Goal: Task Accomplishment & Management: Manage account settings

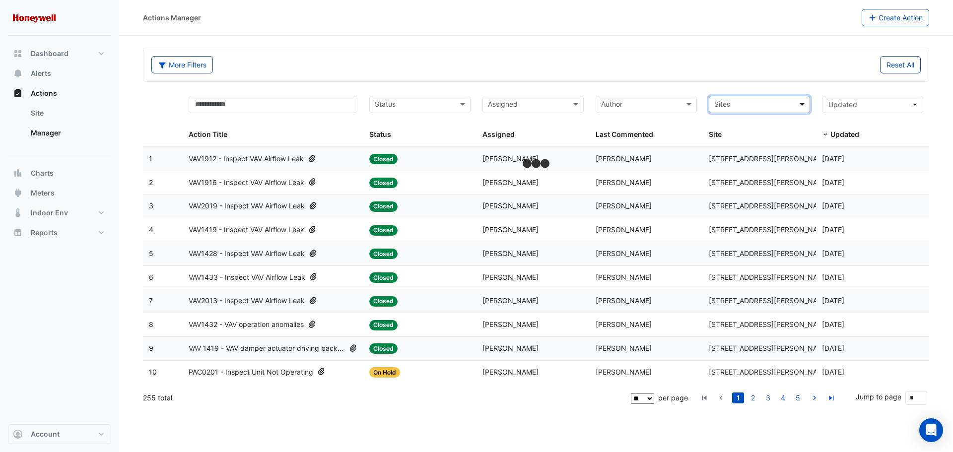
click at [801, 107] on span at bounding box center [803, 104] width 12 height 11
click at [786, 139] on span "[GEOGRAPHIC_DATA]" at bounding box center [751, 140] width 69 height 8
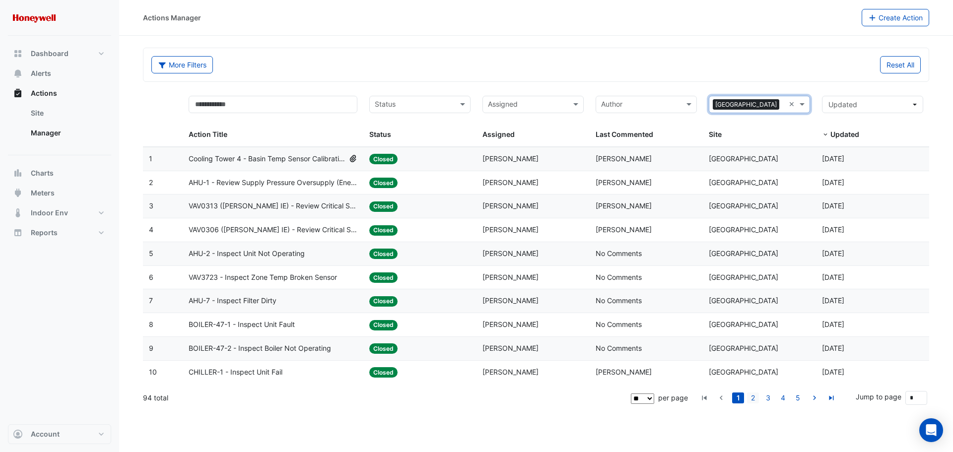
click at [752, 401] on link "2" at bounding box center [753, 397] width 12 height 11
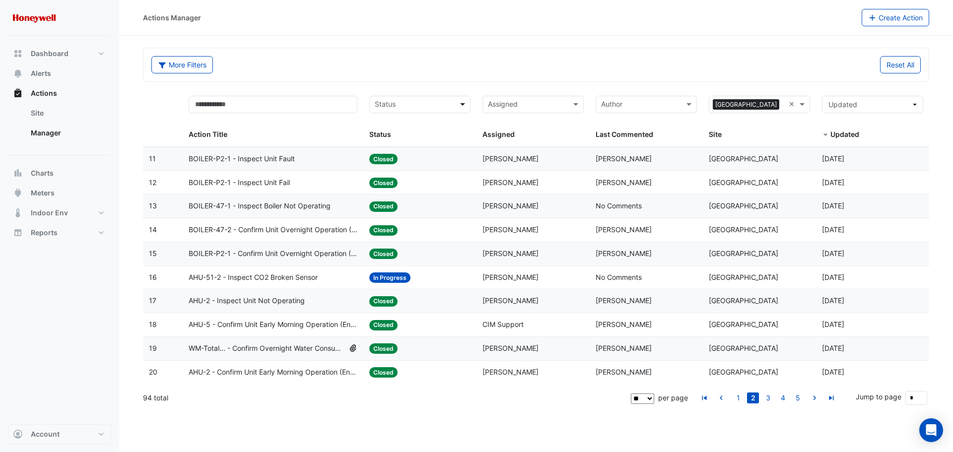
click at [458, 100] on span at bounding box center [463, 104] width 12 height 11
click at [420, 126] on div "New" at bounding box center [420, 126] width 100 height 14
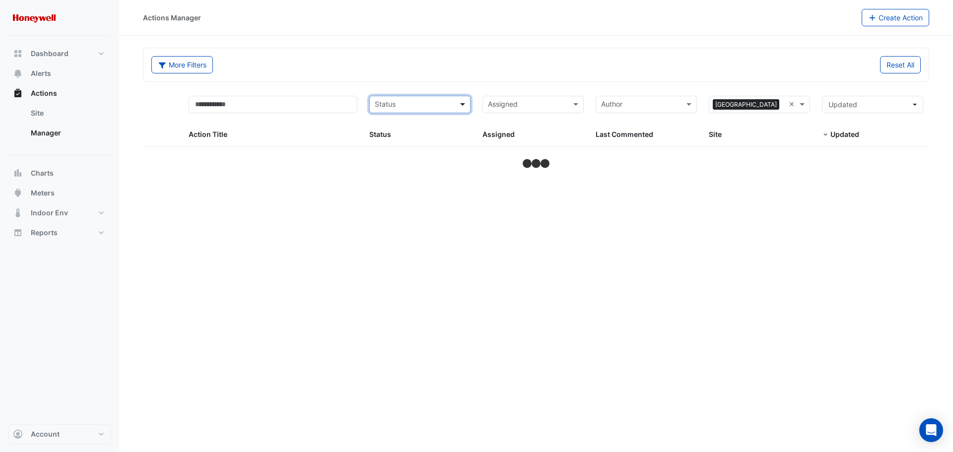
click at [461, 103] on span at bounding box center [463, 104] width 12 height 11
click at [420, 139] on div "In Progress" at bounding box center [420, 140] width 100 height 14
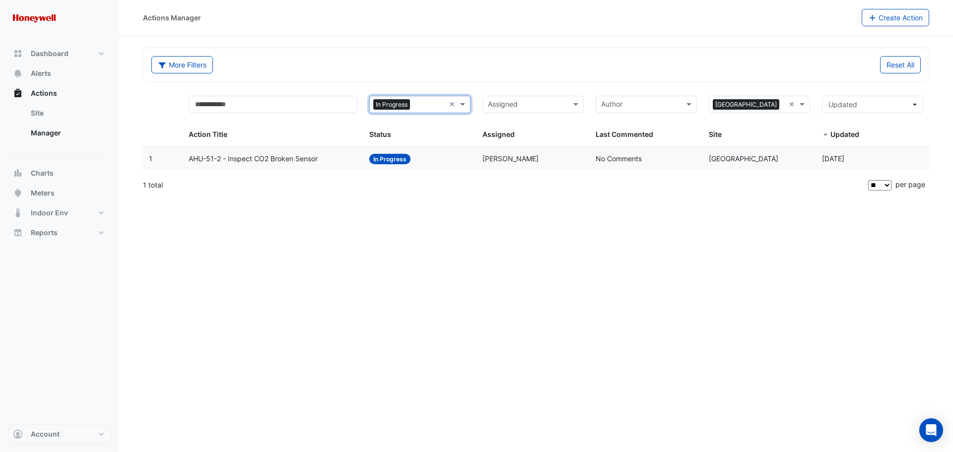
click at [465, 224] on div "Actions Manager Create Action More Filters Reset All × In Progress × Assigned ×…" at bounding box center [535, 226] width 833 height 452
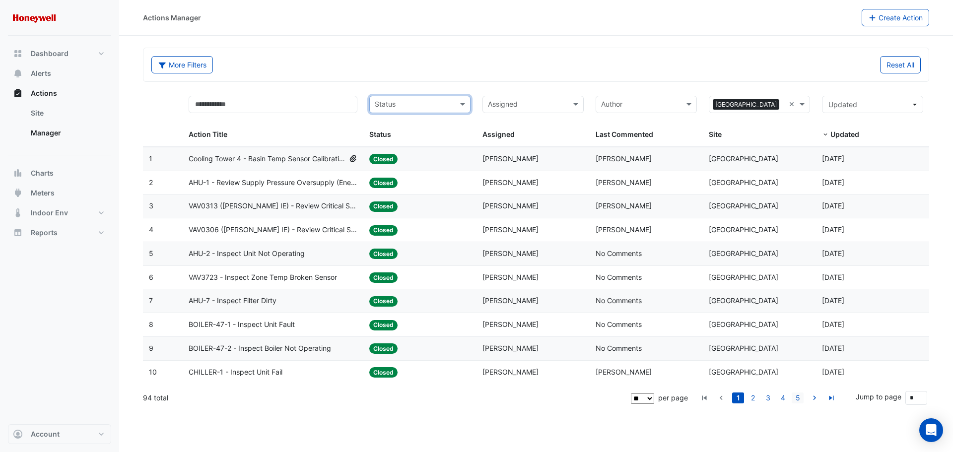
click at [805, 398] on li "5" at bounding box center [797, 397] width 15 height 11
click at [796, 398] on link "5" at bounding box center [797, 397] width 12 height 11
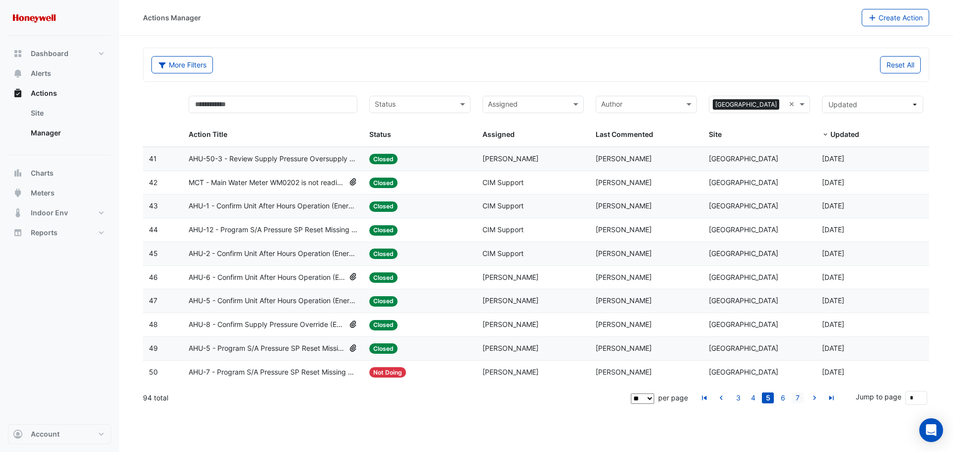
click at [800, 398] on link "7" at bounding box center [797, 397] width 12 height 11
click at [800, 398] on link "9" at bounding box center [797, 397] width 12 height 11
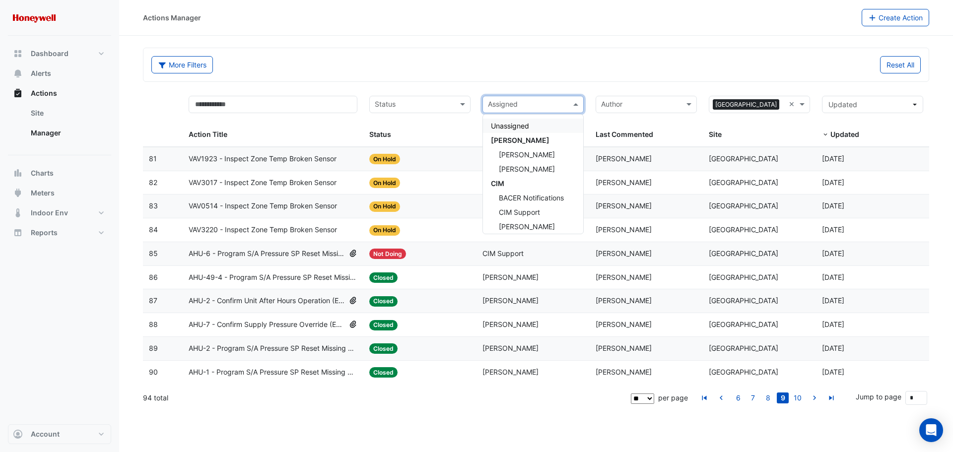
click at [577, 104] on span at bounding box center [577, 104] width 12 height 11
click at [525, 174] on span "[PERSON_NAME]" at bounding box center [527, 172] width 56 height 8
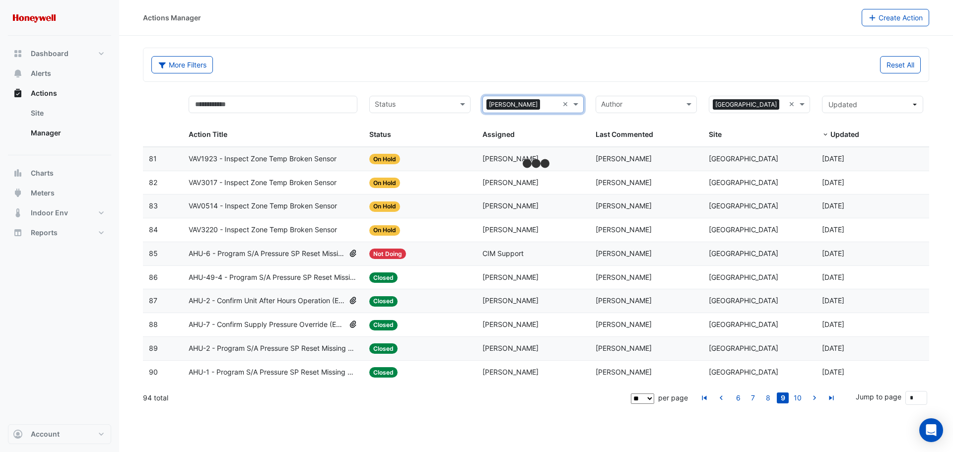
click at [545, 105] on input "text" at bounding box center [551, 105] width 14 height 11
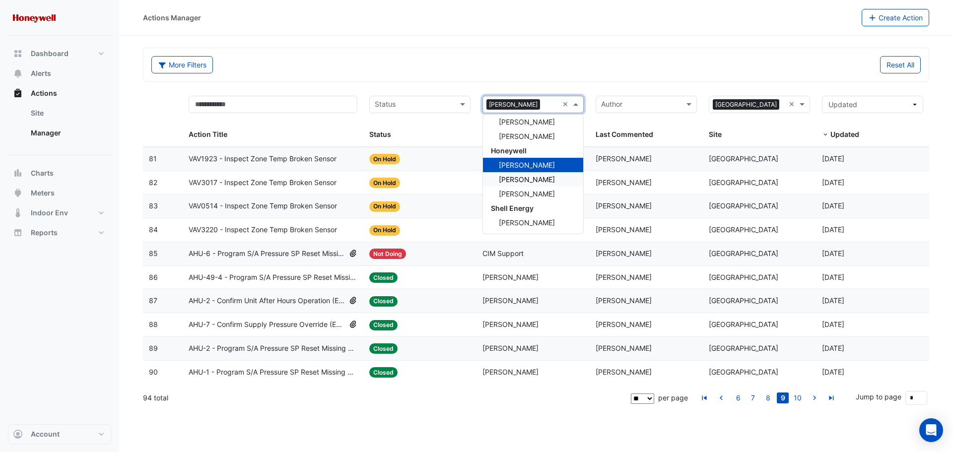
click at [532, 182] on span "Dale Hodge" at bounding box center [527, 179] width 56 height 8
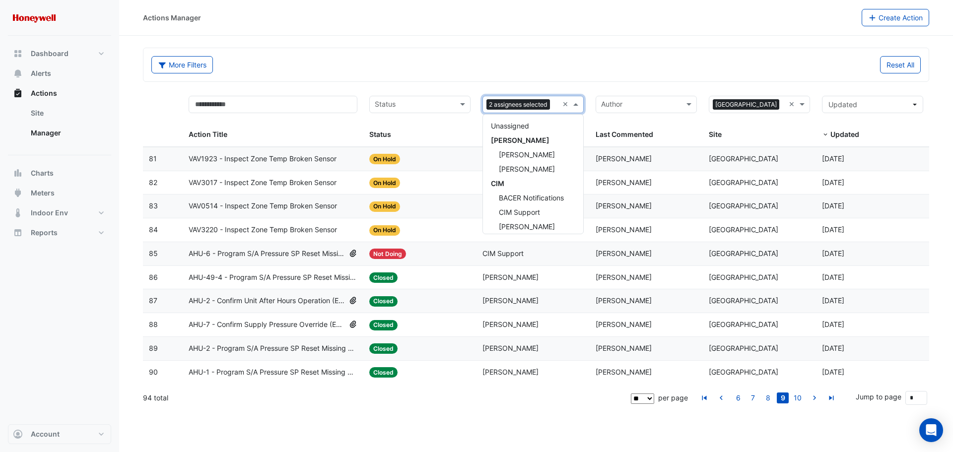
click at [557, 107] on input "text" at bounding box center [556, 105] width 4 height 11
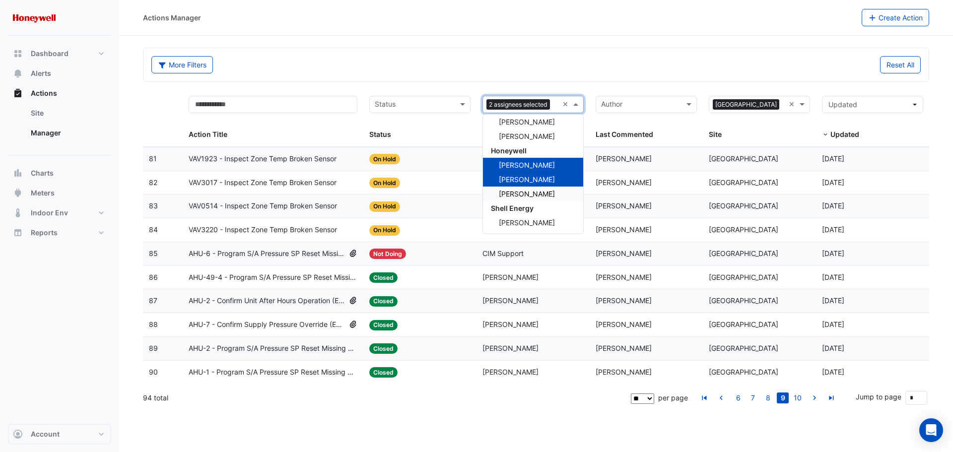
click at [538, 195] on span "[PERSON_NAME]" at bounding box center [527, 194] width 56 height 8
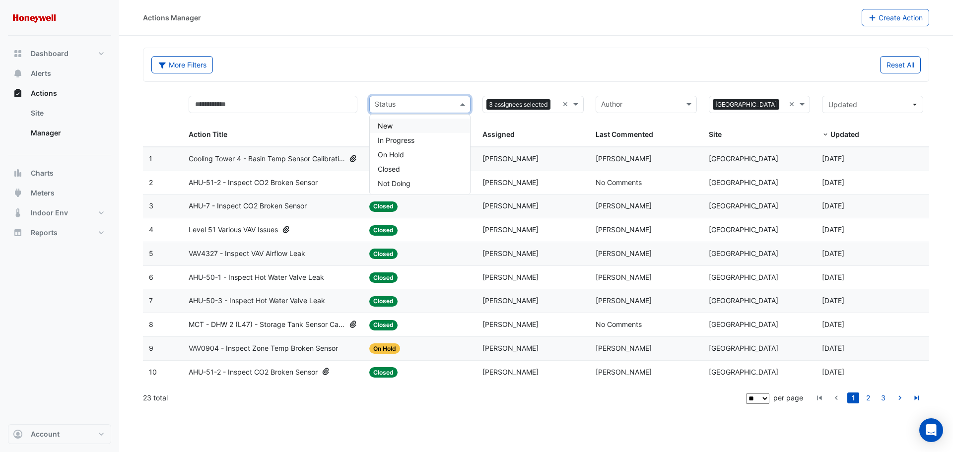
click at [459, 106] on span at bounding box center [463, 104] width 12 height 11
click at [397, 129] on div "New" at bounding box center [420, 126] width 100 height 14
click at [426, 105] on input "text" at bounding box center [420, 105] width 50 height 11
click at [416, 138] on div "In Progress" at bounding box center [420, 140] width 100 height 14
click at [437, 107] on div at bounding box center [440, 105] width 10 height 13
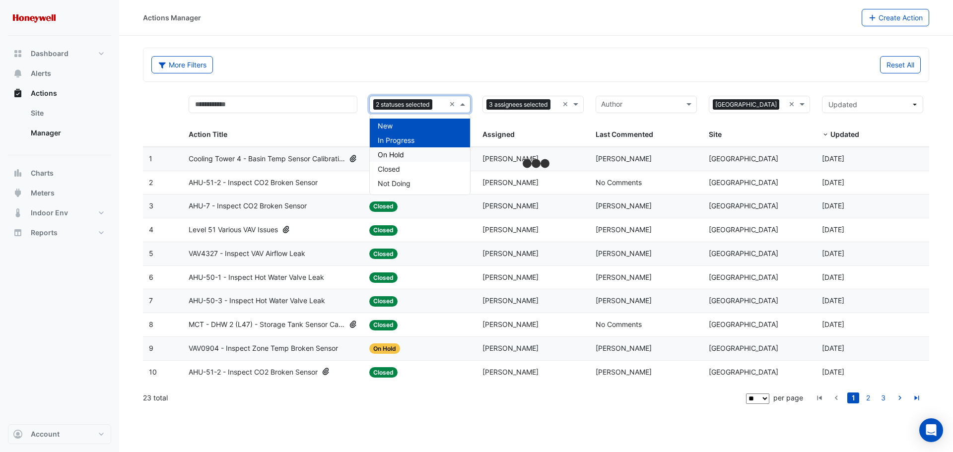
click at [417, 156] on div "On Hold" at bounding box center [420, 154] width 100 height 14
click at [445, 108] on input "text" at bounding box center [441, 105] width 8 height 11
click at [342, 39] on section "More Filters Reset All 3 statuses selected × 3 assignees selected × × [GEOGRAPH…" at bounding box center [535, 223] width 833 height 375
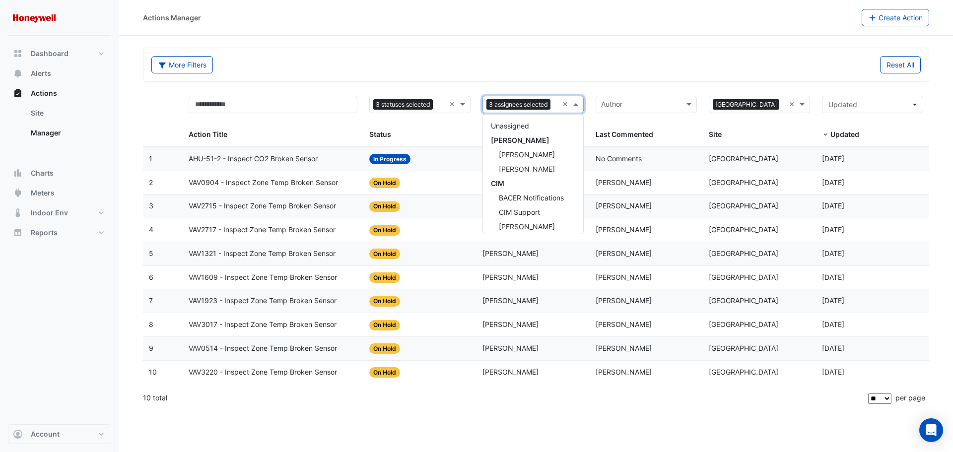
click at [556, 107] on input "text" at bounding box center [556, 105] width 4 height 11
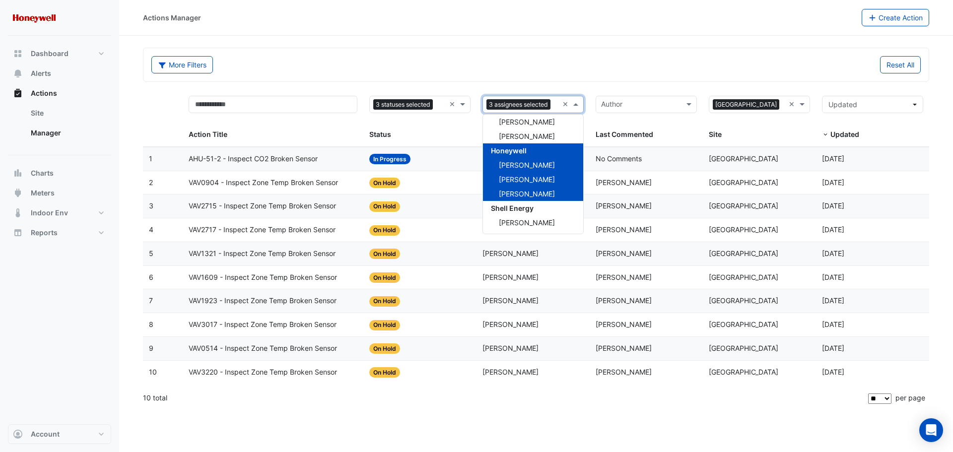
click at [512, 152] on span "Honeywell" at bounding box center [509, 150] width 36 height 8
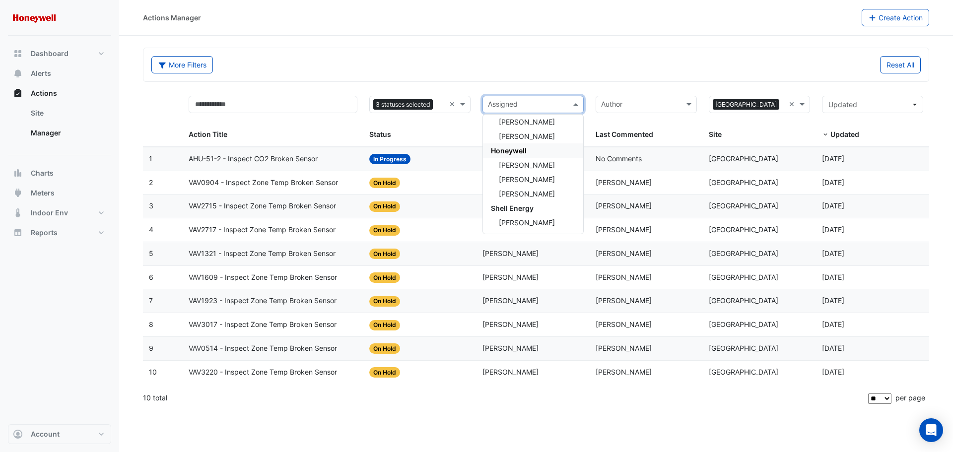
click at [510, 152] on span "Honeywell" at bounding box center [509, 150] width 36 height 8
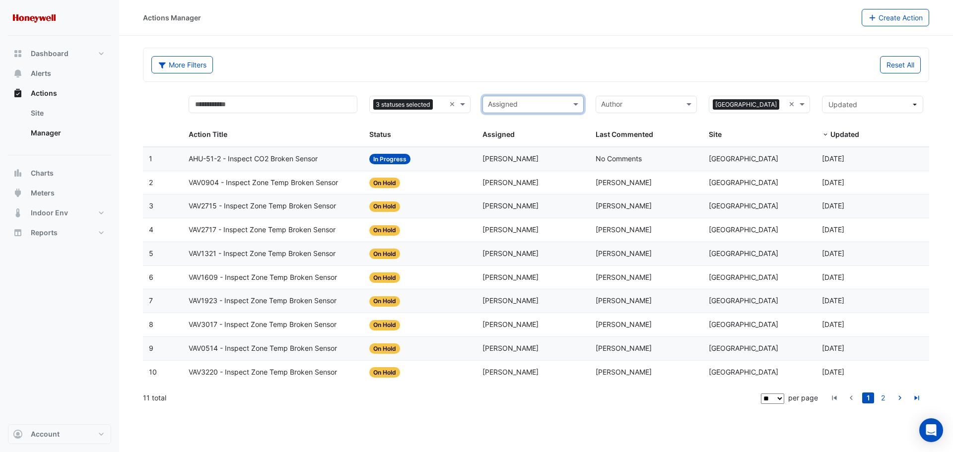
click at [541, 106] on input "text" at bounding box center [527, 105] width 79 height 11
click at [548, 167] on div "[PERSON_NAME]" at bounding box center [533, 169] width 100 height 14
click at [531, 105] on input "text" at bounding box center [527, 105] width 79 height 11
click at [444, 105] on input "text" at bounding box center [441, 105] width 8 height 11
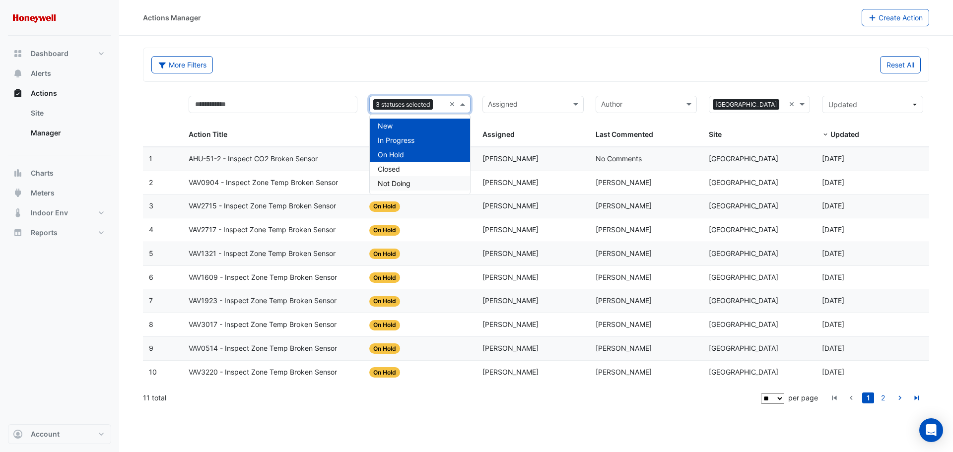
click at [420, 186] on div "Not Doing" at bounding box center [420, 183] width 100 height 14
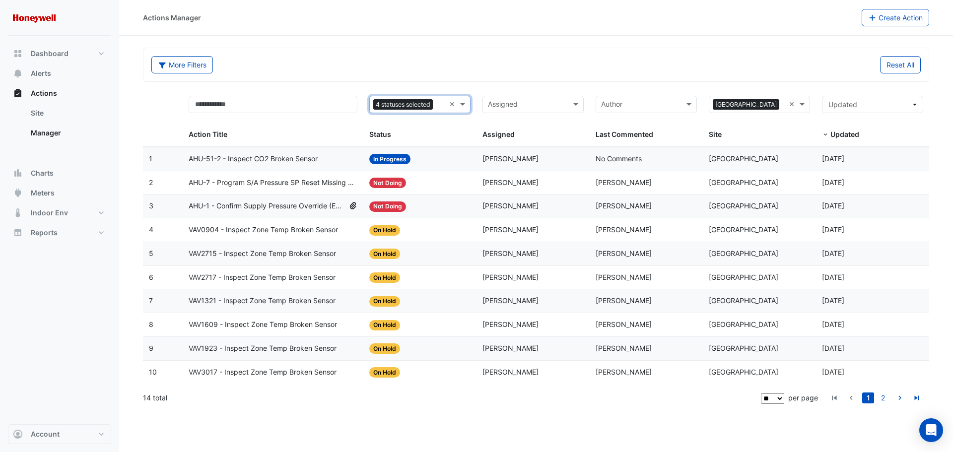
click at [442, 104] on input "text" at bounding box center [441, 105] width 8 height 11
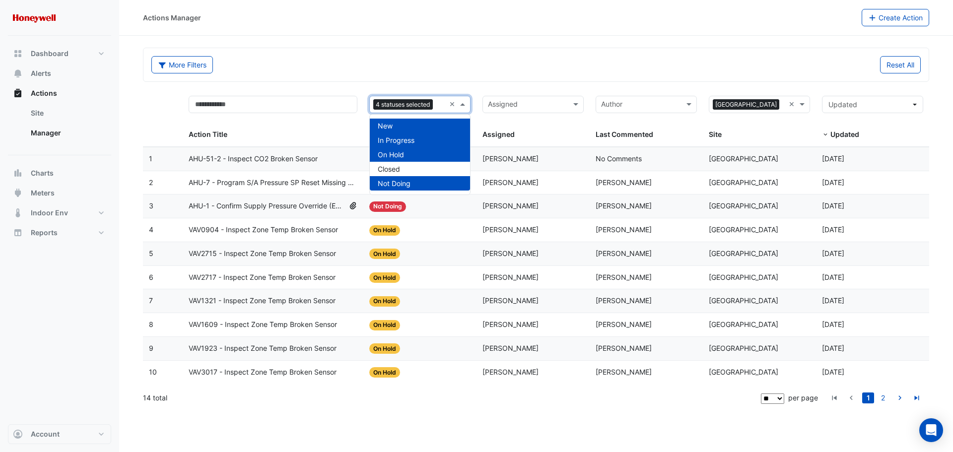
click at [414, 182] on div "Not Doing" at bounding box center [420, 183] width 100 height 14
click at [472, 73] on div "More Filters Reset All" at bounding box center [535, 66] width 781 height 21
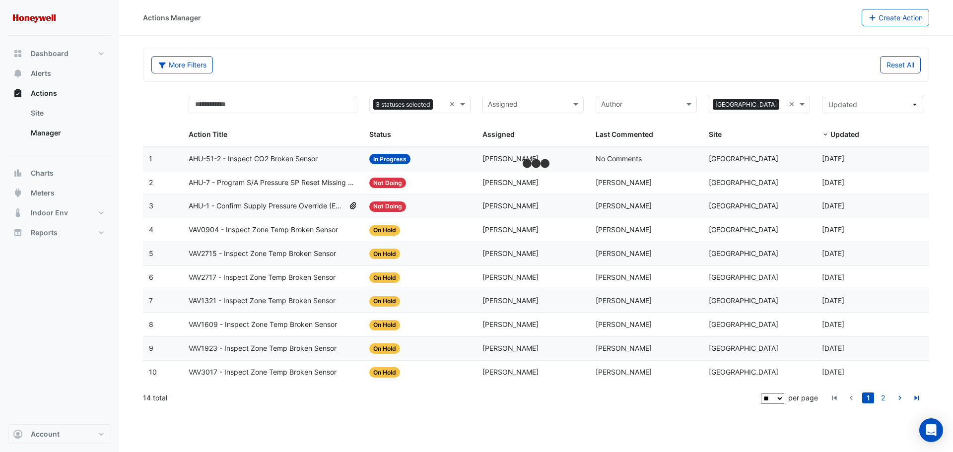
click at [552, 104] on input "text" at bounding box center [527, 105] width 79 height 11
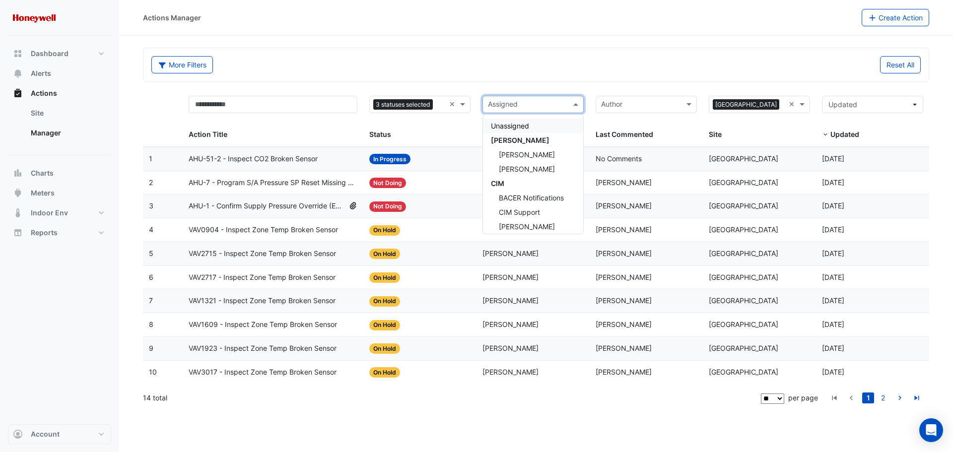
click at [551, 80] on div "More Filters Reset All" at bounding box center [535, 64] width 785 height 33
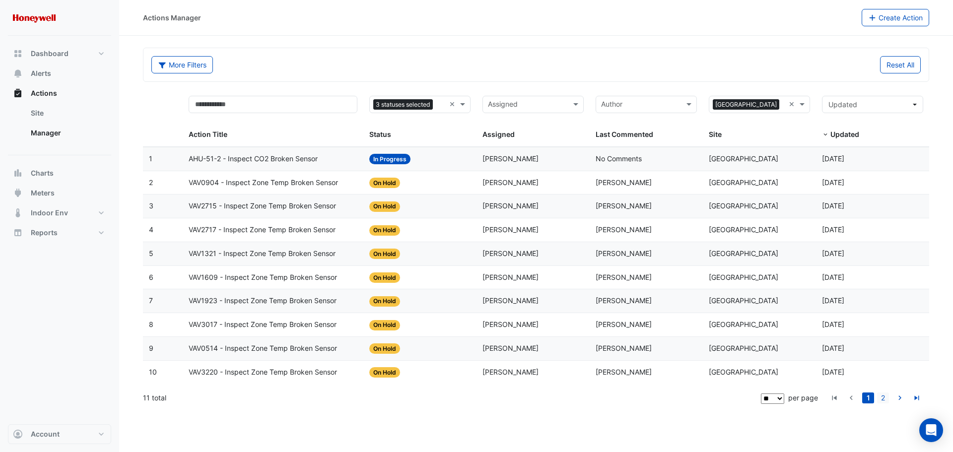
click at [885, 400] on link "2" at bounding box center [883, 397] width 12 height 11
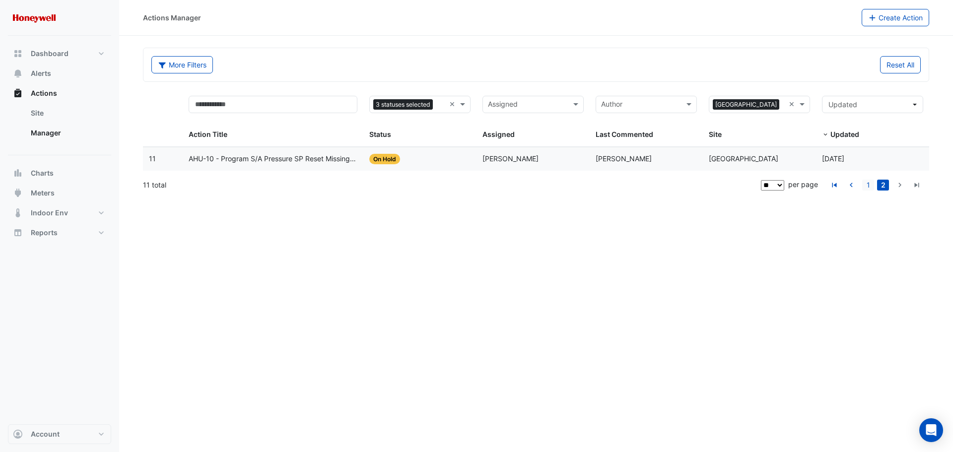
click at [870, 187] on link "1" at bounding box center [868, 185] width 12 height 11
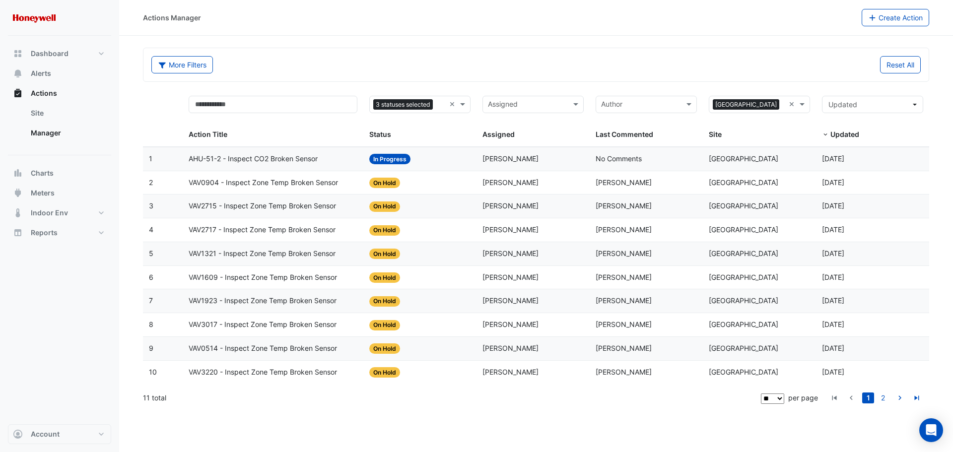
click at [440, 104] on input "text" at bounding box center [441, 105] width 8 height 11
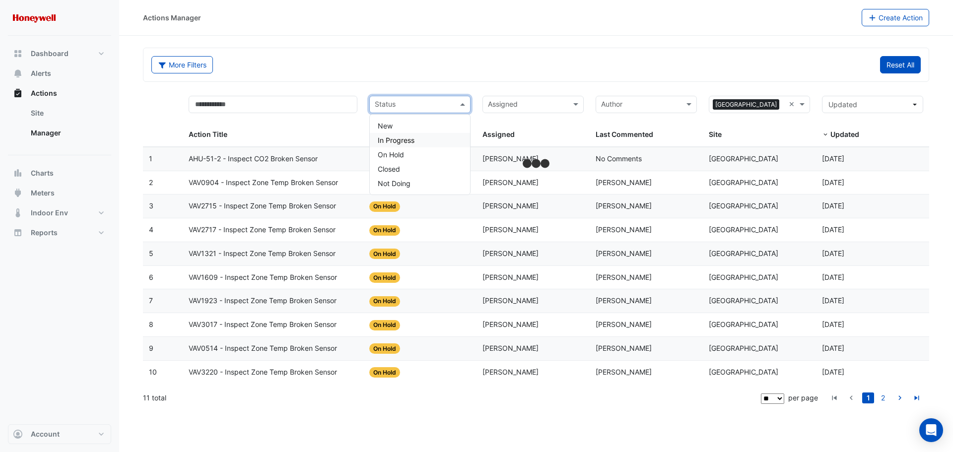
click at [888, 65] on button "Reset All" at bounding box center [900, 64] width 41 height 17
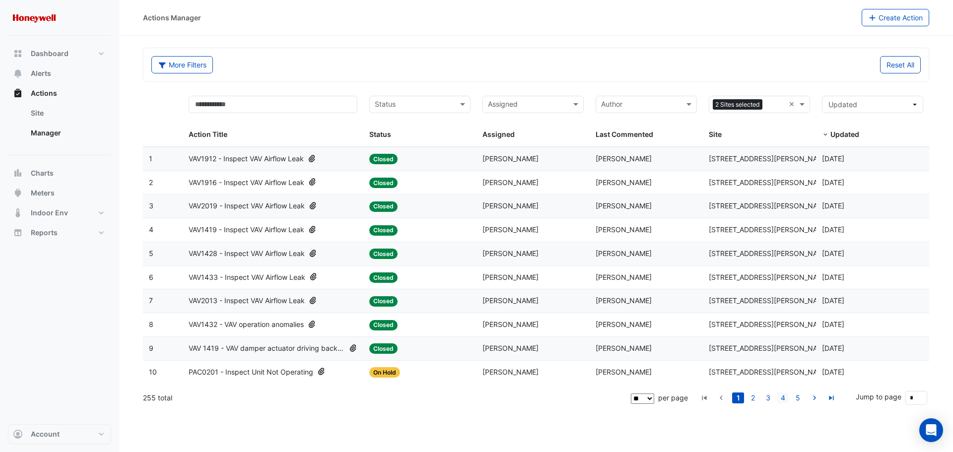
click at [785, 400] on link "4" at bounding box center [782, 397] width 12 height 11
click at [793, 106] on div "Sites" at bounding box center [758, 104] width 101 height 17
click at [768, 141] on span "[GEOGRAPHIC_DATA]" at bounding box center [751, 140] width 69 height 8
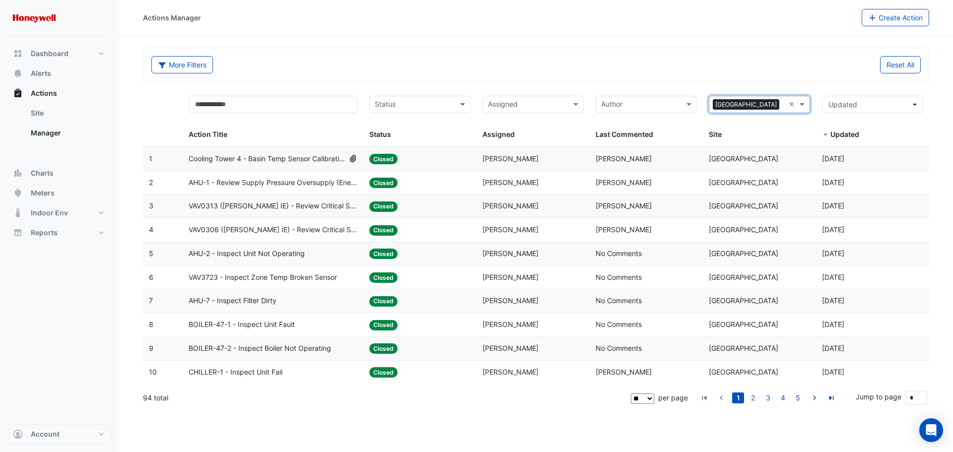
click at [452, 105] on input "text" at bounding box center [414, 105] width 79 height 11
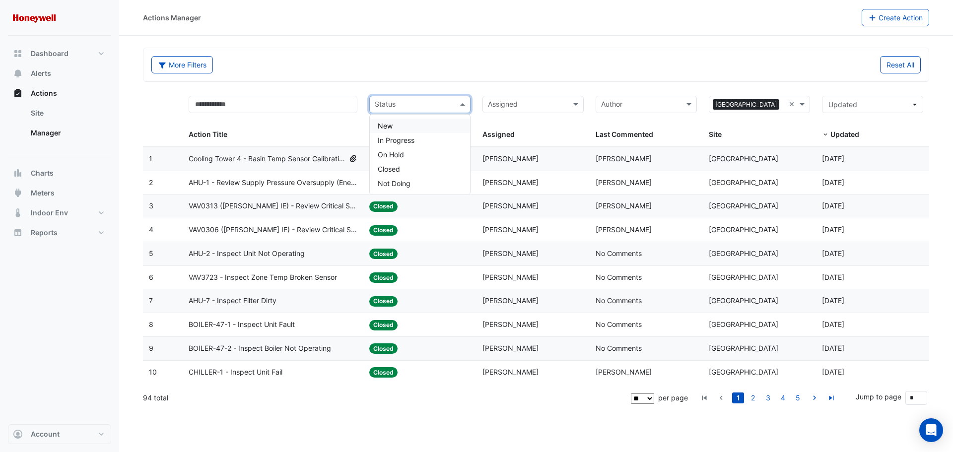
click at [420, 126] on div "New" at bounding box center [420, 126] width 100 height 14
click at [427, 106] on input "text" at bounding box center [420, 105] width 50 height 11
click at [419, 139] on div "In Progress" at bounding box center [420, 140] width 100 height 14
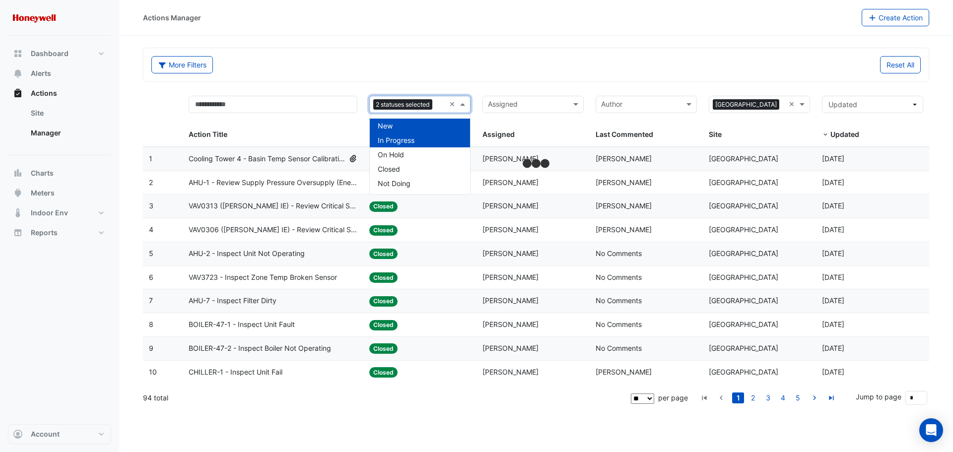
click at [436, 104] on div "2 statuses selected" at bounding box center [407, 105] width 75 height 16
click at [423, 158] on div "On Hold" at bounding box center [420, 154] width 100 height 14
click at [441, 104] on input "text" at bounding box center [441, 105] width 8 height 11
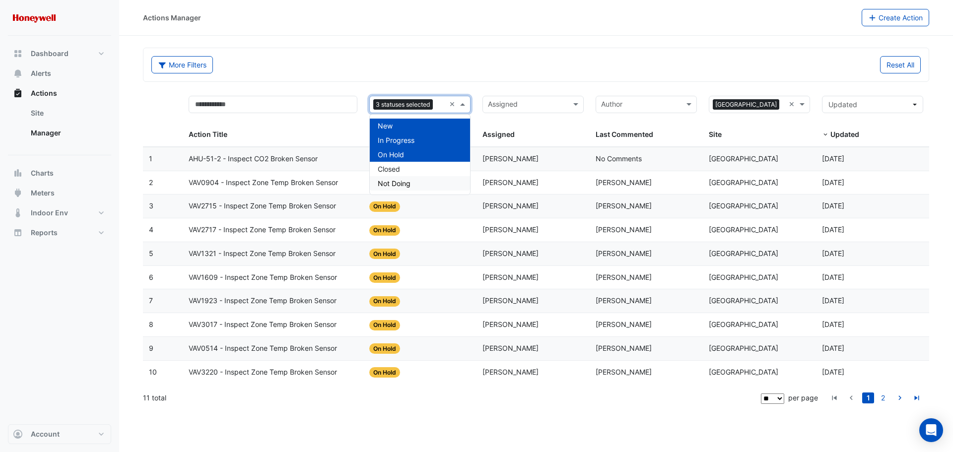
click at [425, 182] on div "Not Doing" at bounding box center [420, 183] width 100 height 14
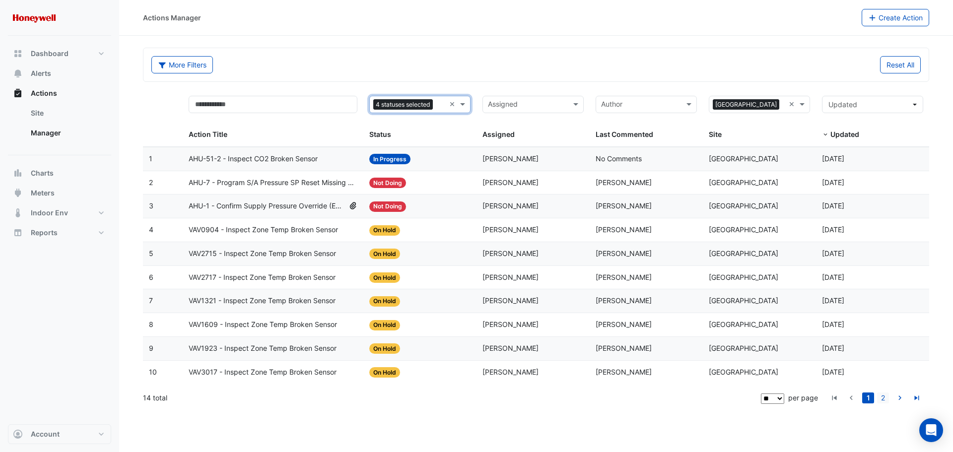
click at [883, 396] on link "2" at bounding box center [883, 397] width 12 height 11
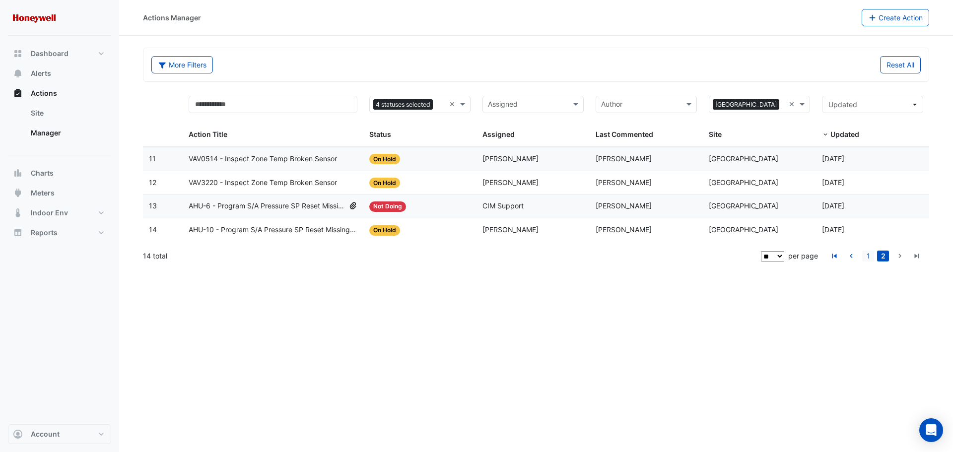
click at [868, 254] on link "1" at bounding box center [868, 256] width 12 height 11
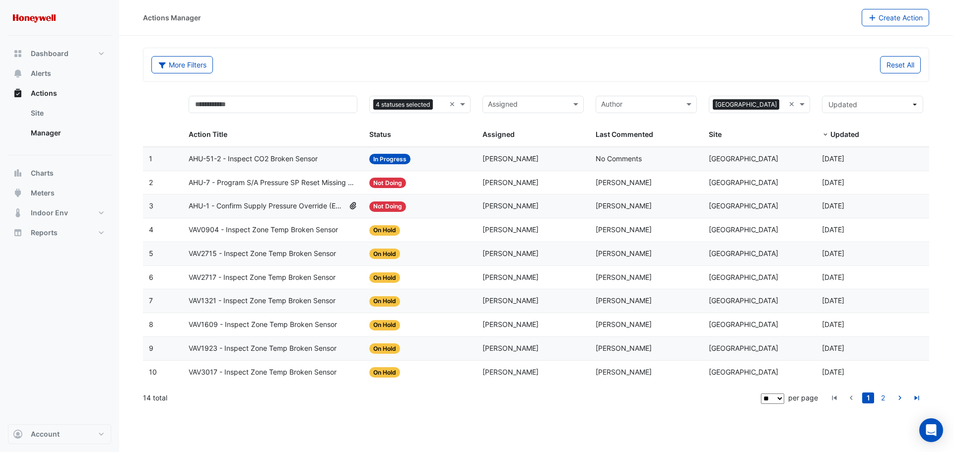
click at [442, 103] on input "text" at bounding box center [441, 105] width 8 height 11
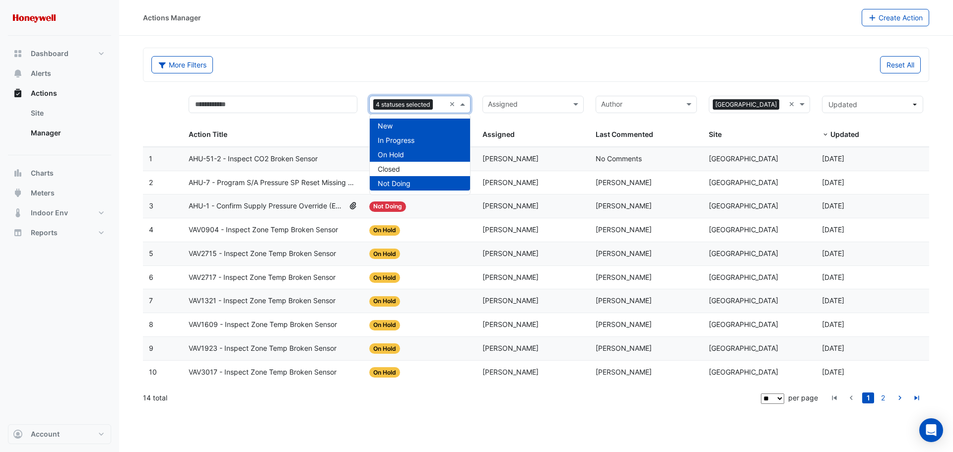
click at [420, 188] on div "Not Doing" at bounding box center [420, 183] width 100 height 14
click at [392, 64] on div "More Filters" at bounding box center [340, 64] width 390 height 17
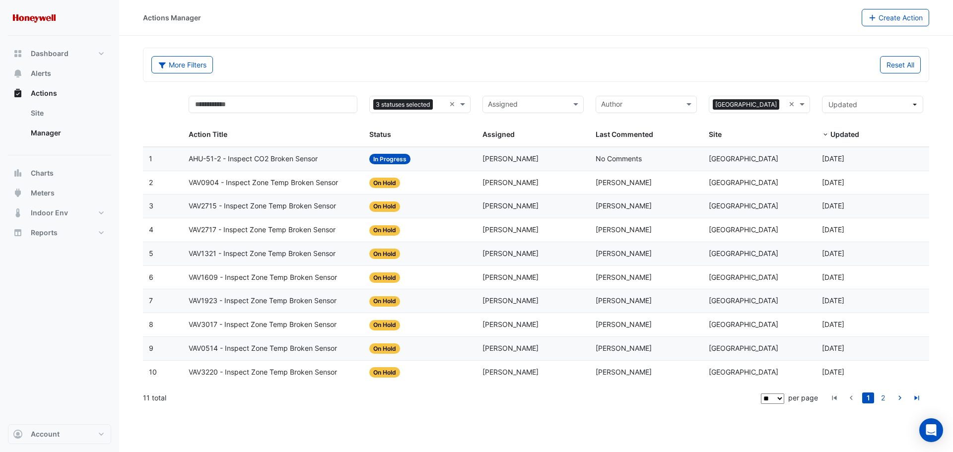
click at [382, 256] on span "On Hold" at bounding box center [384, 254] width 31 height 10
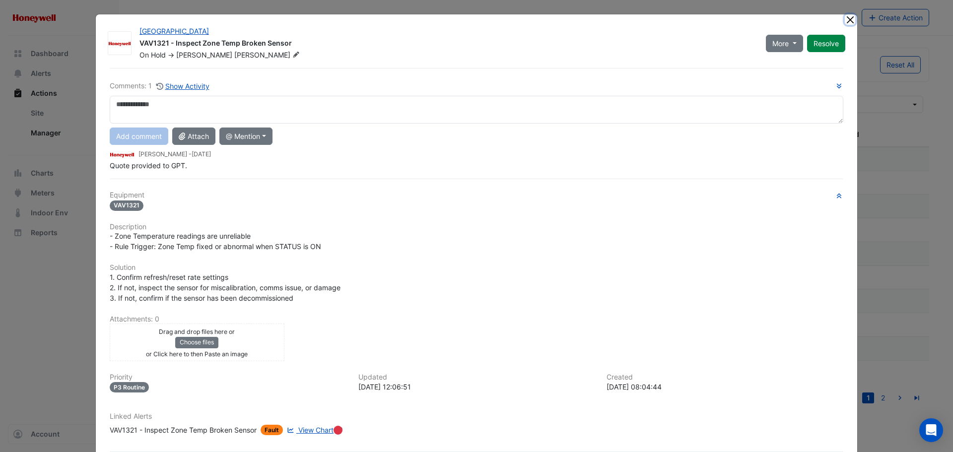
click at [844, 19] on button "Close" at bounding box center [849, 19] width 10 height 10
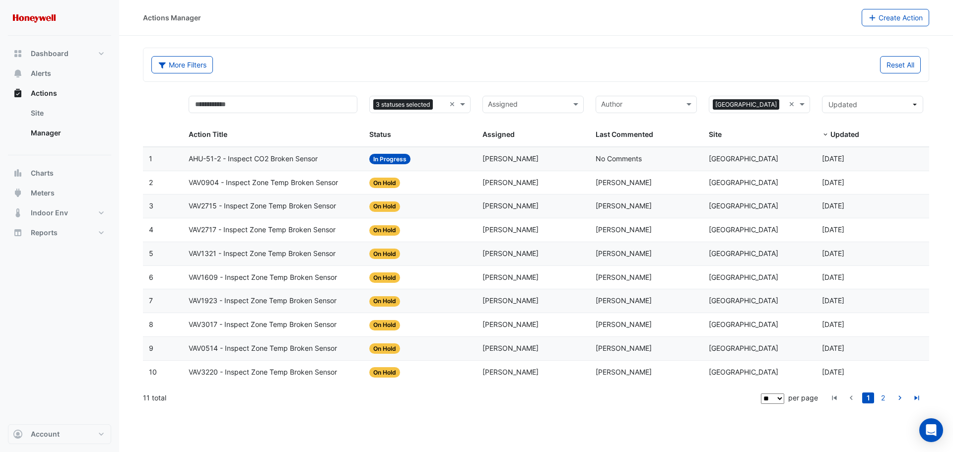
click at [384, 322] on span "On Hold" at bounding box center [384, 325] width 31 height 10
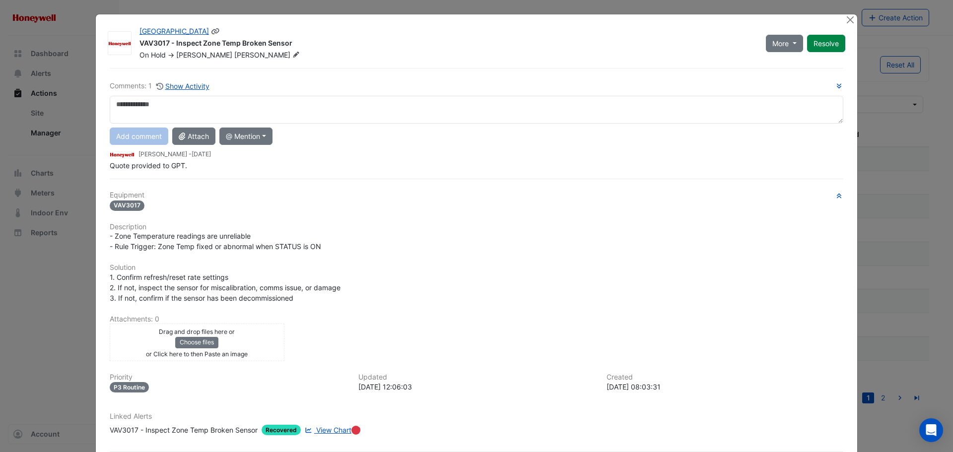
click at [838, 23] on div "Melbourne Central Tower VAV3017 - Inspect Zone Temp Broken Sensor On Hold -> Da…" at bounding box center [491, 41] width 717 height 38
click at [846, 19] on button "Close" at bounding box center [849, 19] width 10 height 10
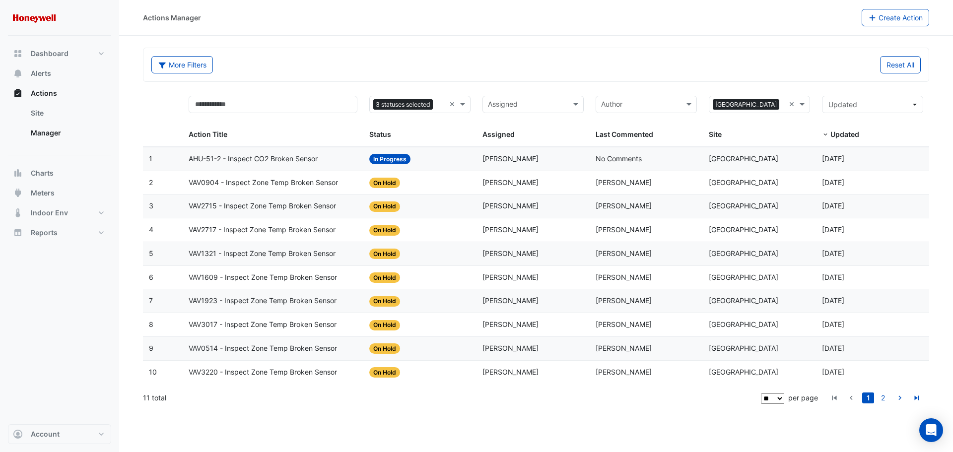
click at [389, 203] on span "On Hold" at bounding box center [384, 206] width 31 height 10
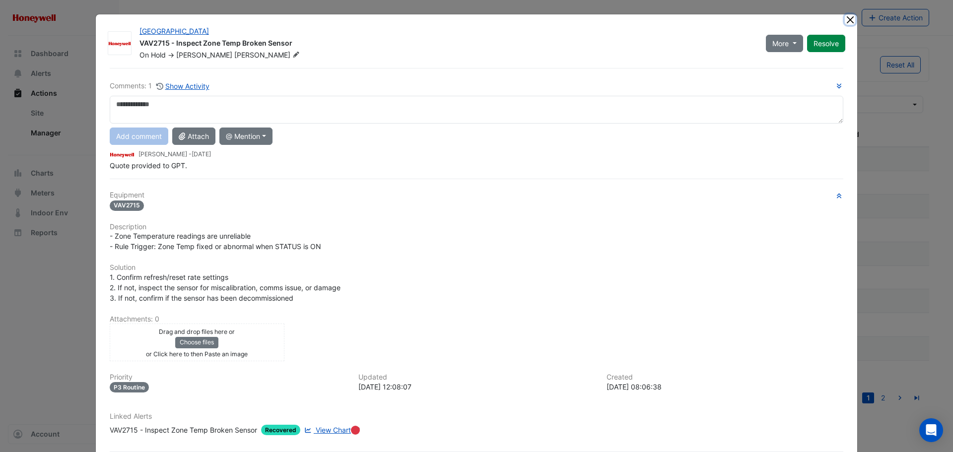
click at [847, 16] on button "Close" at bounding box center [849, 19] width 10 height 10
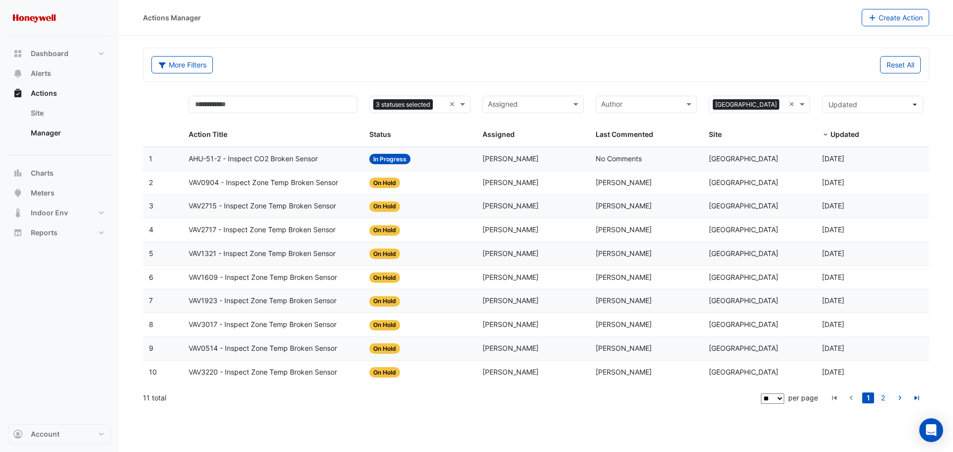
click at [884, 397] on link "2" at bounding box center [883, 397] width 12 height 11
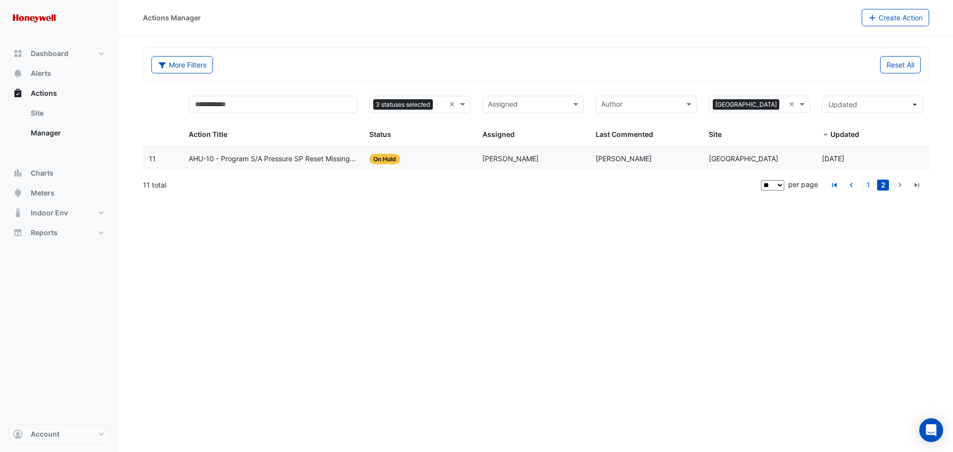
click at [866, 183] on link "1" at bounding box center [868, 185] width 12 height 11
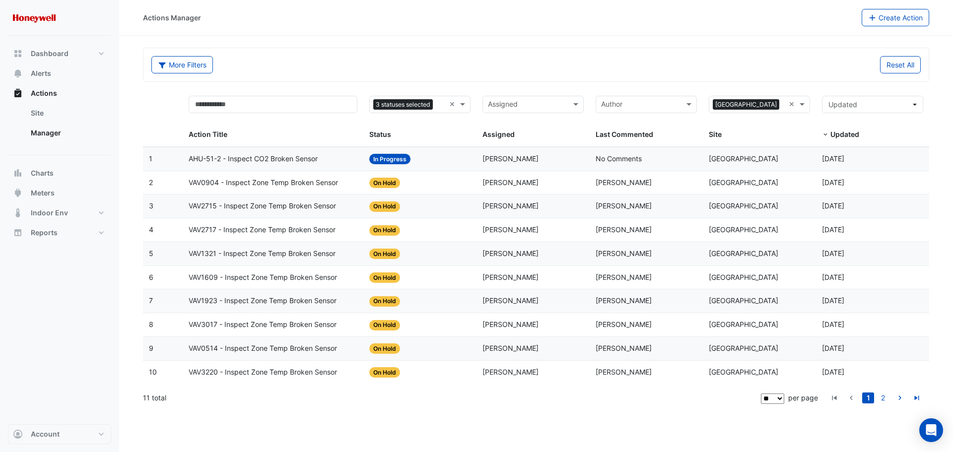
click at [288, 159] on span "AHU-51-2 - Inspect CO2 Broken Sensor" at bounding box center [253, 158] width 129 height 11
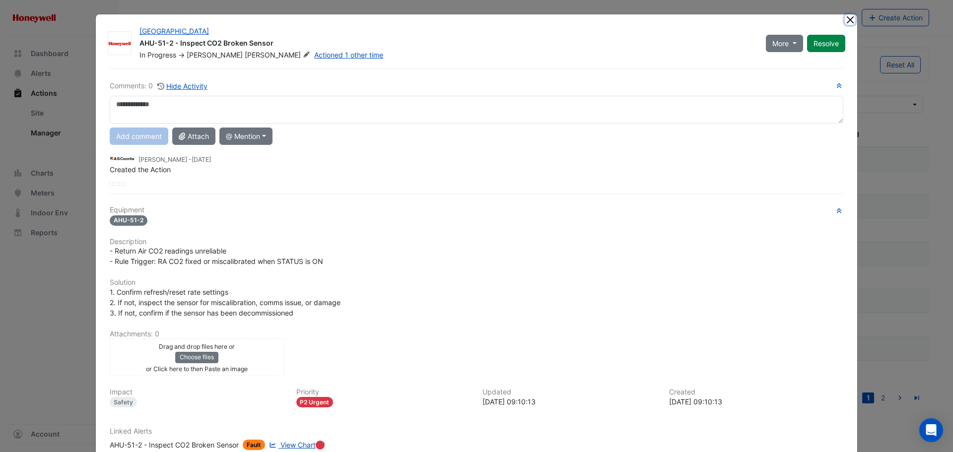
click at [844, 24] on button "Close" at bounding box center [849, 19] width 10 height 10
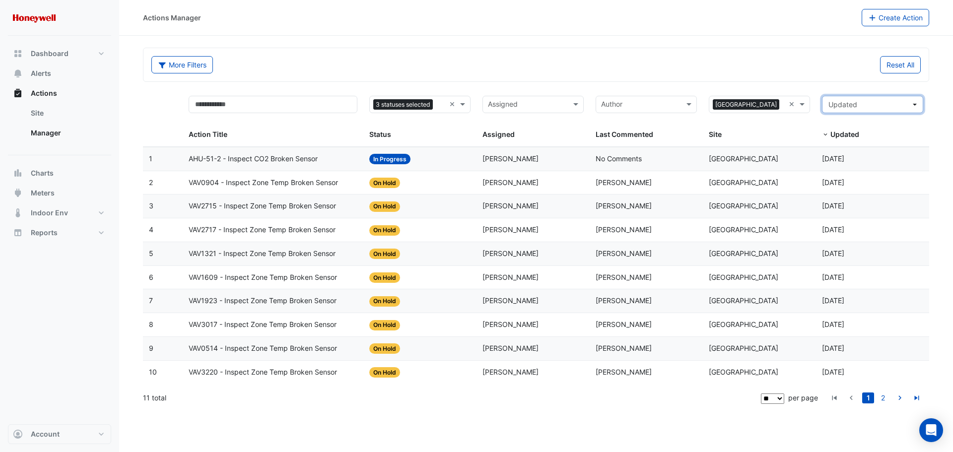
click at [917, 105] on button "Updated" at bounding box center [872, 104] width 101 height 17
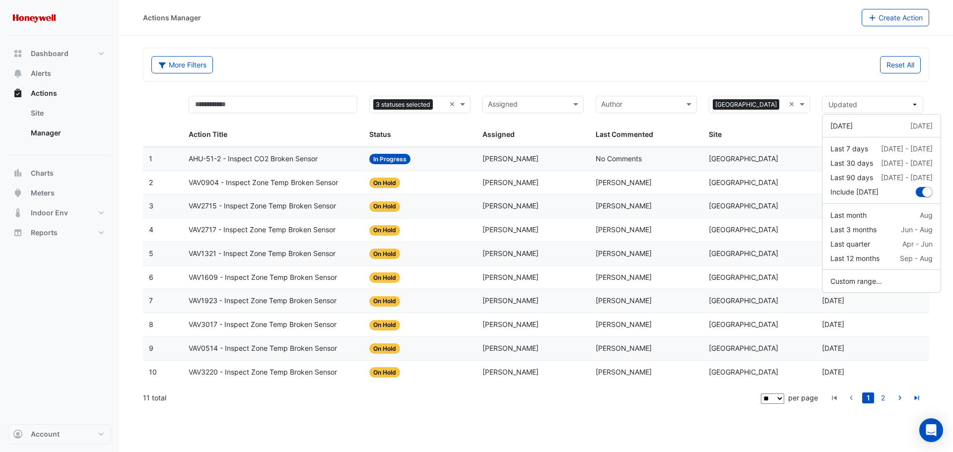
click at [783, 56] on div "More Filters Reset All" at bounding box center [535, 64] width 785 height 33
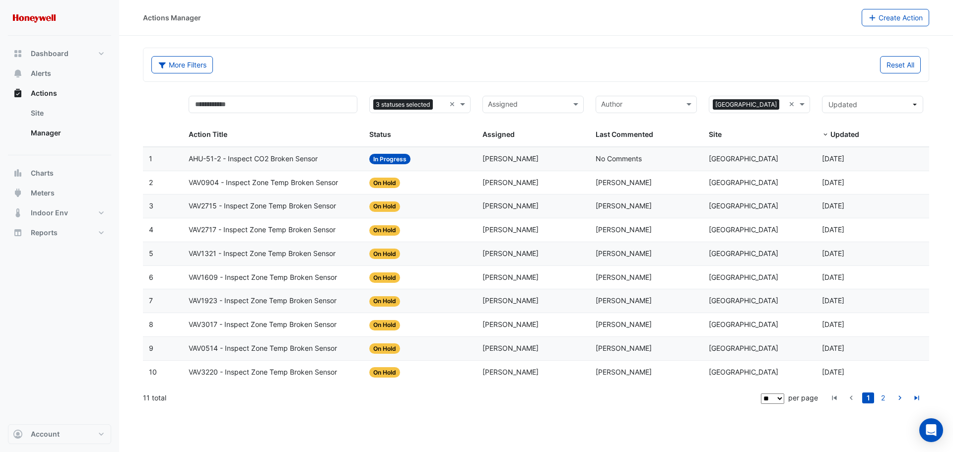
click at [683, 108] on div "Author" at bounding box center [645, 104] width 101 height 17
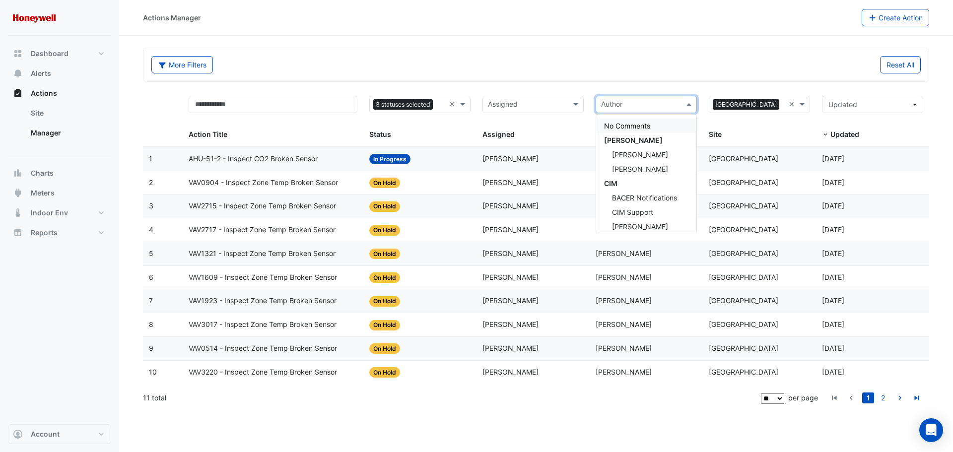
click at [678, 71] on div "Reset All" at bounding box center [731, 64] width 390 height 17
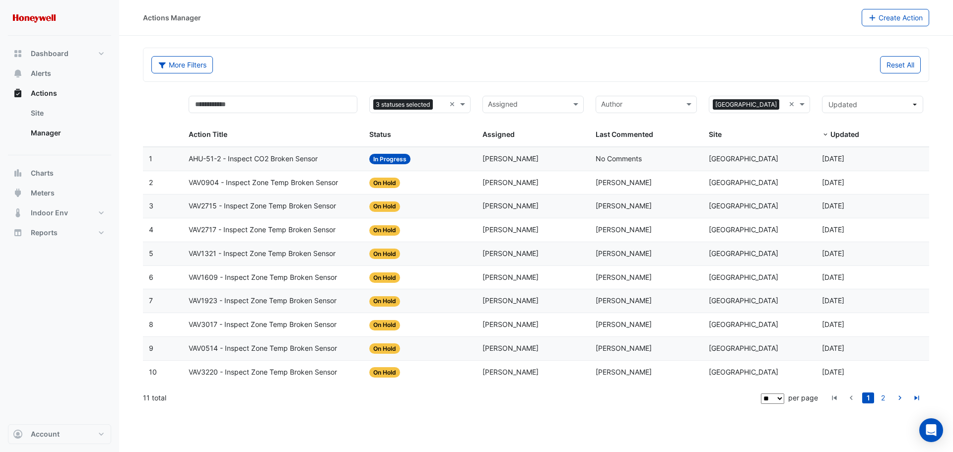
click at [263, 182] on span "VAV0904 - Inspect Zone Temp Broken Sensor" at bounding box center [263, 182] width 149 height 11
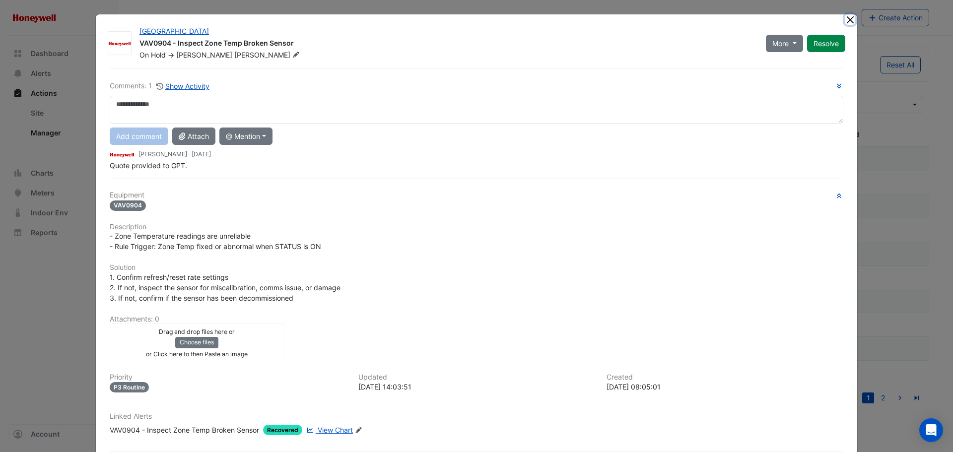
click at [849, 19] on button "Close" at bounding box center [849, 19] width 10 height 10
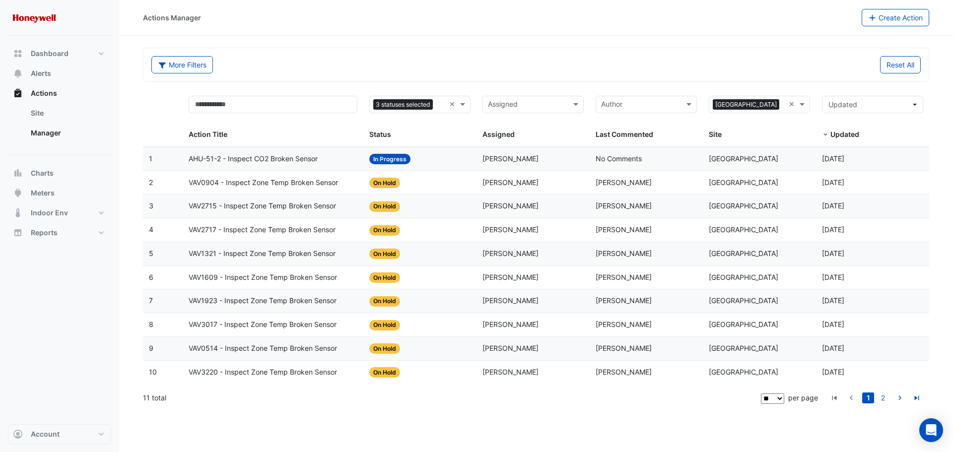
click at [317, 185] on span "VAV0904 - Inspect Zone Temp Broken Sensor" at bounding box center [263, 182] width 149 height 11
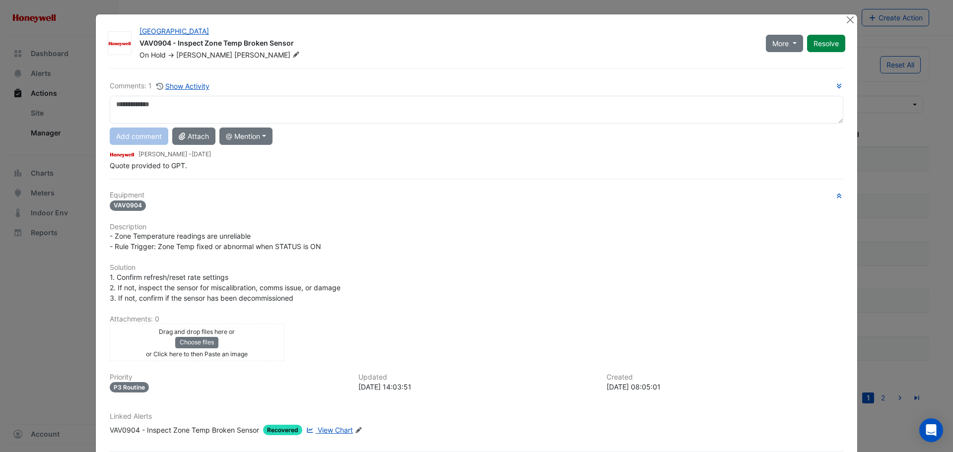
click at [159, 105] on textarea at bounding box center [476, 110] width 733 height 28
type textarea "**********"
drag, startPoint x: 247, startPoint y: 339, endPoint x: 234, endPoint y: 350, distance: 17.2
click at [234, 350] on div "Drag and drop files here or Choose files or an Paste image" at bounding box center [197, 342] width 170 height 33
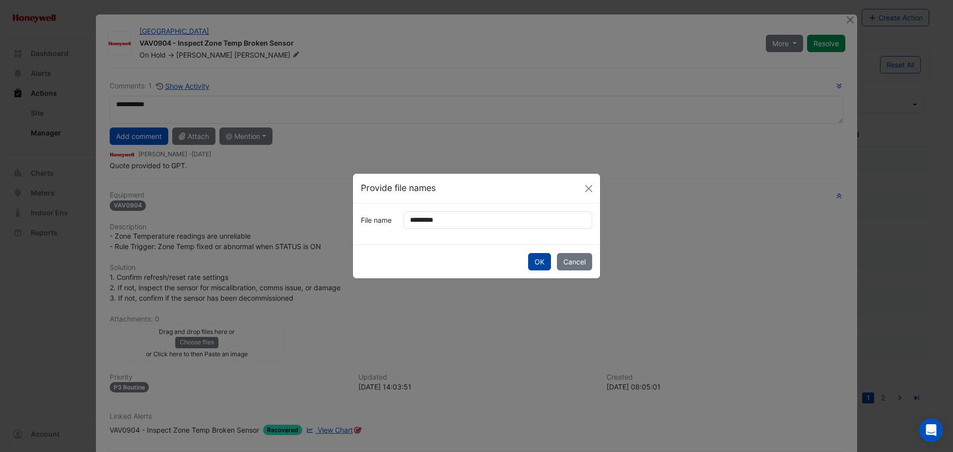
click at [532, 262] on button "OK" at bounding box center [539, 261] width 23 height 17
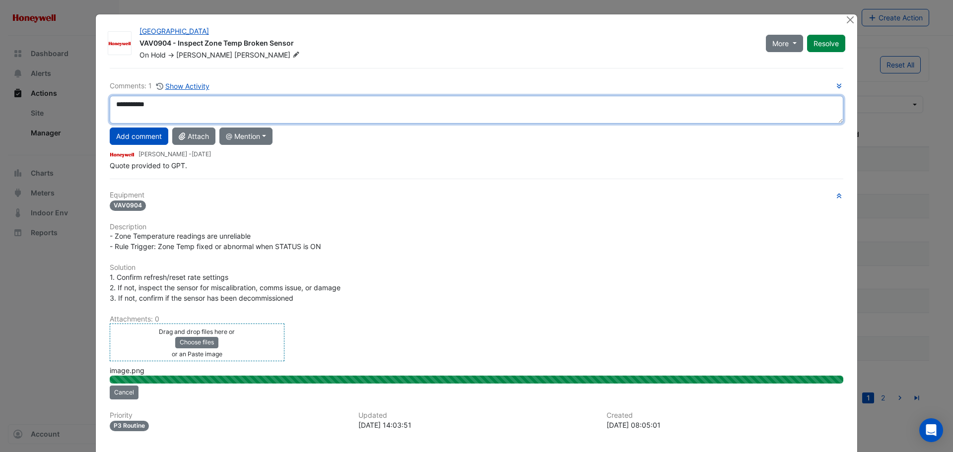
click at [202, 105] on textarea "**********" at bounding box center [476, 110] width 733 height 28
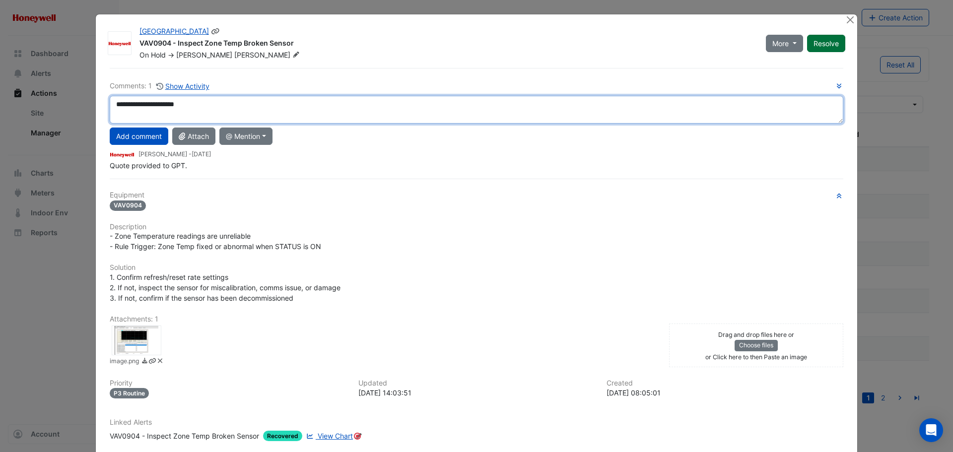
type textarea "**********"
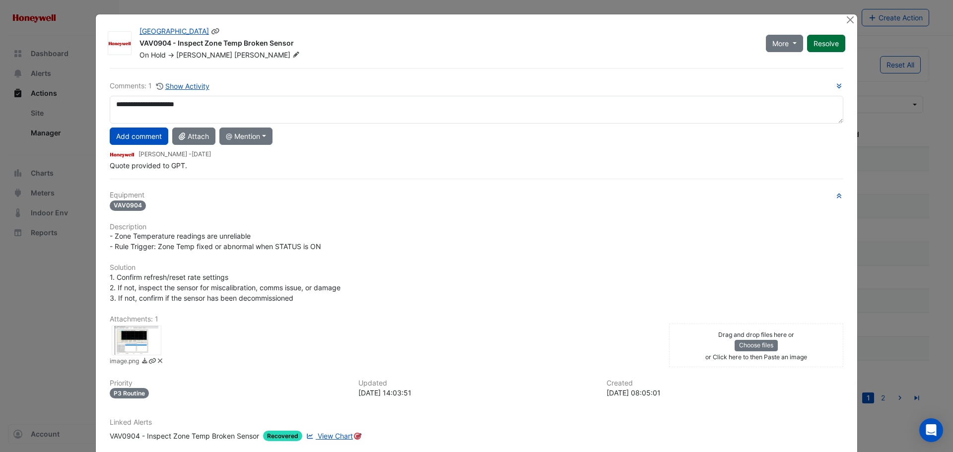
click at [821, 44] on button "Resolve" at bounding box center [826, 43] width 38 height 17
click at [844, 20] on button "Close" at bounding box center [849, 19] width 10 height 10
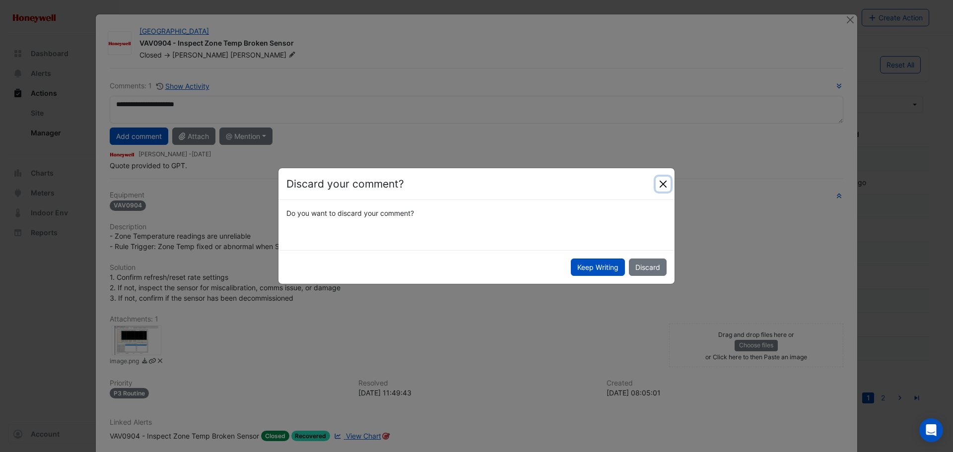
click at [660, 189] on button "Close" at bounding box center [662, 184] width 15 height 15
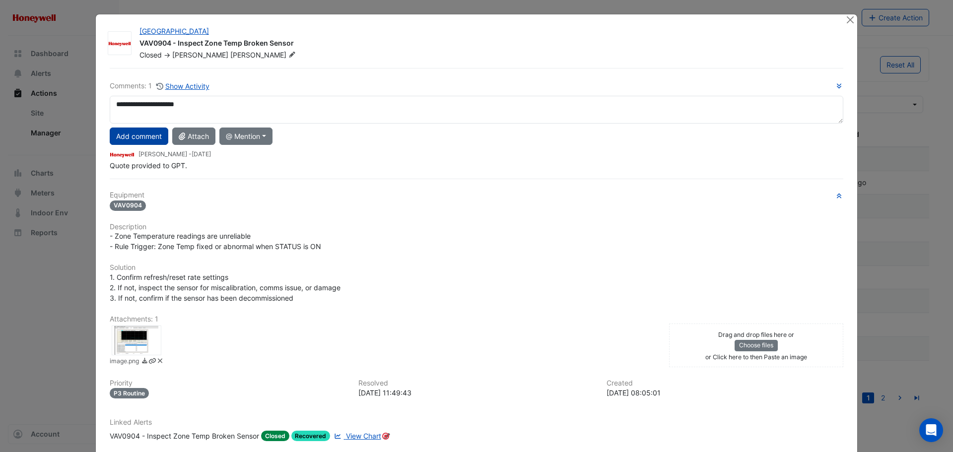
click at [145, 135] on button "Add comment" at bounding box center [139, 135] width 59 height 17
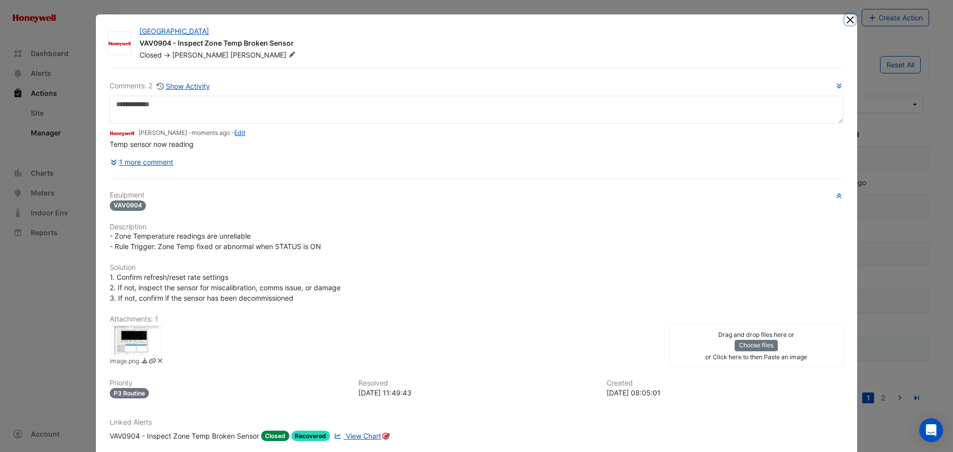
click at [847, 21] on button "Close" at bounding box center [849, 19] width 10 height 10
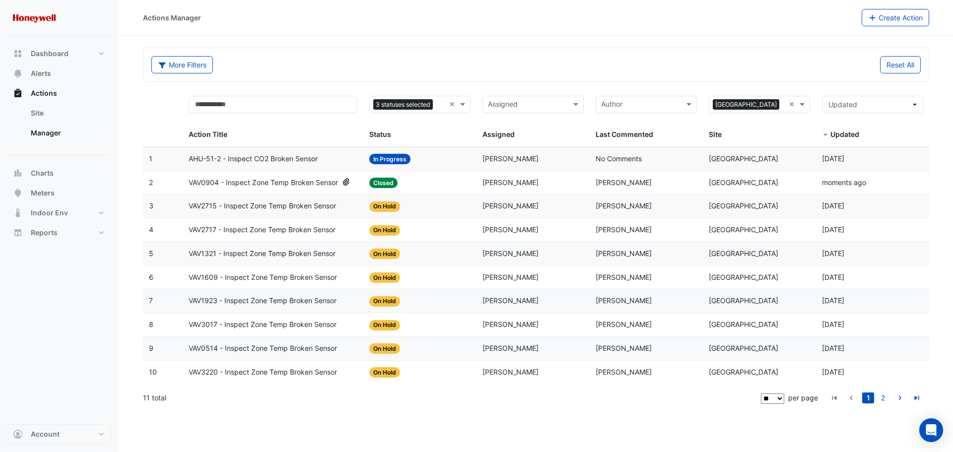
click at [279, 211] on span "VAV2715 - Inspect Zone Temp Broken Sensor" at bounding box center [262, 205] width 147 height 11
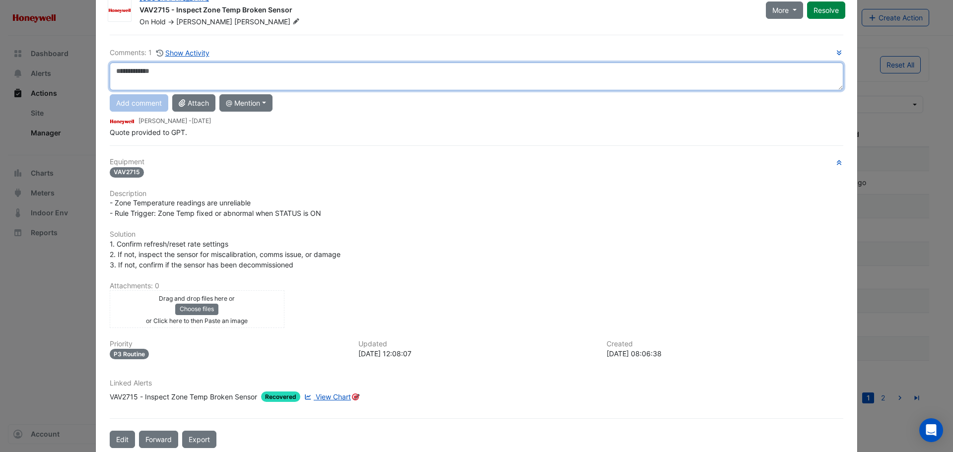
scroll to position [52, 0]
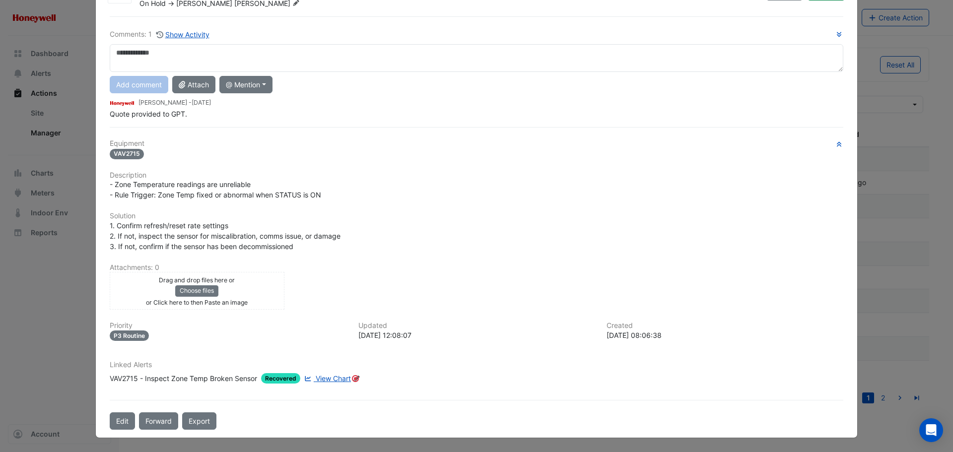
click at [324, 378] on span "View Chart" at bounding box center [333, 378] width 35 height 8
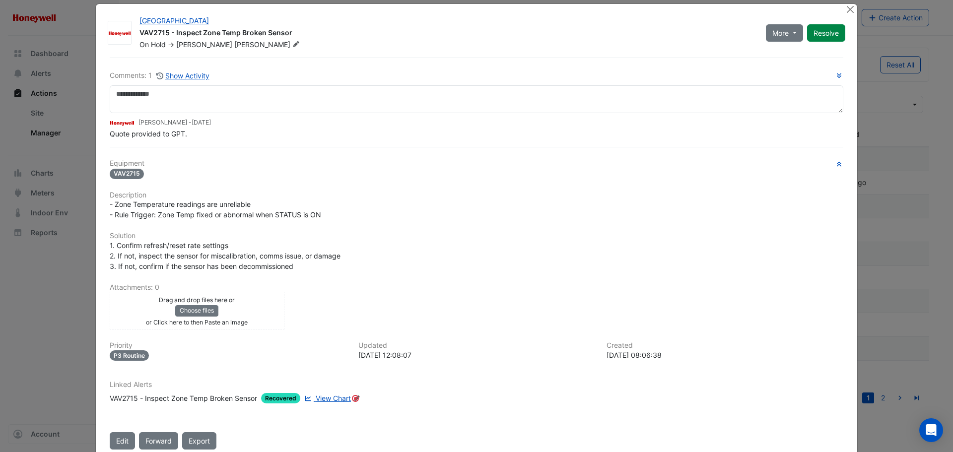
scroll to position [0, 0]
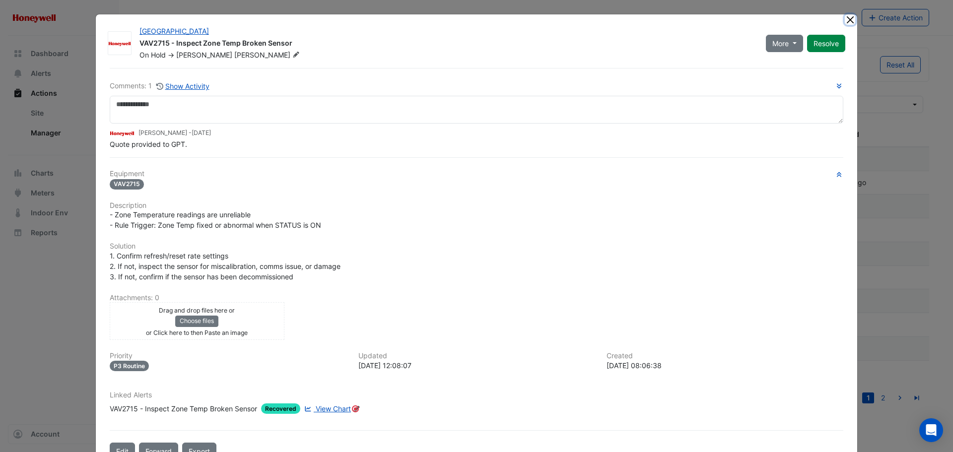
click at [844, 19] on button "Close" at bounding box center [849, 19] width 10 height 10
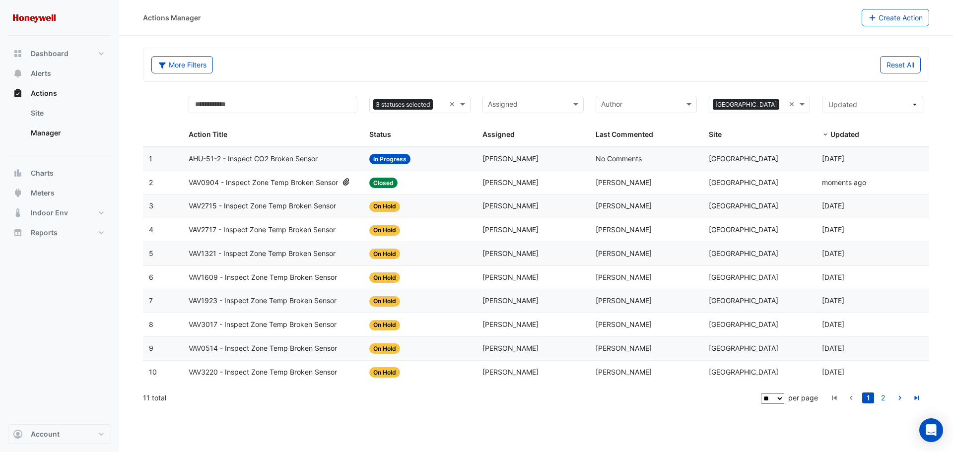
click at [298, 208] on span "VAV2715 - Inspect Zone Temp Broken Sensor" at bounding box center [262, 205] width 147 height 11
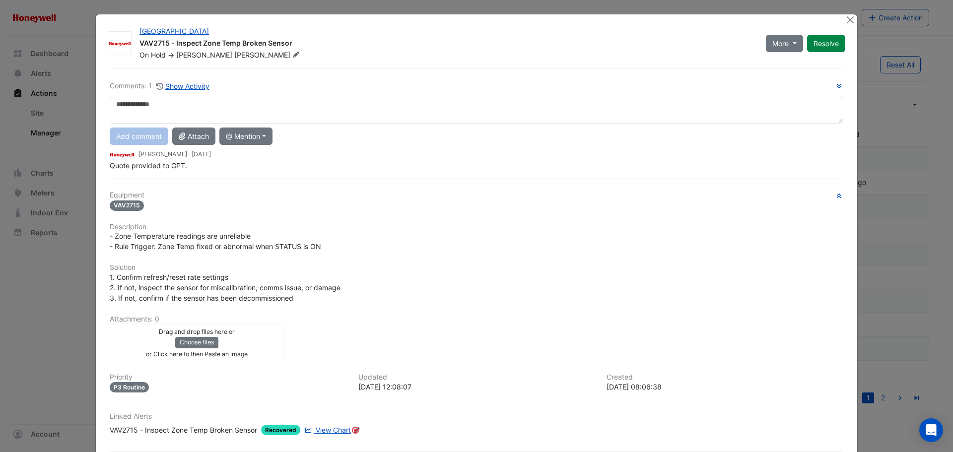
click at [261, 340] on div "Drag and drop files here or Choose files or Click here to then Paste an image" at bounding box center [197, 342] width 170 height 33
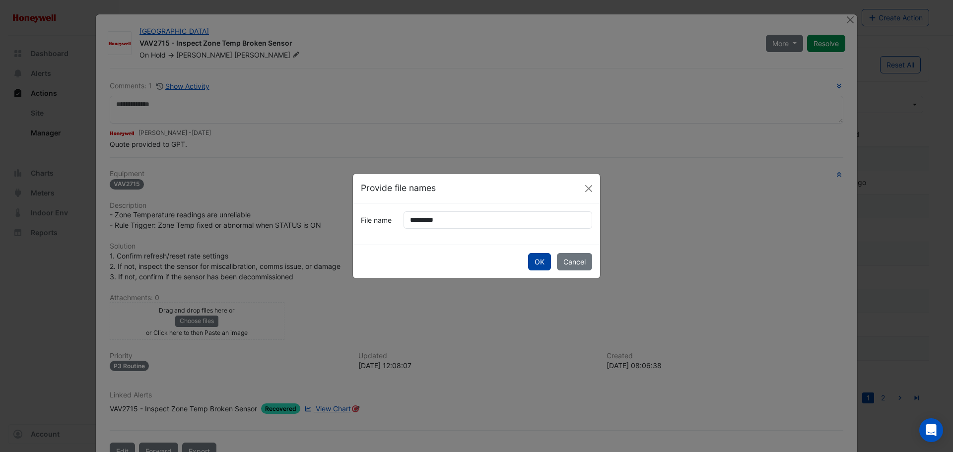
click at [532, 262] on button "OK" at bounding box center [539, 261] width 23 height 17
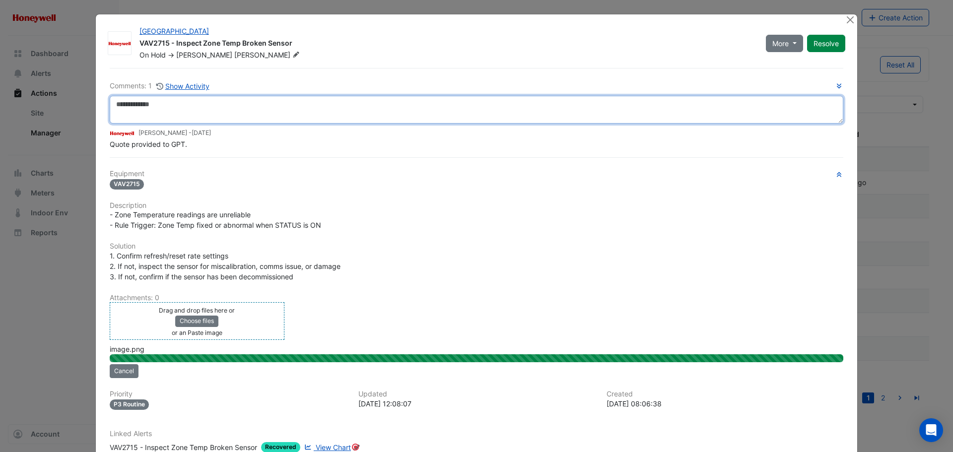
click at [266, 109] on textarea at bounding box center [476, 110] width 733 height 28
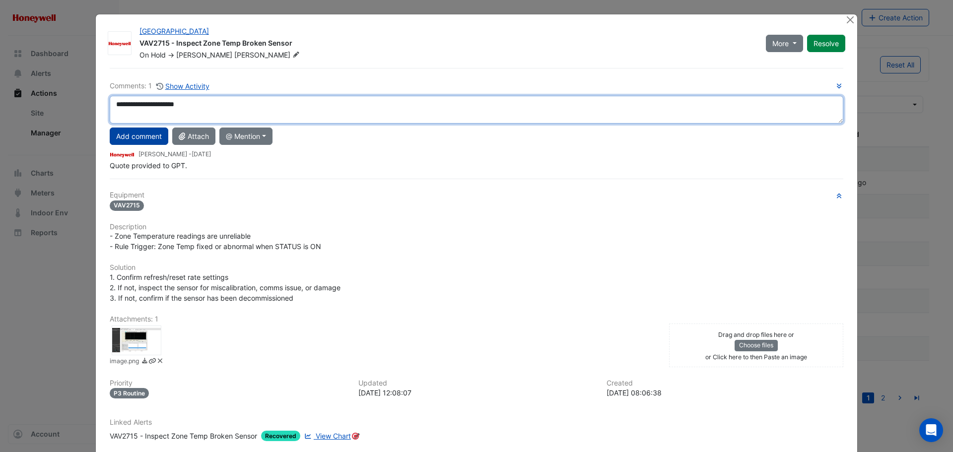
type textarea "**********"
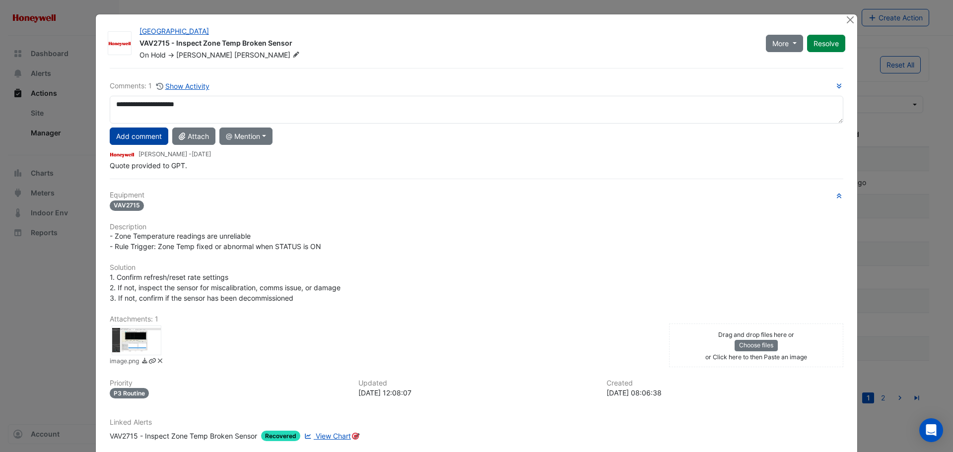
click at [148, 135] on button "Add comment" at bounding box center [139, 135] width 59 height 17
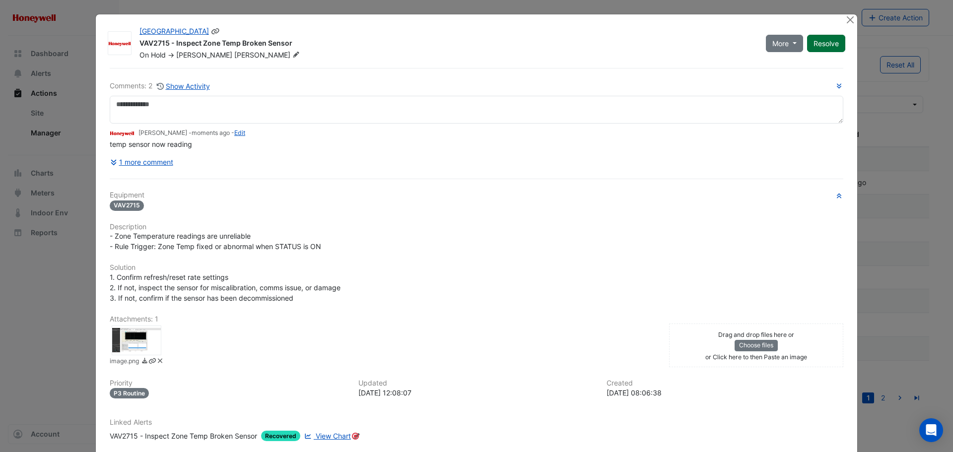
click at [821, 45] on button "Resolve" at bounding box center [826, 43] width 38 height 17
click at [845, 20] on button "Close" at bounding box center [849, 19] width 10 height 10
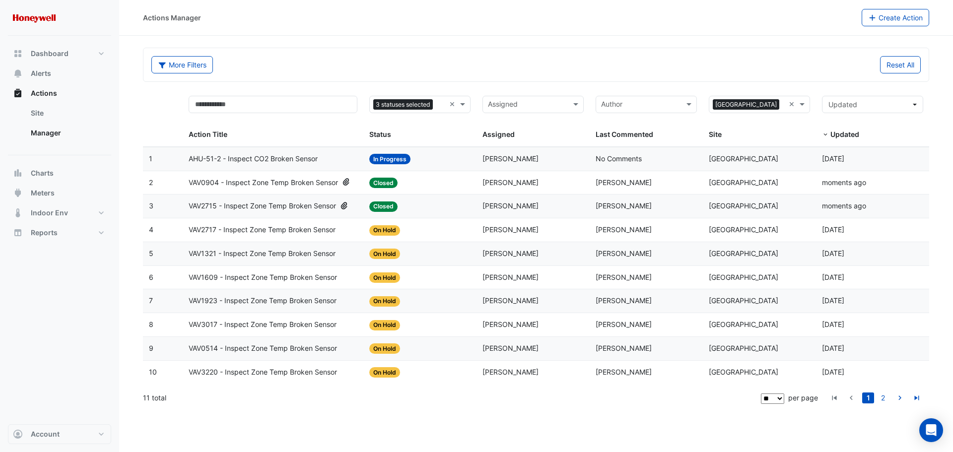
click at [283, 233] on span "VAV2717 - Inspect Zone Temp Broken Sensor" at bounding box center [262, 229] width 147 height 11
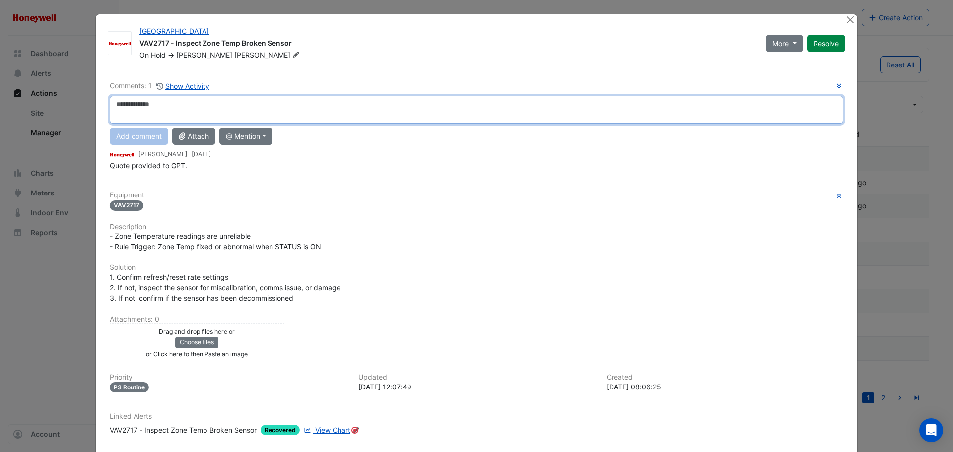
click at [211, 104] on textarea at bounding box center [476, 110] width 733 height 28
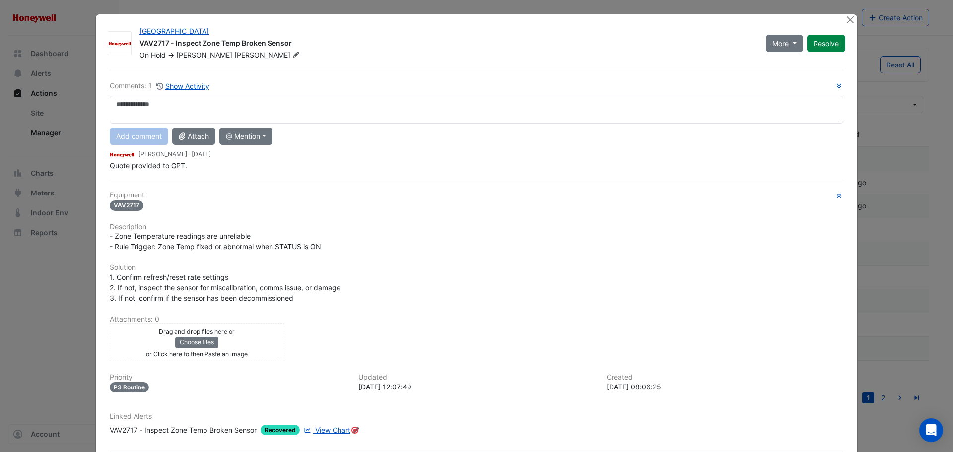
click at [246, 344] on div "Drag and drop files here or Choose files or Click here to then Paste an image" at bounding box center [197, 342] width 170 height 33
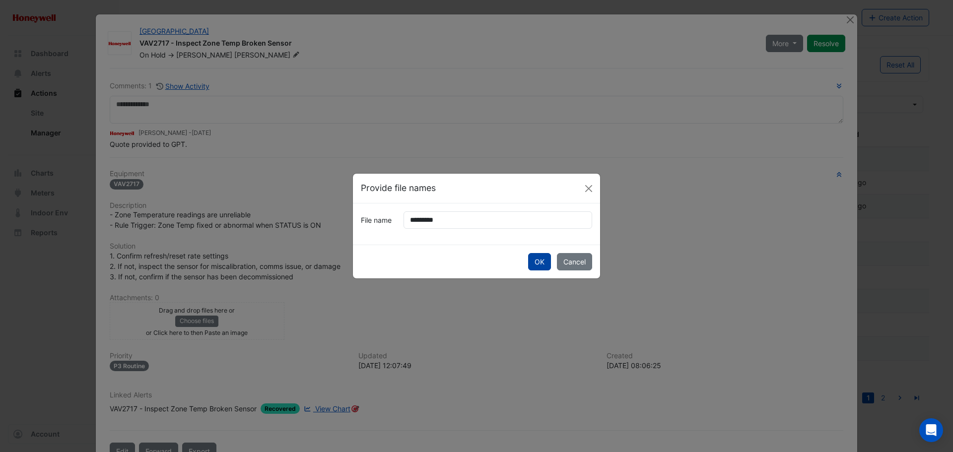
click at [536, 262] on button "OK" at bounding box center [539, 261] width 23 height 17
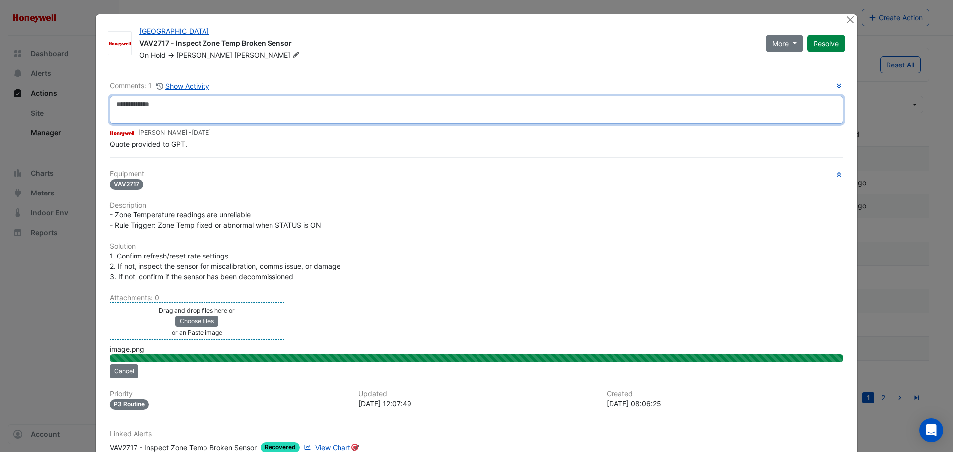
click at [184, 106] on textarea at bounding box center [476, 110] width 733 height 28
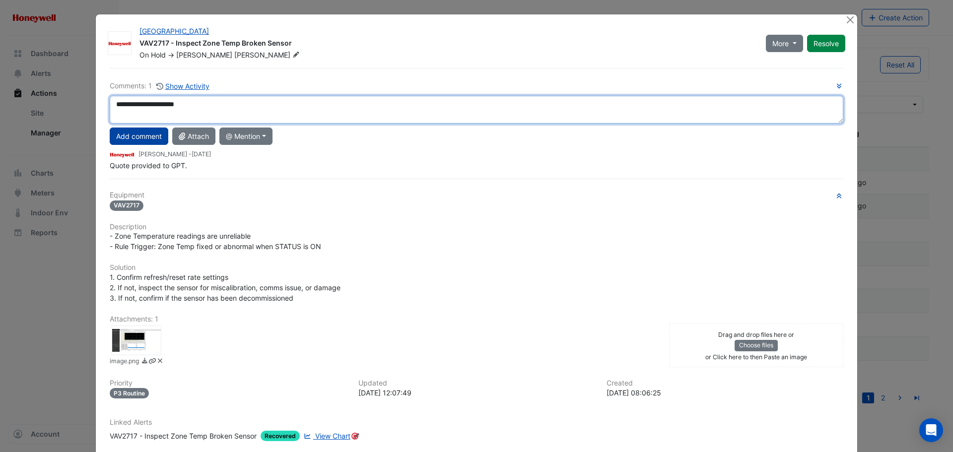
type textarea "**********"
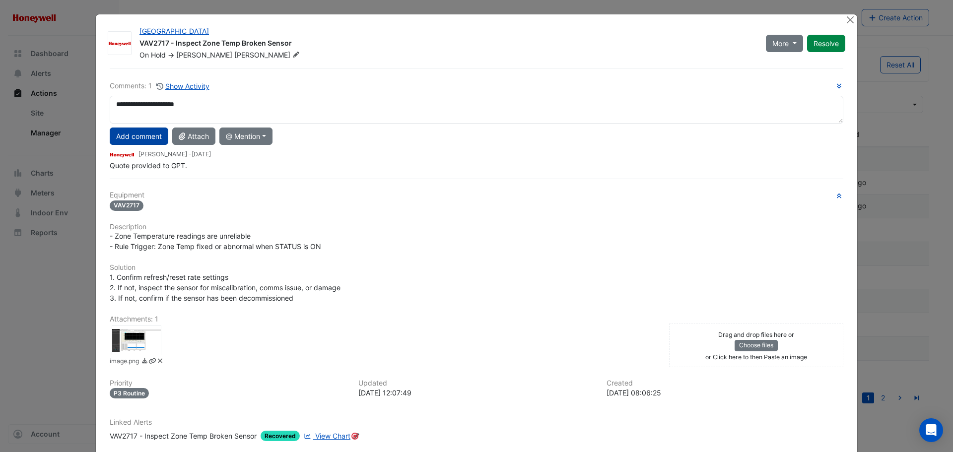
click at [139, 130] on button "Add comment" at bounding box center [139, 135] width 59 height 17
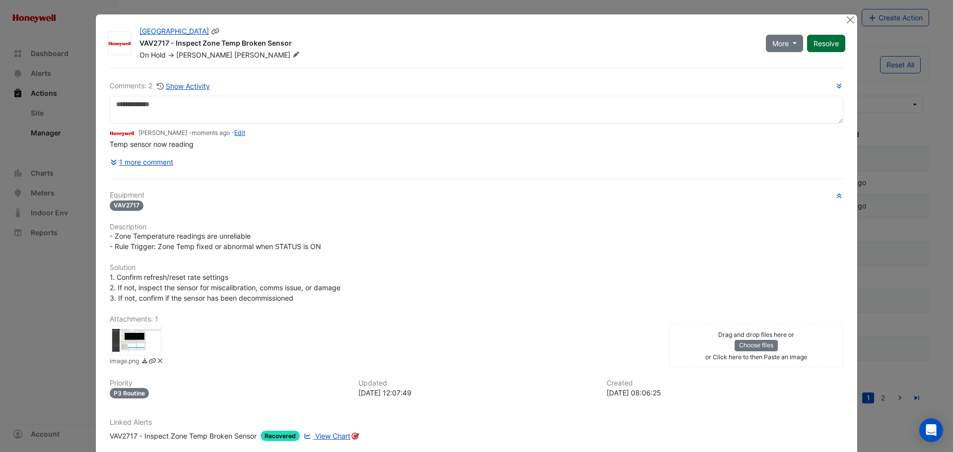
click at [832, 44] on button "Resolve" at bounding box center [826, 43] width 38 height 17
click at [840, 21] on div "Melbourne Central Tower VAV2717 - Inspect Zone Temp Broken Sensor Closed -> Dal…" at bounding box center [476, 254] width 761 height 480
click at [844, 19] on button "Close" at bounding box center [849, 19] width 10 height 10
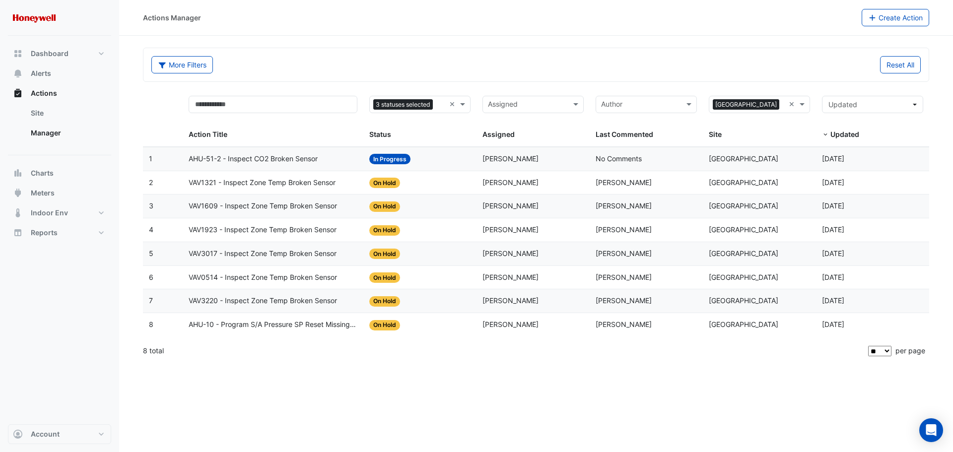
click at [228, 203] on span "VAV1609 - Inspect Zone Temp Broken Sensor" at bounding box center [263, 205] width 148 height 11
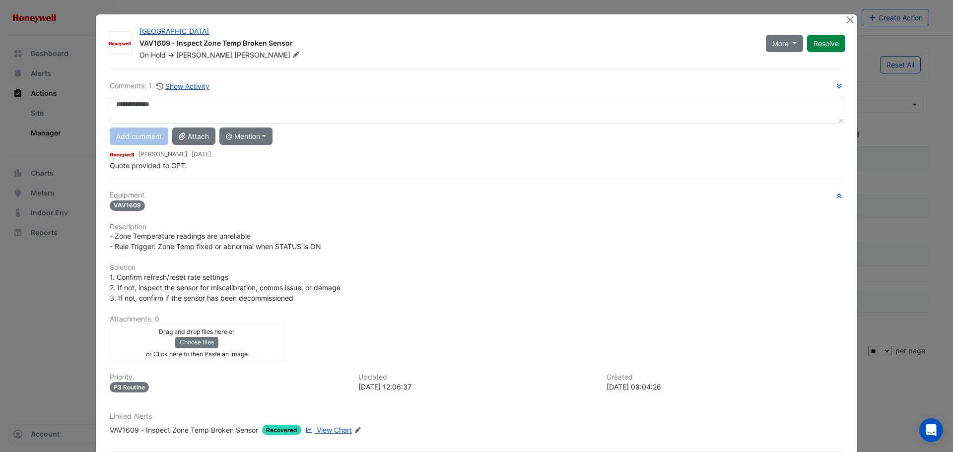
click at [143, 347] on div "Drag and drop files here or Choose files or Click here to then Paste an image" at bounding box center [197, 342] width 170 height 33
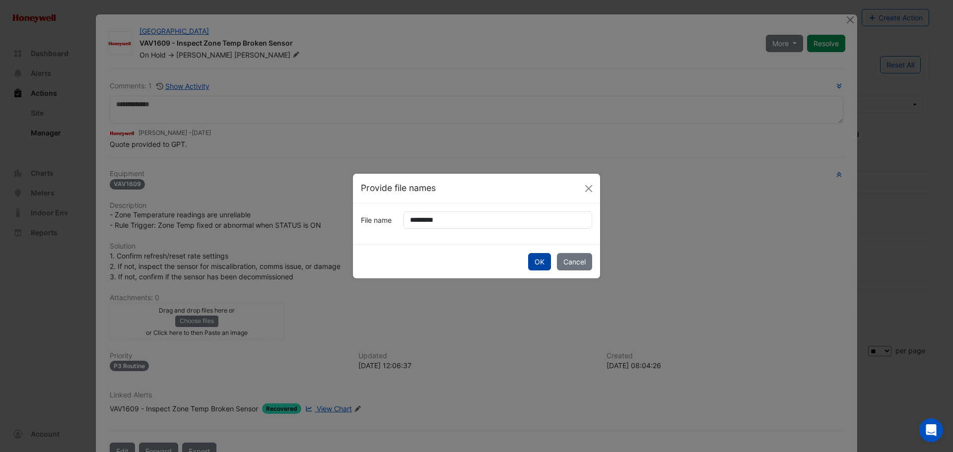
click at [544, 263] on button "OK" at bounding box center [539, 261] width 23 height 17
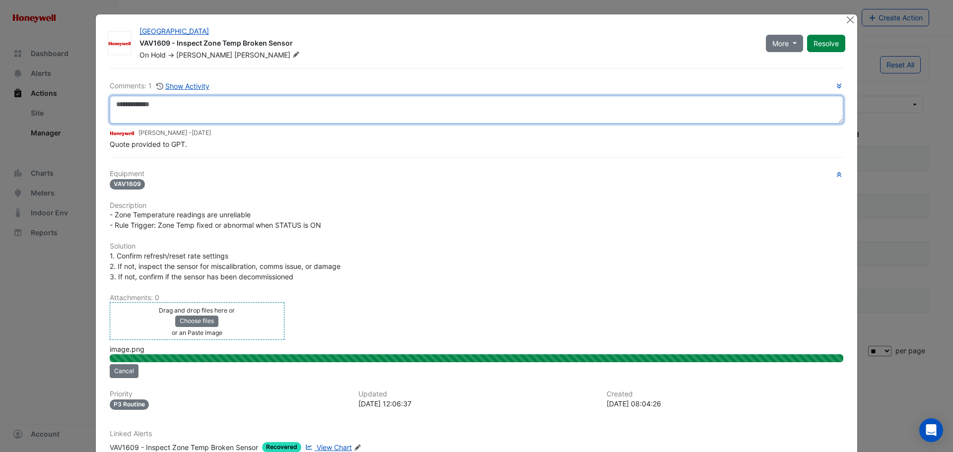
click at [211, 101] on textarea at bounding box center [476, 110] width 733 height 28
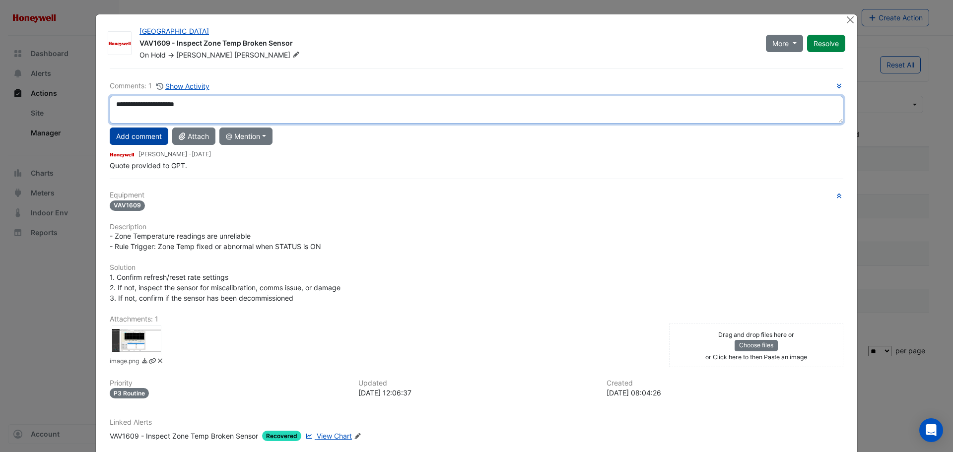
type textarea "**********"
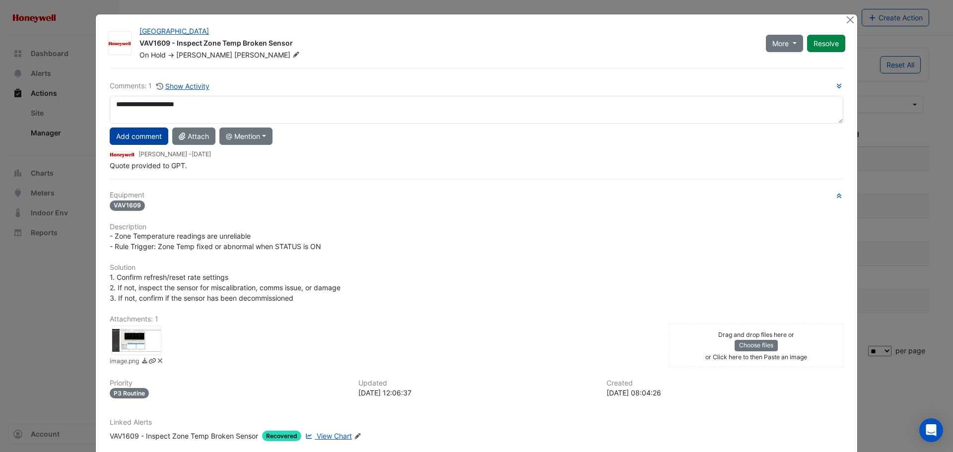
click at [140, 129] on button "Add comment" at bounding box center [139, 135] width 59 height 17
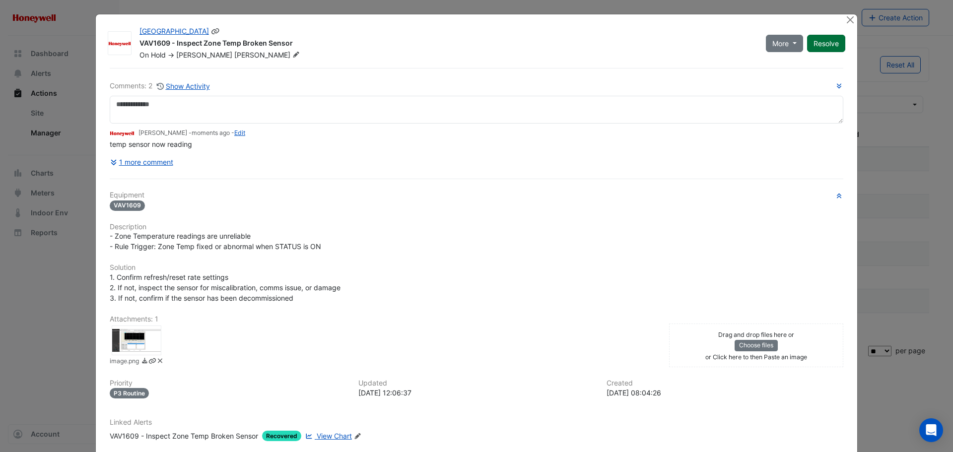
click at [820, 42] on button "Resolve" at bounding box center [826, 43] width 38 height 17
click at [846, 21] on button "Close" at bounding box center [849, 19] width 10 height 10
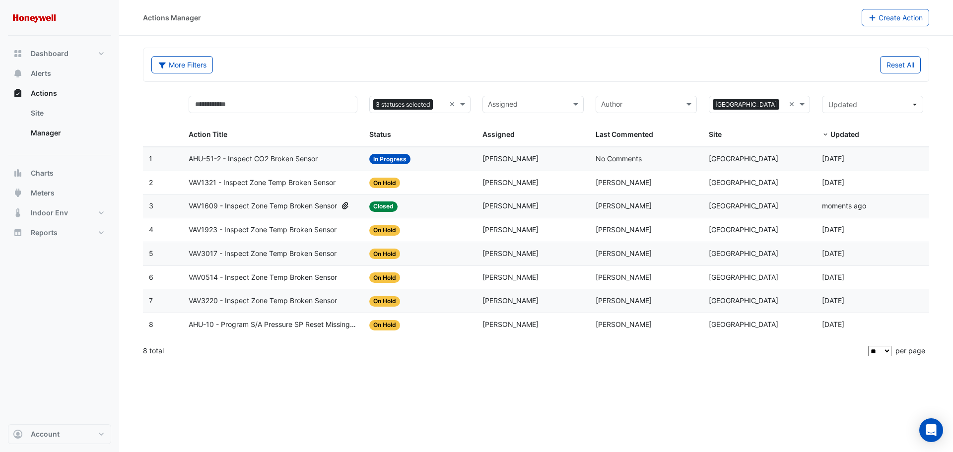
click at [276, 230] on span "VAV1923 - Inspect Zone Temp Broken Sensor" at bounding box center [263, 229] width 148 height 11
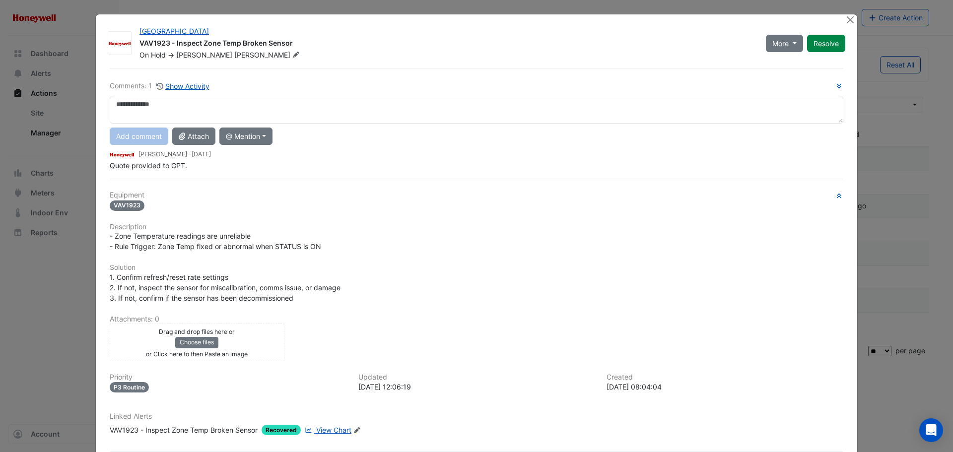
click at [232, 345] on div "Drag and drop files here or Choose files or Click here to then Paste an image" at bounding box center [197, 342] width 170 height 33
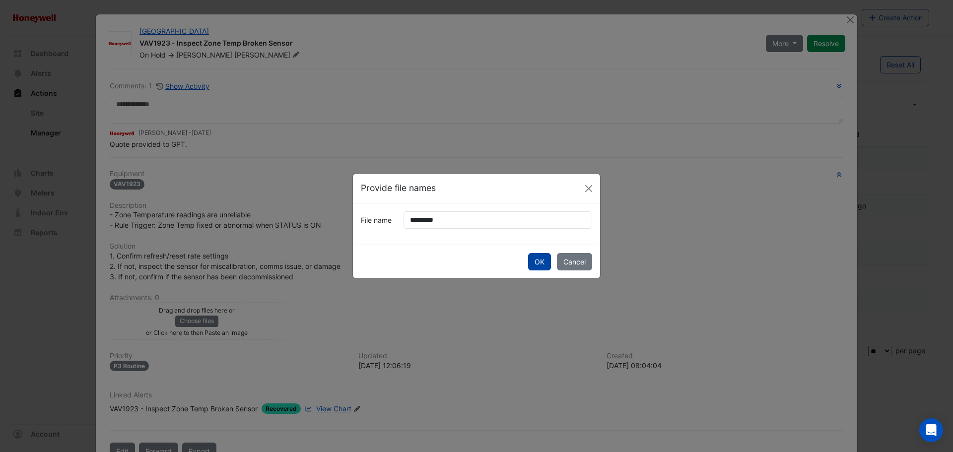
click at [539, 256] on button "OK" at bounding box center [539, 261] width 23 height 17
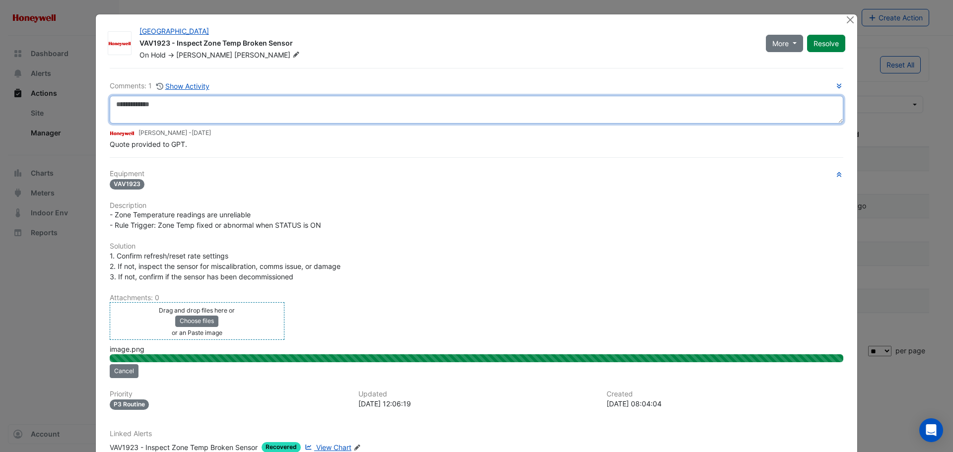
click at [234, 110] on textarea at bounding box center [476, 110] width 733 height 28
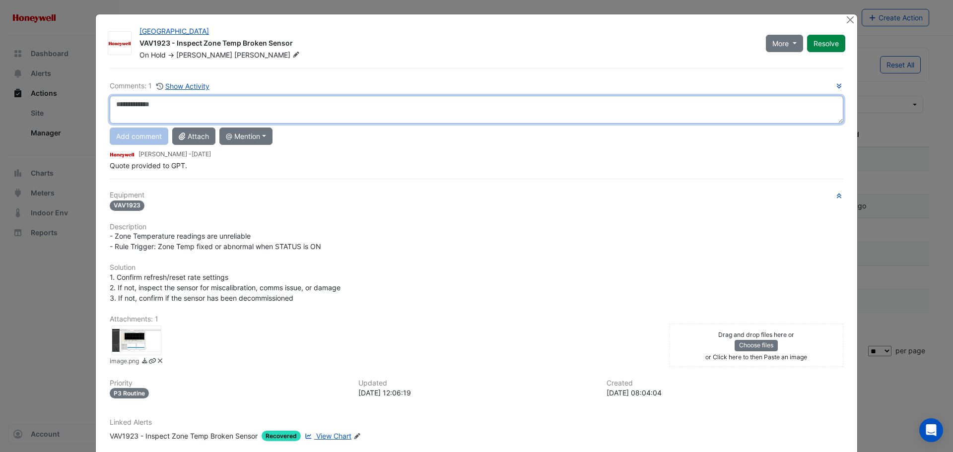
type textarea "*"
type textarea "**********"
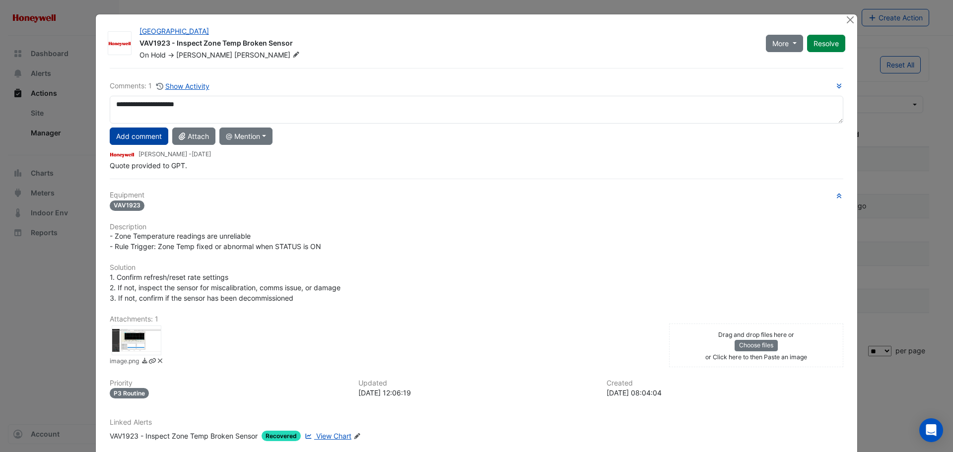
click at [135, 136] on button "Add comment" at bounding box center [139, 135] width 59 height 17
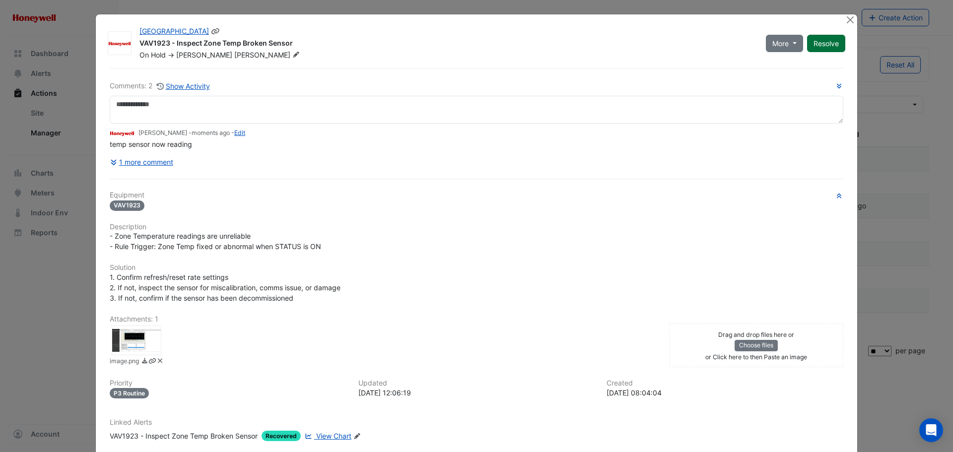
click at [807, 46] on button "Resolve" at bounding box center [826, 43] width 38 height 17
click at [844, 23] on button "Close" at bounding box center [849, 19] width 10 height 10
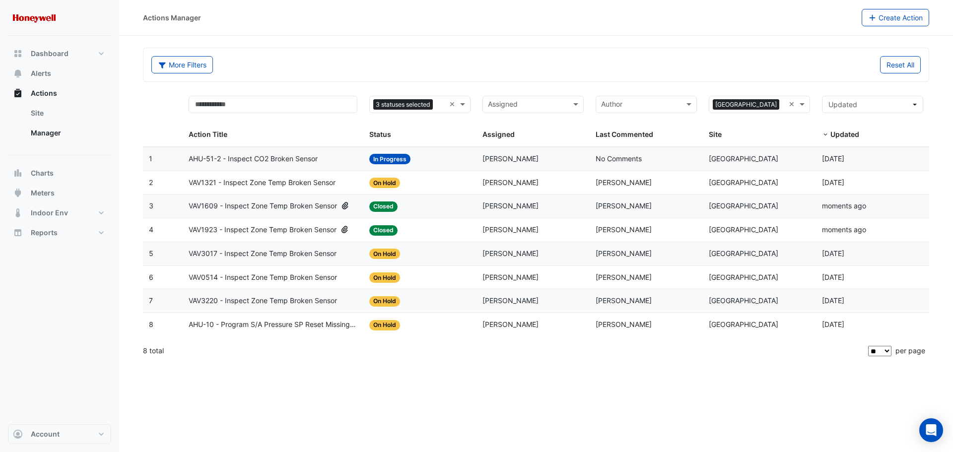
click at [272, 255] on span "VAV3017 - Inspect Zone Temp Broken Sensor" at bounding box center [263, 253] width 148 height 11
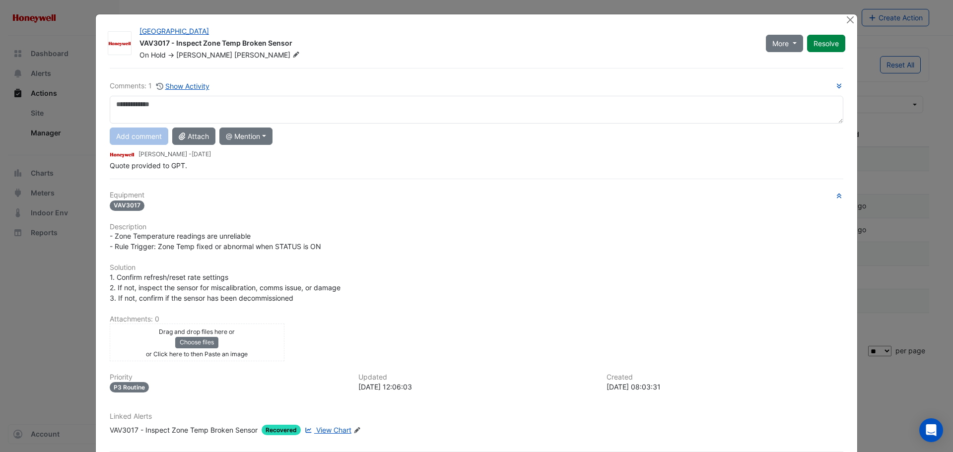
click at [247, 346] on div "Drag and drop files here or Choose files or Click here to then Paste an image" at bounding box center [197, 342] width 170 height 33
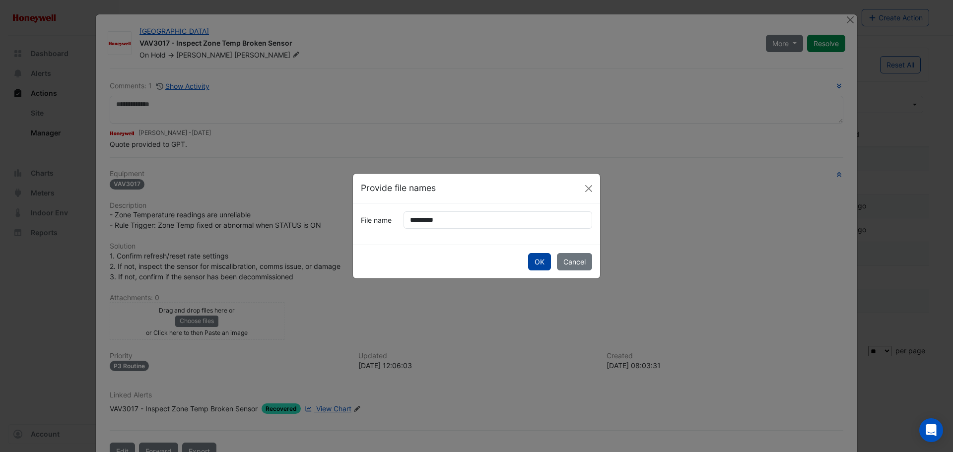
click at [529, 253] on button "OK" at bounding box center [539, 261] width 23 height 17
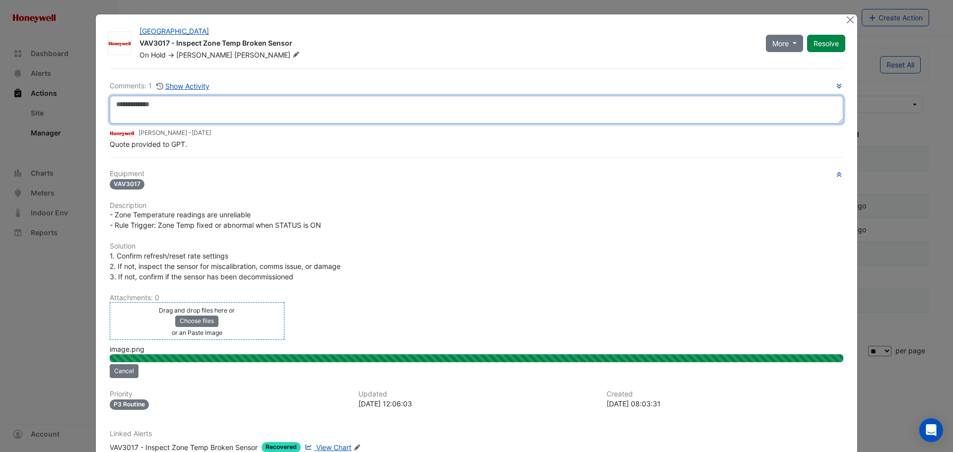
click at [188, 105] on textarea at bounding box center [476, 110] width 733 height 28
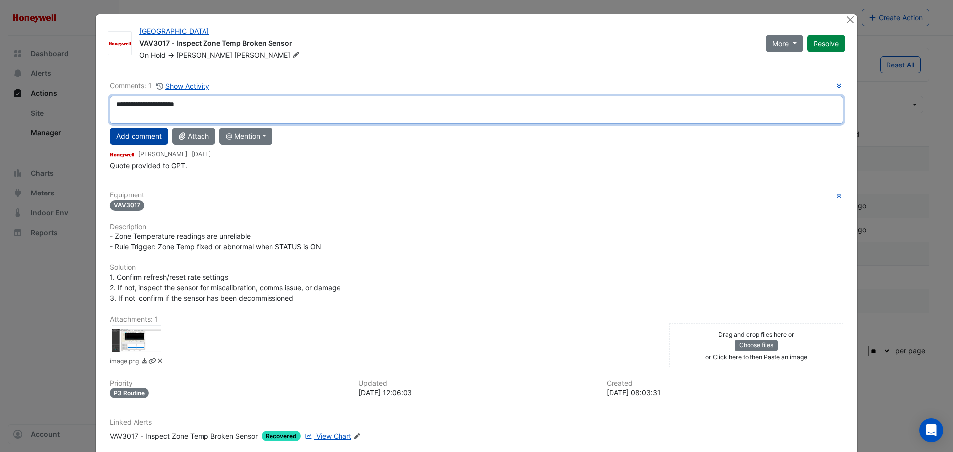
type textarea "**********"
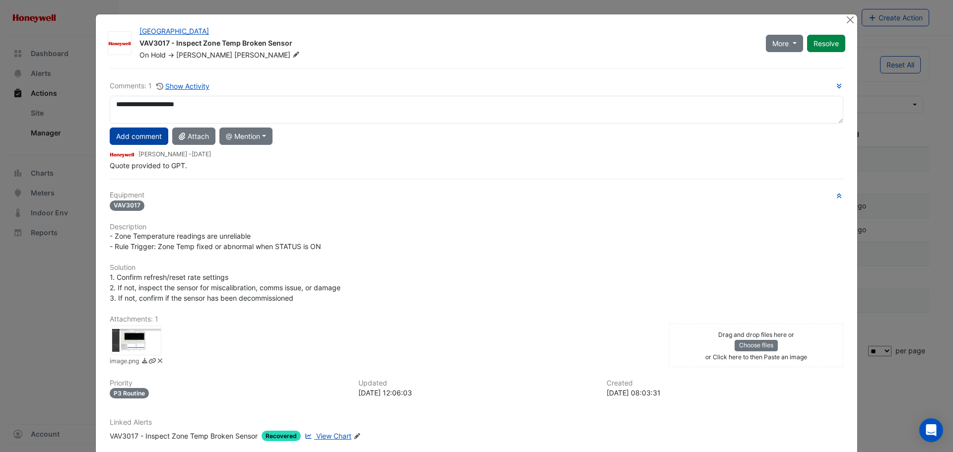
click at [122, 136] on button "Add comment" at bounding box center [139, 135] width 59 height 17
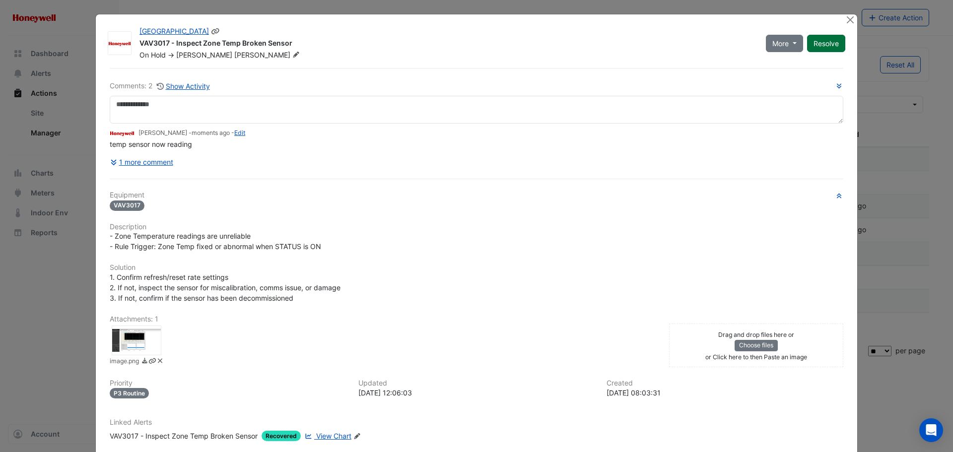
click at [815, 45] on button "Resolve" at bounding box center [826, 43] width 38 height 17
click at [844, 20] on button "Close" at bounding box center [849, 19] width 10 height 10
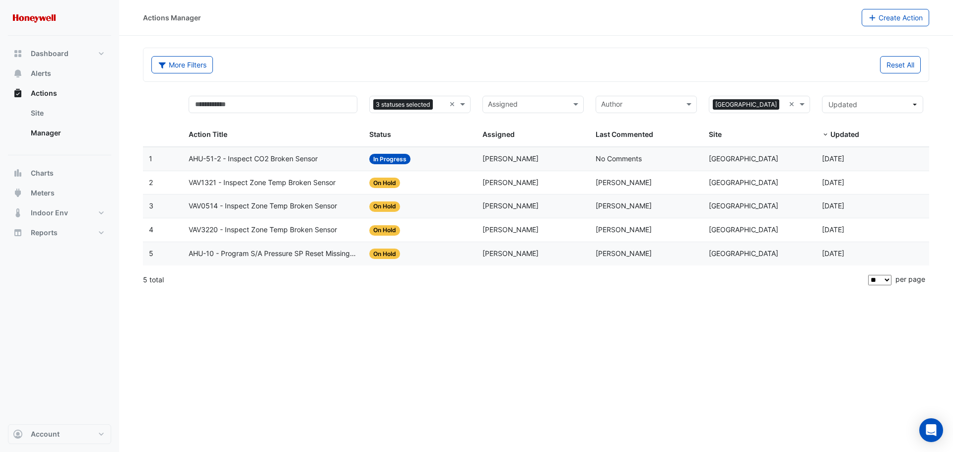
click at [307, 210] on span "VAV0514 - Inspect Zone Temp Broken Sensor" at bounding box center [263, 205] width 148 height 11
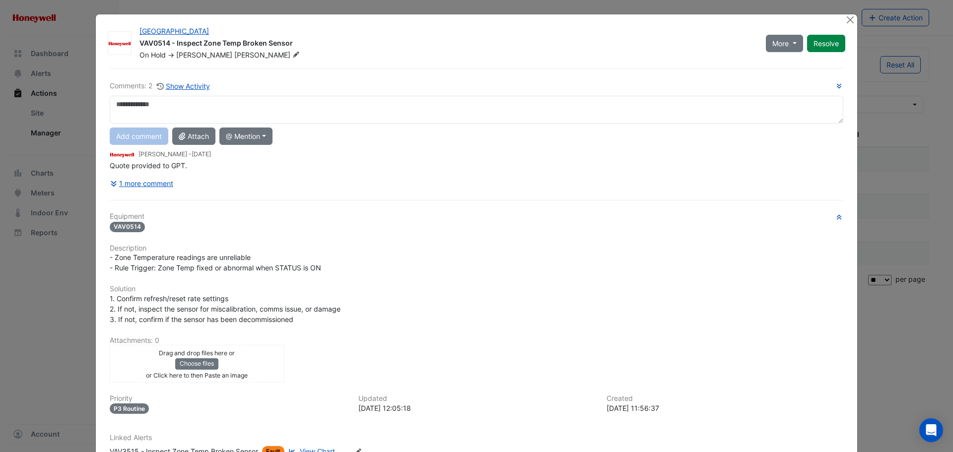
click at [249, 362] on div "Drag and drop files here or Choose files or Click here to then Paste an image" at bounding box center [197, 363] width 170 height 33
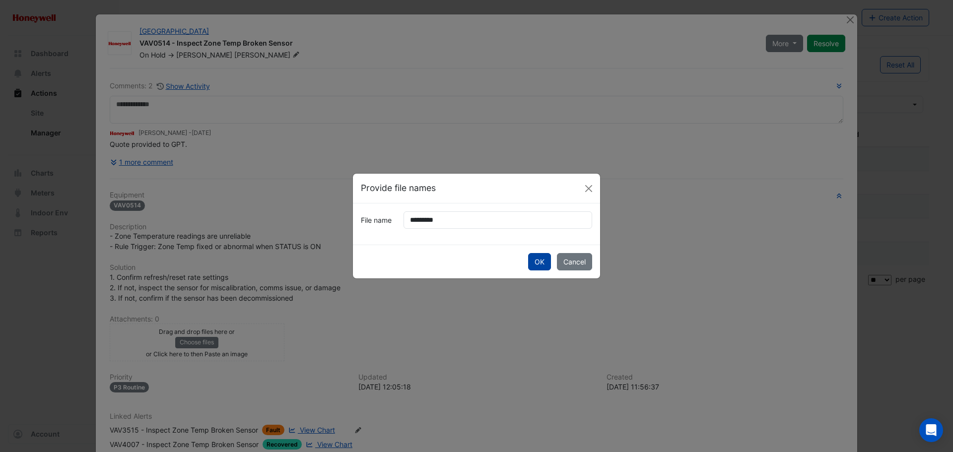
click at [540, 261] on button "OK" at bounding box center [539, 261] width 23 height 17
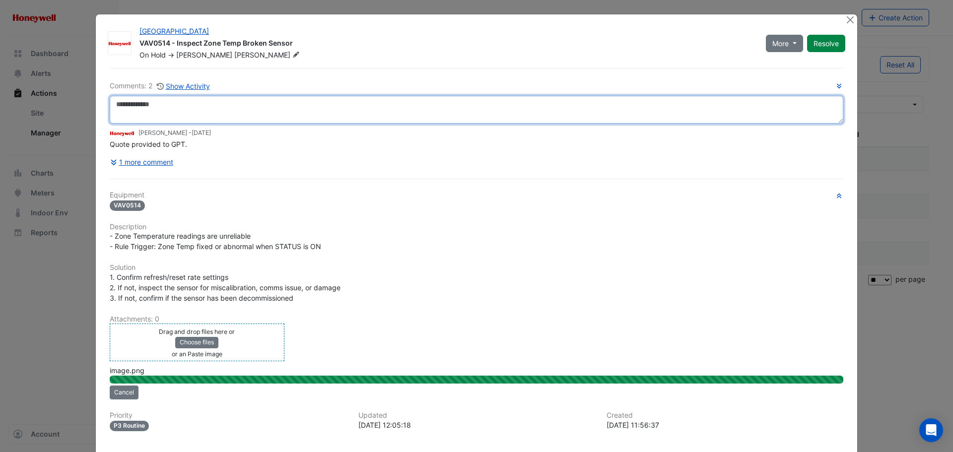
click at [175, 108] on textarea at bounding box center [476, 110] width 733 height 28
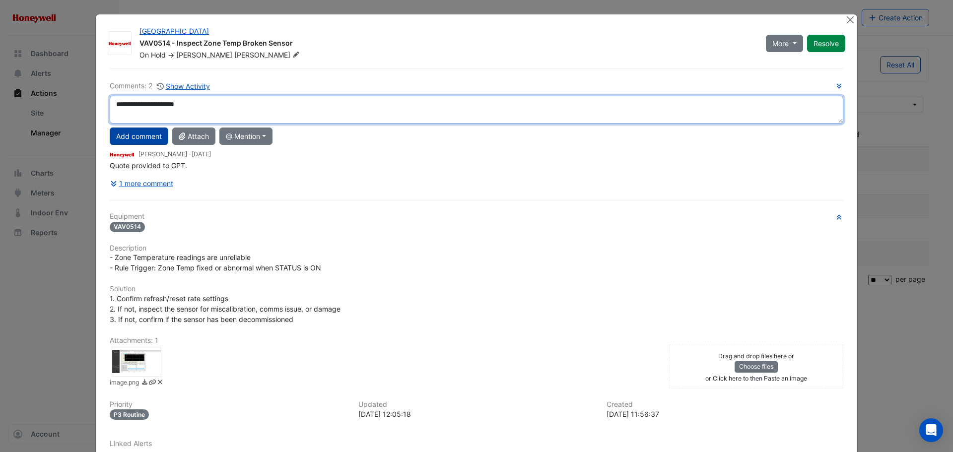
type textarea "**********"
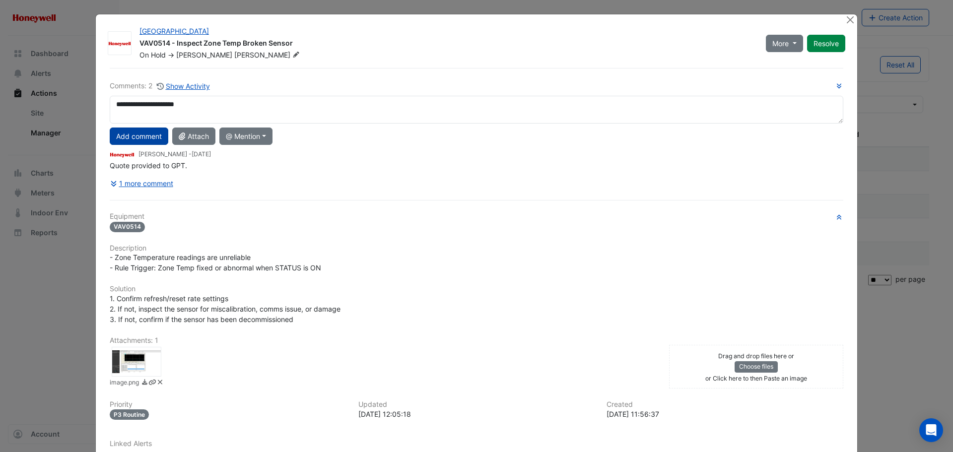
click at [143, 132] on button "Add comment" at bounding box center [139, 135] width 59 height 17
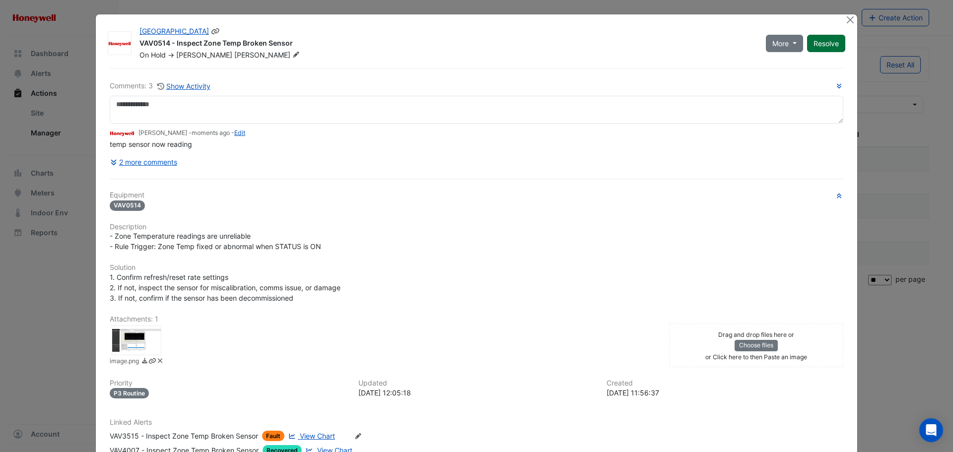
click at [810, 51] on button "Resolve" at bounding box center [826, 43] width 38 height 17
click at [844, 25] on div at bounding box center [850, 19] width 12 height 11
click at [845, 19] on button "Close" at bounding box center [849, 19] width 10 height 10
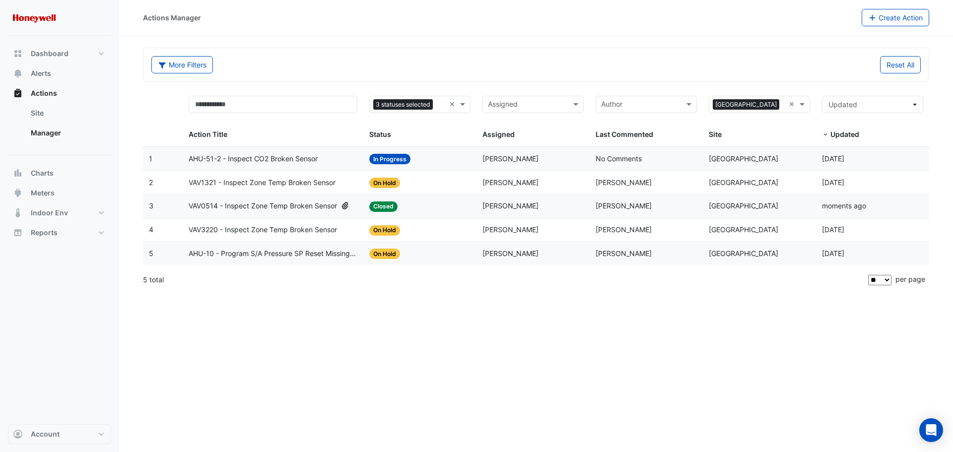
click at [322, 361] on div "Actions Manager Create Action More Filters Reset All 3 statuses selected × Assi…" at bounding box center [535, 226] width 833 height 452
click at [279, 237] on datatable-body-cell "Action Title: VAV3220 - Inspect Zone Temp Broken Sensor" at bounding box center [273, 229] width 181 height 23
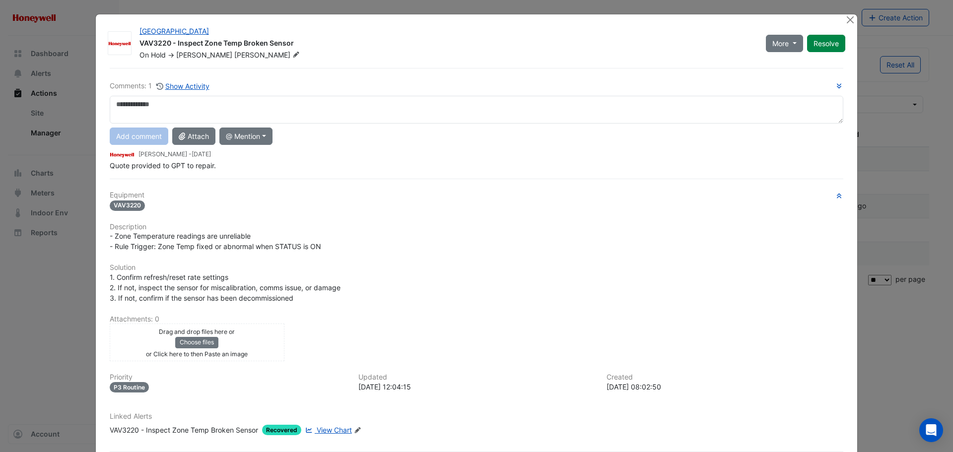
click at [243, 348] on div "Drag and drop files here or Choose files or Click here to then Paste an image" at bounding box center [197, 342] width 170 height 33
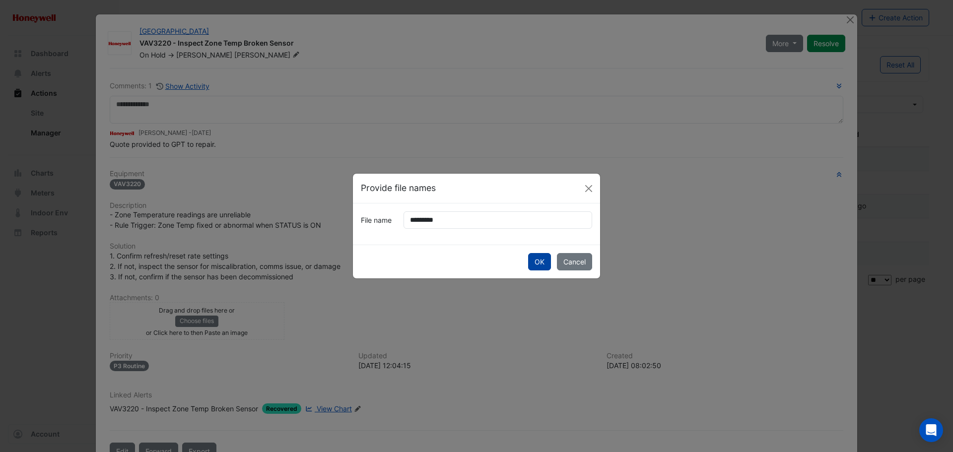
click at [537, 256] on button "OK" at bounding box center [539, 261] width 23 height 17
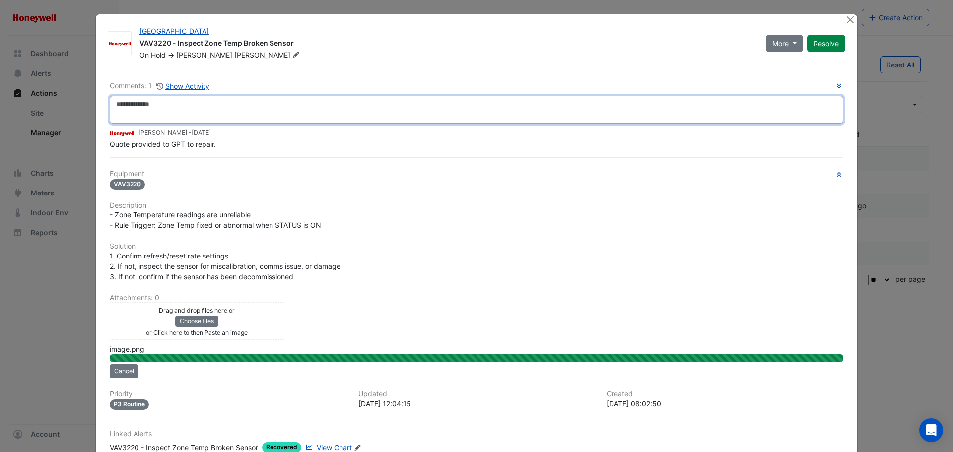
click at [217, 109] on textarea at bounding box center [476, 110] width 733 height 28
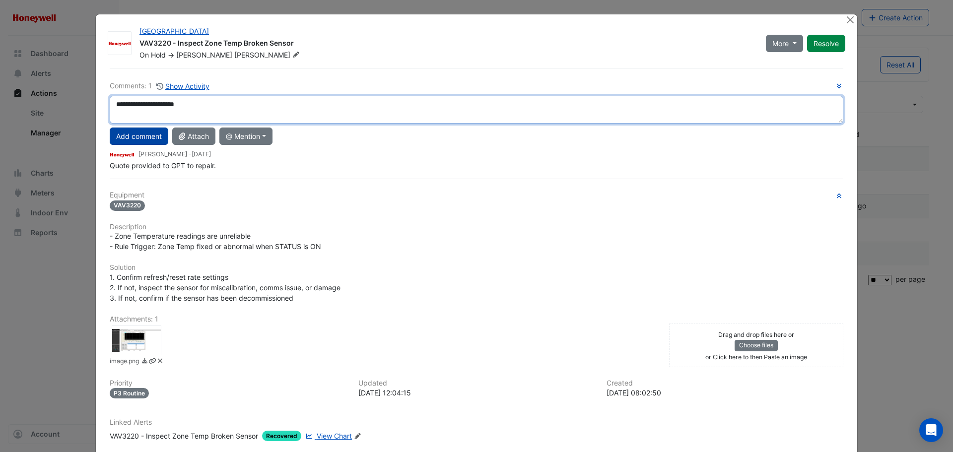
type textarea "**********"
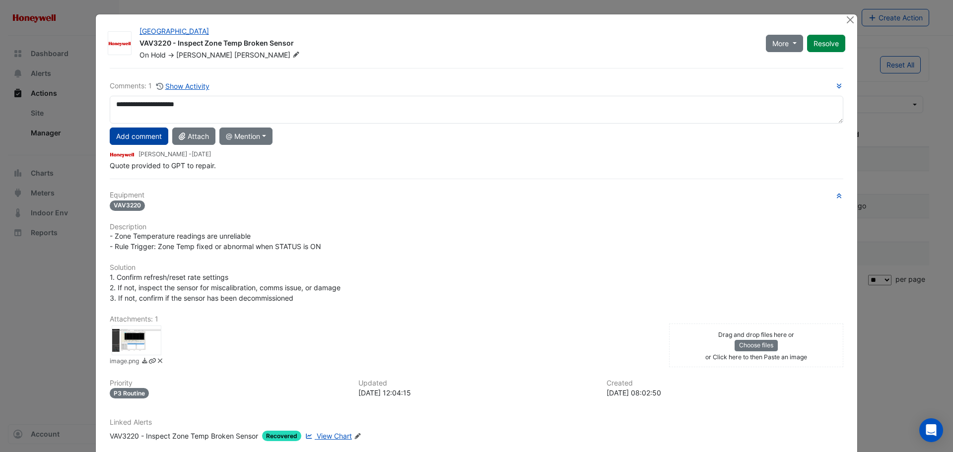
click at [143, 136] on button "Add comment" at bounding box center [139, 135] width 59 height 17
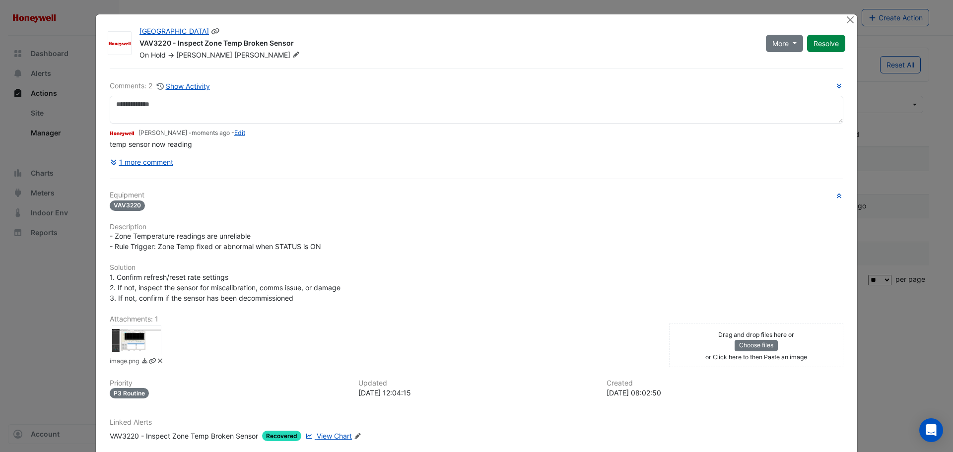
click at [812, 48] on button "Resolve" at bounding box center [826, 43] width 38 height 17
click at [849, 25] on div at bounding box center [850, 19] width 12 height 11
drag, startPoint x: 833, startPoint y: 20, endPoint x: 838, endPoint y: 19, distance: 5.0
click at [834, 19] on div "Melbourne Central Tower VAV3220 - Inspect Zone Temp Broken Sensor Closed -> Dal…" at bounding box center [476, 254] width 761 height 480
click at [844, 19] on button "Close" at bounding box center [849, 19] width 10 height 10
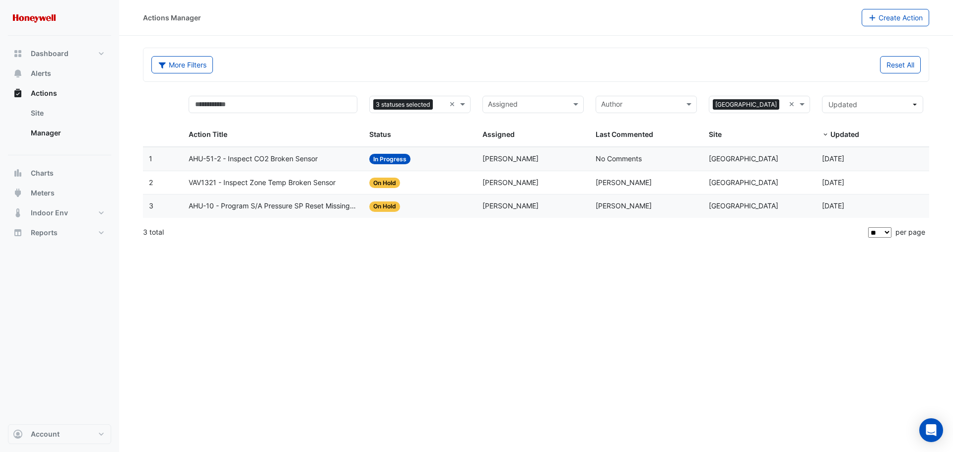
click at [334, 205] on span "AHU-10 - Program S/A Pressure SP Reset Missing Strategy (Energy Saving)" at bounding box center [273, 205] width 169 height 11
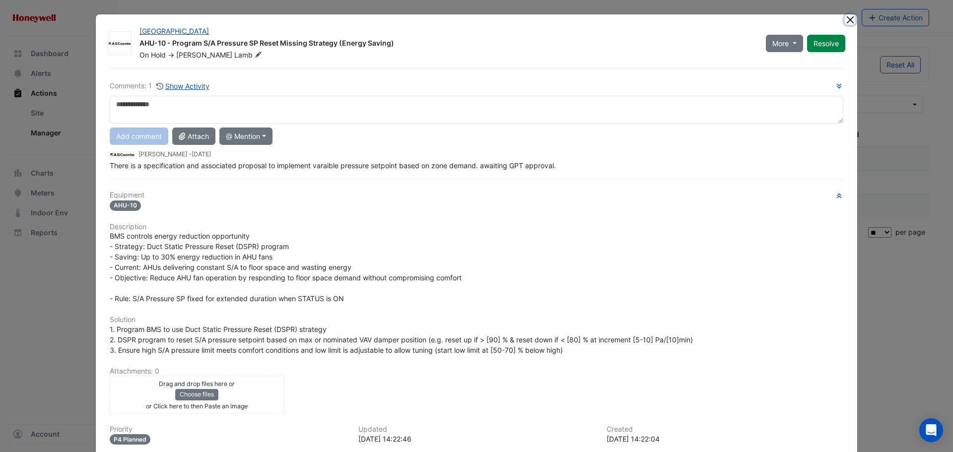
click at [844, 17] on button "Close" at bounding box center [849, 19] width 10 height 10
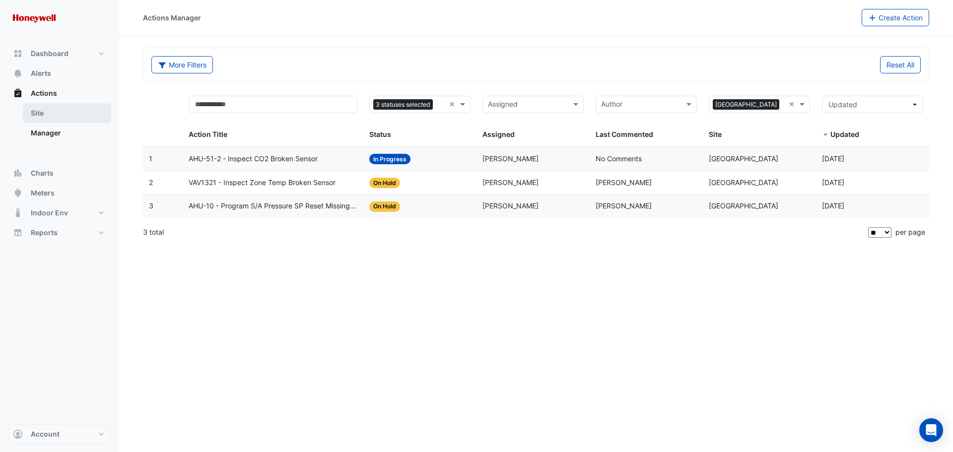
click at [48, 114] on link "Site" at bounding box center [67, 113] width 88 height 20
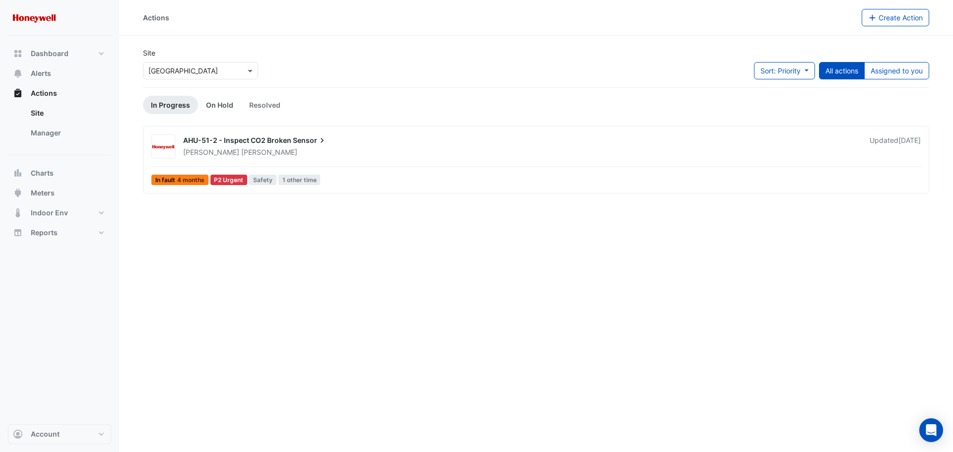
click at [214, 107] on link "On Hold" at bounding box center [219, 105] width 43 height 18
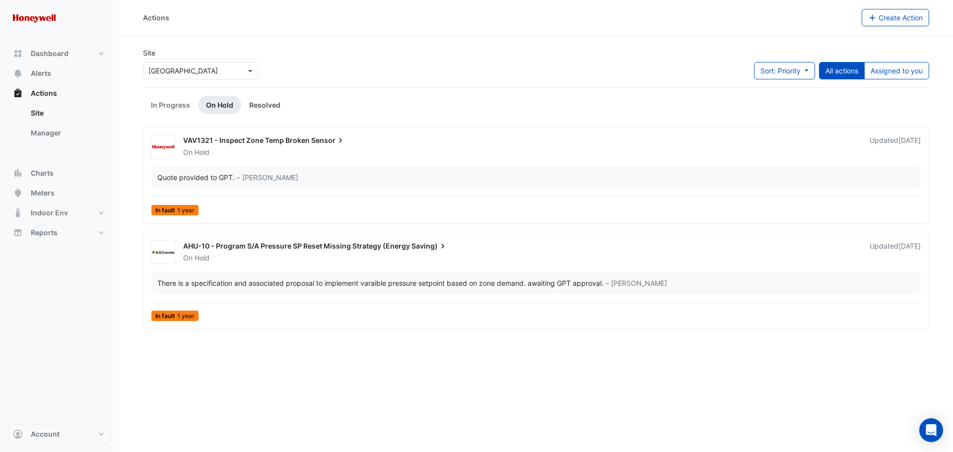
click at [252, 106] on link "Resolved" at bounding box center [264, 105] width 47 height 18
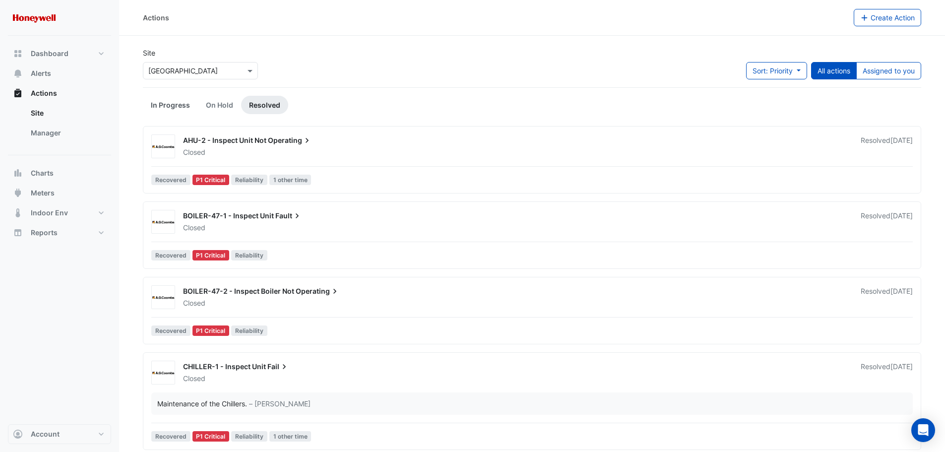
click at [158, 103] on link "In Progress" at bounding box center [170, 105] width 55 height 18
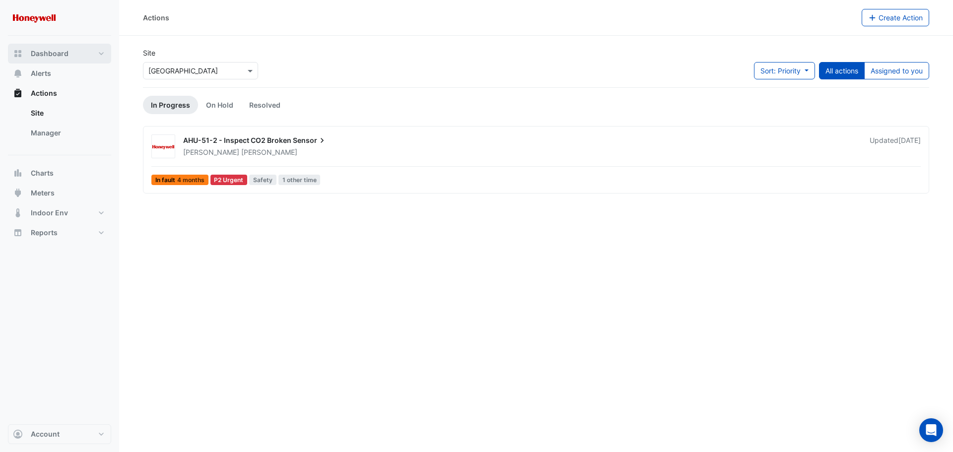
click at [100, 52] on button "Dashboard" at bounding box center [59, 54] width 103 height 20
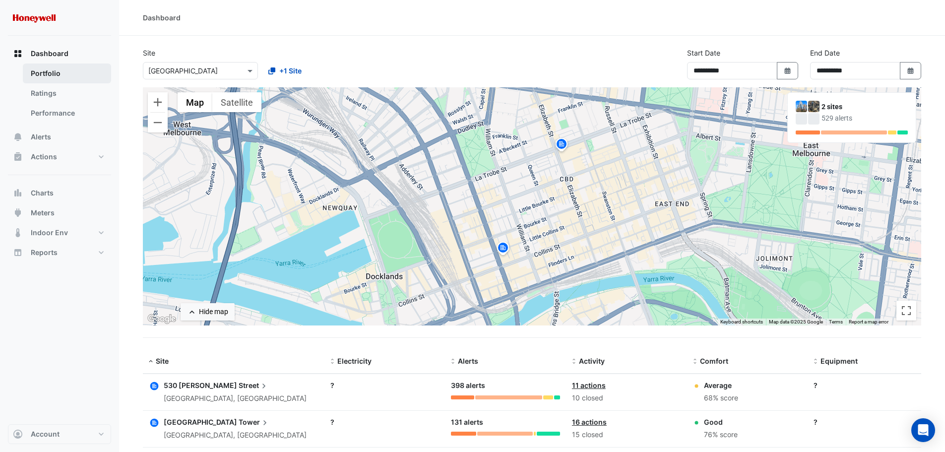
click at [53, 83] on link "Portfolio" at bounding box center [67, 74] width 88 height 20
click at [55, 91] on link "Ratings" at bounding box center [67, 93] width 88 height 20
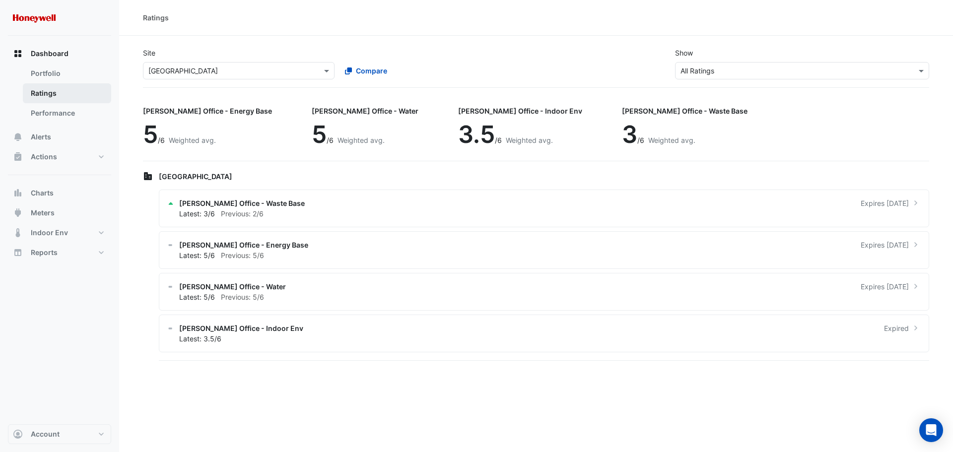
click at [57, 99] on link "Ratings" at bounding box center [67, 93] width 88 height 20
click at [64, 112] on link "Performance" at bounding box center [67, 113] width 88 height 20
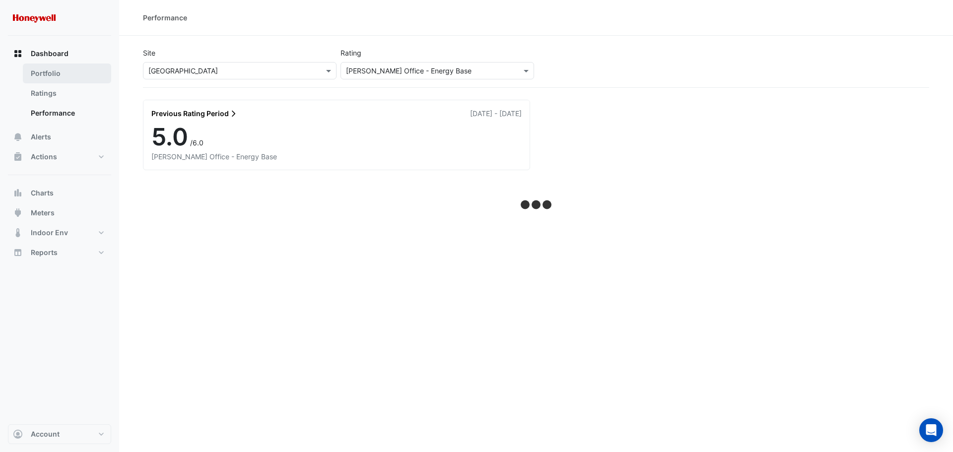
click at [61, 72] on link "Portfolio" at bounding box center [67, 74] width 88 height 20
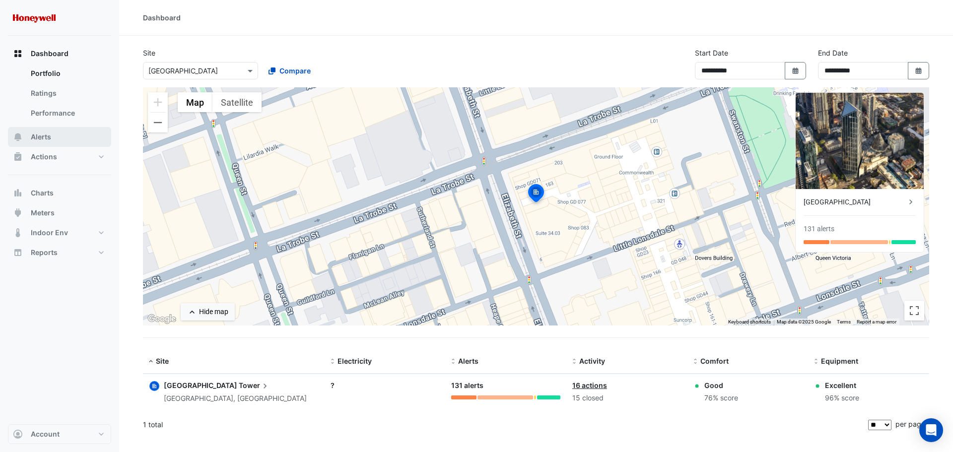
click at [59, 138] on button "Alerts" at bounding box center [59, 137] width 103 height 20
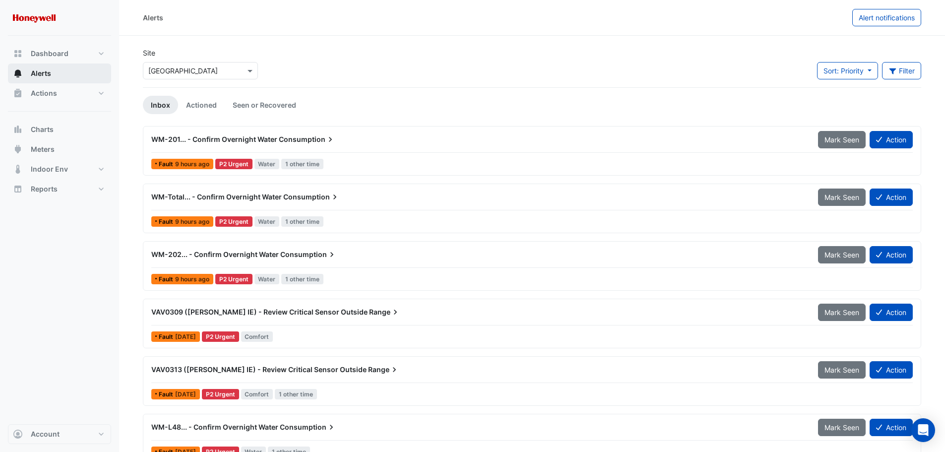
click at [62, 71] on button "Alerts" at bounding box center [59, 74] width 103 height 20
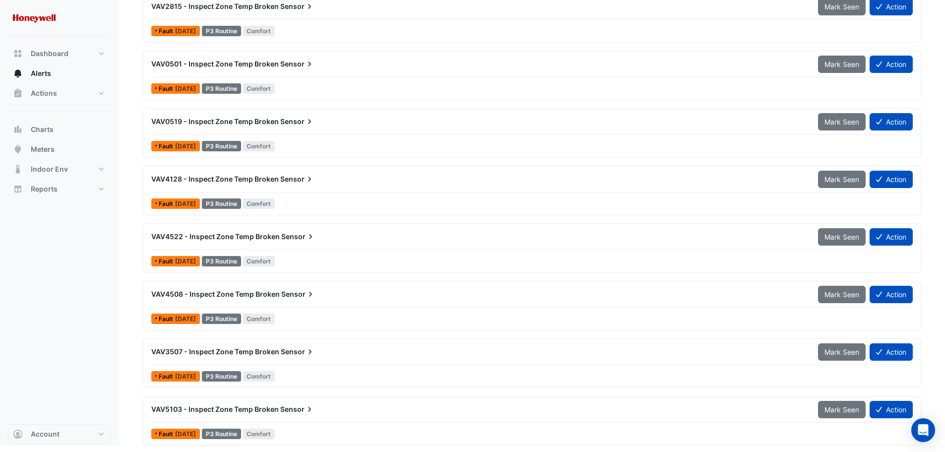
scroll to position [1458, 0]
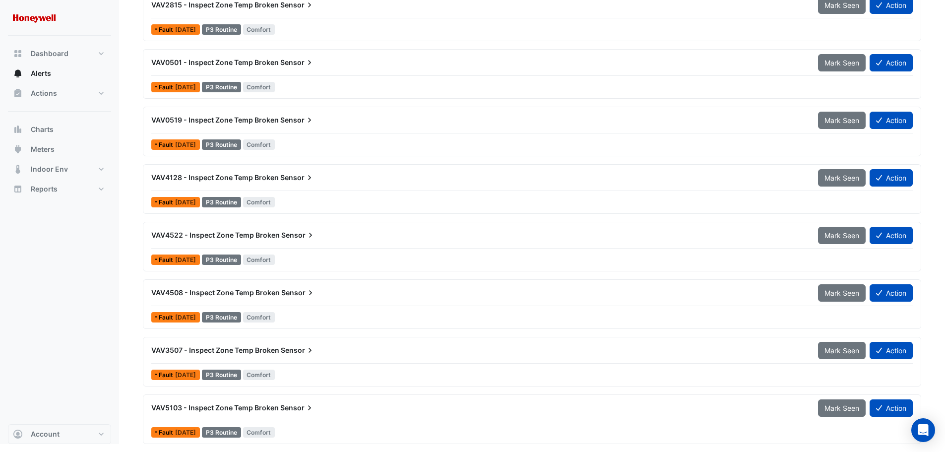
click at [381, 181] on div "VAV4128 - Inspect Zone Temp Broken Sensor" at bounding box center [478, 178] width 655 height 10
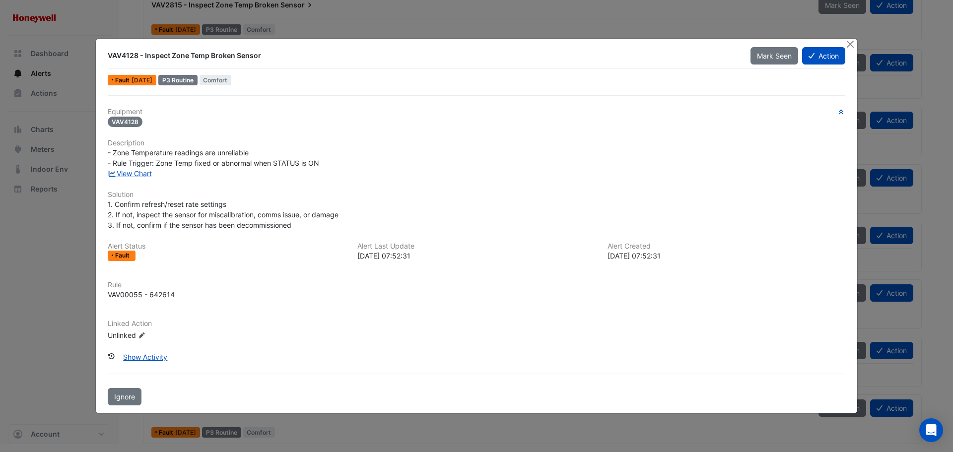
click at [66, 243] on ngb-modal-window "VAV4128 - Inspect Zone Temp Broken Sensor Mark Seen Action Fault [DATE] P3 Rout…" at bounding box center [476, 226] width 953 height 452
click at [853, 45] on button "Close" at bounding box center [849, 44] width 10 height 10
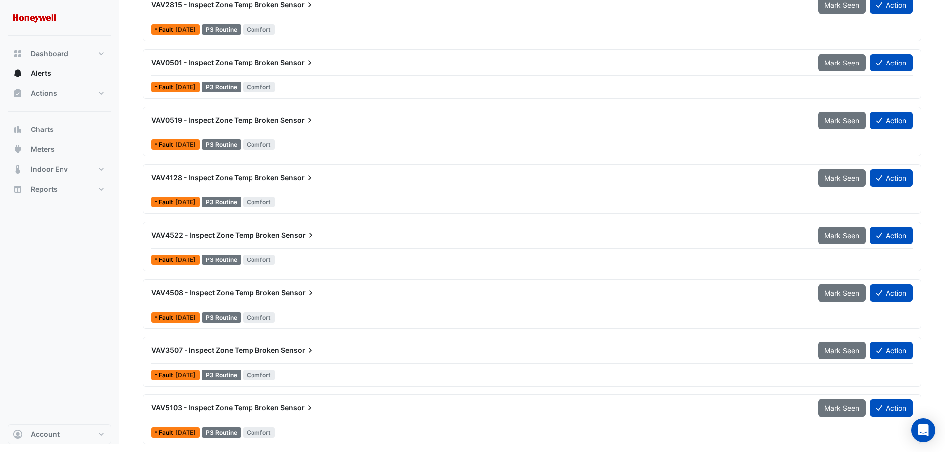
click at [194, 178] on span "VAV4128 - Inspect Zone Temp Broken" at bounding box center [214, 177] width 127 height 8
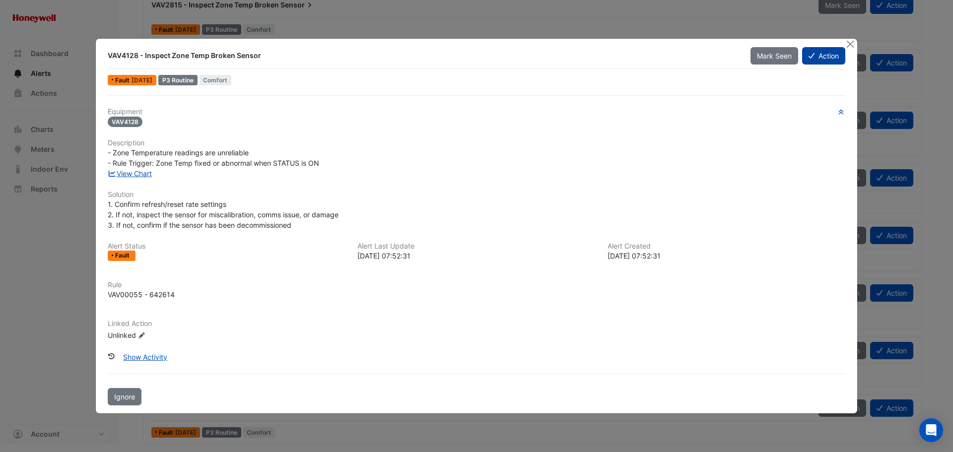
click at [831, 53] on button "Action" at bounding box center [823, 55] width 43 height 17
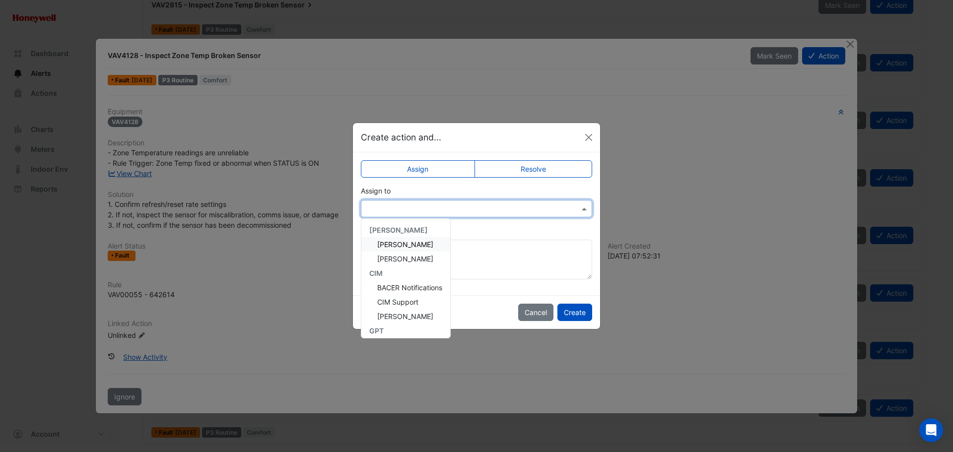
click at [577, 209] on div at bounding box center [476, 208] width 230 height 11
click at [540, 137] on div "Create action and..." at bounding box center [476, 137] width 247 height 29
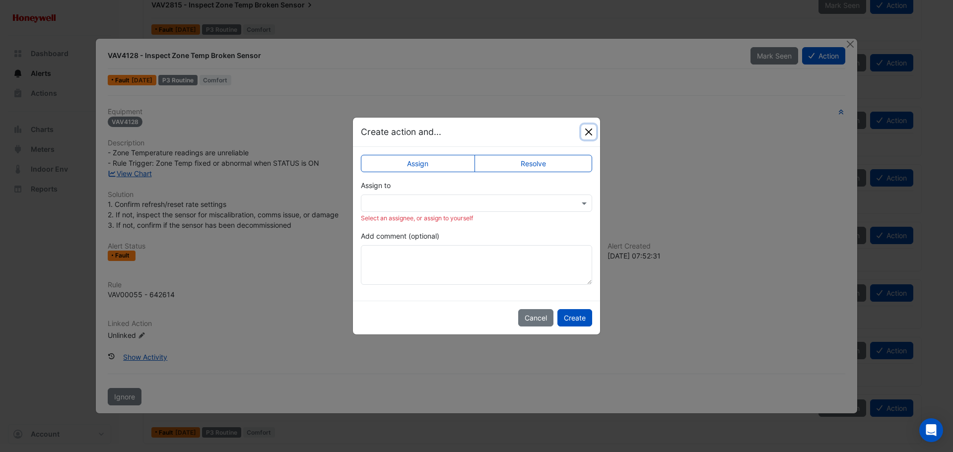
click at [585, 134] on button "Close" at bounding box center [588, 132] width 15 height 15
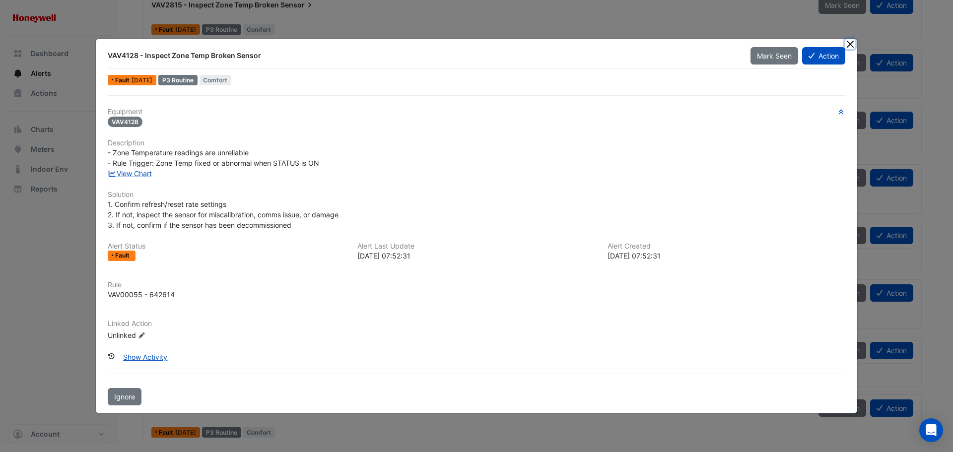
click at [846, 44] on button "Close" at bounding box center [849, 44] width 10 height 10
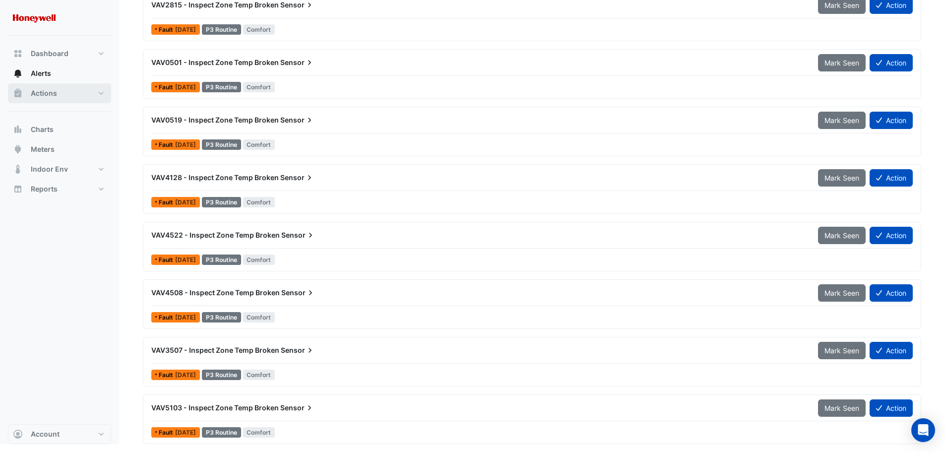
click at [39, 99] on button "Actions" at bounding box center [59, 93] width 103 height 20
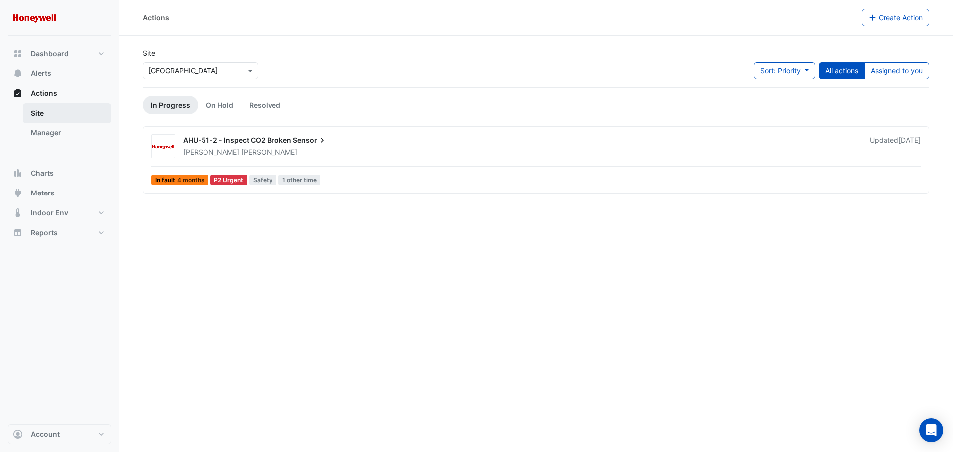
click at [53, 111] on link "Site" at bounding box center [67, 113] width 88 height 20
click at [67, 55] on span "Dashboard" at bounding box center [50, 54] width 38 height 10
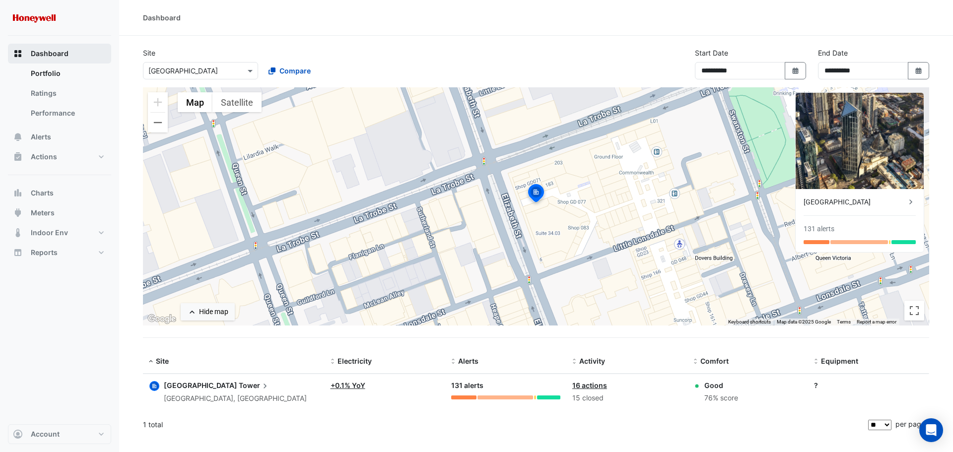
click at [63, 49] on span "Dashboard" at bounding box center [50, 54] width 38 height 10
click at [54, 156] on span "Actions" at bounding box center [44, 157] width 26 height 10
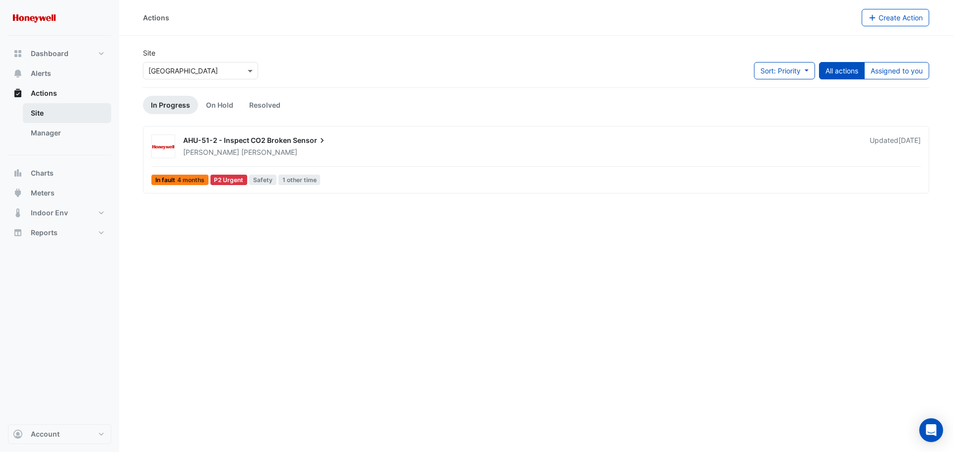
click at [54, 109] on link "Site" at bounding box center [67, 113] width 88 height 20
click at [62, 126] on link "Manager" at bounding box center [67, 133] width 88 height 20
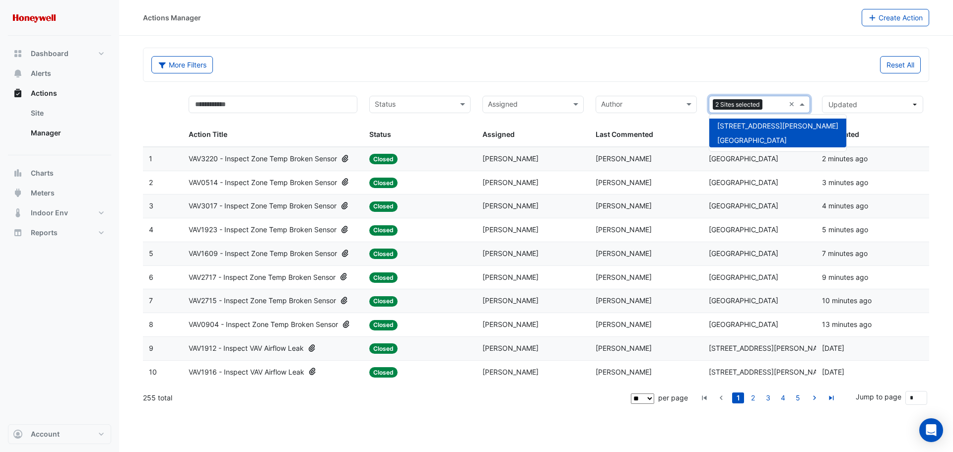
click at [772, 106] on input "text" at bounding box center [775, 105] width 18 height 11
click at [753, 138] on span "[GEOGRAPHIC_DATA]" at bounding box center [751, 140] width 69 height 8
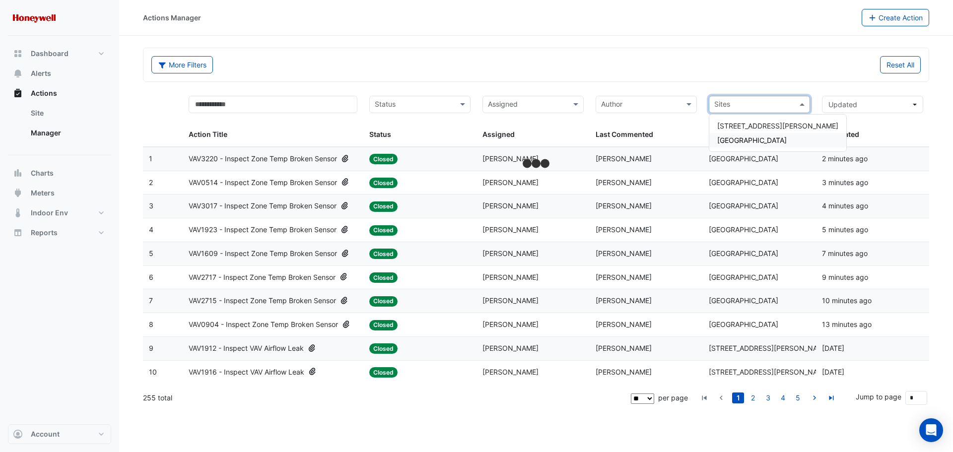
click at [744, 145] on div "[GEOGRAPHIC_DATA]" at bounding box center [777, 140] width 137 height 14
click at [458, 105] on span at bounding box center [463, 104] width 12 height 11
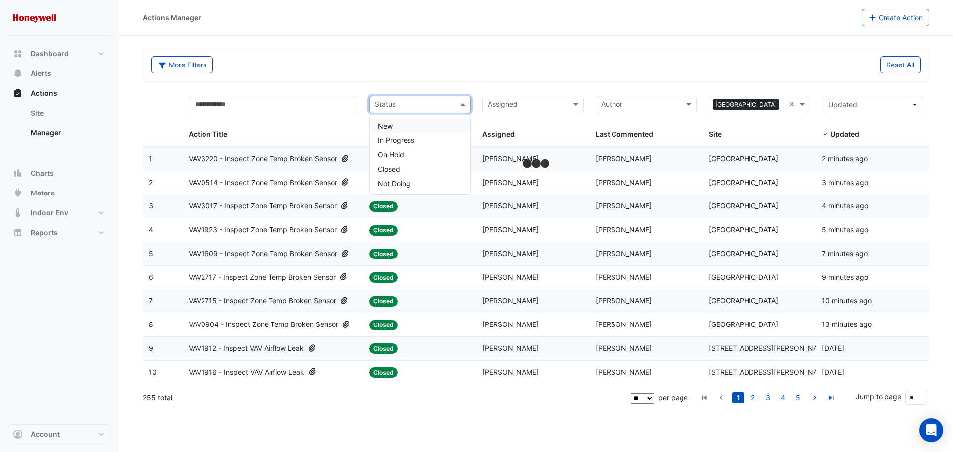
click at [406, 127] on div "New" at bounding box center [420, 126] width 100 height 14
click at [430, 105] on input "text" at bounding box center [420, 105] width 50 height 11
click at [411, 139] on span "In Progress" at bounding box center [396, 140] width 37 height 8
click at [436, 105] on div "2 statuses selected" at bounding box center [407, 105] width 75 height 16
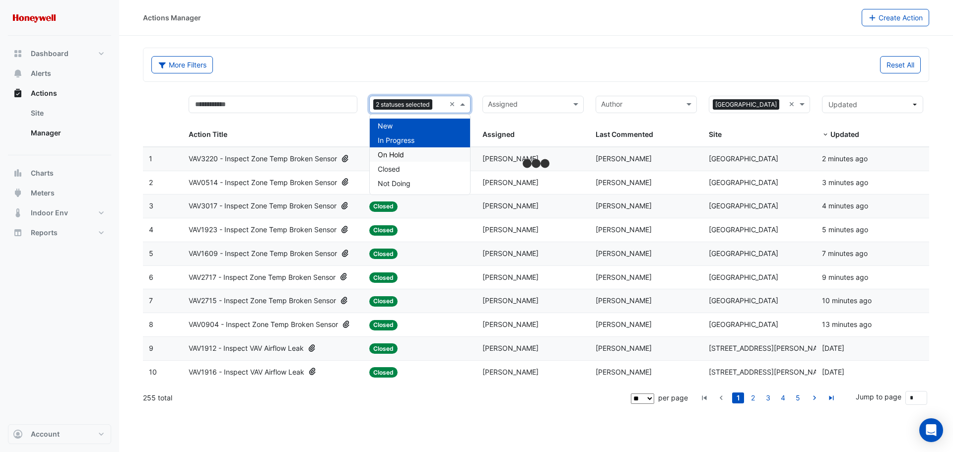
click at [411, 155] on div "On Hold" at bounding box center [420, 154] width 100 height 14
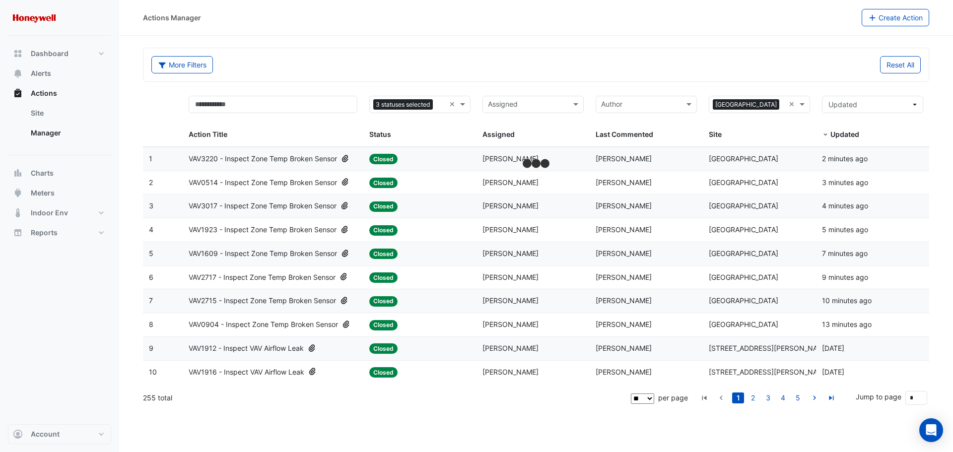
click at [437, 48] on div "More Filters Reset All" at bounding box center [535, 64] width 785 height 33
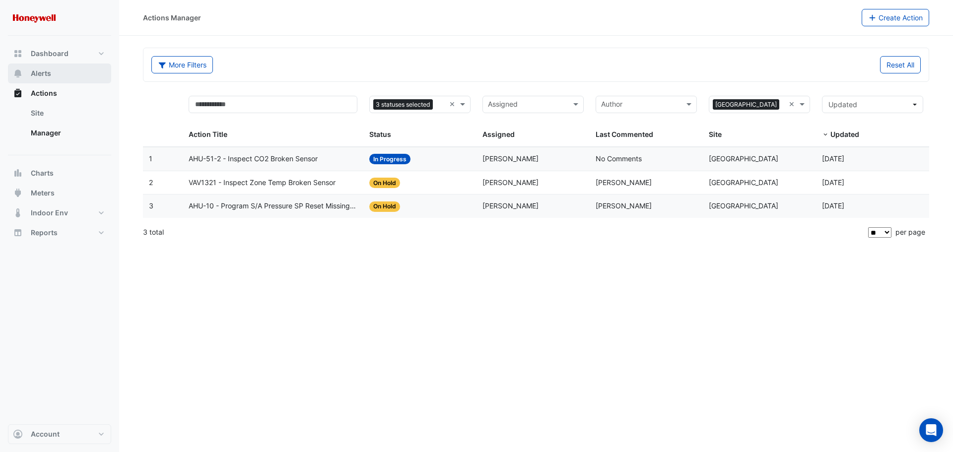
click at [37, 71] on span "Alerts" at bounding box center [41, 73] width 20 height 10
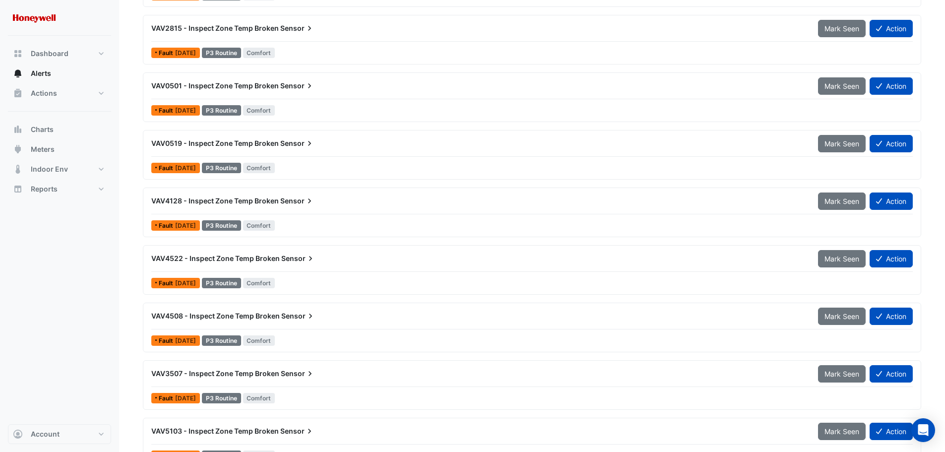
scroll to position [1458, 0]
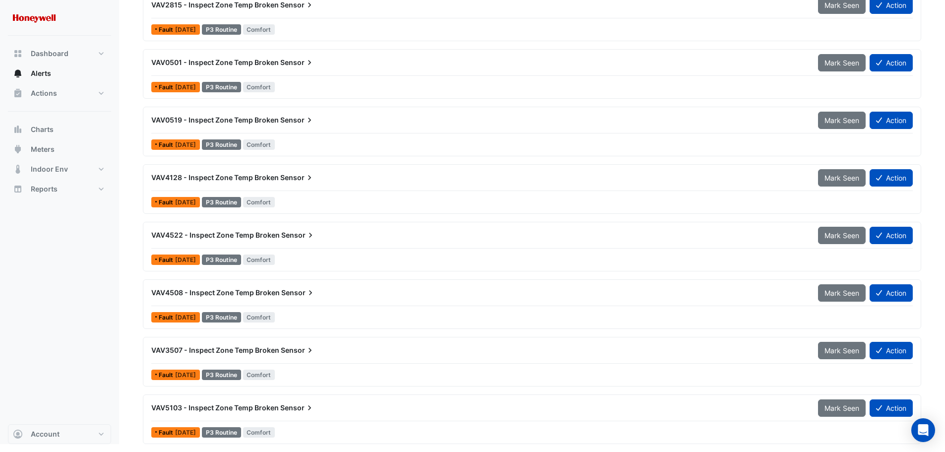
click at [345, 405] on div "VAV5103 - Inspect Zone Temp Broken Sensor" at bounding box center [478, 408] width 655 height 10
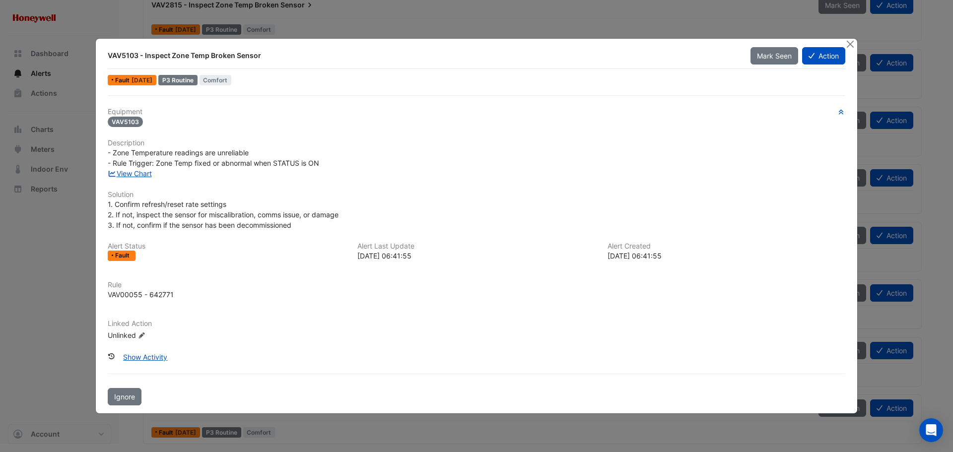
click at [844, 44] on div "VAV5103 - Inspect Zone Temp Broken Sensor Mark Seen Action Fault 1 year ago P3 …" at bounding box center [476, 226] width 761 height 375
click at [850, 41] on button "Close" at bounding box center [849, 44] width 10 height 10
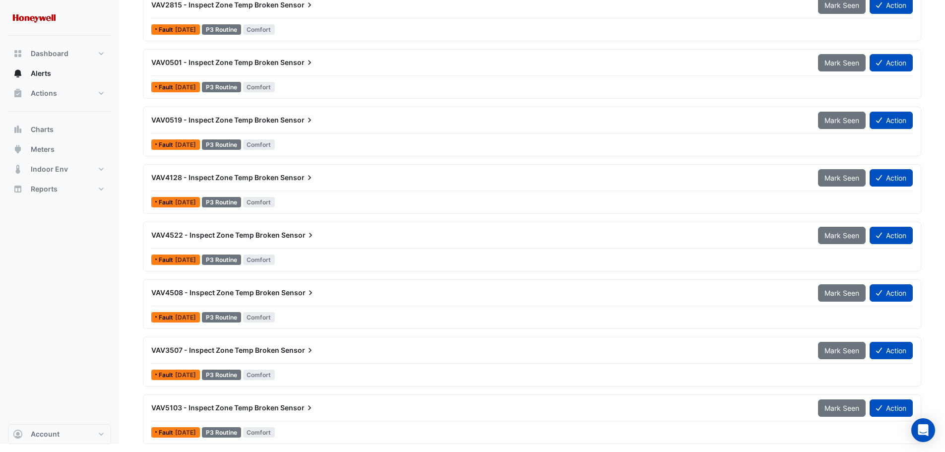
click at [261, 235] on span "VAV4522 - Inspect Zone Temp Broken" at bounding box center [215, 235] width 128 height 8
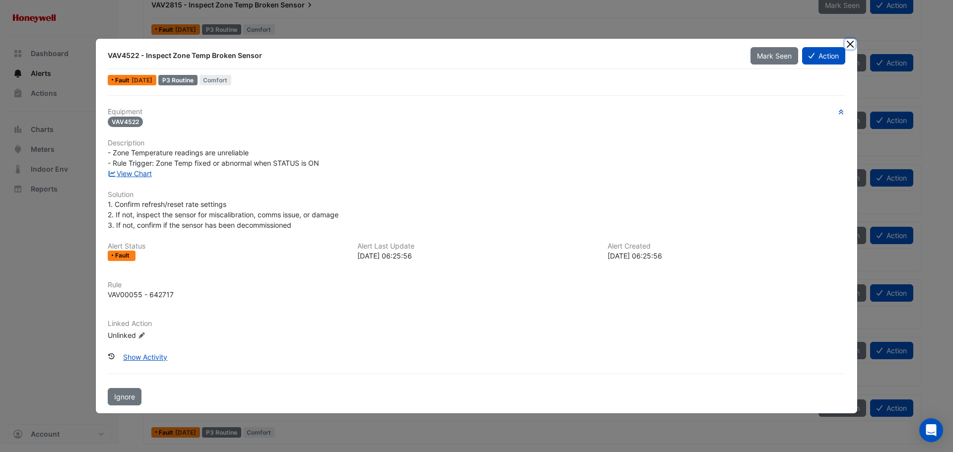
click at [847, 47] on button "Close" at bounding box center [849, 44] width 10 height 10
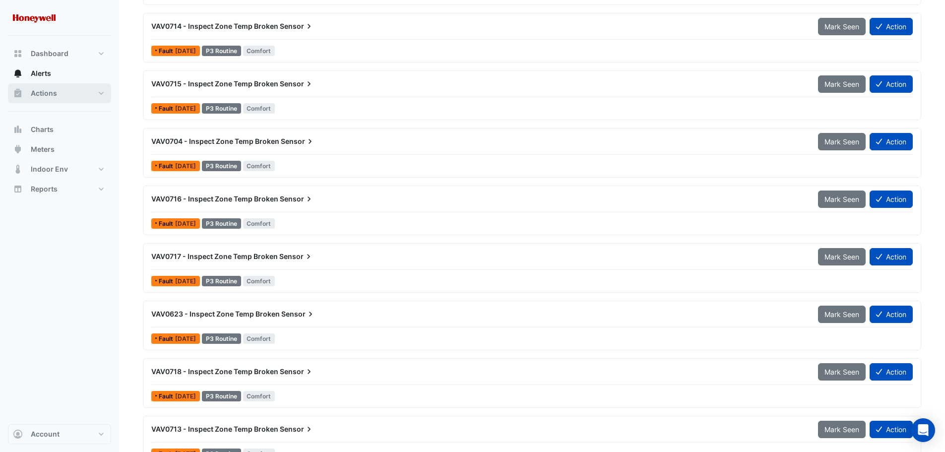
click at [44, 92] on span "Actions" at bounding box center [44, 93] width 26 height 10
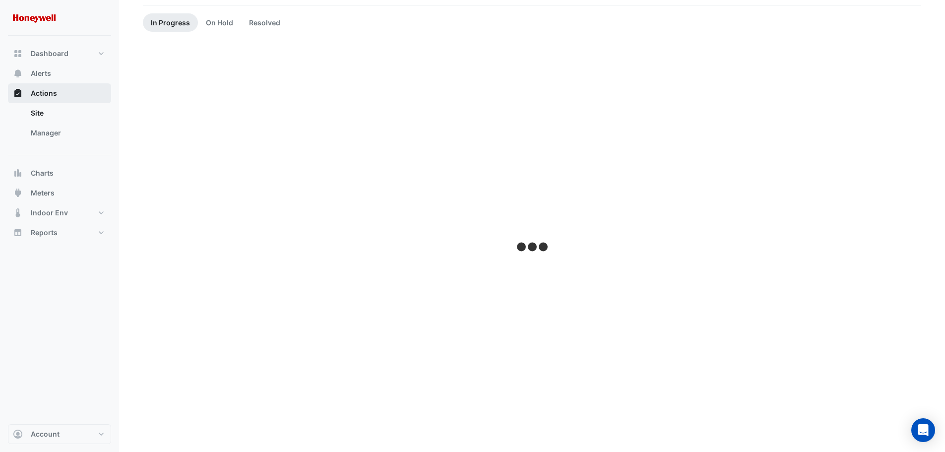
scroll to position [82, 0]
click at [49, 131] on link "Manager" at bounding box center [67, 133] width 88 height 20
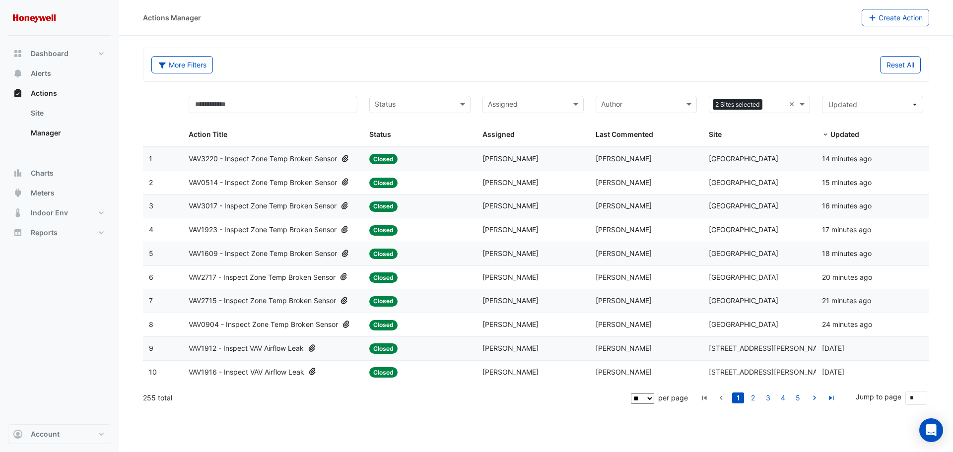
click at [565, 108] on input "text" at bounding box center [527, 105] width 79 height 11
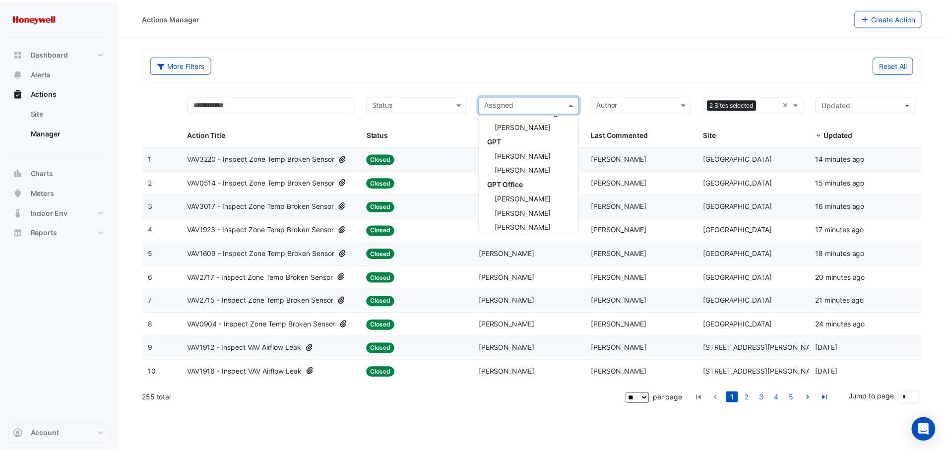
scroll to position [165, 0]
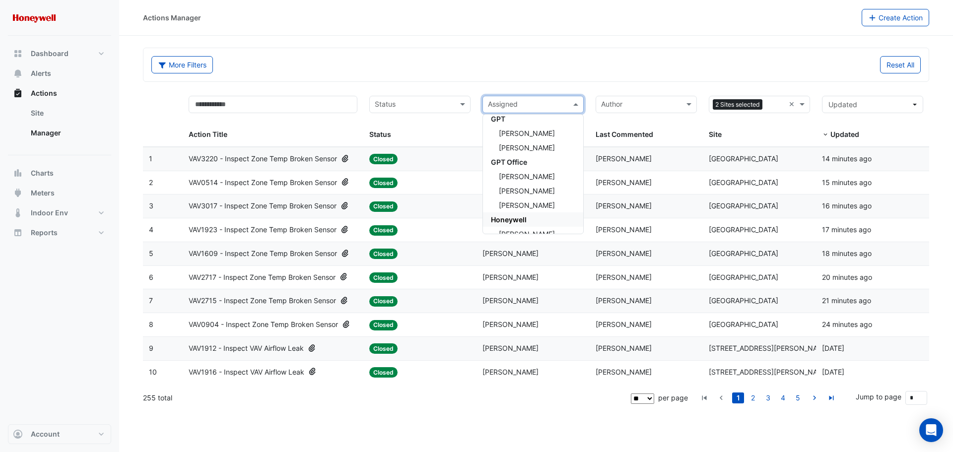
click at [519, 218] on span "Honeywell" at bounding box center [509, 219] width 36 height 8
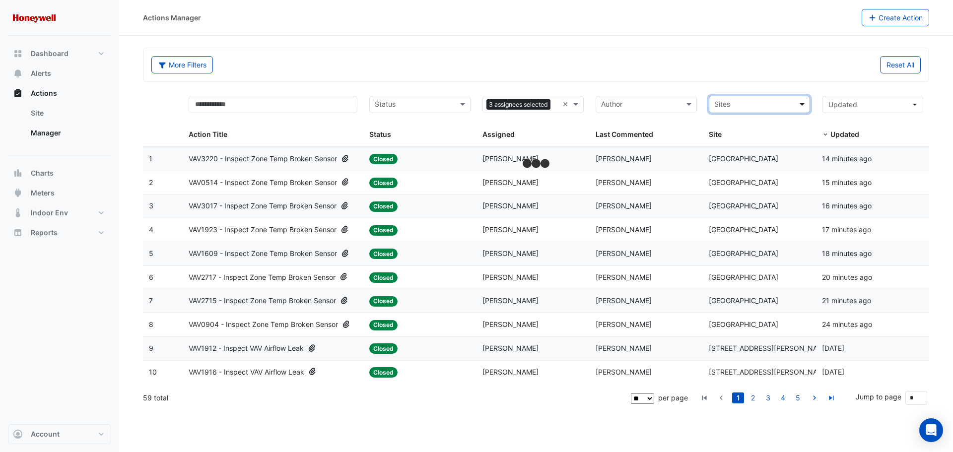
click at [797, 105] on span at bounding box center [803, 104] width 12 height 11
click at [766, 141] on span "[GEOGRAPHIC_DATA]" at bounding box center [751, 140] width 69 height 8
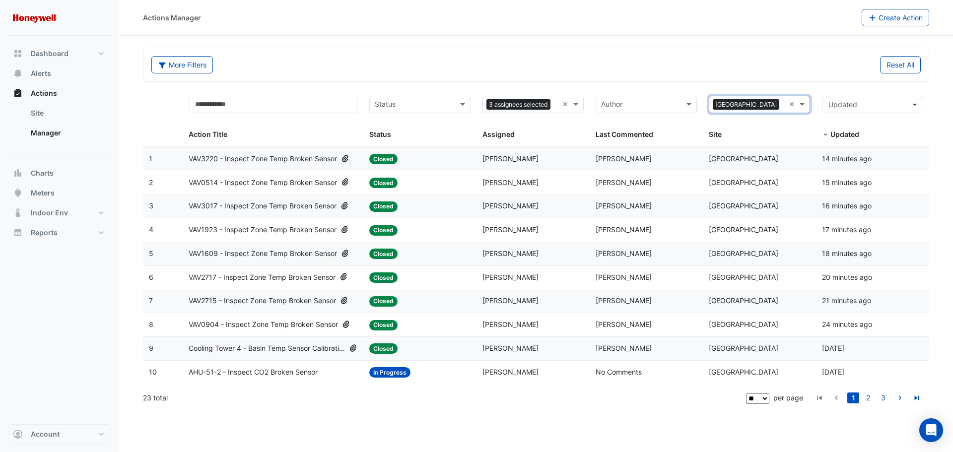
click at [416, 110] on input "text" at bounding box center [414, 105] width 79 height 11
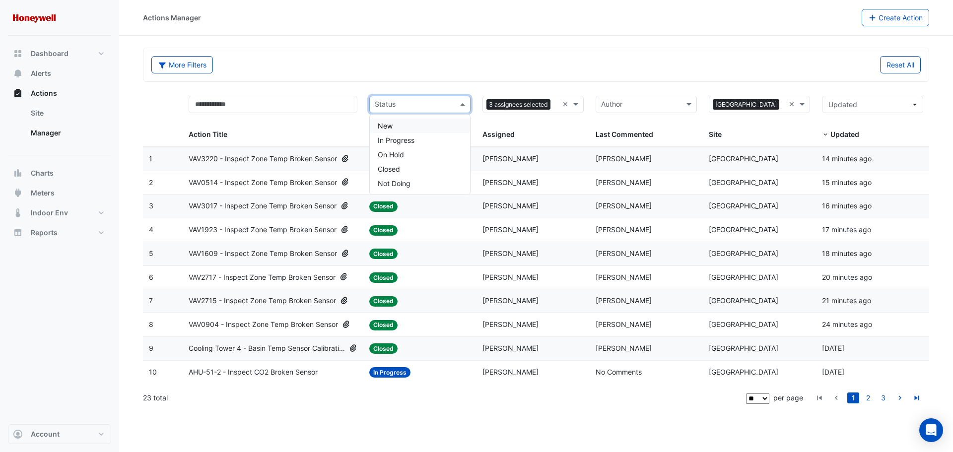
click at [408, 126] on div "New" at bounding box center [420, 126] width 100 height 14
click at [419, 105] on input "text" at bounding box center [420, 105] width 50 height 11
click at [413, 136] on span "In Progress" at bounding box center [396, 140] width 37 height 8
click at [441, 106] on input "text" at bounding box center [440, 105] width 9 height 11
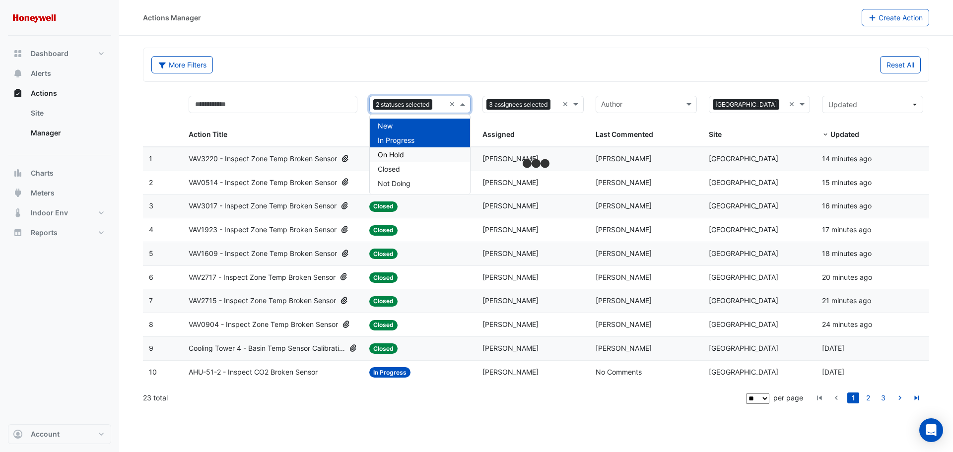
click at [413, 157] on div "On Hold" at bounding box center [420, 154] width 100 height 14
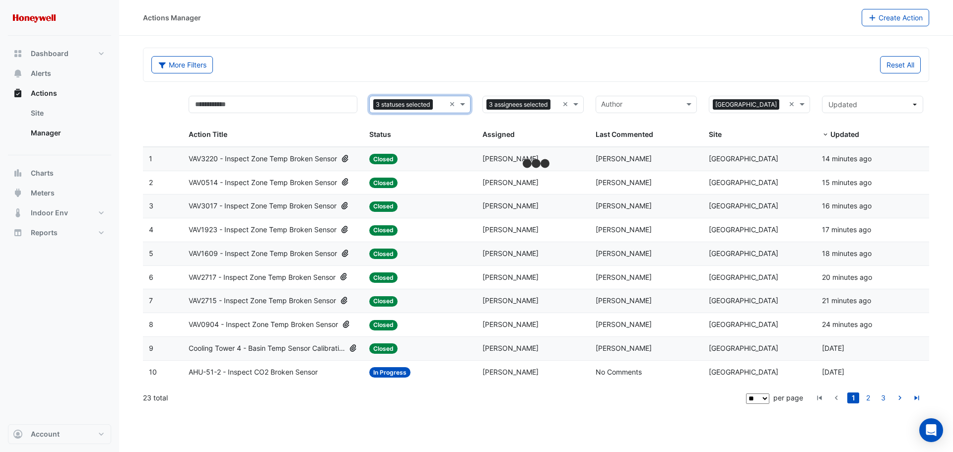
click at [412, 53] on div "More Filters Reset All" at bounding box center [535, 64] width 785 height 33
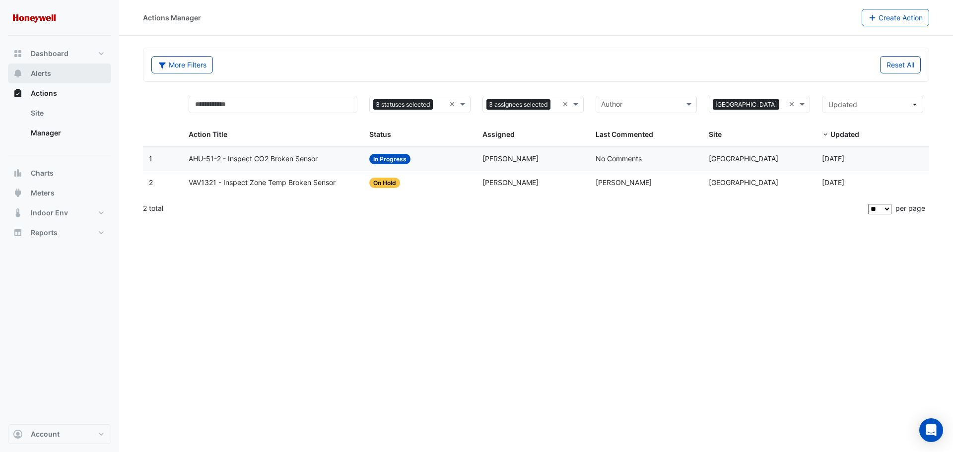
click at [44, 74] on span "Alerts" at bounding box center [41, 73] width 20 height 10
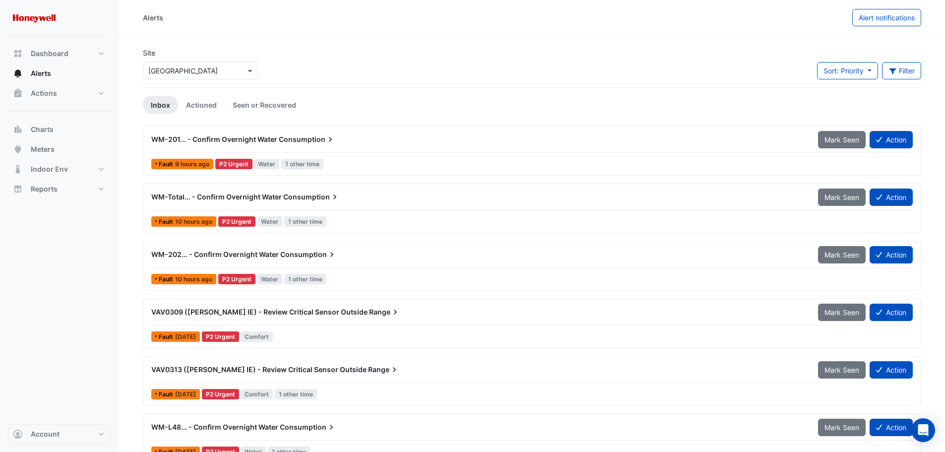
click at [234, 70] on div at bounding box center [200, 70] width 114 height 11
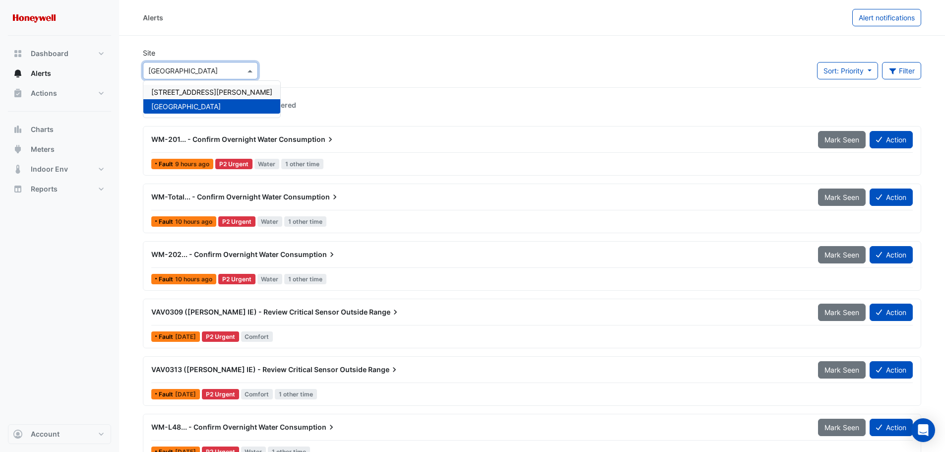
click at [205, 98] on div "[STREET_ADDRESS][PERSON_NAME]" at bounding box center [211, 92] width 137 height 14
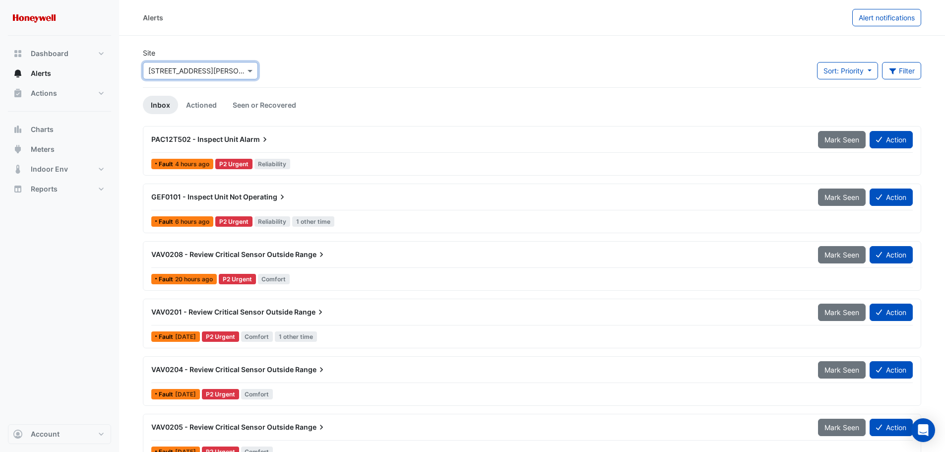
click at [160, 104] on link "Inbox" at bounding box center [160, 105] width 35 height 18
click at [207, 75] on div "× 530 Collins Street" at bounding box center [194, 70] width 102 height 10
click at [207, 98] on div "[STREET_ADDRESS][PERSON_NAME]" at bounding box center [211, 92] width 137 height 14
click at [209, 76] on div "× 530 Collins Street" at bounding box center [200, 70] width 115 height 17
click at [208, 103] on span "[GEOGRAPHIC_DATA]" at bounding box center [185, 106] width 69 height 8
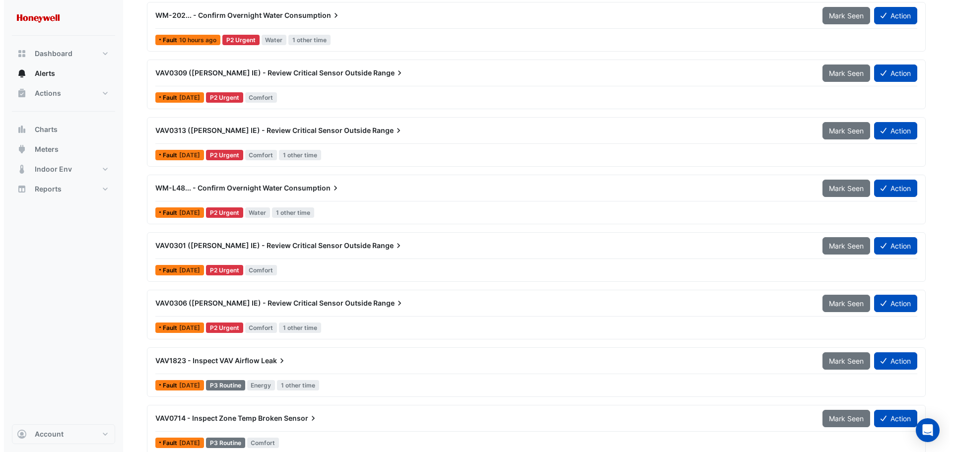
scroll to position [244, 0]
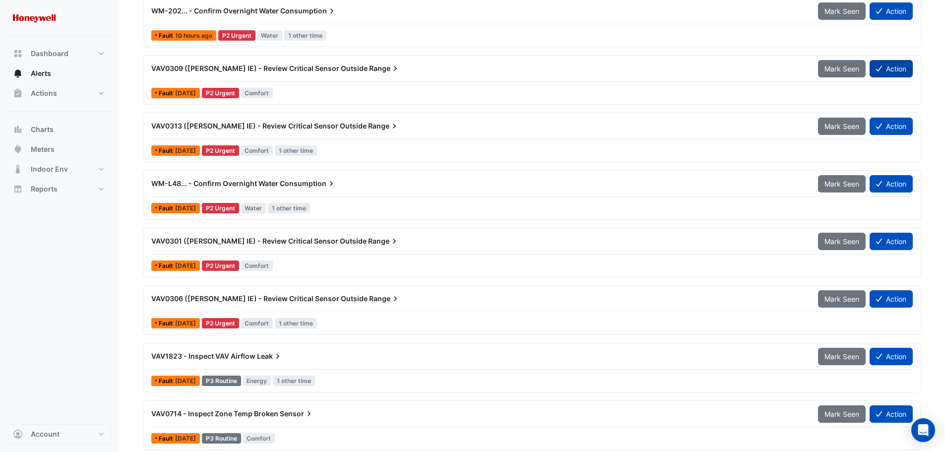
click at [896, 73] on button "Action" at bounding box center [891, 68] width 43 height 17
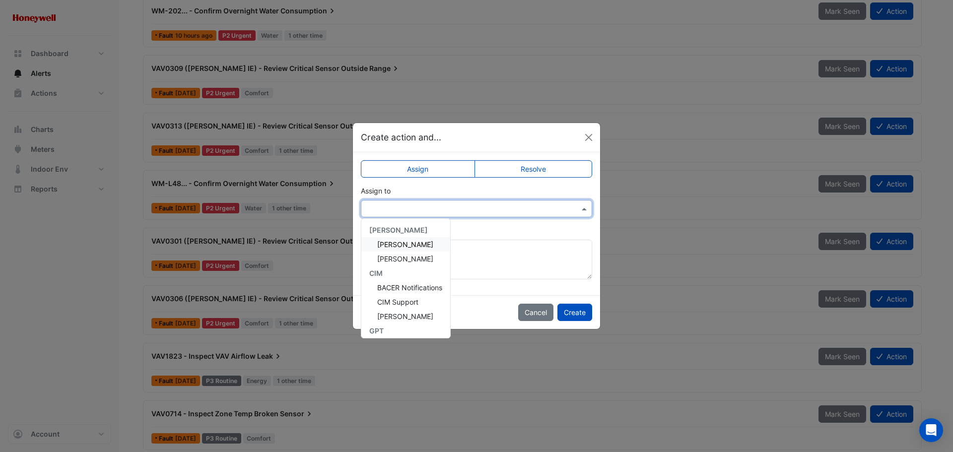
click at [436, 207] on input "text" at bounding box center [466, 209] width 200 height 10
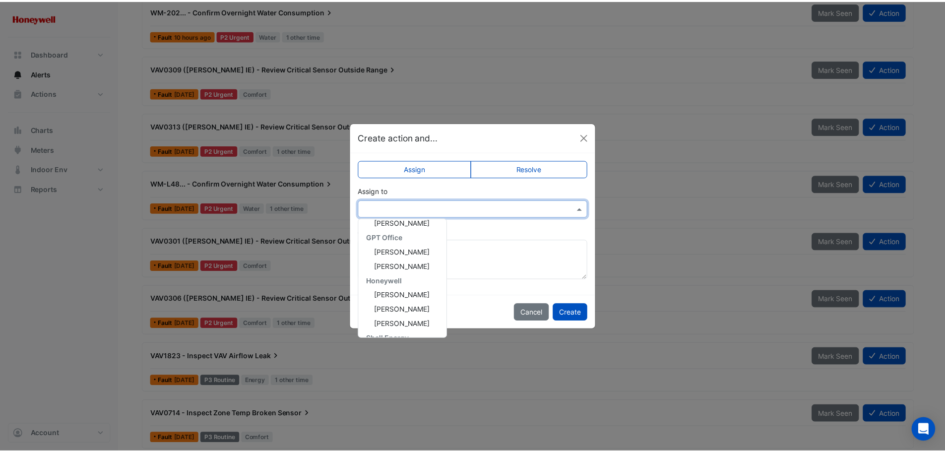
scroll to position [162, 0]
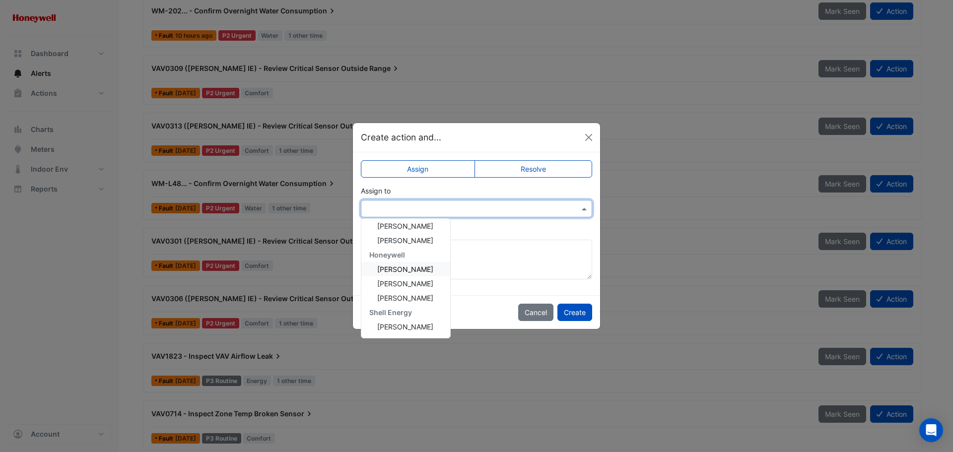
click at [398, 255] on span "Honeywell" at bounding box center [387, 255] width 36 height 8
click at [398, 267] on span "[PERSON_NAME]" at bounding box center [405, 269] width 56 height 8
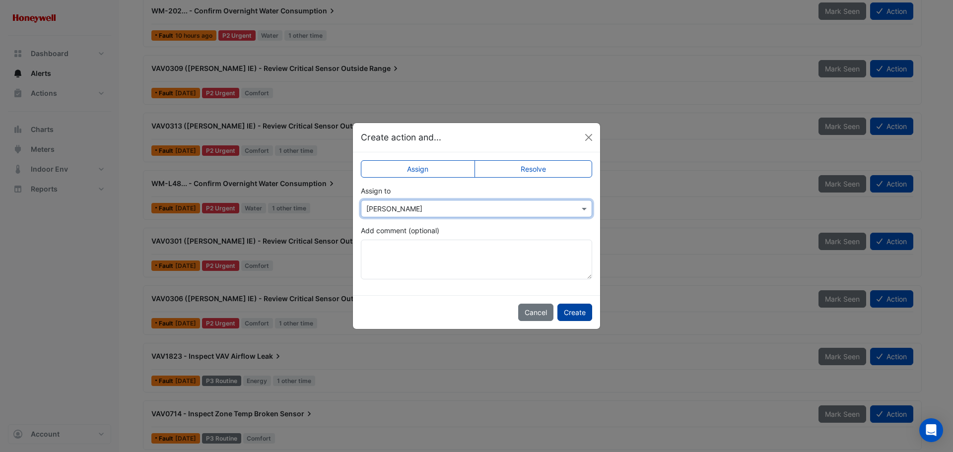
click at [573, 311] on button "Create" at bounding box center [574, 312] width 35 height 17
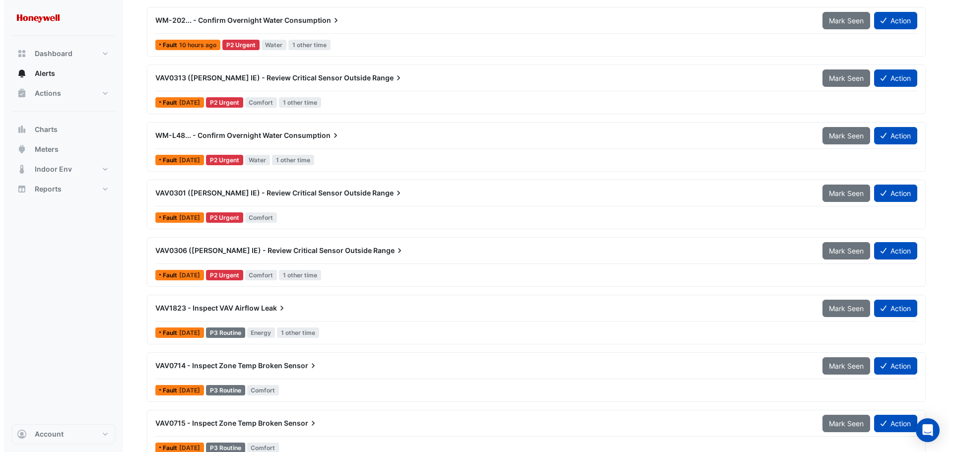
scroll to position [244, 0]
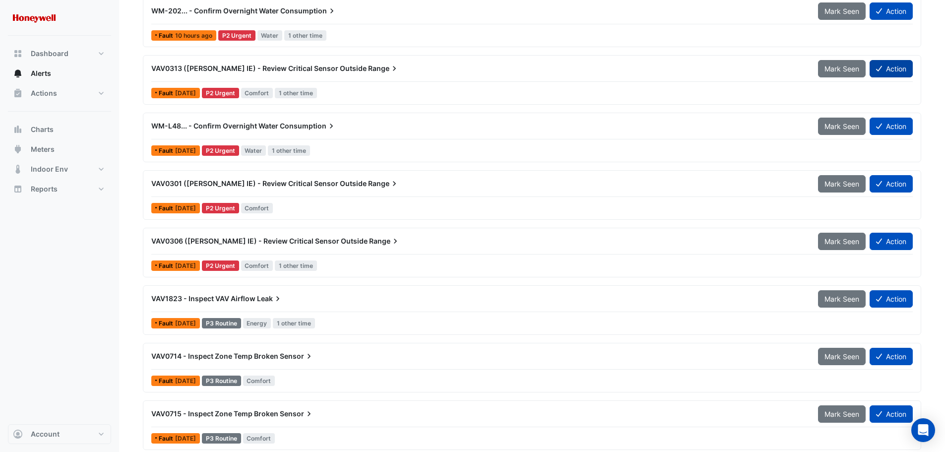
click at [893, 69] on button "Action" at bounding box center [891, 68] width 43 height 17
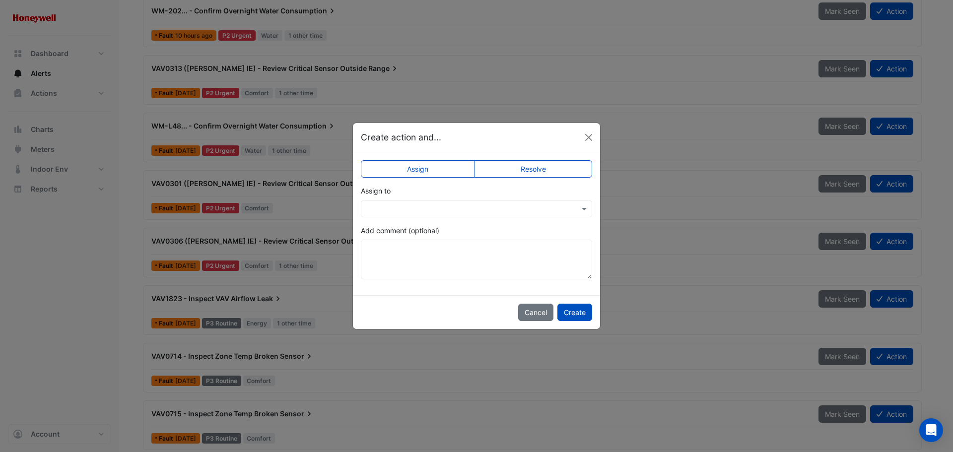
click at [488, 204] on input "text" at bounding box center [466, 209] width 200 height 10
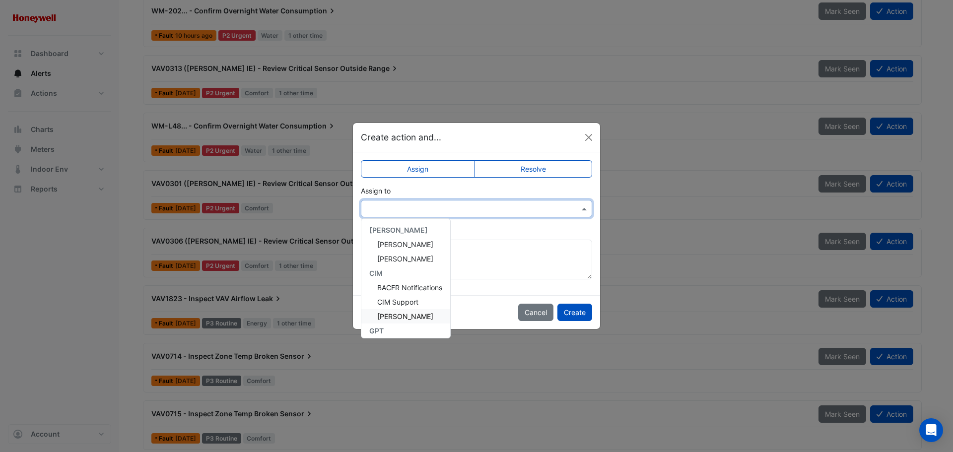
scroll to position [162, 0]
click at [399, 273] on span "[PERSON_NAME]" at bounding box center [405, 269] width 56 height 8
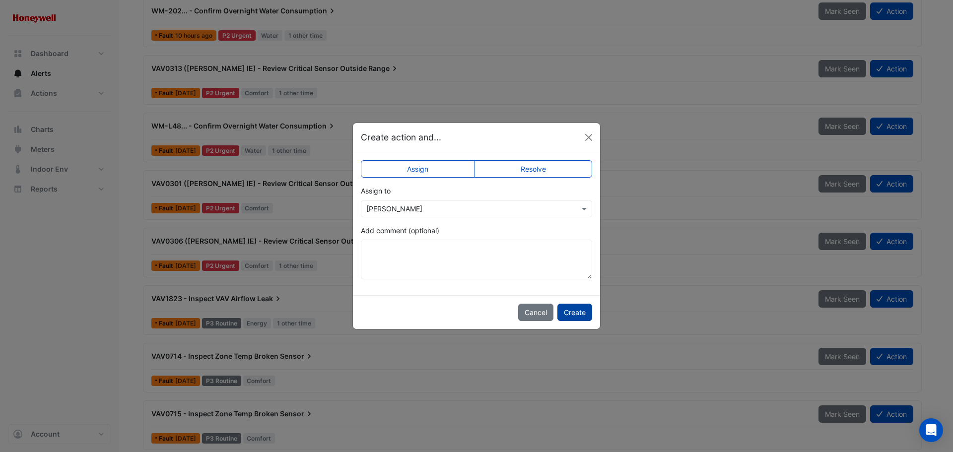
click at [568, 312] on button "Create" at bounding box center [574, 312] width 35 height 17
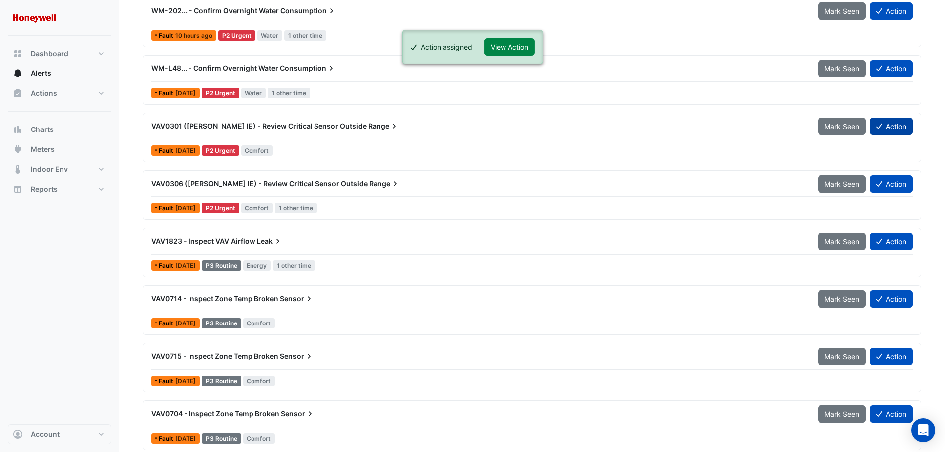
click at [887, 126] on button "Action" at bounding box center [891, 126] width 43 height 17
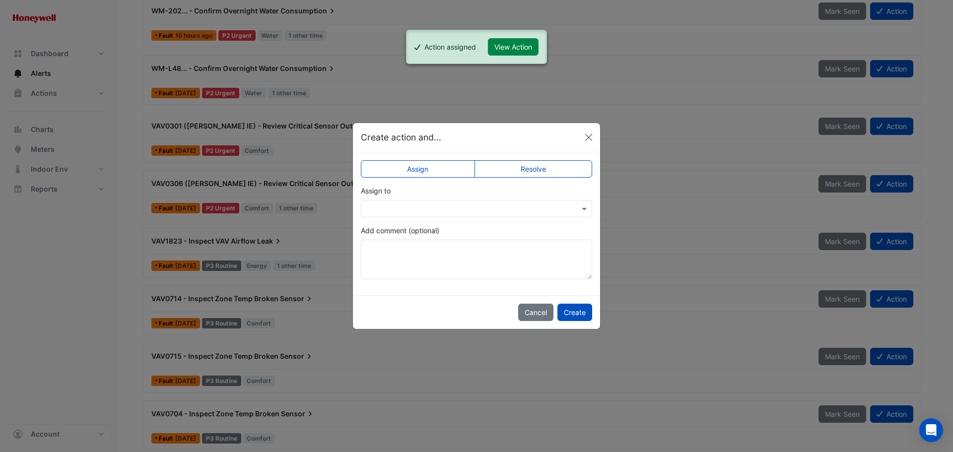
click at [416, 202] on div at bounding box center [476, 208] width 231 height 17
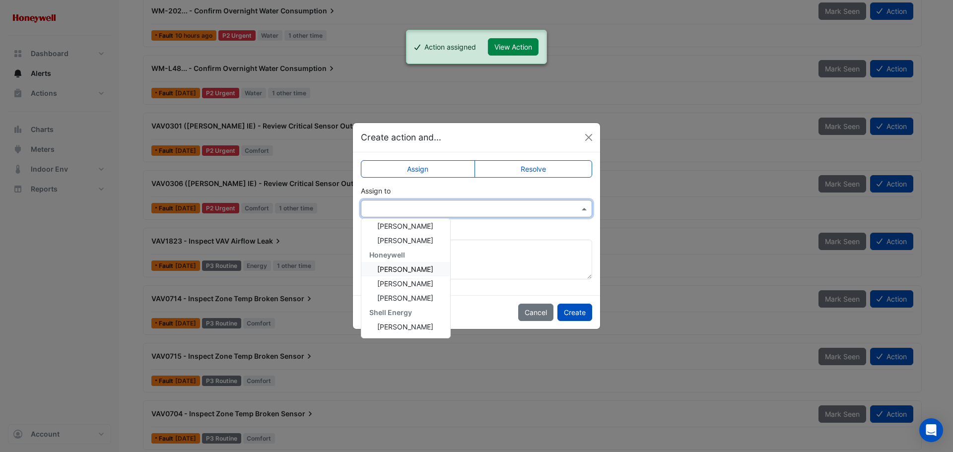
click at [403, 273] on span "[PERSON_NAME]" at bounding box center [405, 269] width 56 height 8
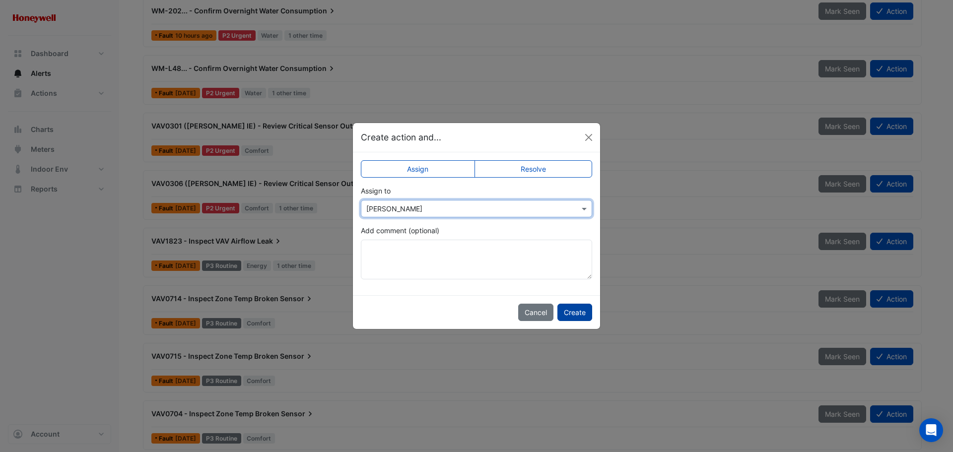
click at [569, 313] on button "Create" at bounding box center [574, 312] width 35 height 17
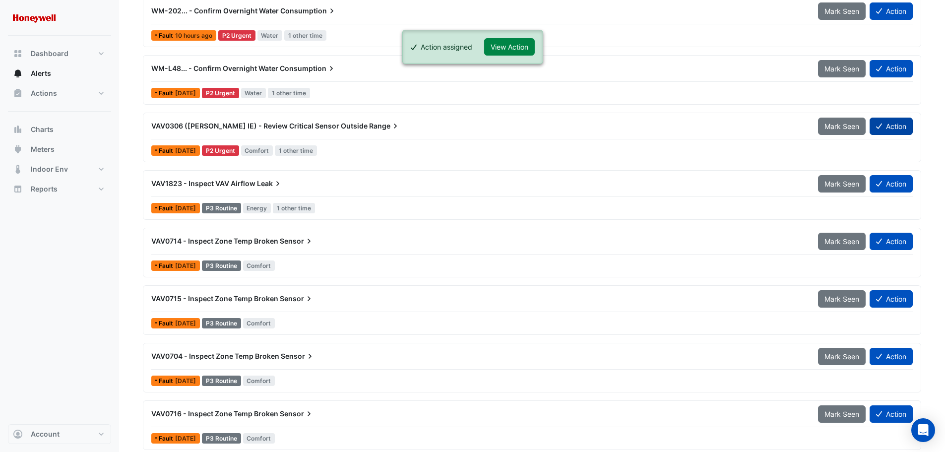
click at [900, 128] on button "Action" at bounding box center [891, 126] width 43 height 17
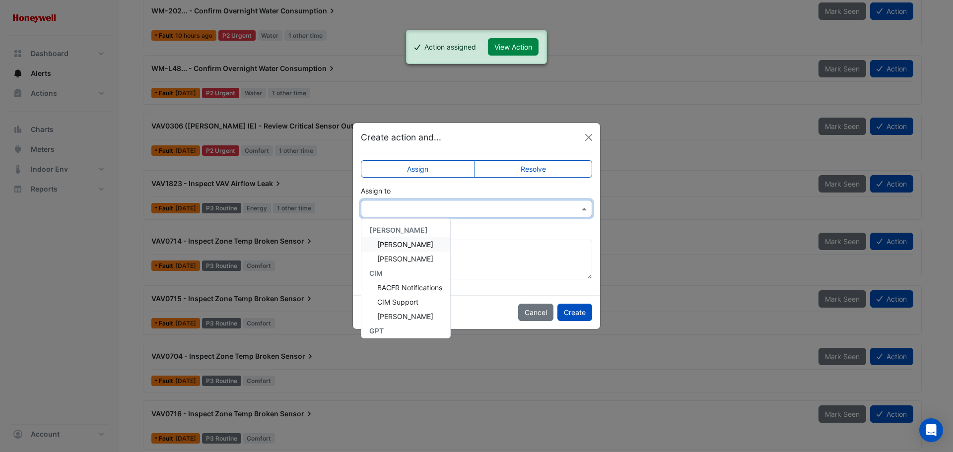
click at [513, 202] on div at bounding box center [476, 208] width 231 height 17
click at [408, 266] on span "[PERSON_NAME]" at bounding box center [405, 269] width 56 height 8
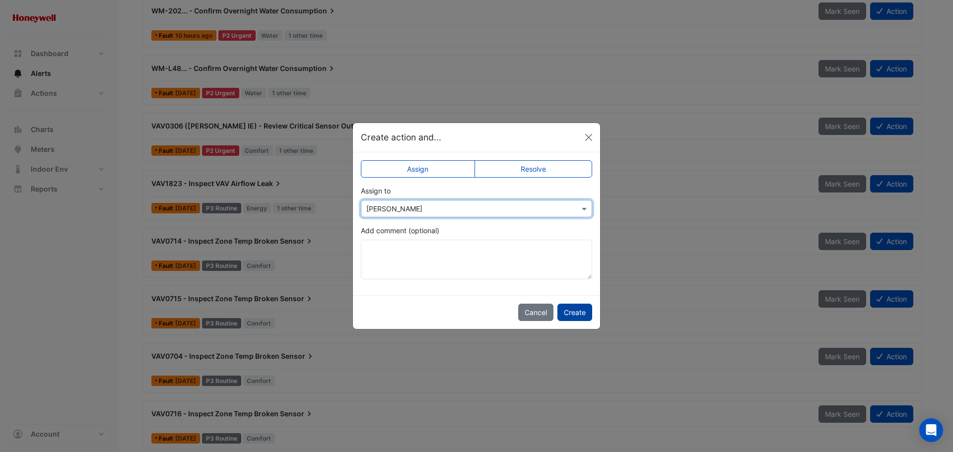
click at [574, 311] on button "Create" at bounding box center [574, 312] width 35 height 17
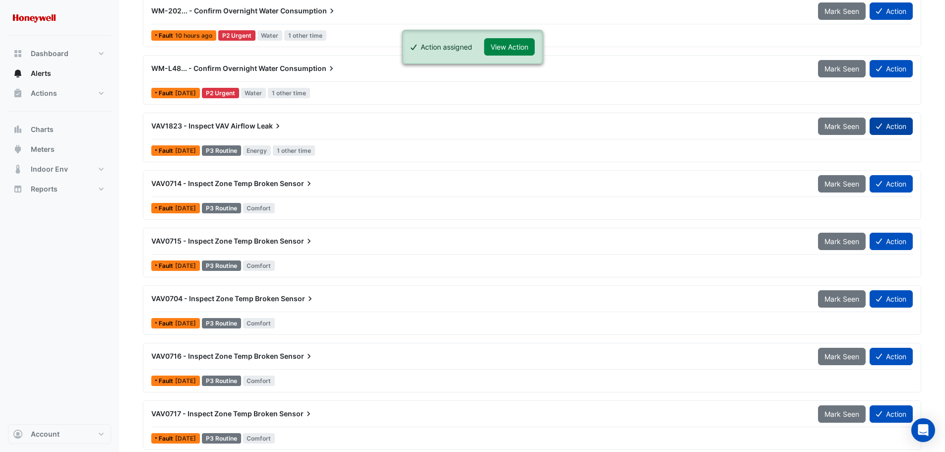
click at [902, 121] on button "Action" at bounding box center [891, 126] width 43 height 17
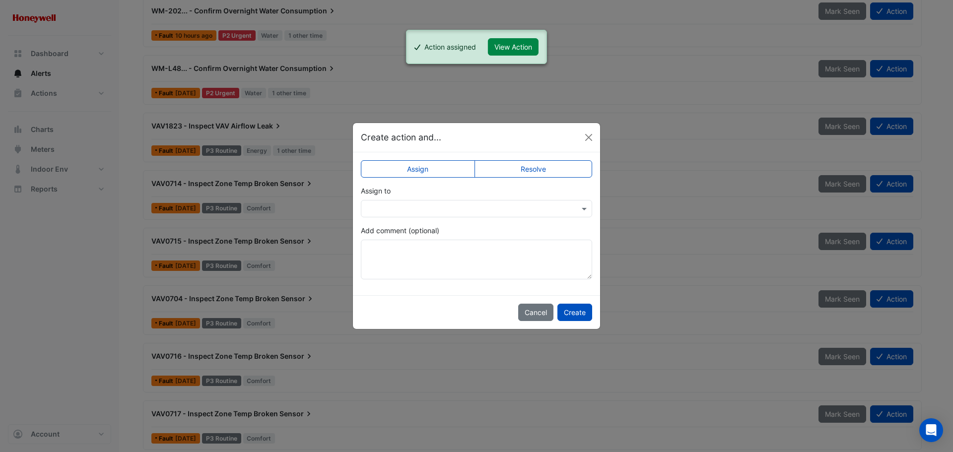
click at [444, 199] on div "Assign to" at bounding box center [476, 202] width 231 height 32
click at [444, 209] on input "text" at bounding box center [466, 209] width 200 height 10
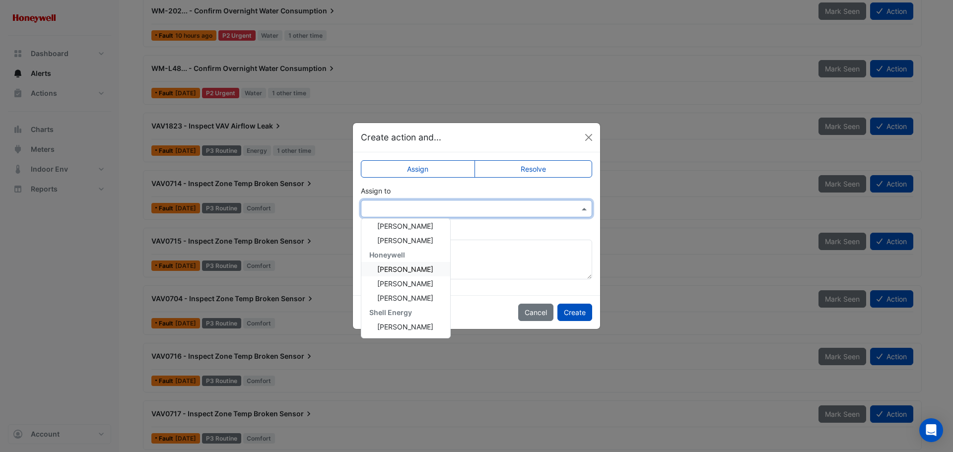
click at [421, 266] on div "[PERSON_NAME]" at bounding box center [405, 269] width 89 height 14
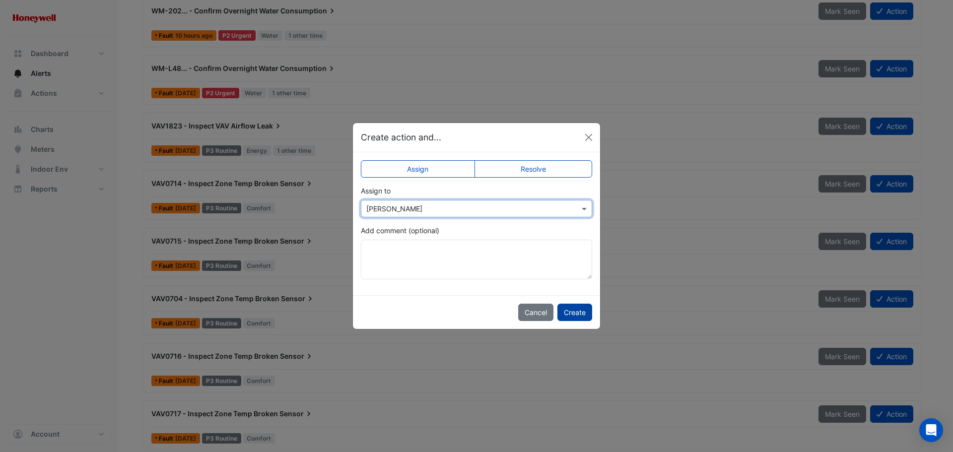
click at [568, 310] on button "Create" at bounding box center [574, 312] width 35 height 17
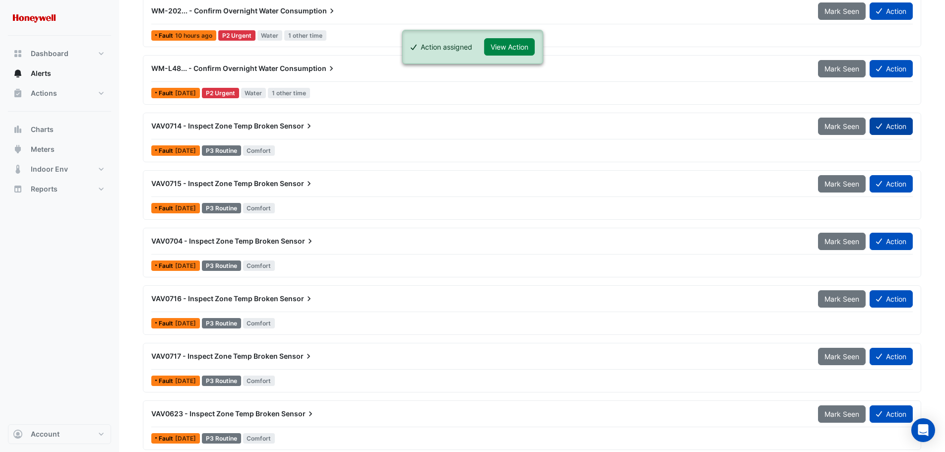
click at [901, 131] on button "Action" at bounding box center [891, 126] width 43 height 17
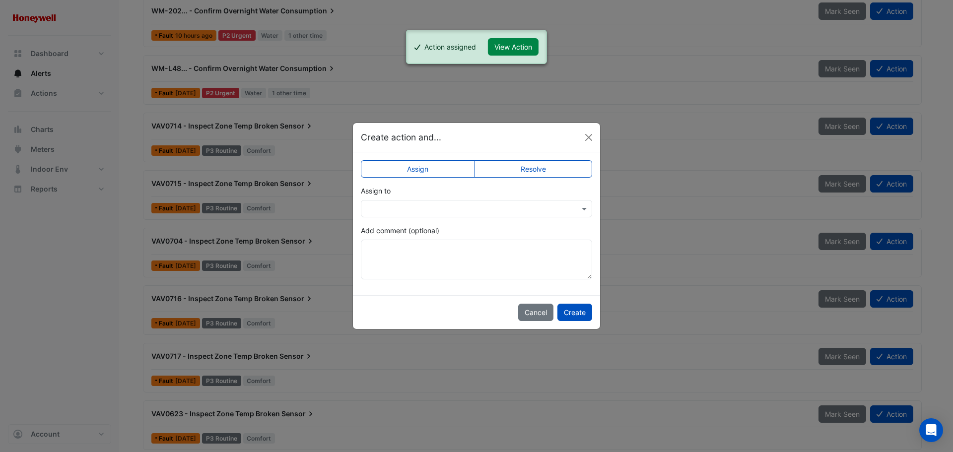
click at [464, 211] on input "text" at bounding box center [466, 209] width 200 height 10
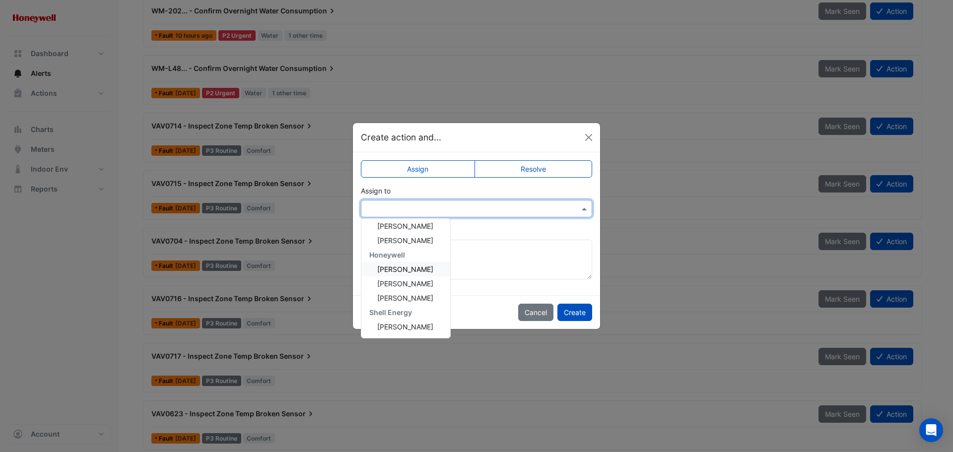
click at [408, 269] on span "[PERSON_NAME]" at bounding box center [405, 269] width 56 height 8
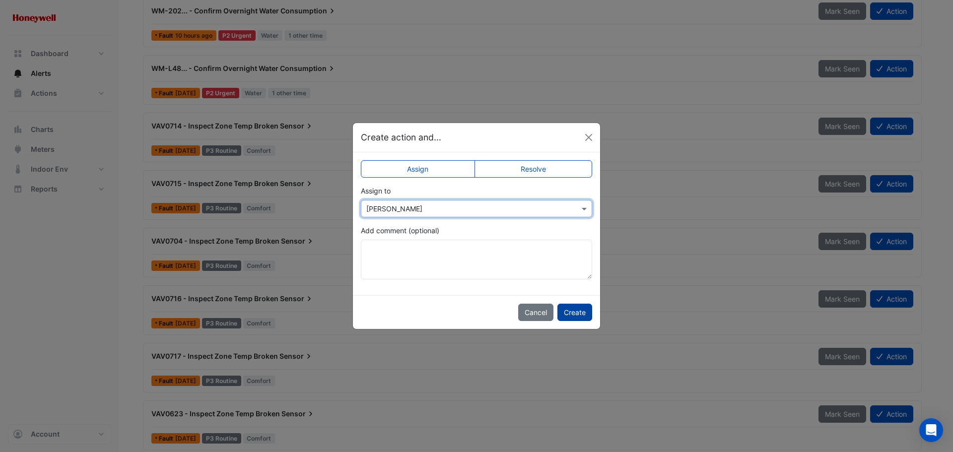
click at [566, 313] on button "Create" at bounding box center [574, 312] width 35 height 17
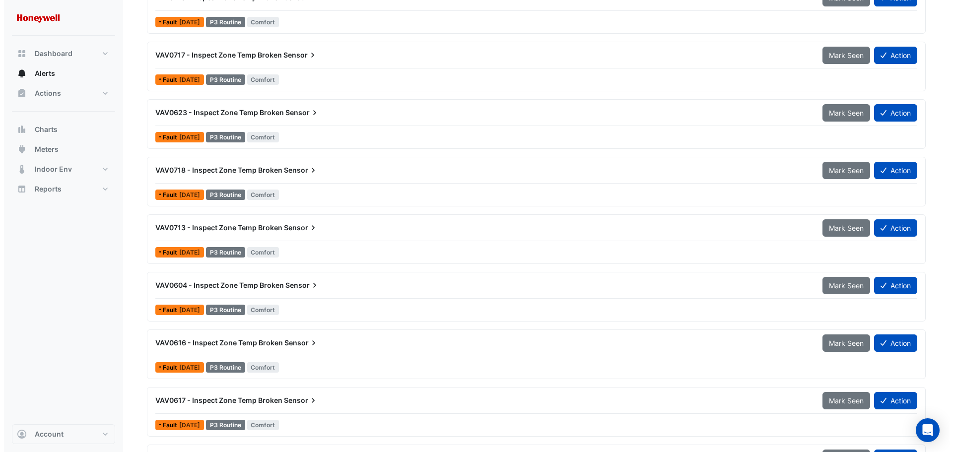
scroll to position [496, 0]
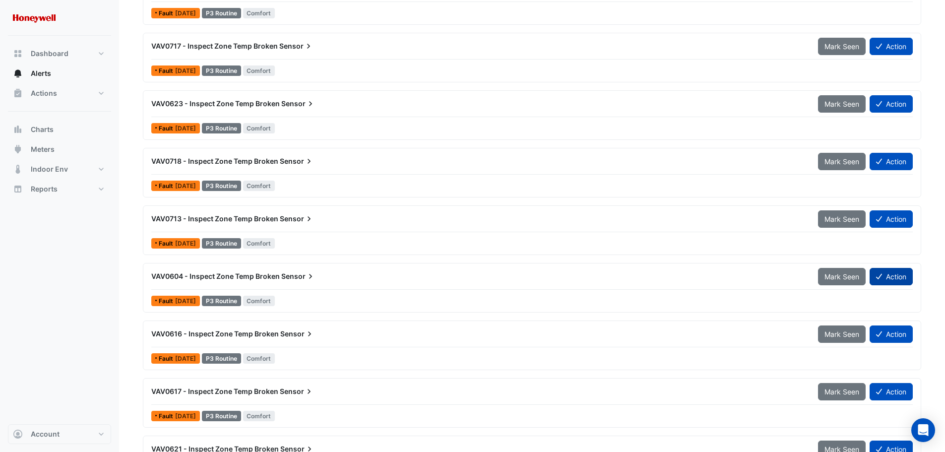
click at [897, 282] on button "Action" at bounding box center [891, 276] width 43 height 17
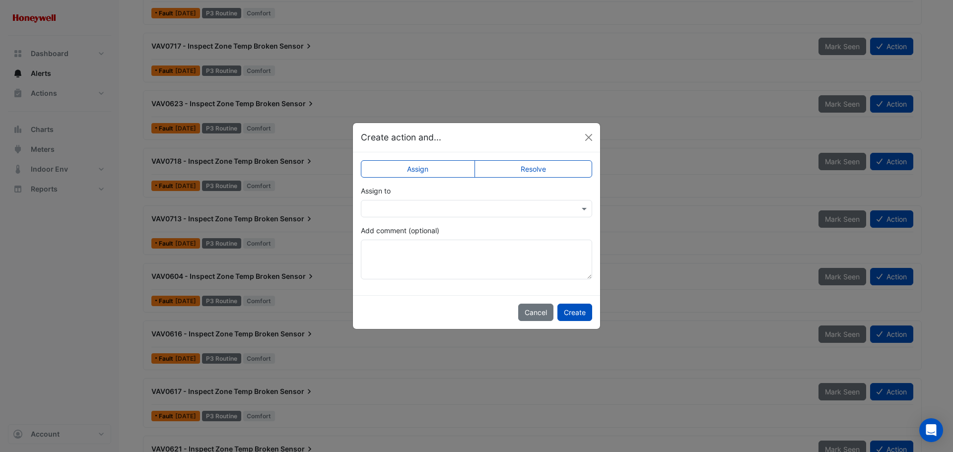
click at [428, 201] on div at bounding box center [476, 208] width 231 height 17
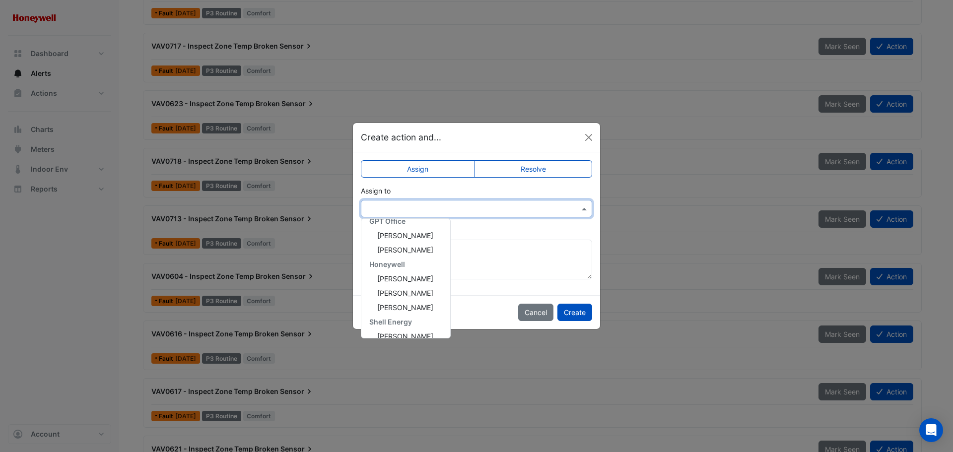
scroll to position [162, 0]
click at [413, 273] on span "[PERSON_NAME]" at bounding box center [405, 269] width 56 height 8
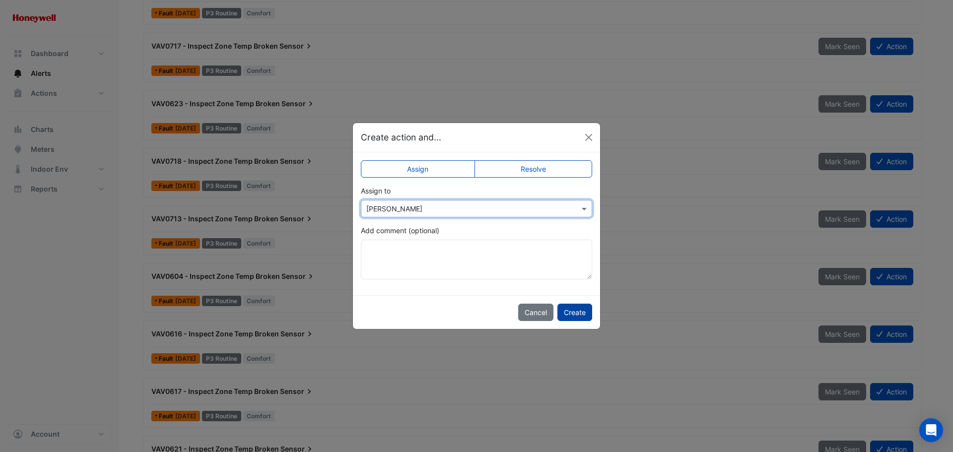
click at [582, 311] on button "Create" at bounding box center [574, 312] width 35 height 17
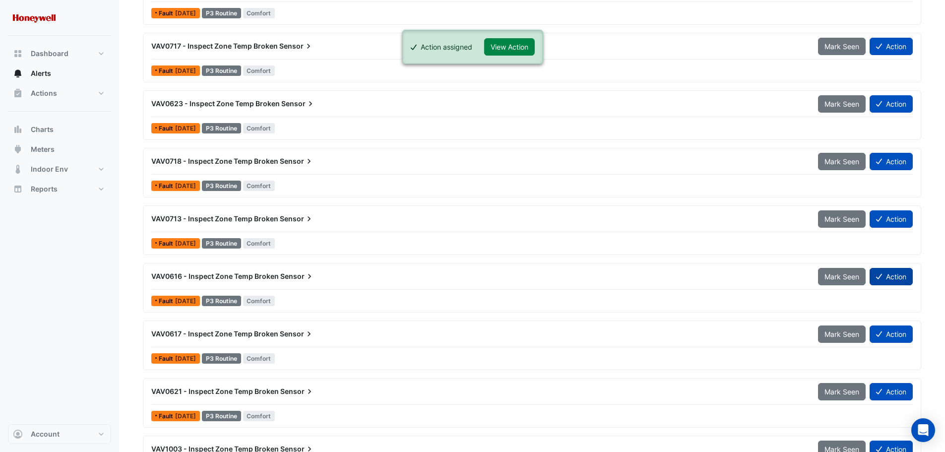
click at [882, 274] on button "Action" at bounding box center [891, 276] width 43 height 17
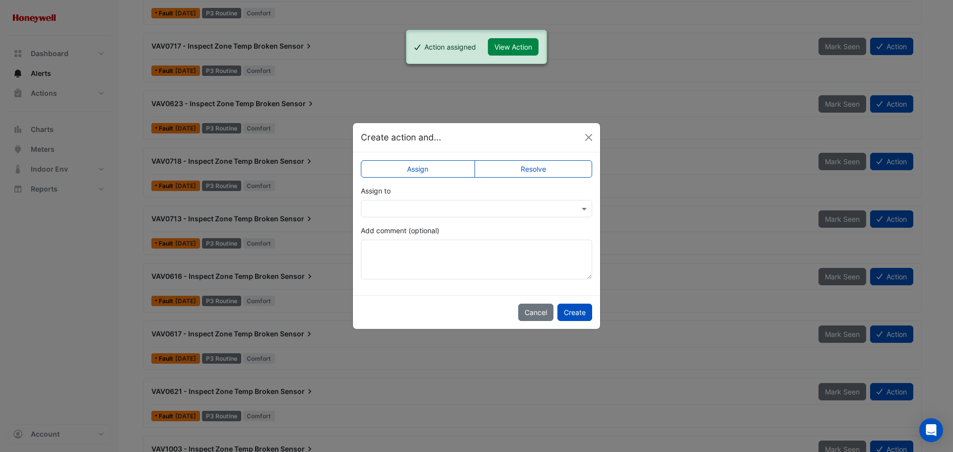
click at [428, 213] on input "text" at bounding box center [466, 209] width 200 height 10
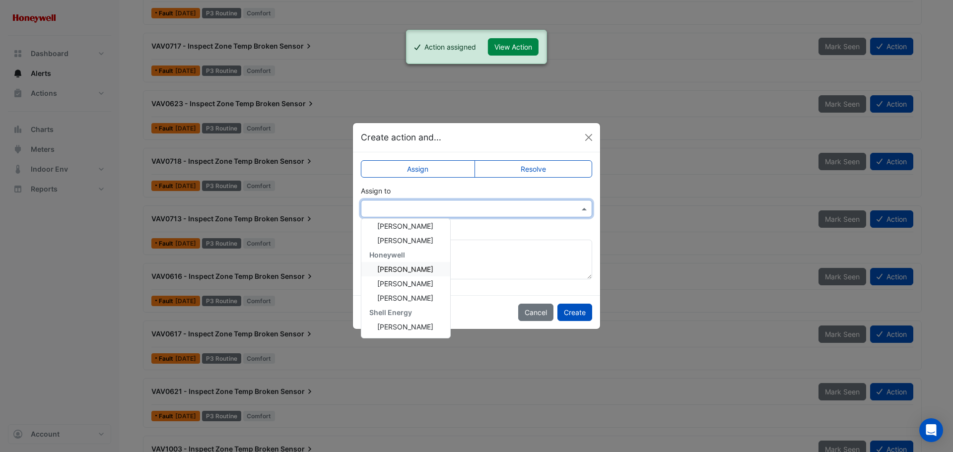
click at [408, 273] on span "[PERSON_NAME]" at bounding box center [405, 269] width 56 height 8
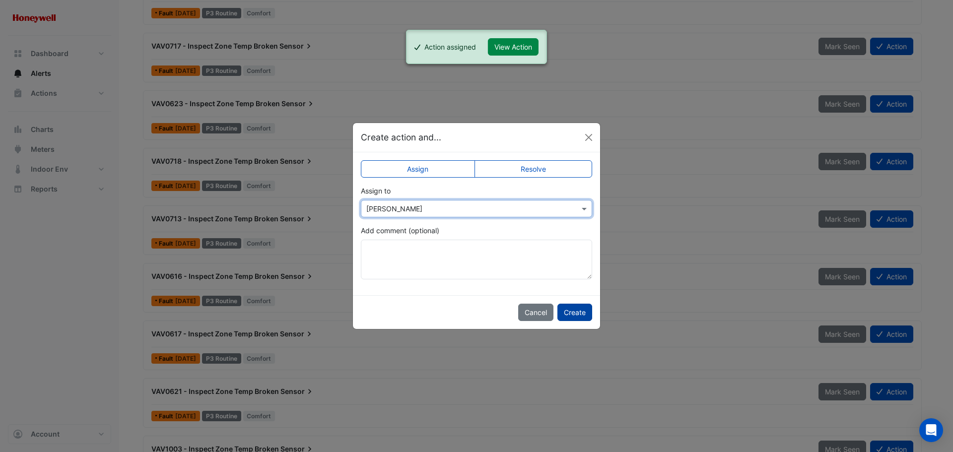
click at [568, 310] on button "Create" at bounding box center [574, 312] width 35 height 17
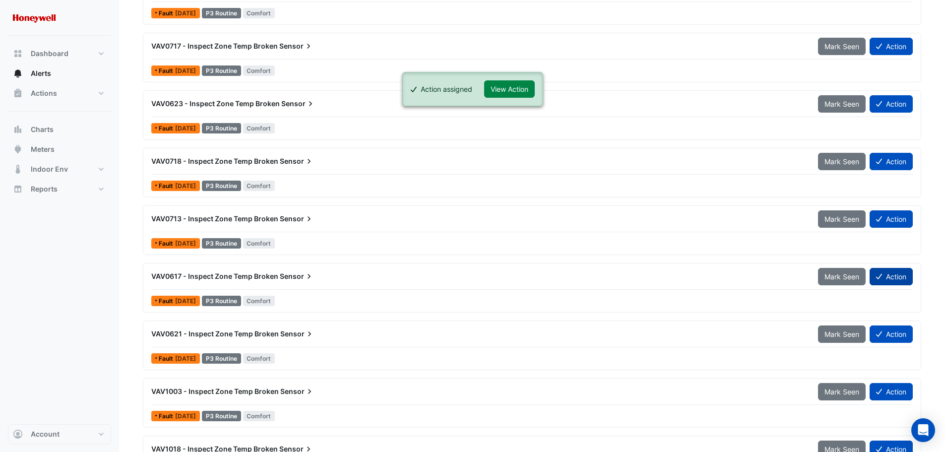
click at [871, 277] on button "Action" at bounding box center [891, 276] width 43 height 17
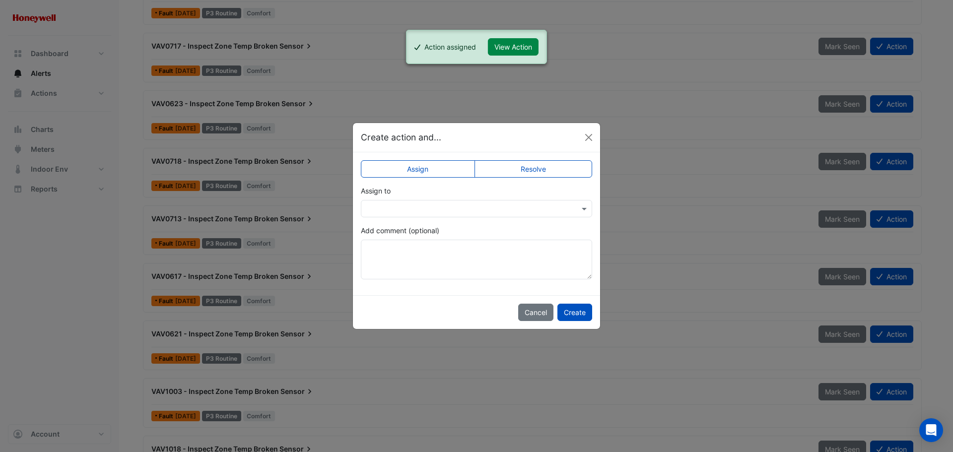
click at [424, 217] on div at bounding box center [476, 208] width 231 height 17
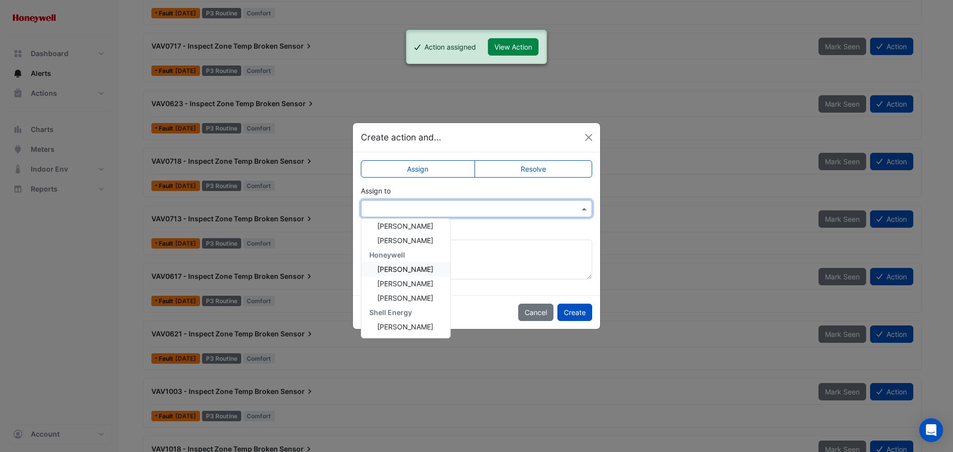
click at [409, 276] on div "[PERSON_NAME]" at bounding box center [405, 269] width 89 height 14
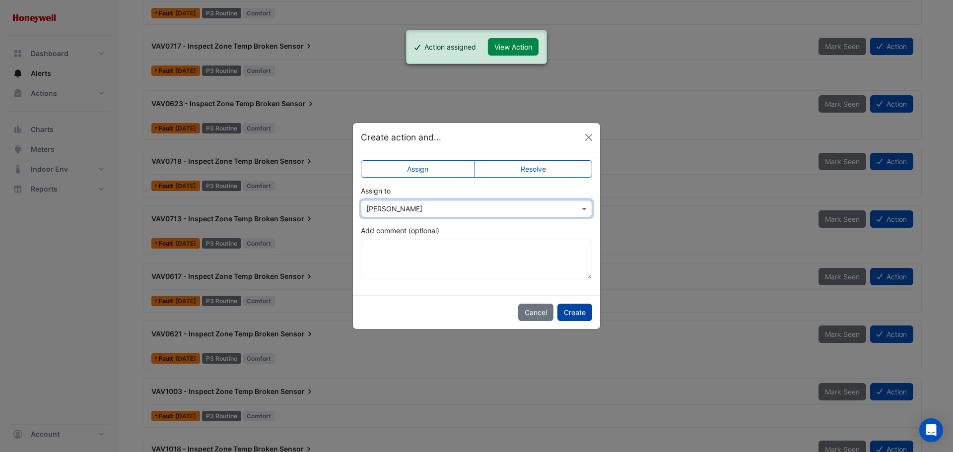
click at [572, 318] on button "Create" at bounding box center [574, 312] width 35 height 17
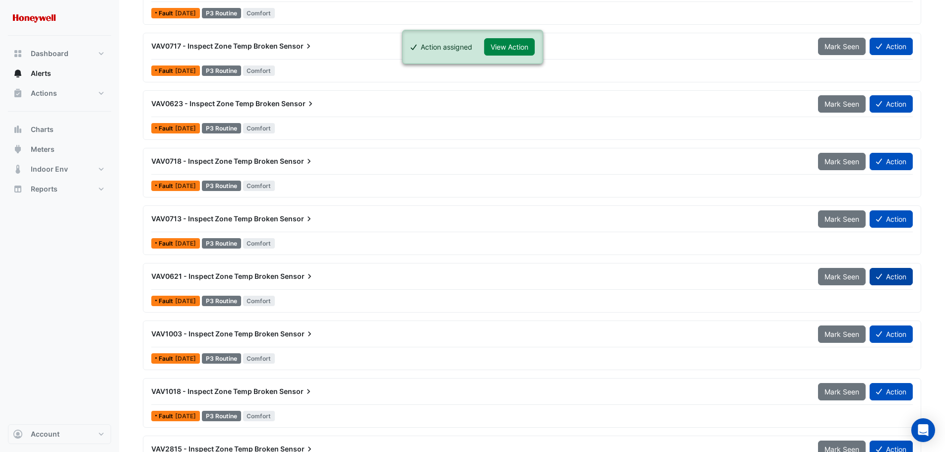
click at [885, 280] on button "Action" at bounding box center [891, 276] width 43 height 17
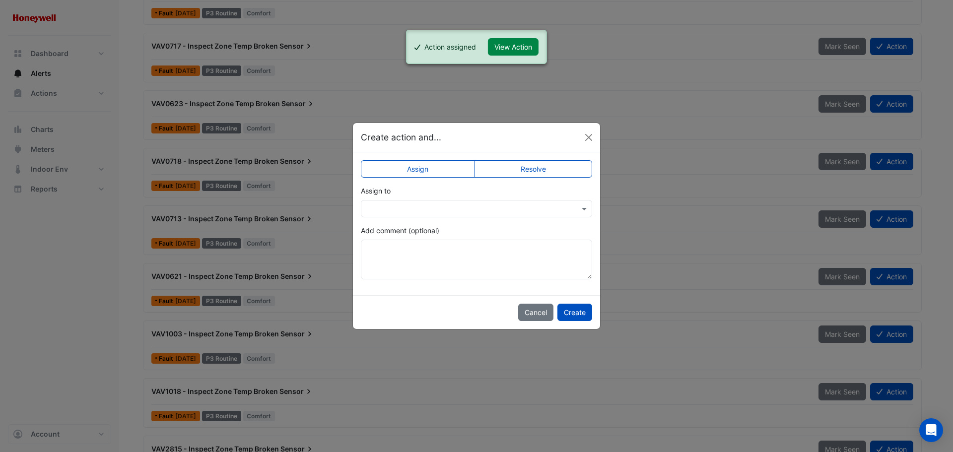
click at [475, 209] on input "text" at bounding box center [466, 209] width 200 height 10
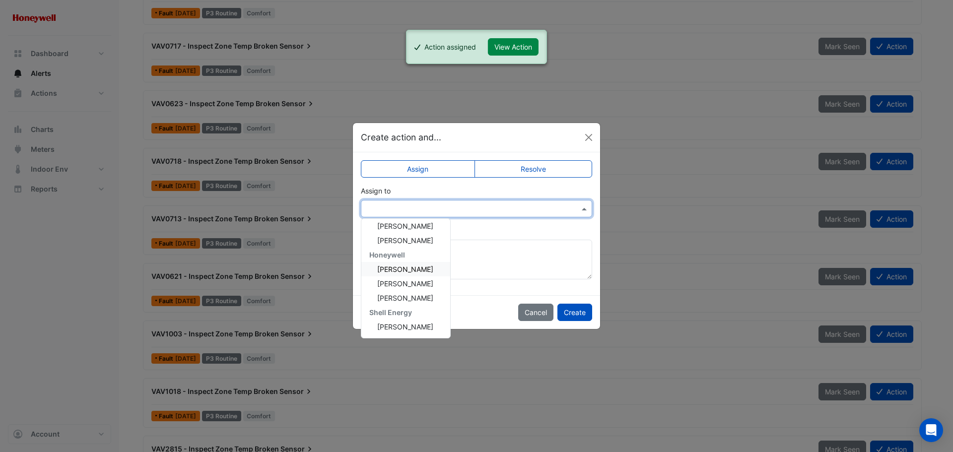
click at [417, 272] on span "[PERSON_NAME]" at bounding box center [405, 269] width 56 height 8
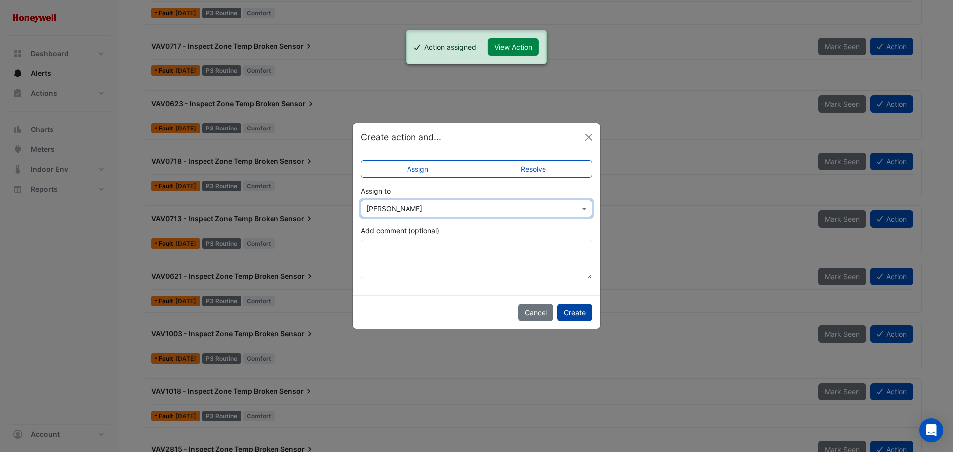
click at [580, 313] on button "Create" at bounding box center [574, 312] width 35 height 17
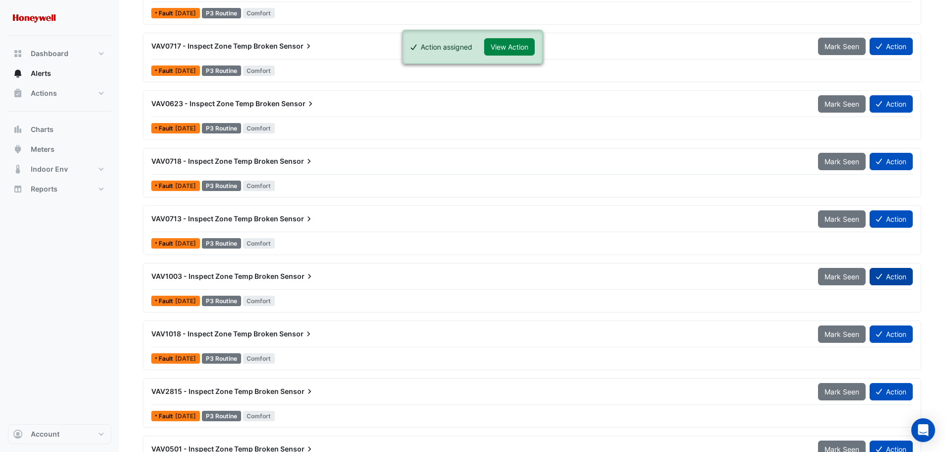
click at [892, 278] on button "Action" at bounding box center [891, 276] width 43 height 17
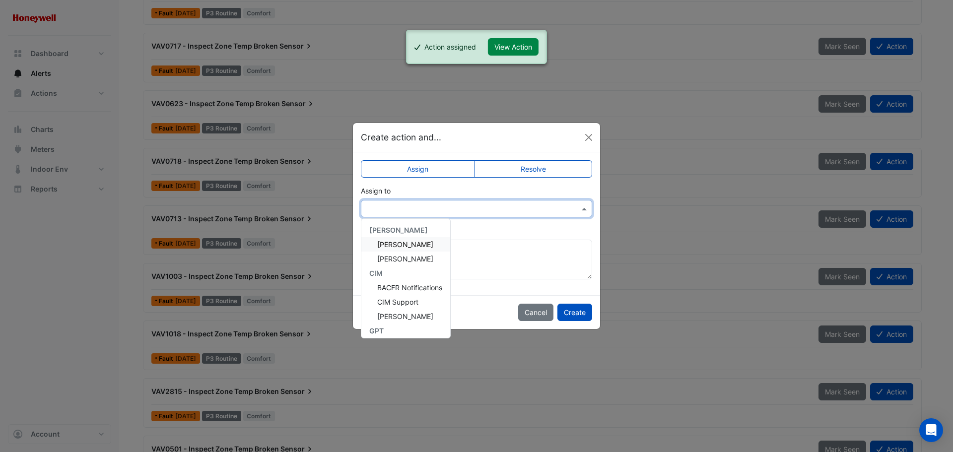
click at [461, 210] on input "text" at bounding box center [466, 209] width 200 height 10
click at [406, 269] on span "[PERSON_NAME]" at bounding box center [405, 269] width 56 height 8
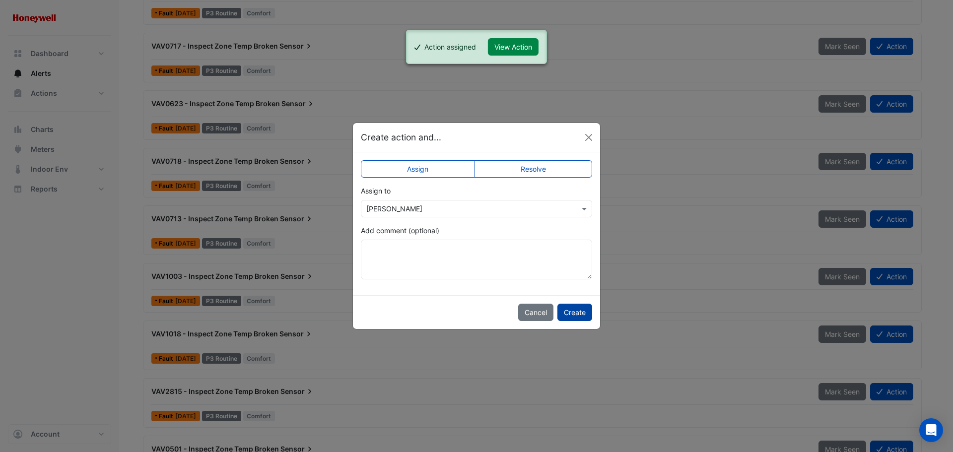
click at [563, 312] on button "Create" at bounding box center [574, 312] width 35 height 17
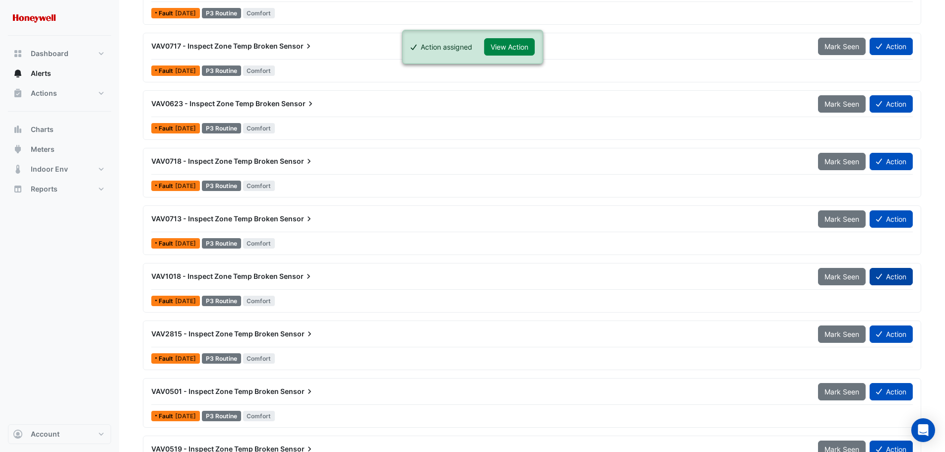
click at [880, 276] on icon at bounding box center [879, 276] width 6 height 5
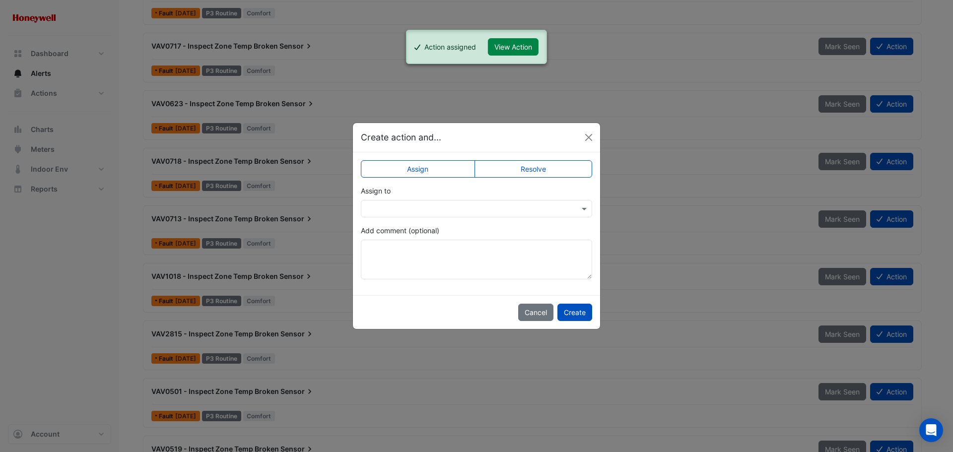
click at [429, 206] on input "text" at bounding box center [466, 209] width 200 height 10
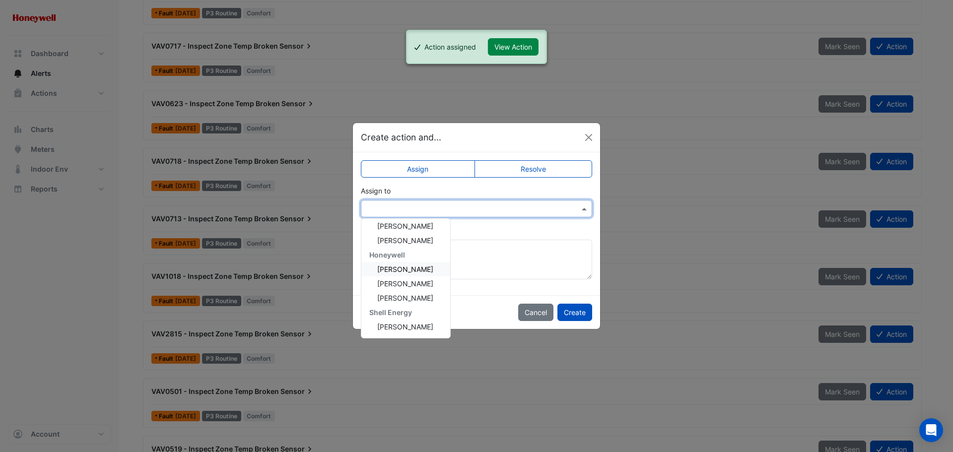
click at [409, 267] on span "[PERSON_NAME]" at bounding box center [405, 269] width 56 height 8
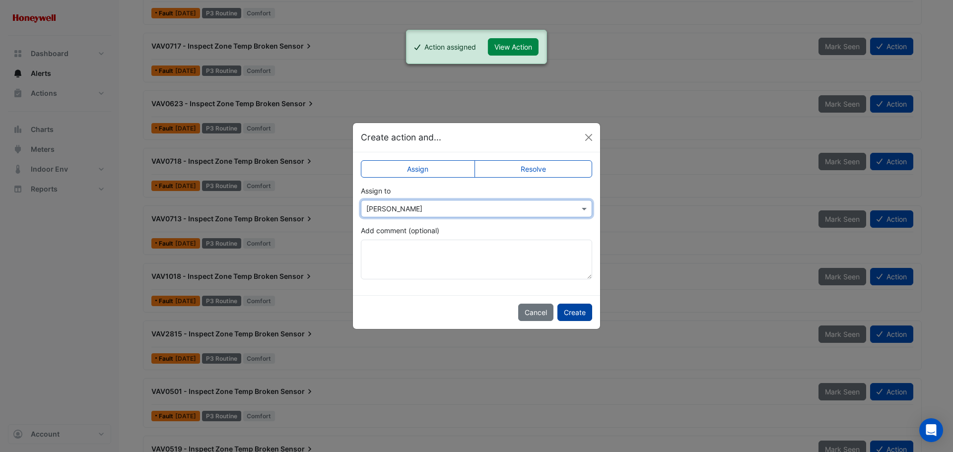
click at [576, 312] on button "Create" at bounding box center [574, 312] width 35 height 17
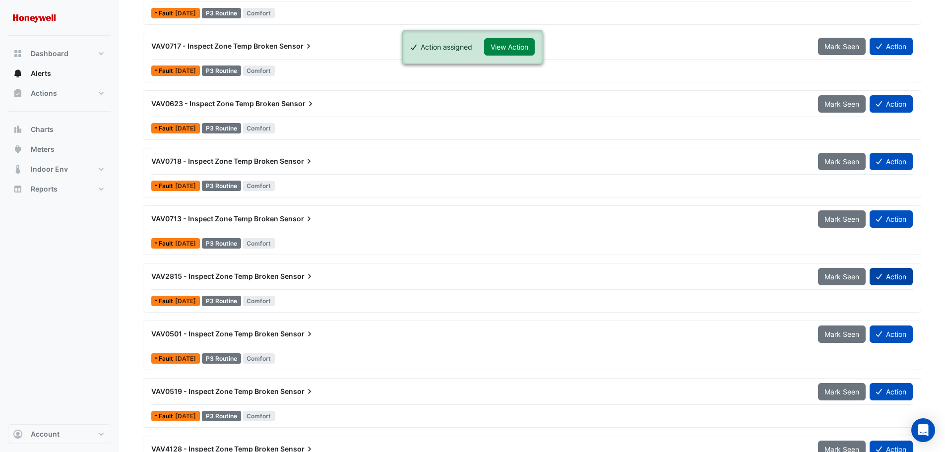
click at [888, 277] on button "Action" at bounding box center [891, 276] width 43 height 17
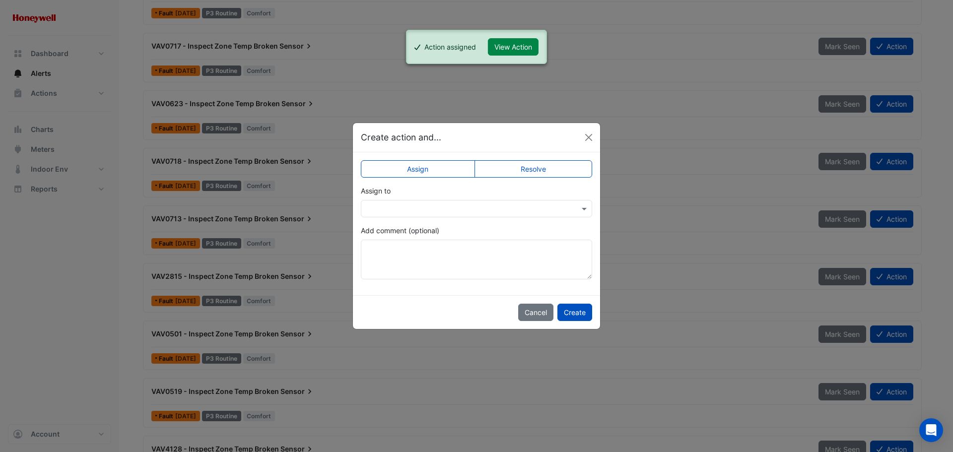
click at [469, 198] on div "Assign to" at bounding box center [476, 202] width 231 height 32
click at [451, 212] on input "text" at bounding box center [466, 209] width 200 height 10
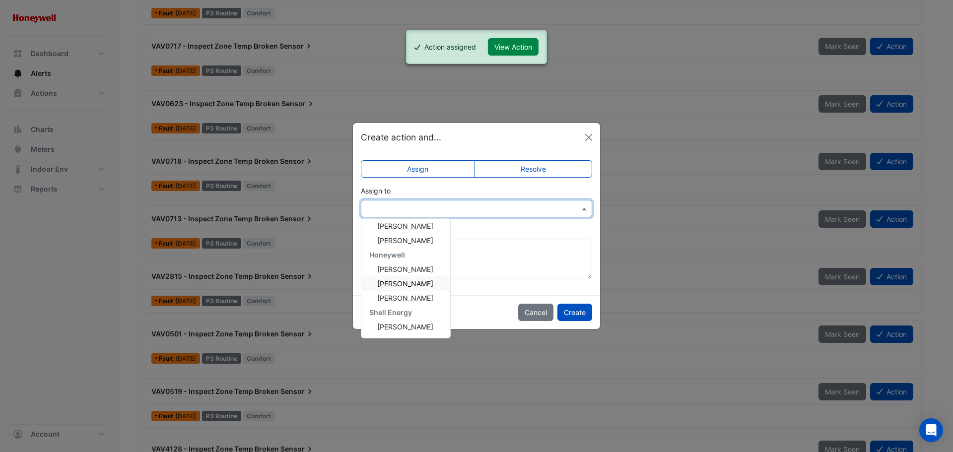
click at [412, 276] on div "[PERSON_NAME]" at bounding box center [405, 283] width 89 height 14
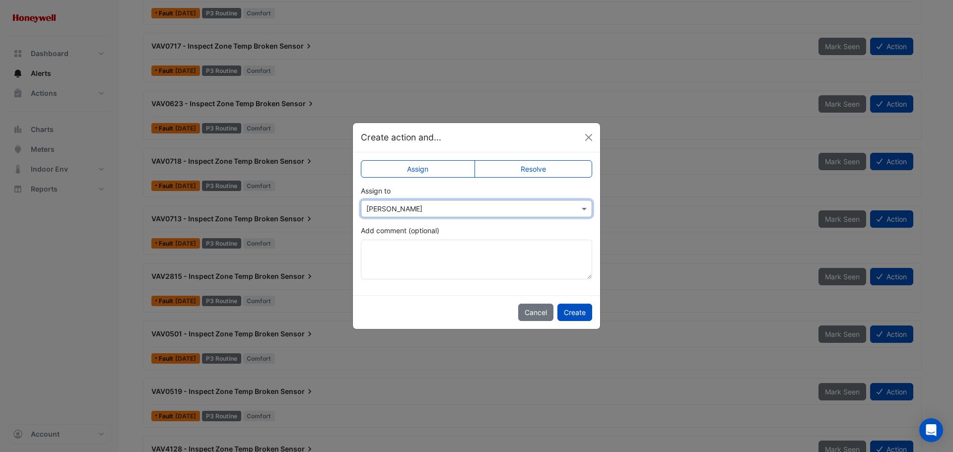
click at [444, 210] on input "text" at bounding box center [466, 209] width 200 height 10
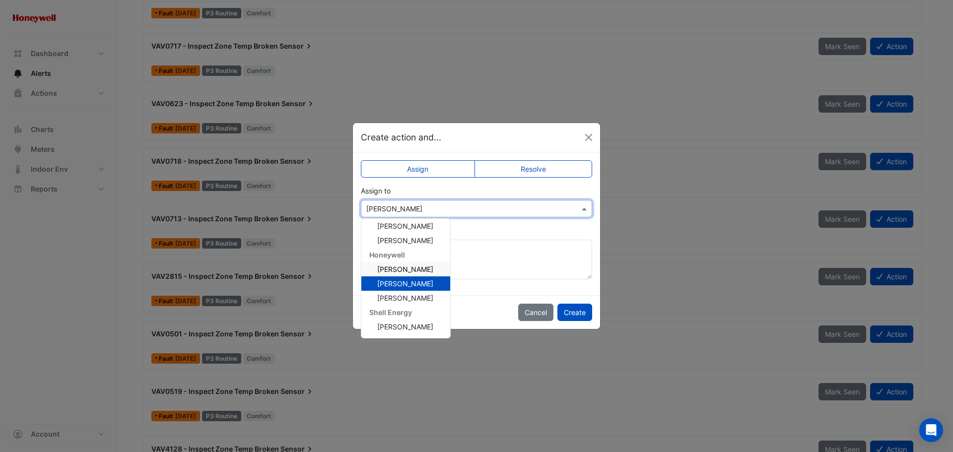
click at [413, 270] on span "[PERSON_NAME]" at bounding box center [405, 269] width 56 height 8
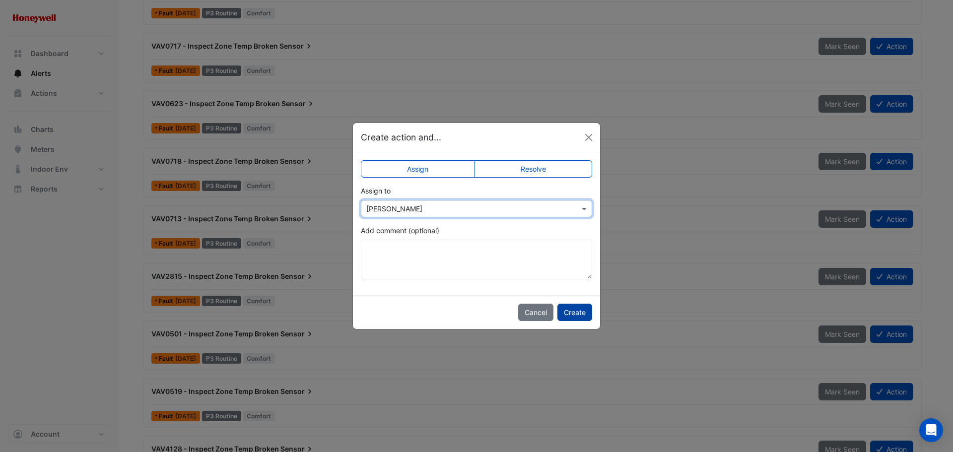
click at [573, 314] on button "Create" at bounding box center [574, 312] width 35 height 17
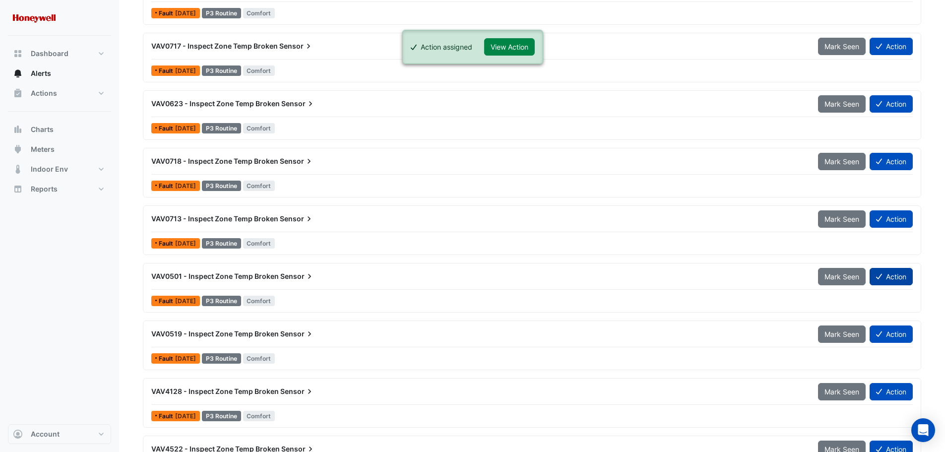
click at [892, 270] on button "Action" at bounding box center [891, 276] width 43 height 17
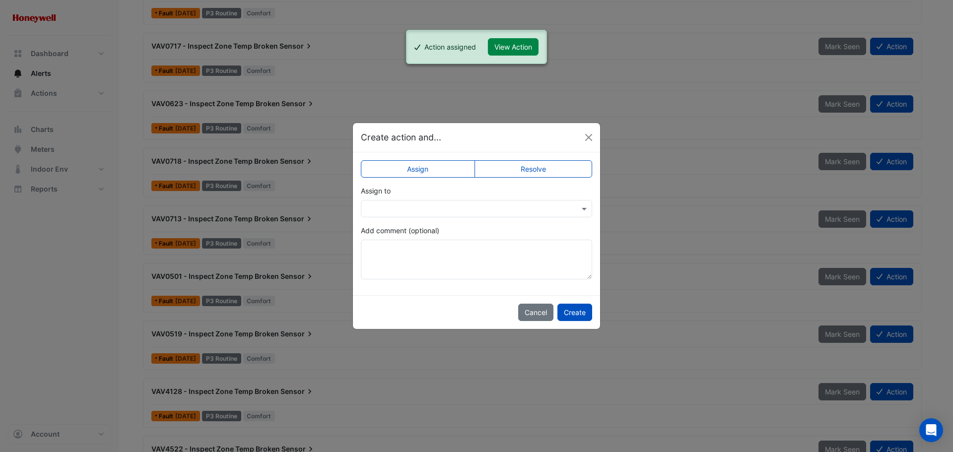
click at [430, 211] on input "text" at bounding box center [466, 209] width 200 height 10
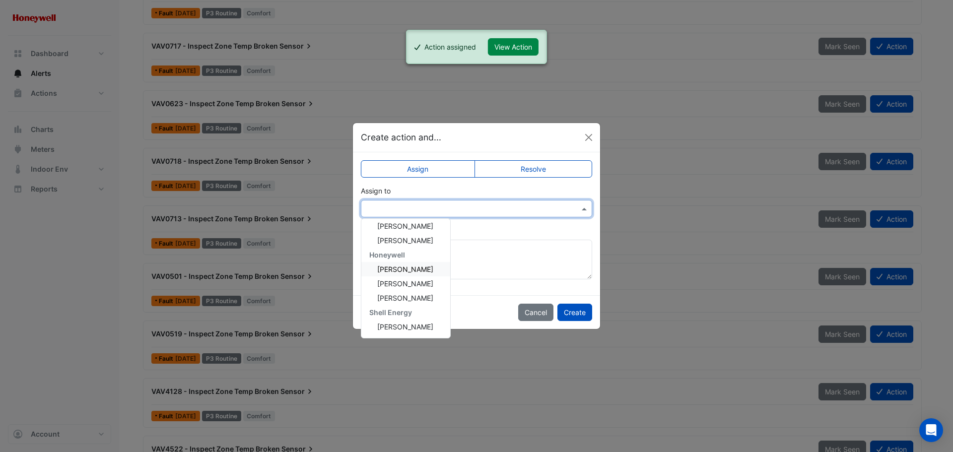
click at [412, 264] on div "[PERSON_NAME]" at bounding box center [405, 269] width 89 height 14
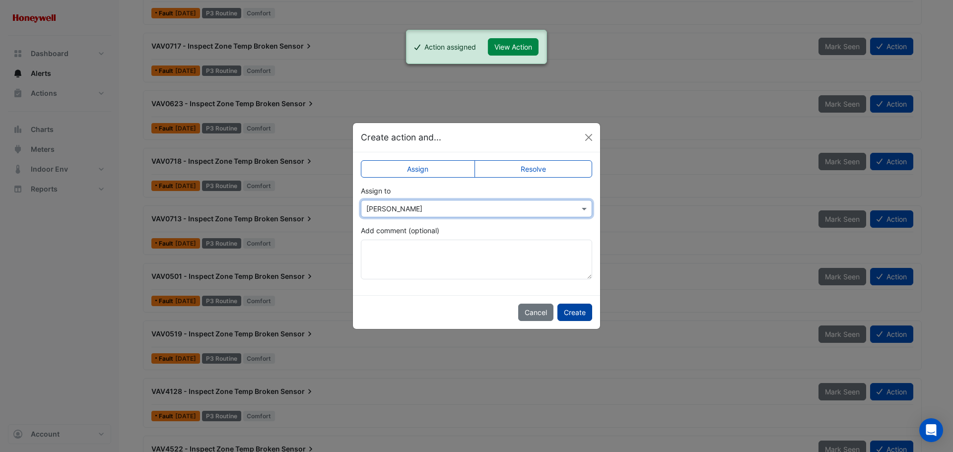
click at [568, 314] on button "Create" at bounding box center [574, 312] width 35 height 17
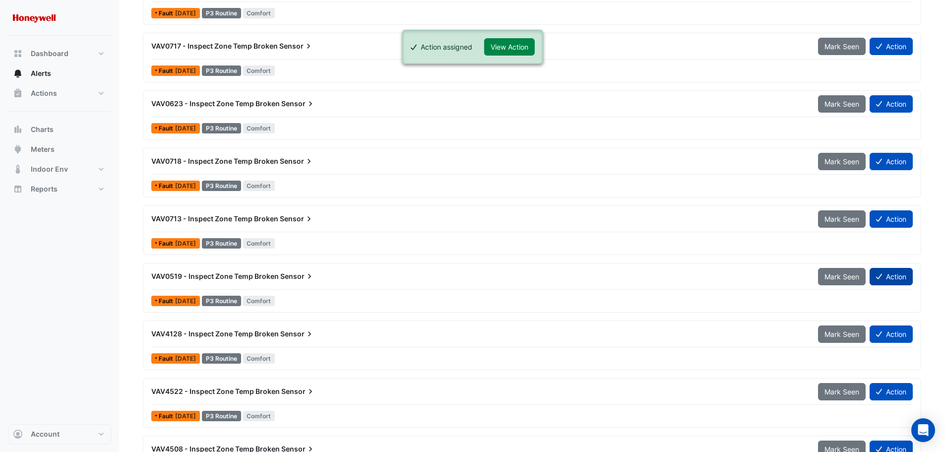
click at [879, 276] on icon at bounding box center [879, 276] width 6 height 7
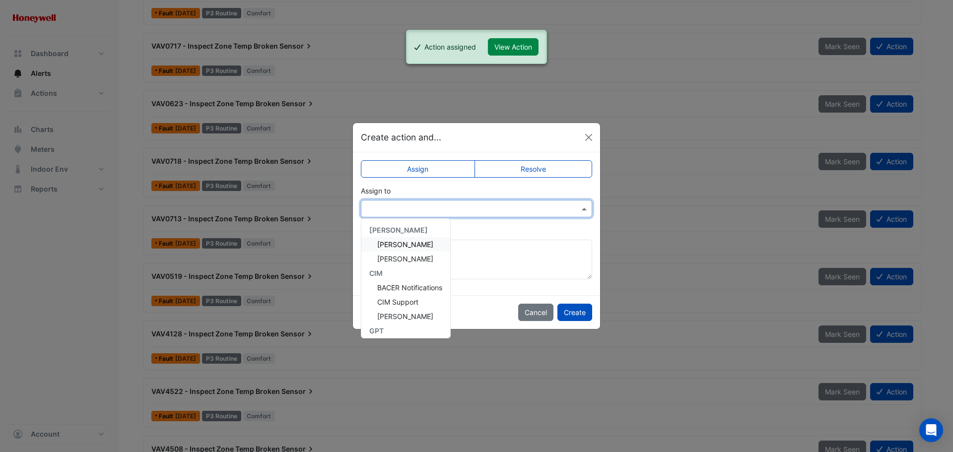
click at [426, 215] on div at bounding box center [476, 208] width 231 height 17
click at [412, 268] on span "[PERSON_NAME]" at bounding box center [405, 269] width 56 height 8
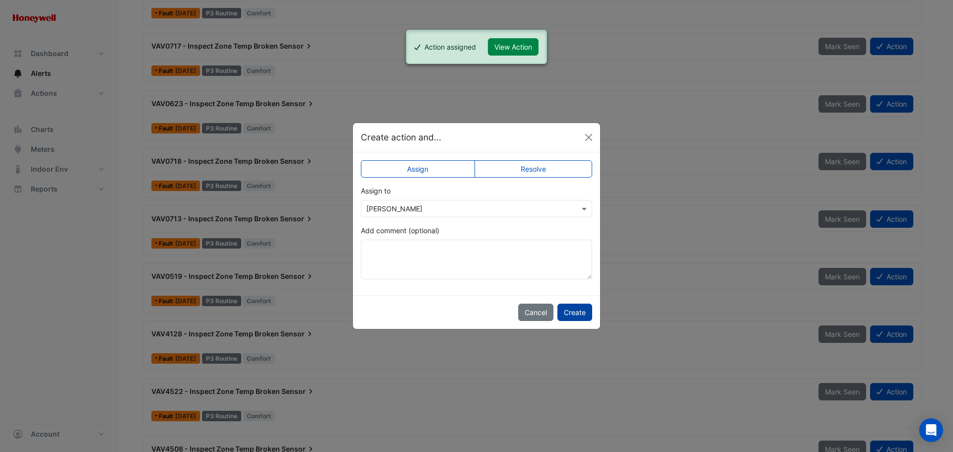
click at [569, 318] on button "Create" at bounding box center [574, 312] width 35 height 17
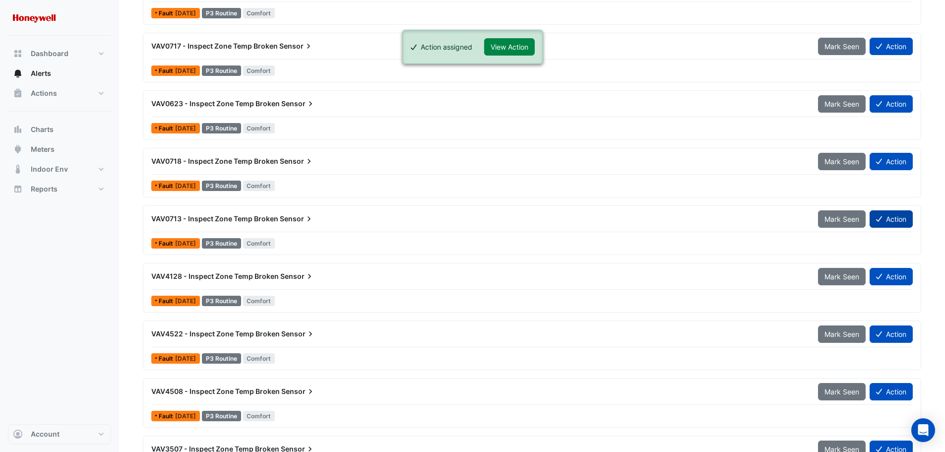
click at [885, 221] on button "Action" at bounding box center [891, 218] width 43 height 17
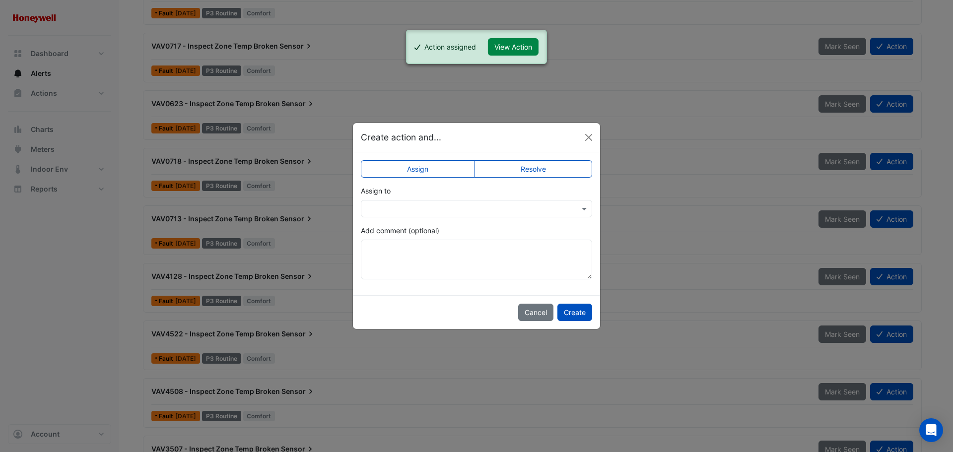
click at [471, 206] on input "text" at bounding box center [466, 209] width 200 height 10
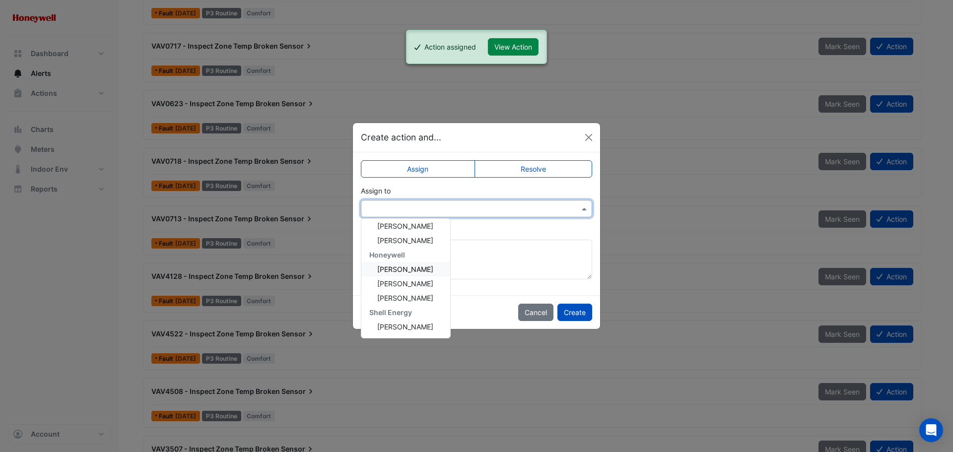
click at [418, 266] on span "[PERSON_NAME]" at bounding box center [405, 269] width 56 height 8
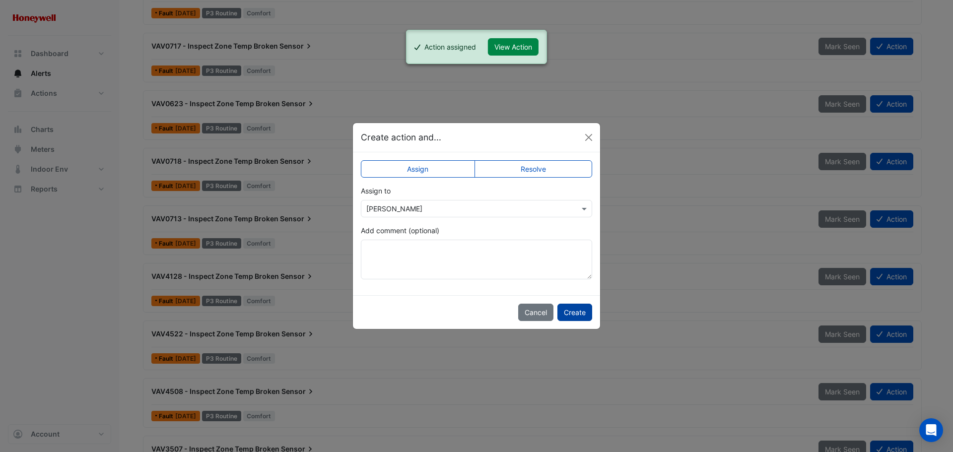
click at [574, 309] on button "Create" at bounding box center [574, 312] width 35 height 17
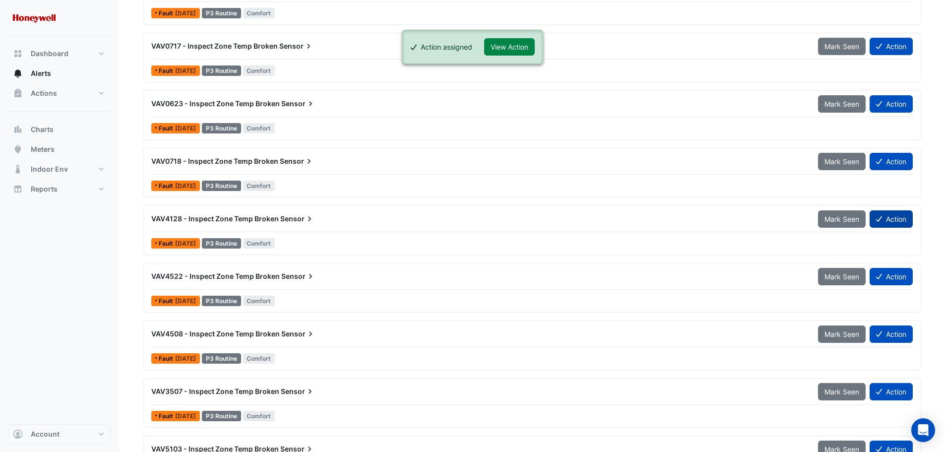
click at [896, 219] on button "Action" at bounding box center [891, 218] width 43 height 17
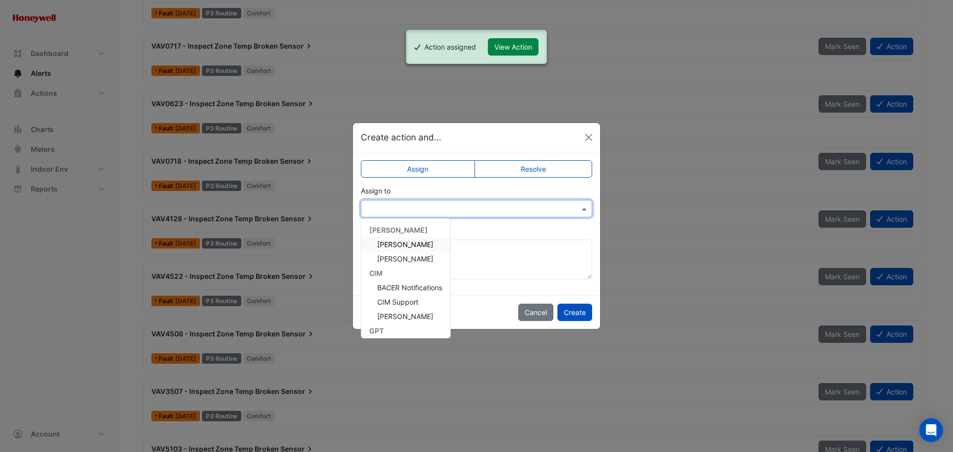
click at [479, 204] on input "text" at bounding box center [466, 209] width 200 height 10
click at [411, 268] on span "[PERSON_NAME]" at bounding box center [405, 269] width 56 height 8
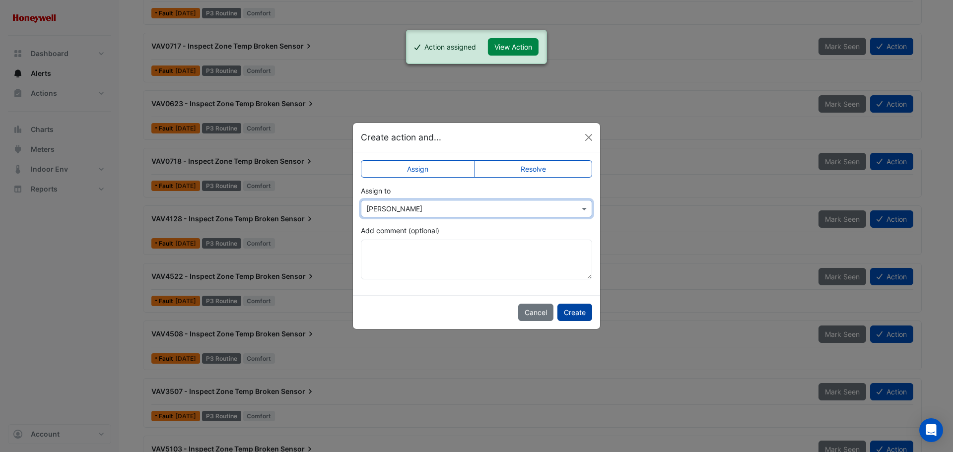
click at [566, 305] on button "Create" at bounding box center [574, 312] width 35 height 17
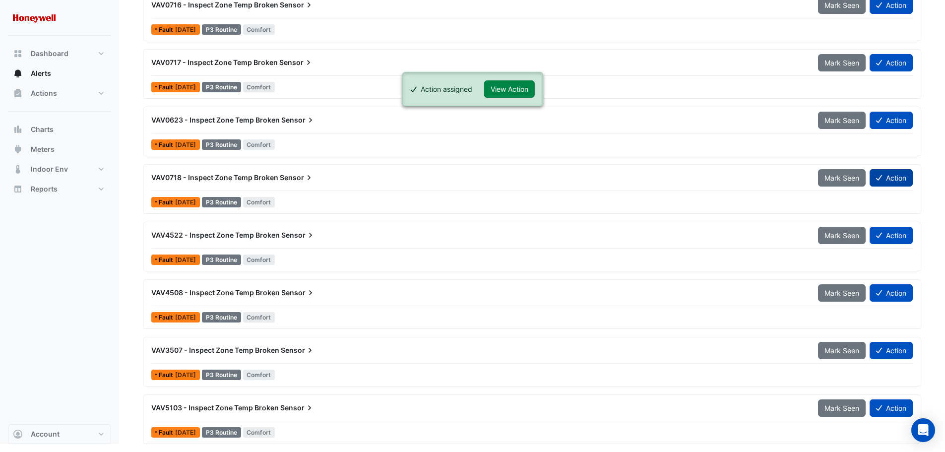
click at [888, 181] on button "Action" at bounding box center [891, 177] width 43 height 17
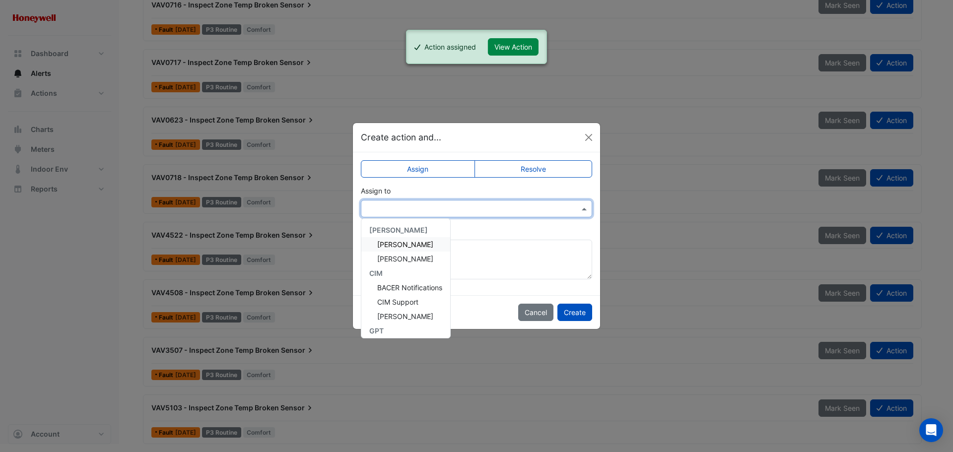
click at [390, 212] on input "text" at bounding box center [466, 209] width 200 height 10
click at [397, 267] on span "[PERSON_NAME]" at bounding box center [405, 269] width 56 height 8
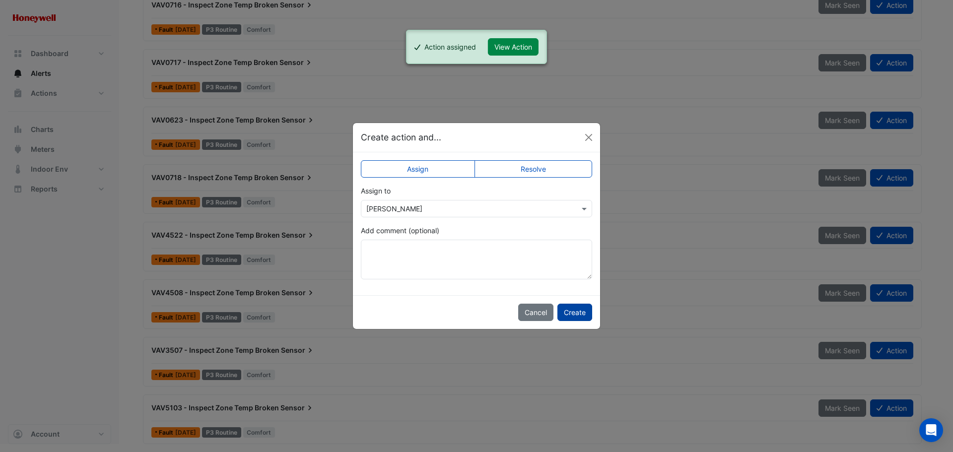
click at [570, 313] on button "Create" at bounding box center [574, 312] width 35 height 17
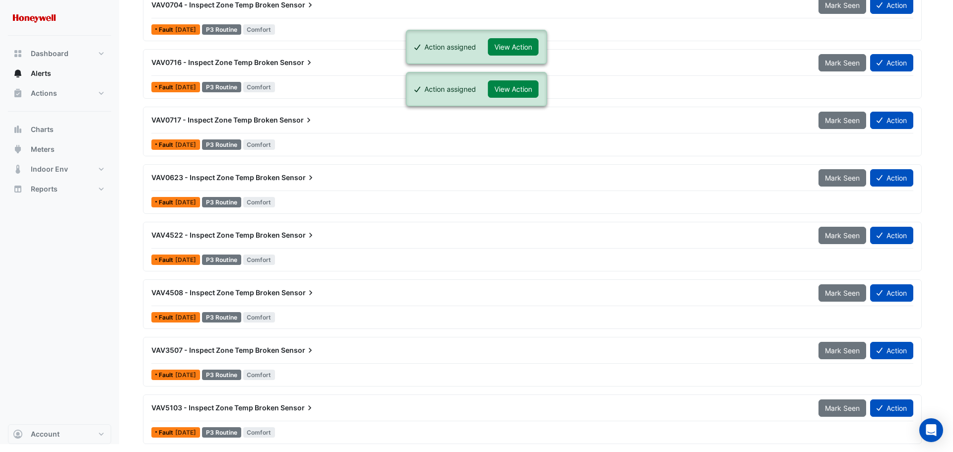
scroll to position [422, 0]
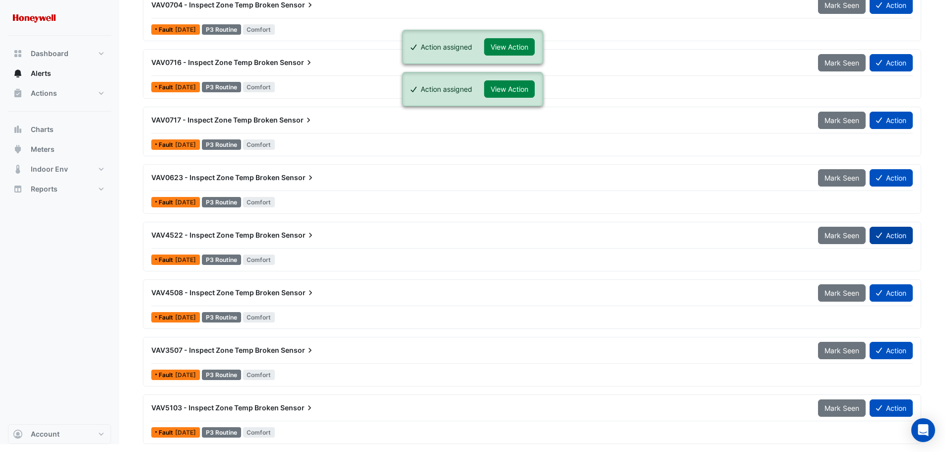
click at [886, 236] on button "Action" at bounding box center [891, 235] width 43 height 17
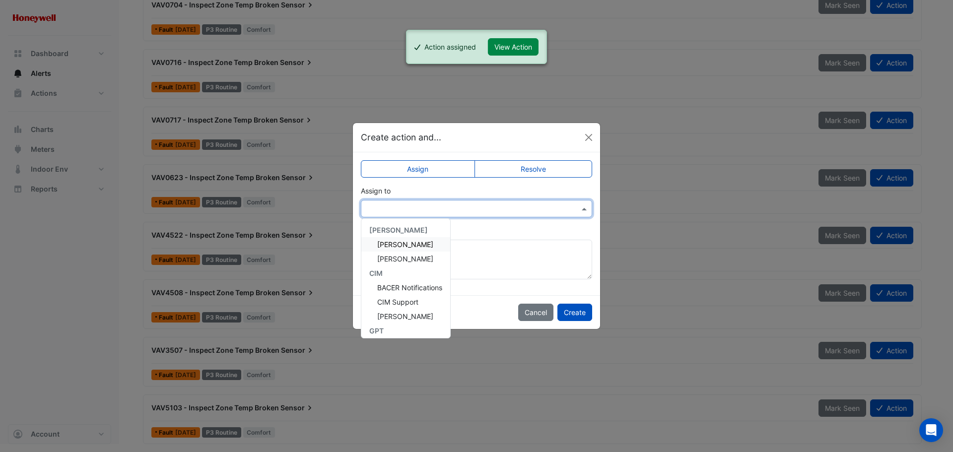
click at [394, 210] on input "text" at bounding box center [466, 209] width 200 height 10
click at [406, 264] on div "[PERSON_NAME]" at bounding box center [405, 269] width 89 height 14
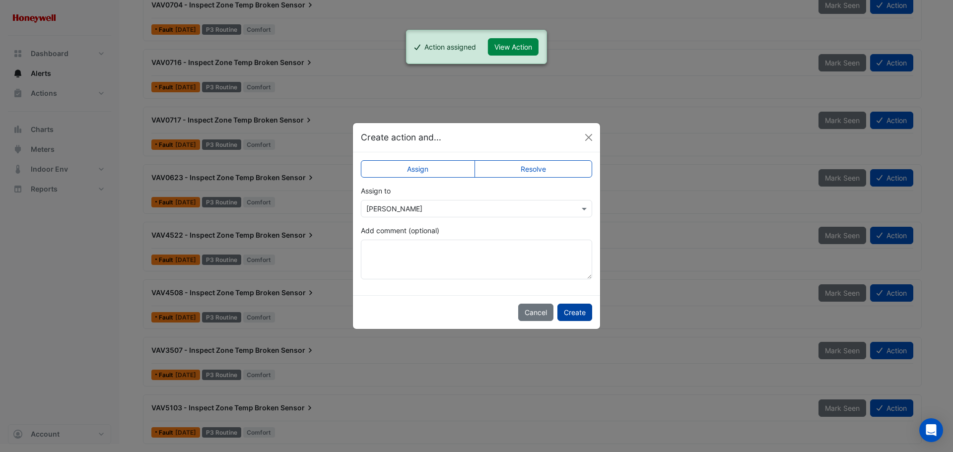
click at [579, 312] on button "Create" at bounding box center [574, 312] width 35 height 17
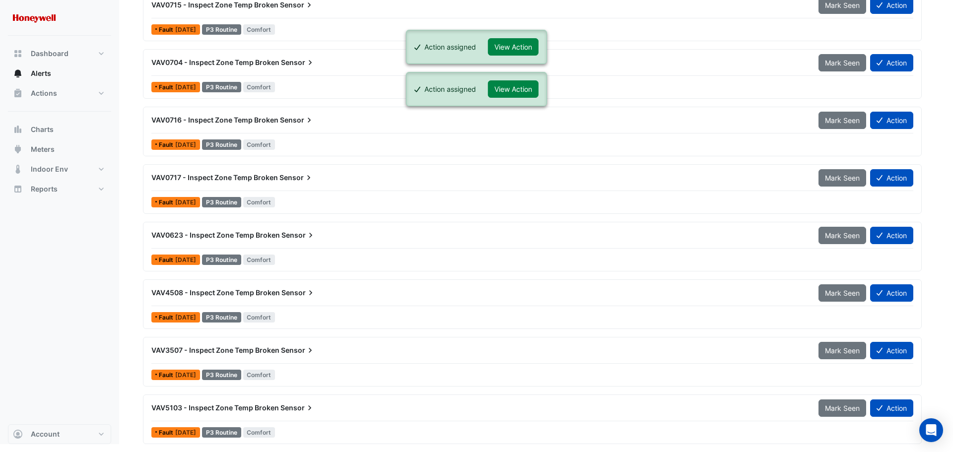
scroll to position [365, 0]
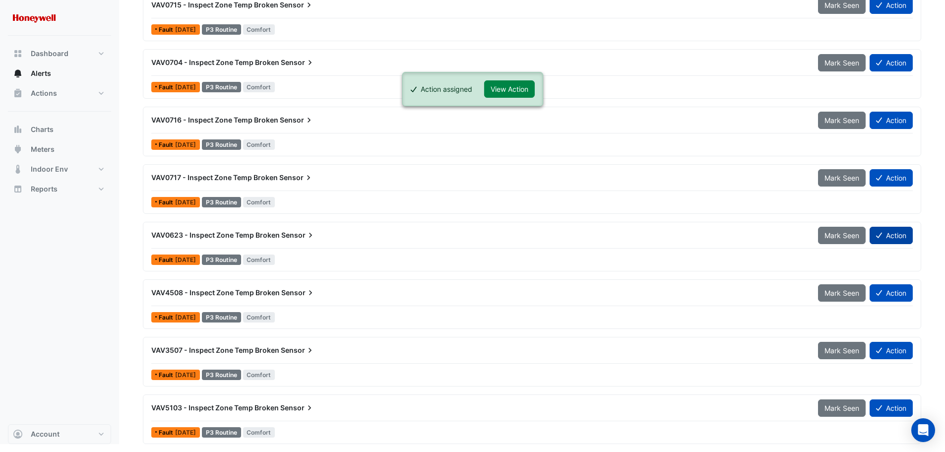
click at [883, 231] on button "Action" at bounding box center [891, 235] width 43 height 17
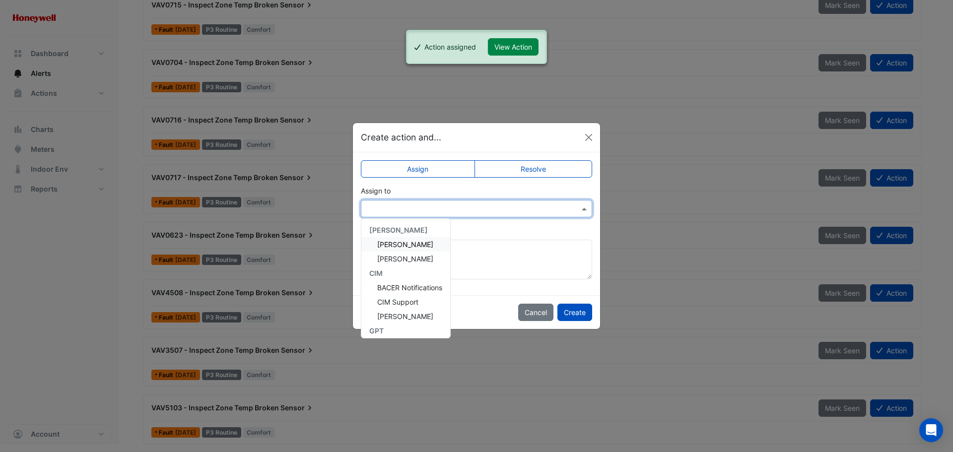
click at [460, 211] on input "text" at bounding box center [466, 209] width 200 height 10
click at [424, 274] on div "[PERSON_NAME]" at bounding box center [405, 269] width 89 height 14
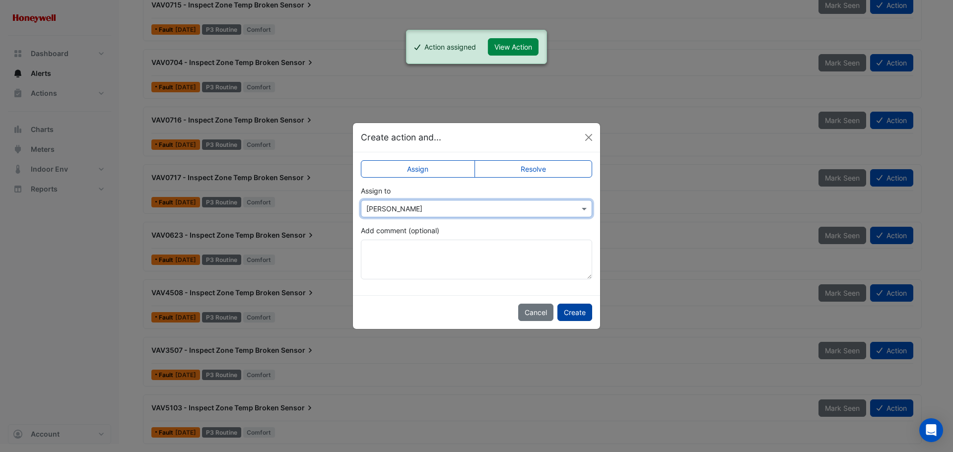
click at [573, 311] on button "Create" at bounding box center [574, 312] width 35 height 17
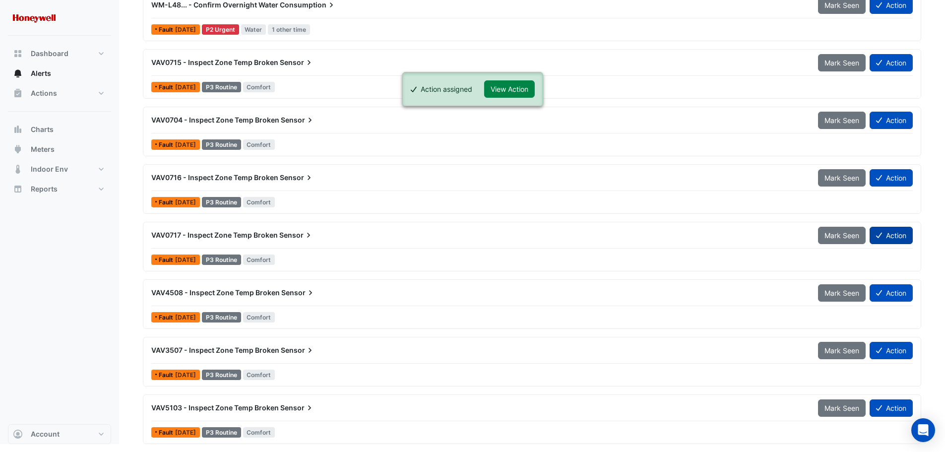
click at [889, 229] on button "Action" at bounding box center [891, 235] width 43 height 17
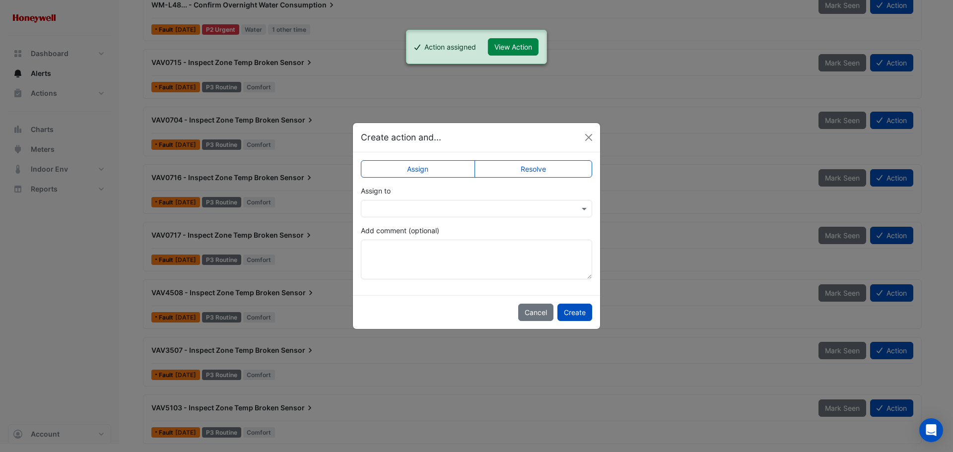
click at [445, 212] on input "text" at bounding box center [466, 209] width 200 height 10
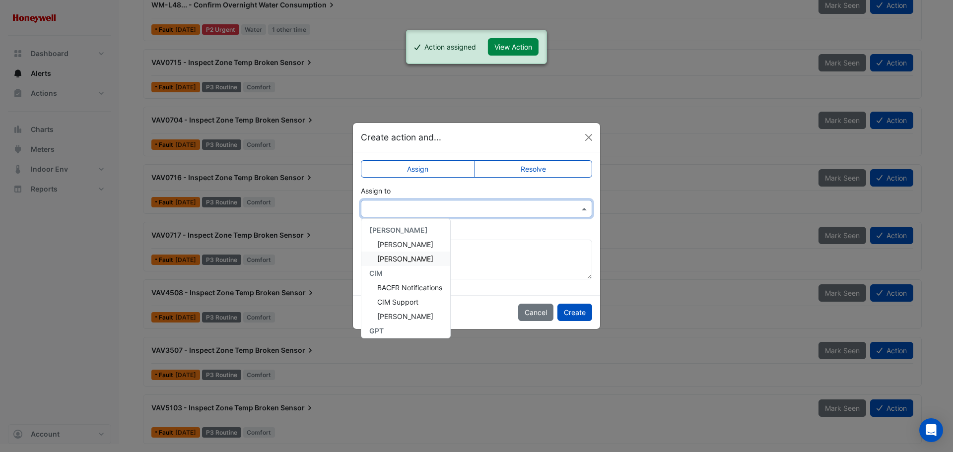
scroll to position [162, 0]
click at [417, 266] on span "[PERSON_NAME]" at bounding box center [405, 269] width 56 height 8
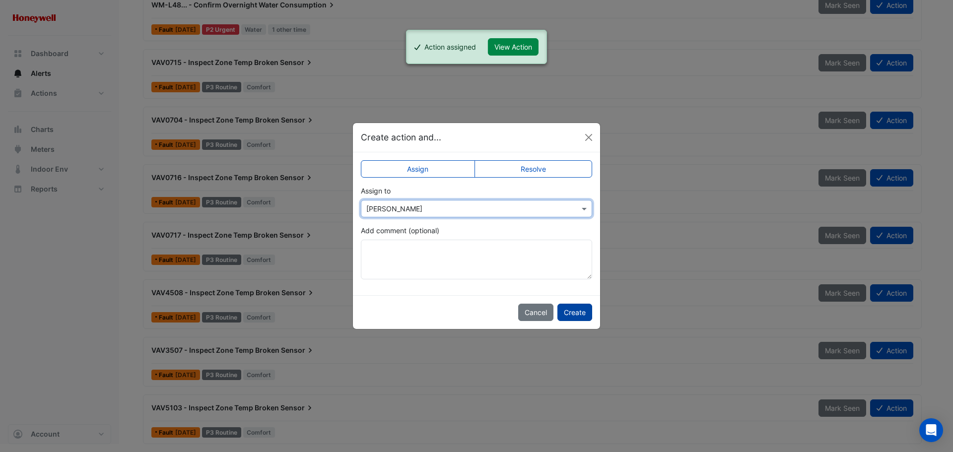
click at [575, 313] on button "Create" at bounding box center [574, 312] width 35 height 17
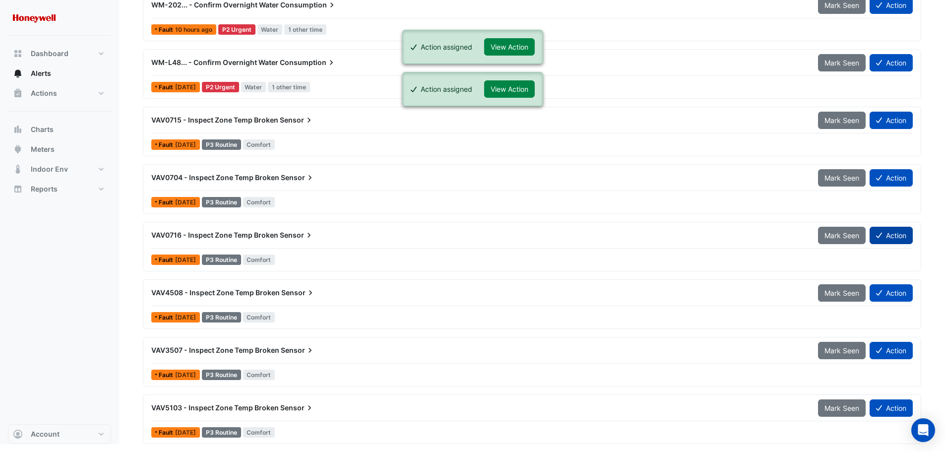
click at [885, 232] on button "Action" at bounding box center [891, 235] width 43 height 17
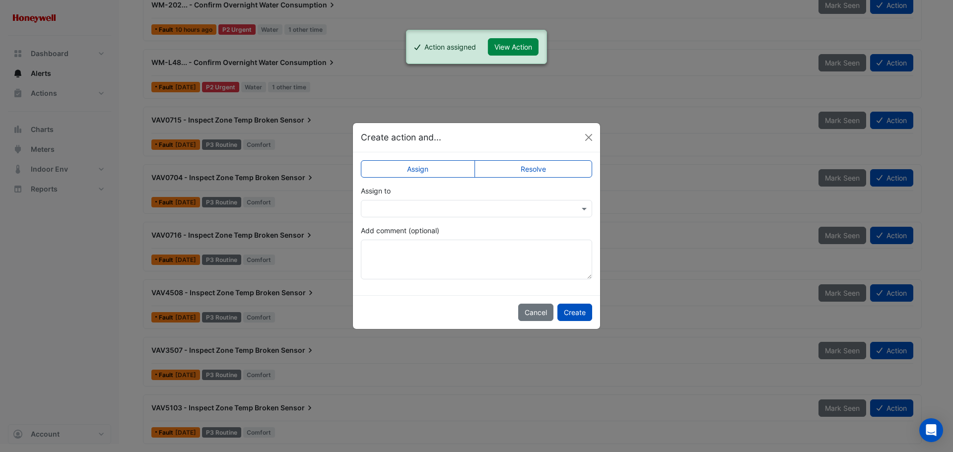
click at [432, 211] on input "text" at bounding box center [466, 209] width 200 height 10
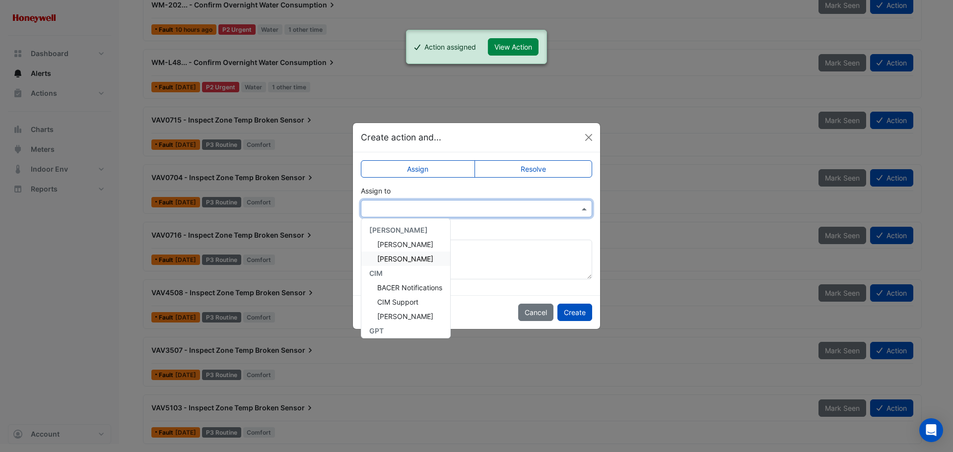
scroll to position [162, 0]
click at [413, 265] on span "[PERSON_NAME]" at bounding box center [405, 269] width 56 height 8
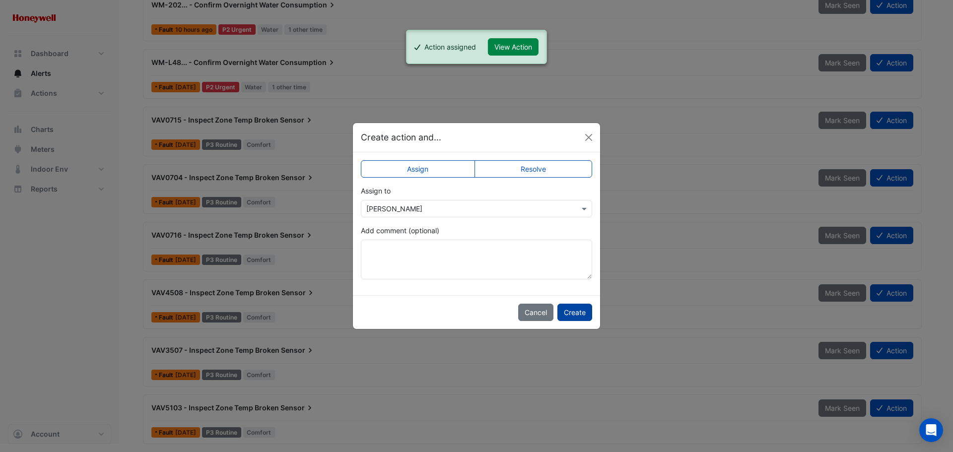
click at [575, 308] on button "Create" at bounding box center [574, 312] width 35 height 17
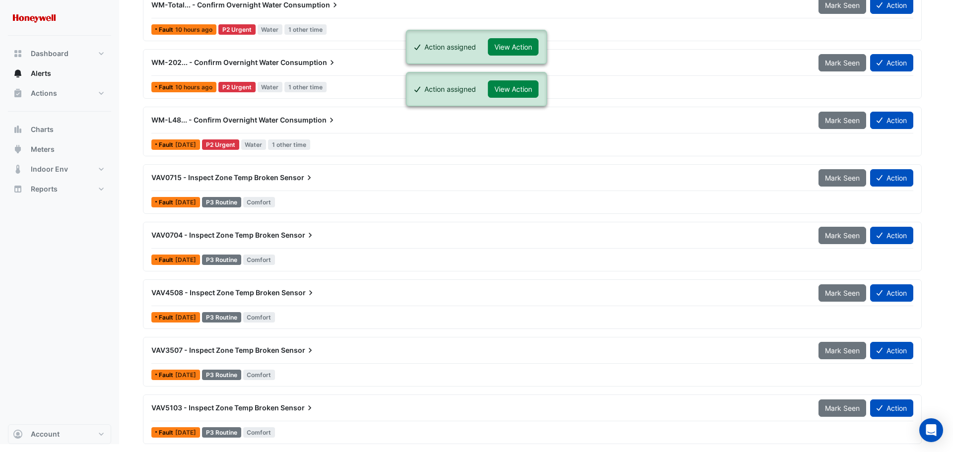
scroll to position [192, 0]
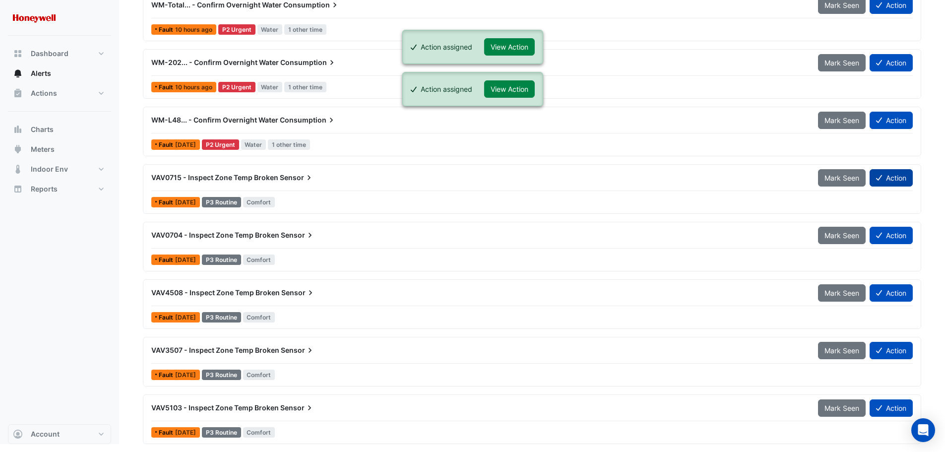
click at [880, 180] on icon at bounding box center [879, 177] width 6 height 7
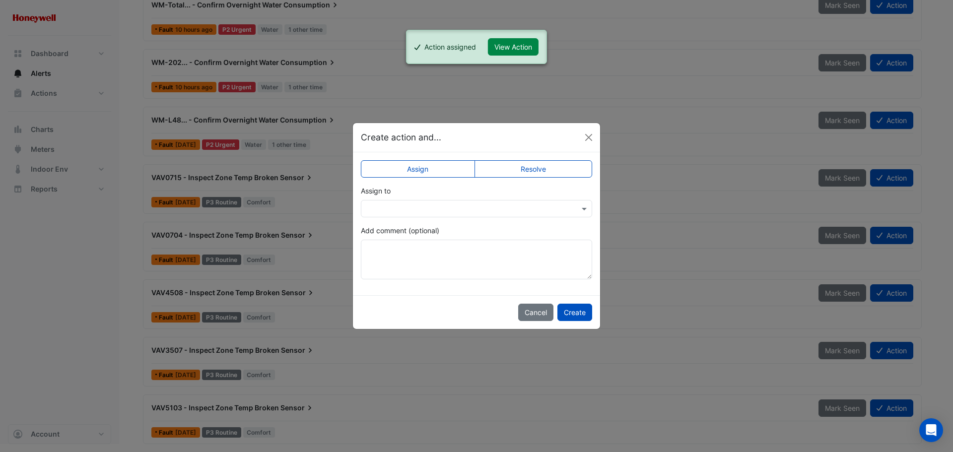
click at [456, 209] on input "text" at bounding box center [466, 209] width 200 height 10
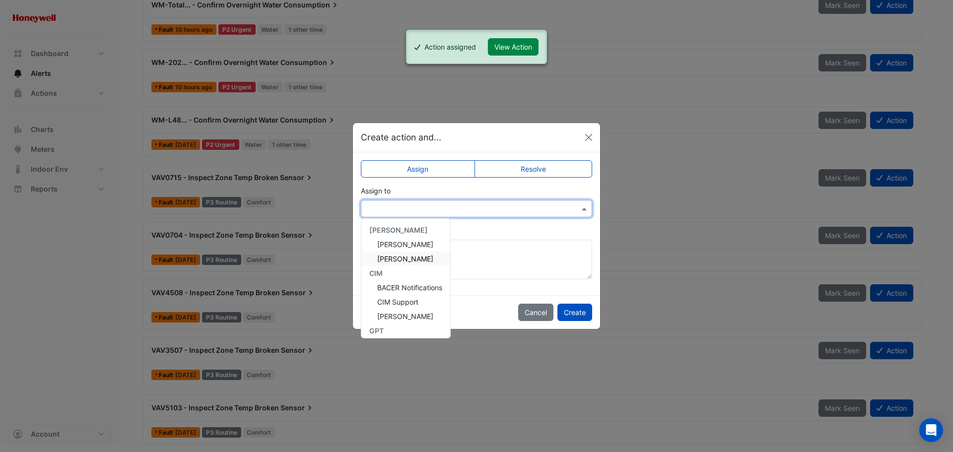
scroll to position [162, 0]
click at [415, 268] on span "[PERSON_NAME]" at bounding box center [405, 269] width 56 height 8
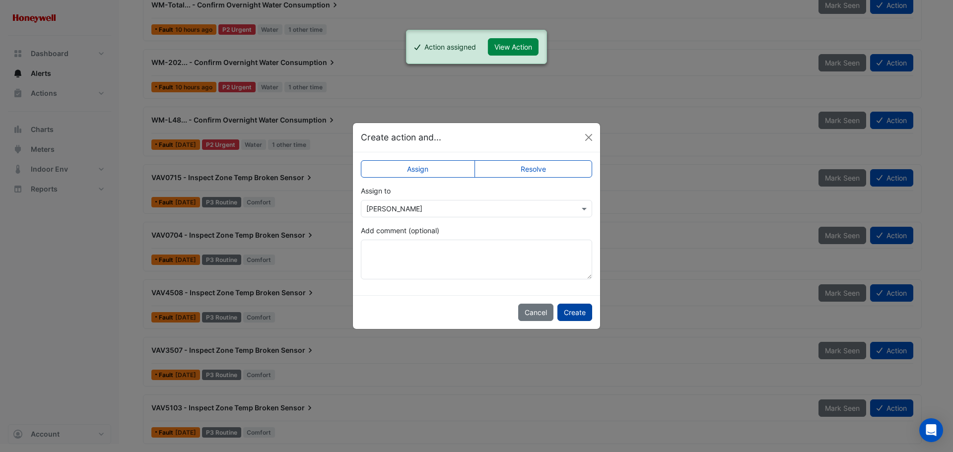
click at [571, 307] on button "Create" at bounding box center [574, 312] width 35 height 17
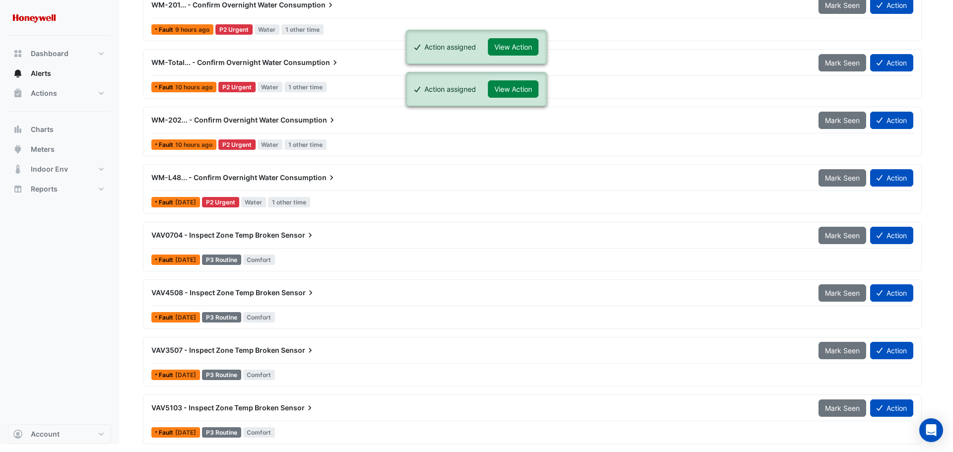
scroll to position [134, 0]
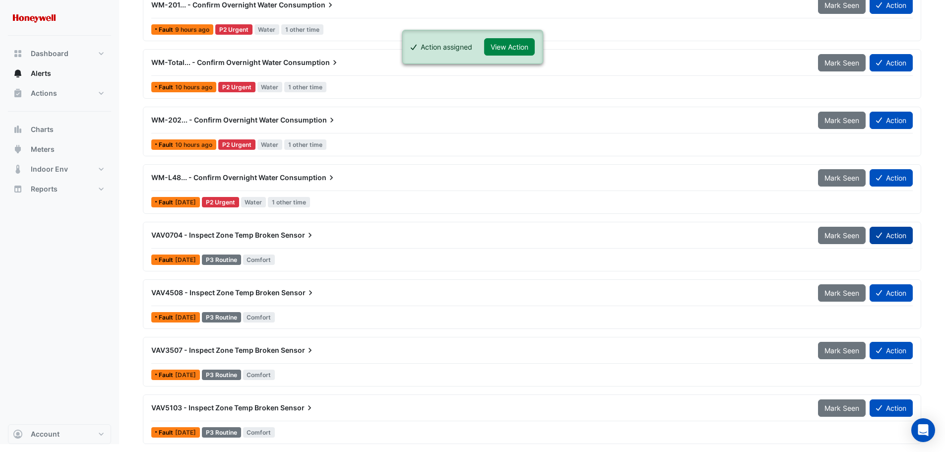
click at [894, 235] on button "Action" at bounding box center [891, 235] width 43 height 17
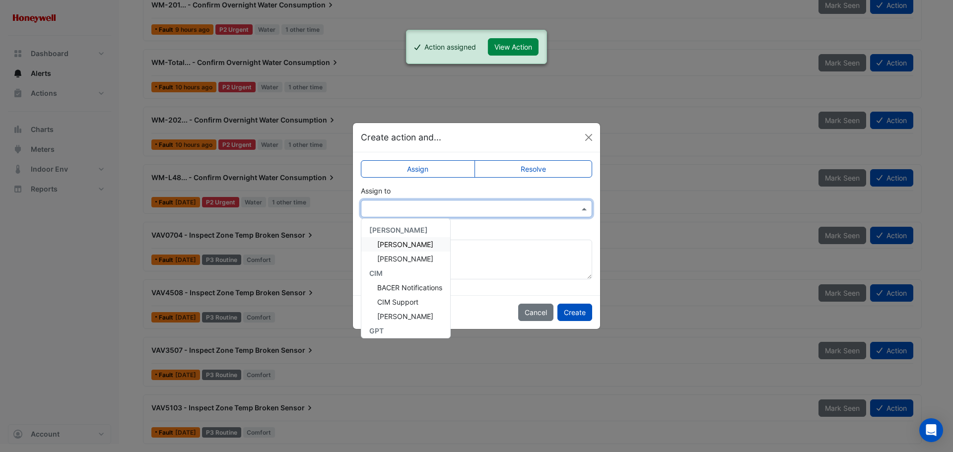
click at [417, 204] on input "text" at bounding box center [466, 209] width 200 height 10
drag, startPoint x: 412, startPoint y: 265, endPoint x: 418, endPoint y: 269, distance: 7.6
click at [412, 265] on span "[PERSON_NAME]" at bounding box center [405, 269] width 56 height 8
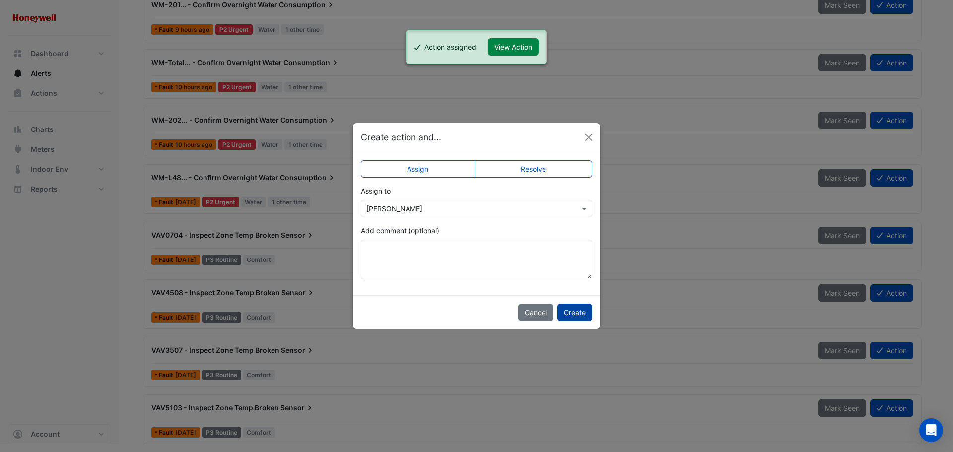
click at [574, 315] on button "Create" at bounding box center [574, 312] width 35 height 17
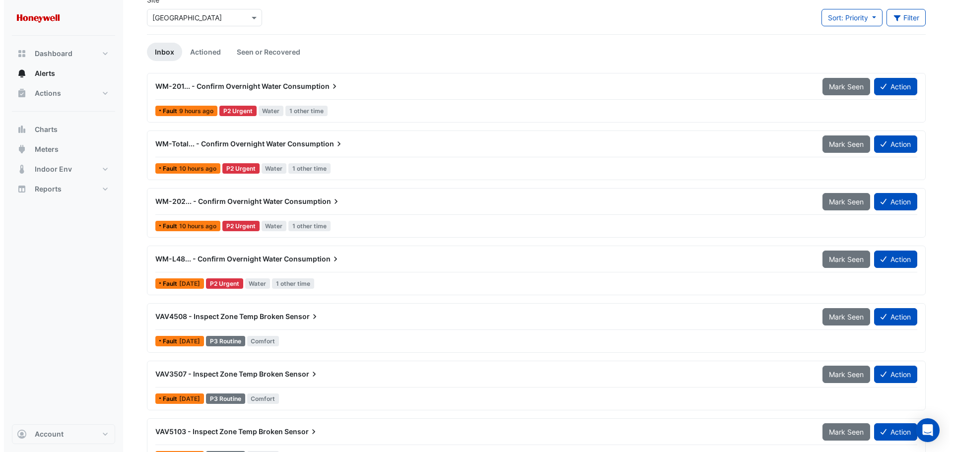
scroll to position [77, 0]
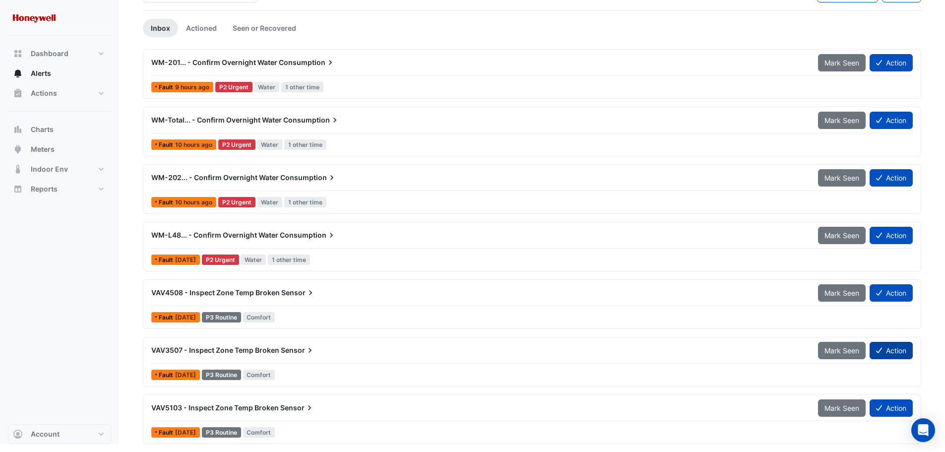
click at [896, 351] on button "Action" at bounding box center [891, 350] width 43 height 17
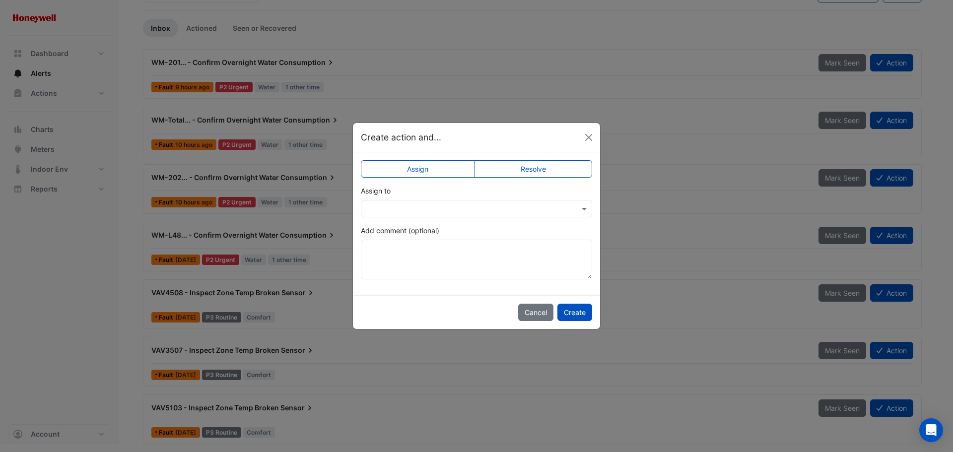
click at [432, 204] on input "text" at bounding box center [466, 209] width 200 height 10
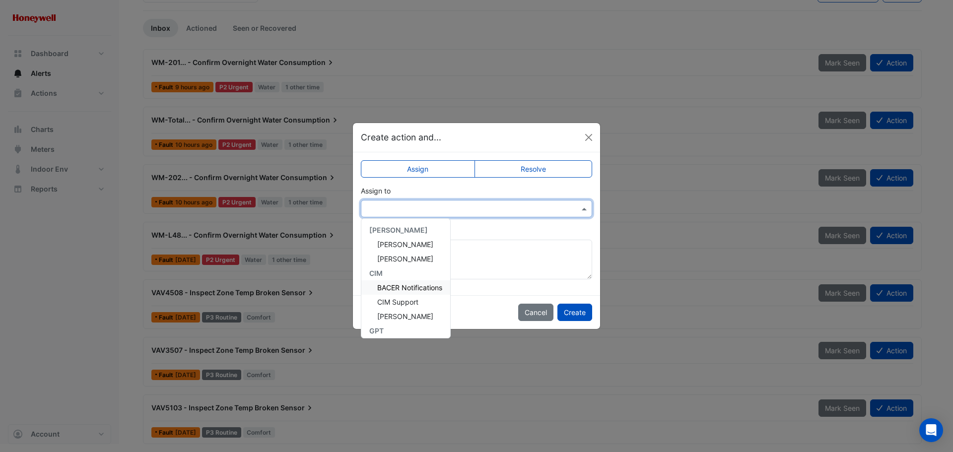
scroll to position [162, 0]
click at [410, 273] on span "[PERSON_NAME]" at bounding box center [405, 269] width 56 height 8
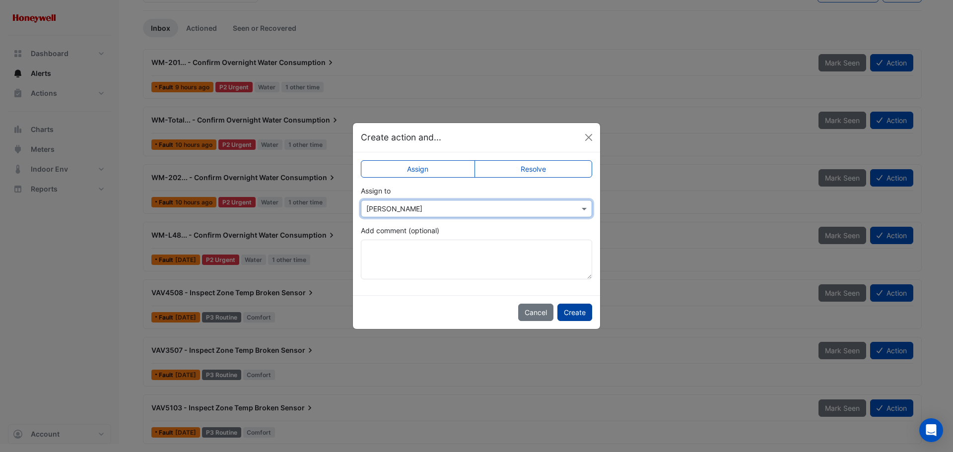
click at [568, 311] on button "Create" at bounding box center [574, 312] width 35 height 17
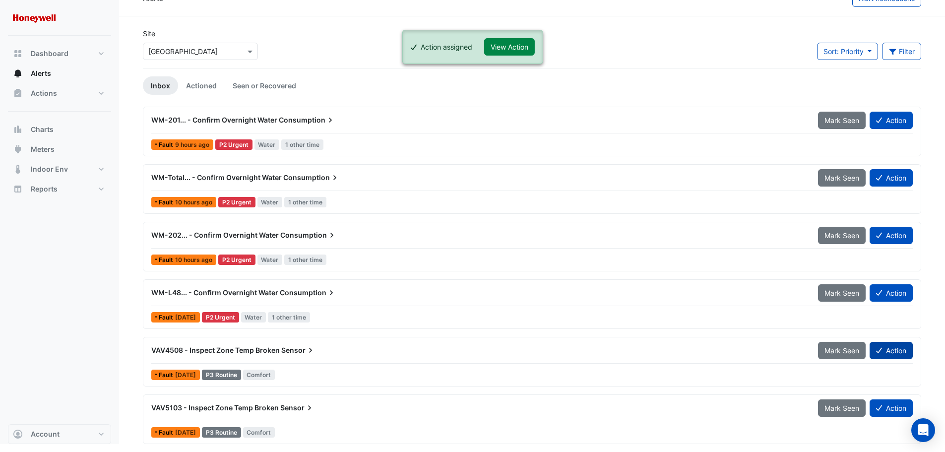
click at [892, 353] on button "Action" at bounding box center [891, 350] width 43 height 17
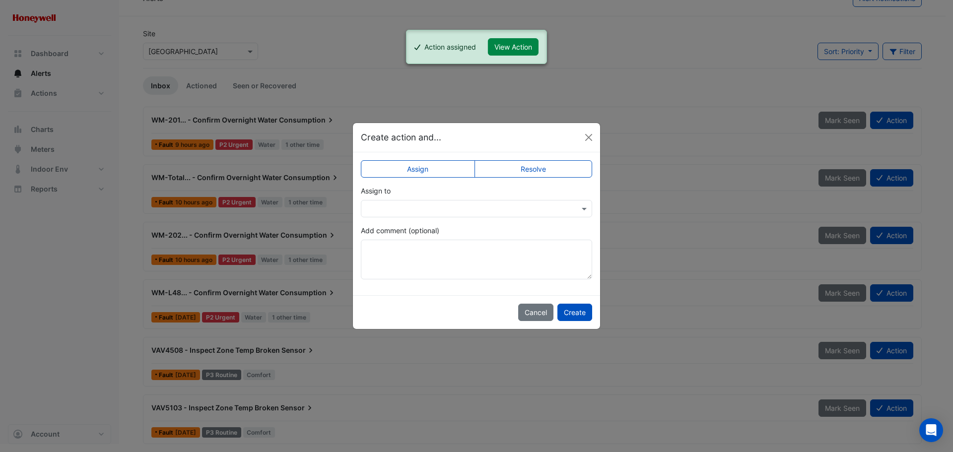
drag, startPoint x: 489, startPoint y: 211, endPoint x: 479, endPoint y: 222, distance: 14.8
click at [489, 212] on input "text" at bounding box center [466, 209] width 200 height 10
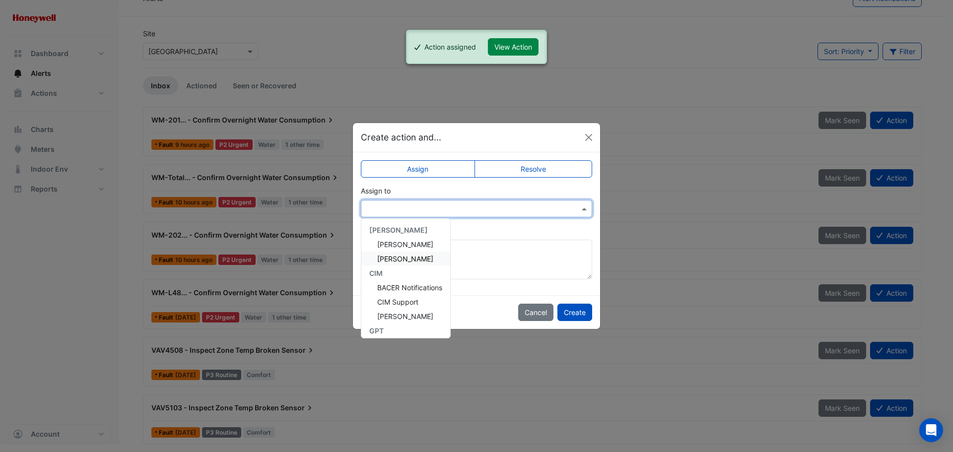
scroll to position [162, 0]
click at [410, 266] on span "[PERSON_NAME]" at bounding box center [405, 269] width 56 height 8
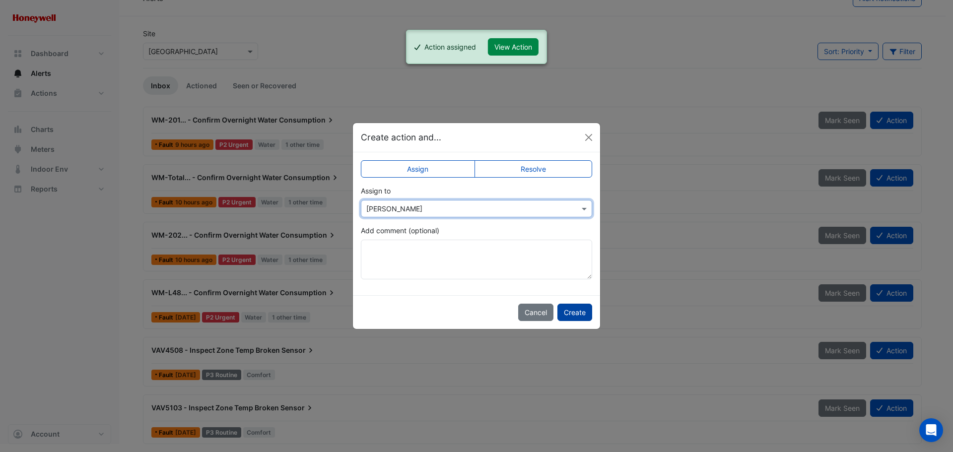
click at [576, 312] on button "Create" at bounding box center [574, 312] width 35 height 17
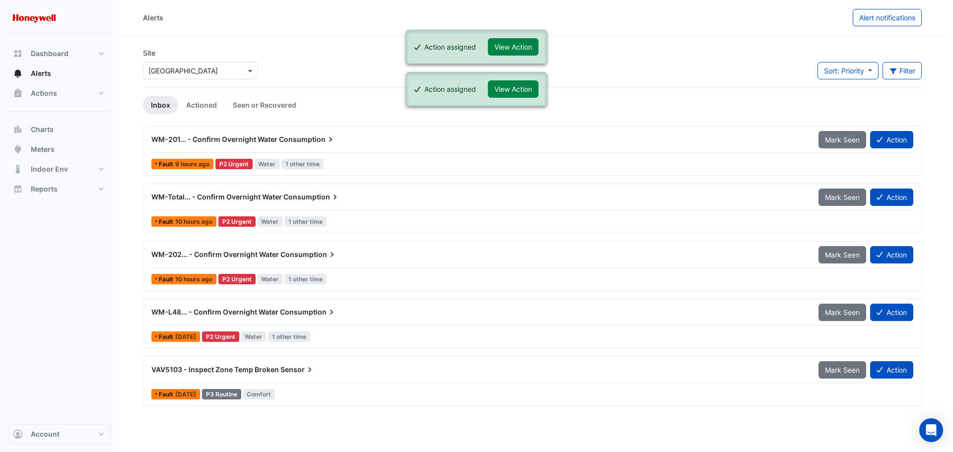
scroll to position [0, 0]
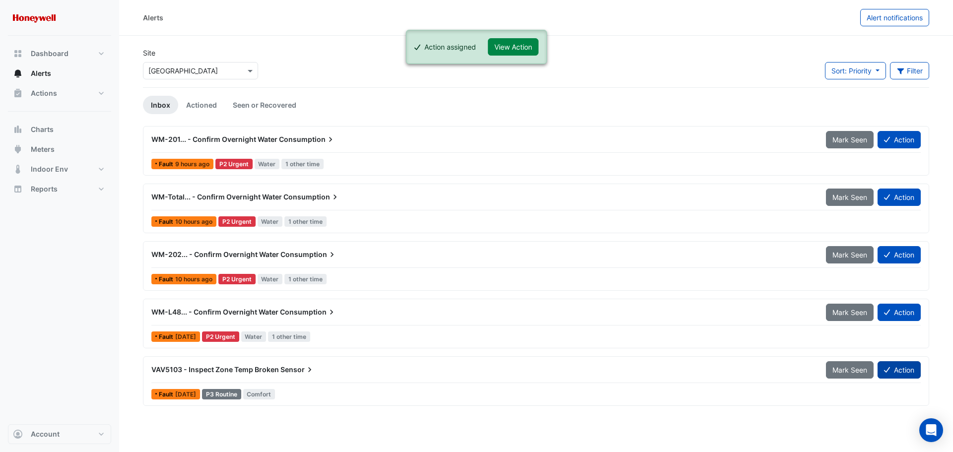
click at [908, 368] on button "Action" at bounding box center [898, 369] width 43 height 17
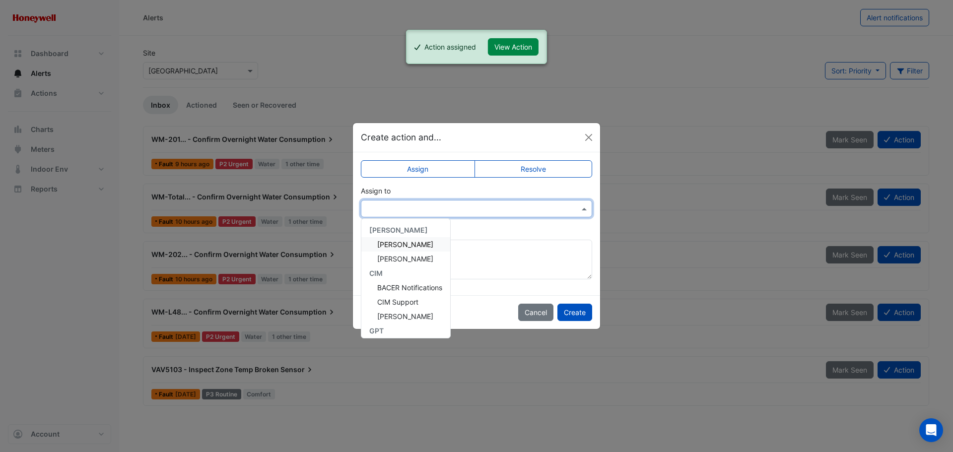
drag, startPoint x: 516, startPoint y: 212, endPoint x: 499, endPoint y: 241, distance: 34.0
click at [517, 212] on input "text" at bounding box center [466, 209] width 200 height 10
click at [413, 265] on span "[PERSON_NAME]" at bounding box center [405, 269] width 56 height 8
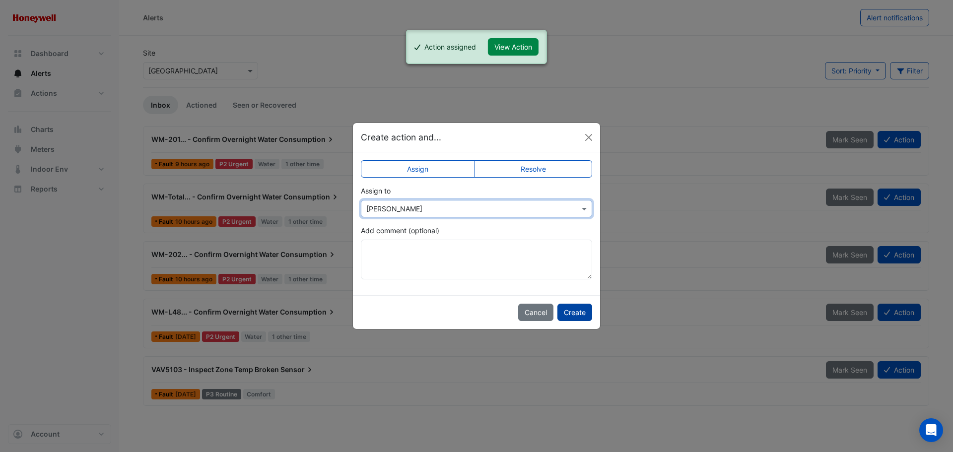
click at [581, 316] on button "Create" at bounding box center [574, 312] width 35 height 17
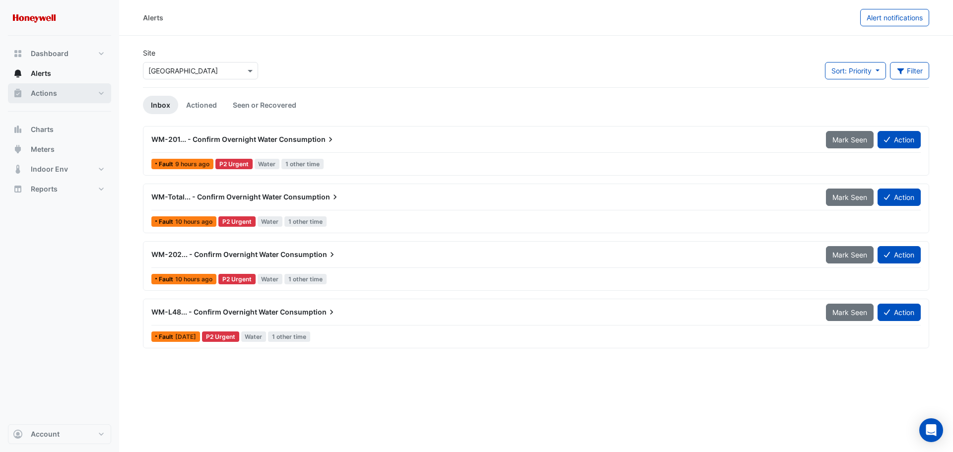
click at [59, 97] on button "Actions" at bounding box center [59, 93] width 103 height 20
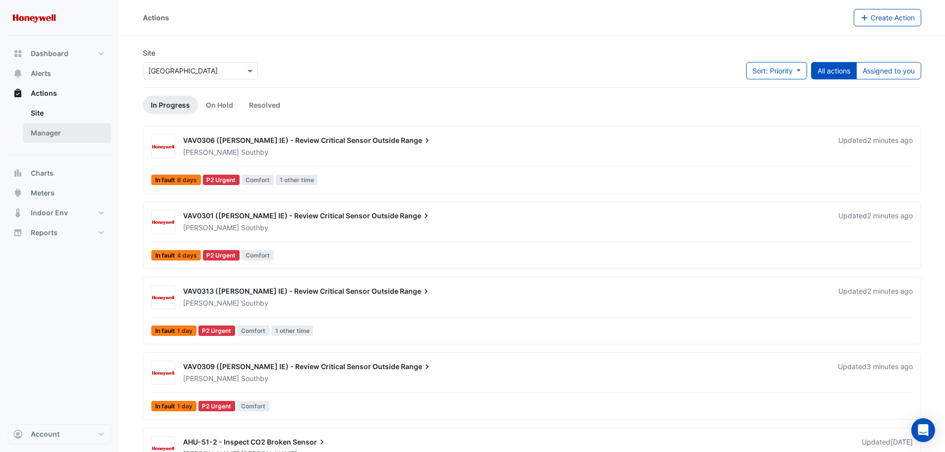
click at [46, 134] on link "Manager" at bounding box center [67, 133] width 88 height 20
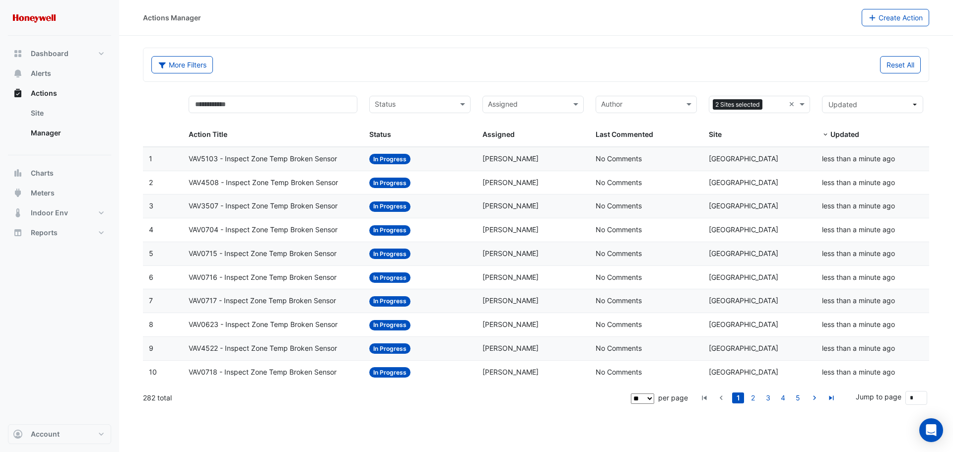
click at [300, 166] on datatable-body-cell "Action Title: VAV5103 - Inspect Zone Temp Broken Sensor" at bounding box center [273, 158] width 181 height 23
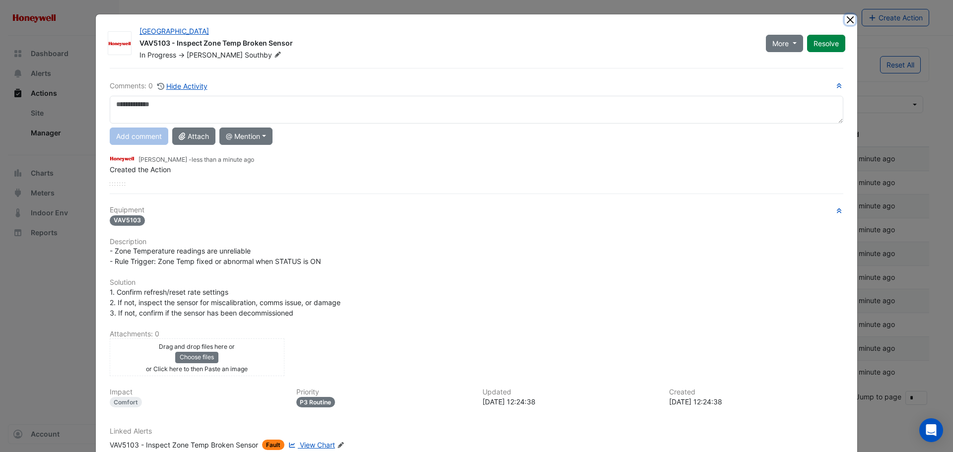
click at [844, 18] on button "Close" at bounding box center [849, 19] width 10 height 10
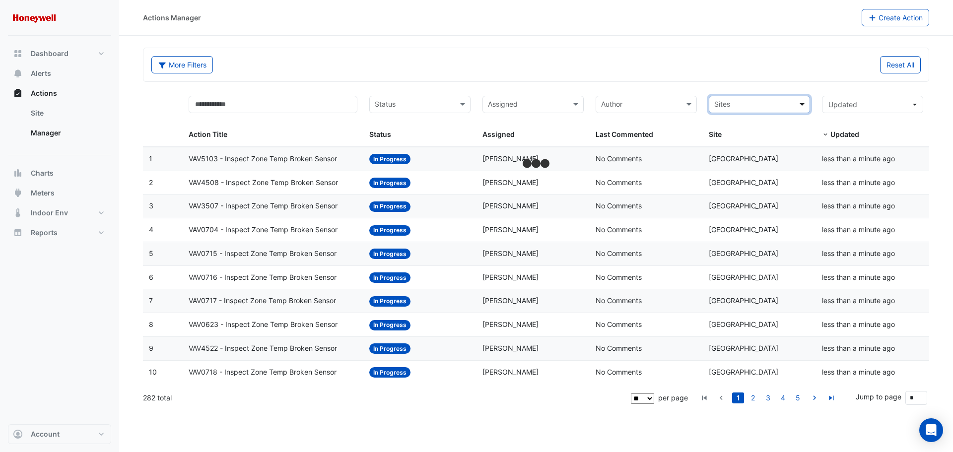
click at [797, 104] on span at bounding box center [803, 104] width 12 height 11
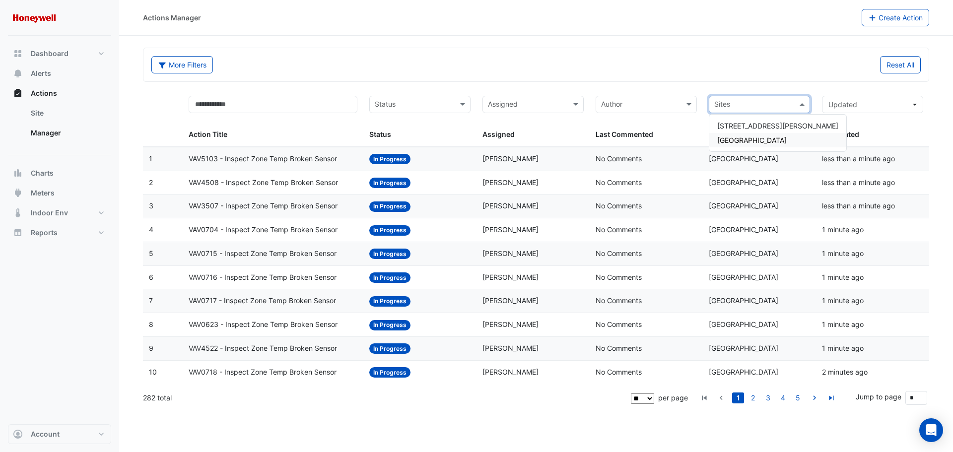
click at [753, 137] on span "[GEOGRAPHIC_DATA]" at bounding box center [751, 140] width 69 height 8
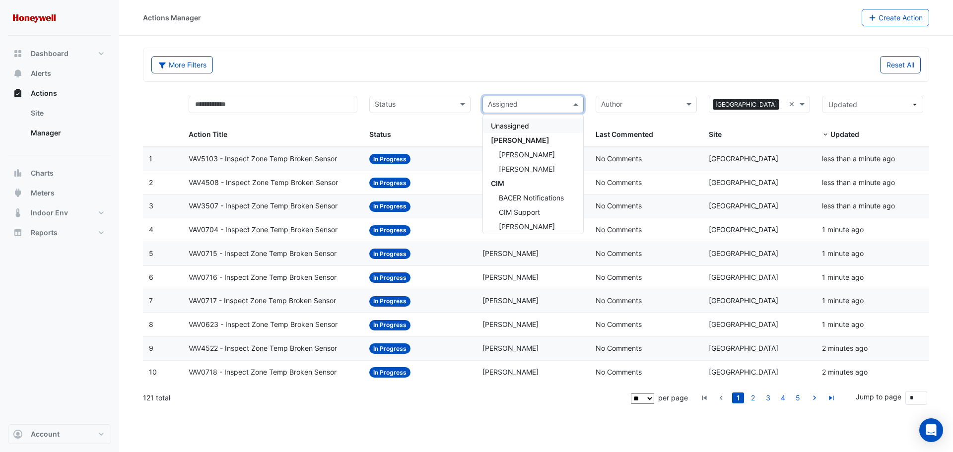
click at [523, 108] on input "text" at bounding box center [527, 105] width 79 height 11
click at [522, 164] on span "Honeywell" at bounding box center [509, 162] width 36 height 8
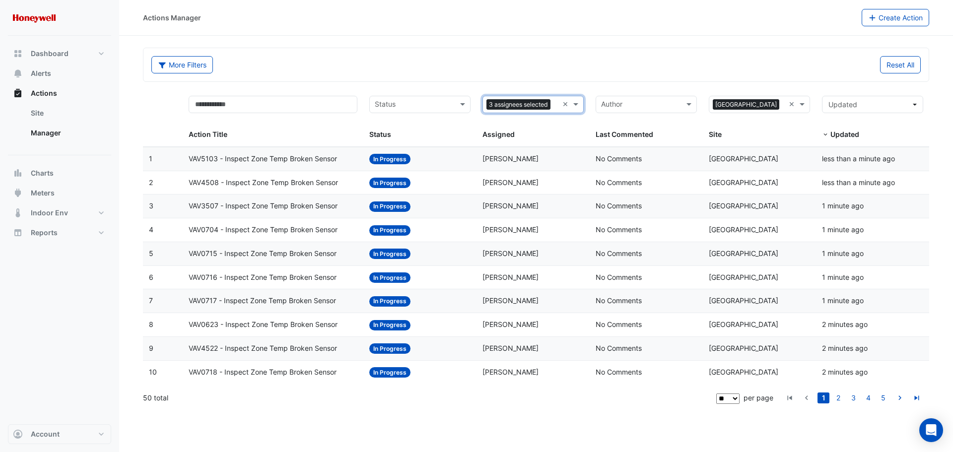
click at [228, 183] on span "VAV4508 - Inspect Zone Temp Broken Sensor" at bounding box center [263, 182] width 149 height 11
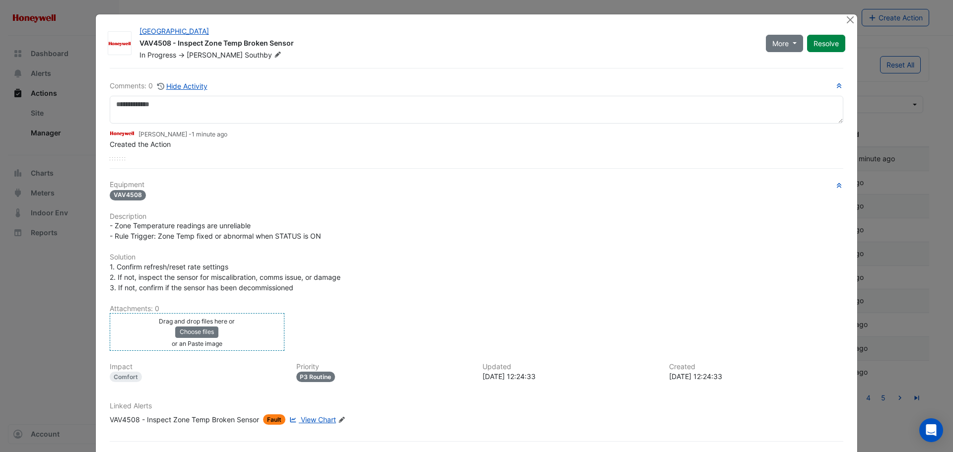
drag, startPoint x: 229, startPoint y: 351, endPoint x: 222, endPoint y: 345, distance: 8.8
click at [222, 345] on div "Drag and drop files here or Choose files or an Paste image" at bounding box center [197, 332] width 170 height 33
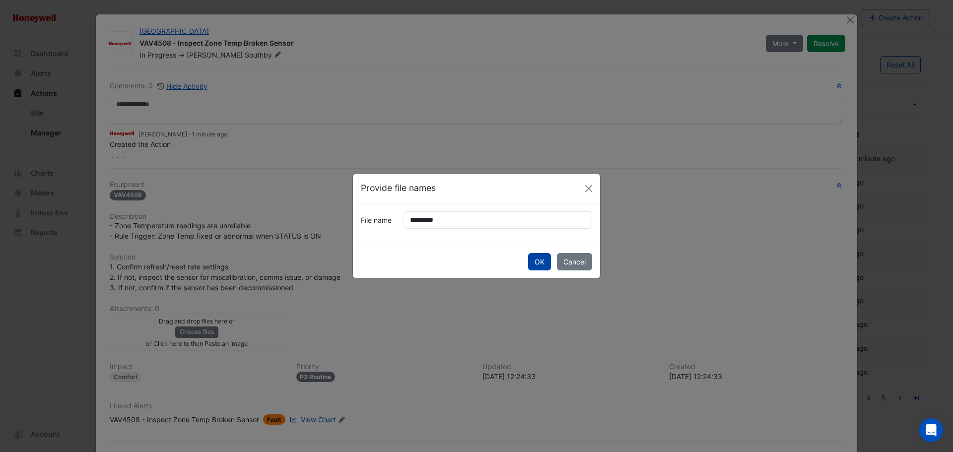
click at [542, 263] on button "OK" at bounding box center [539, 261] width 23 height 17
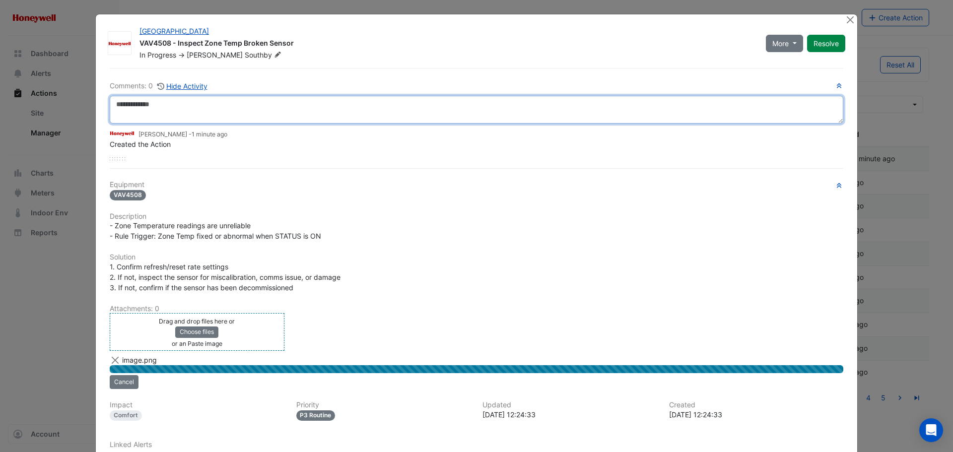
click at [170, 113] on textarea at bounding box center [476, 110] width 733 height 28
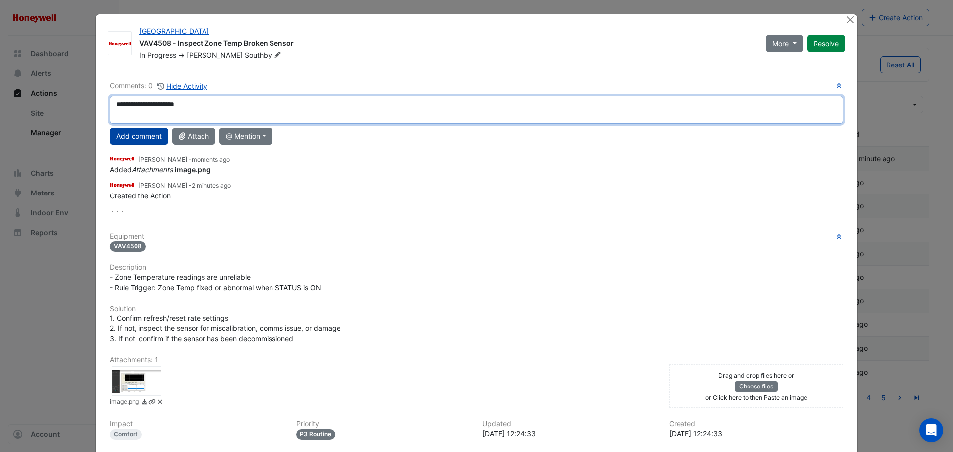
type textarea "**********"
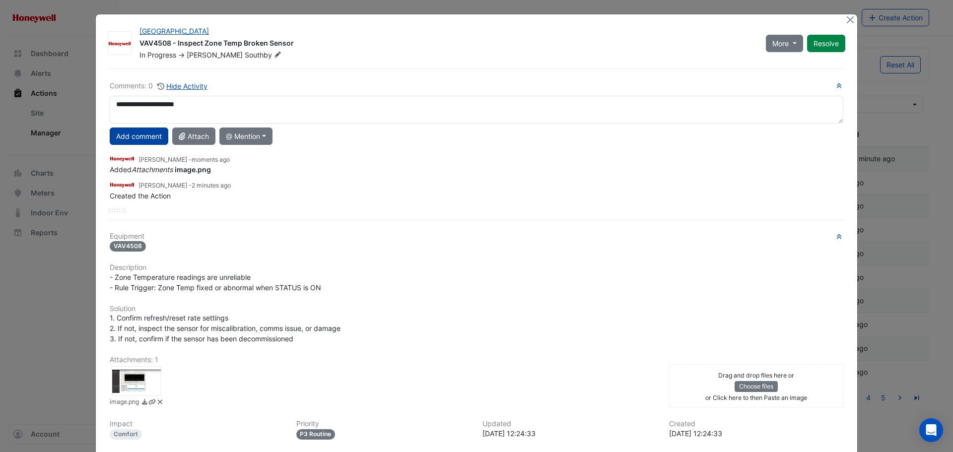
click at [135, 143] on button "Add comment" at bounding box center [139, 135] width 59 height 17
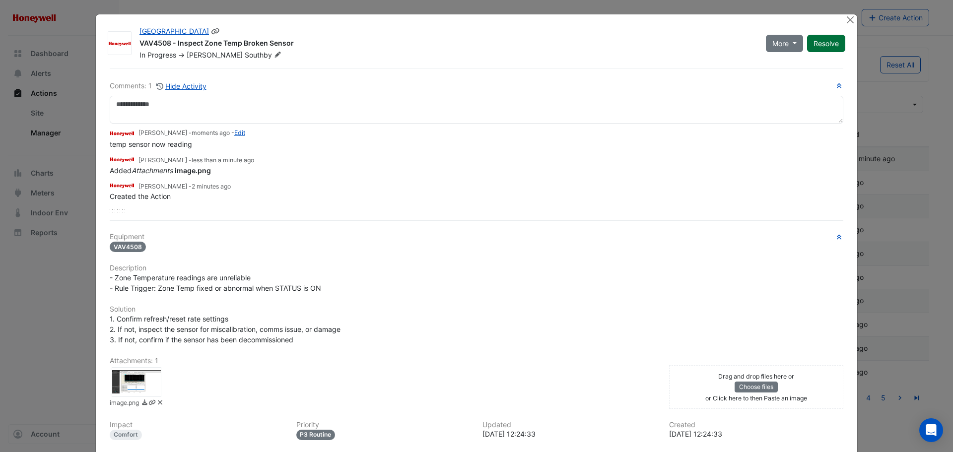
click at [821, 41] on button "Resolve" at bounding box center [826, 43] width 38 height 17
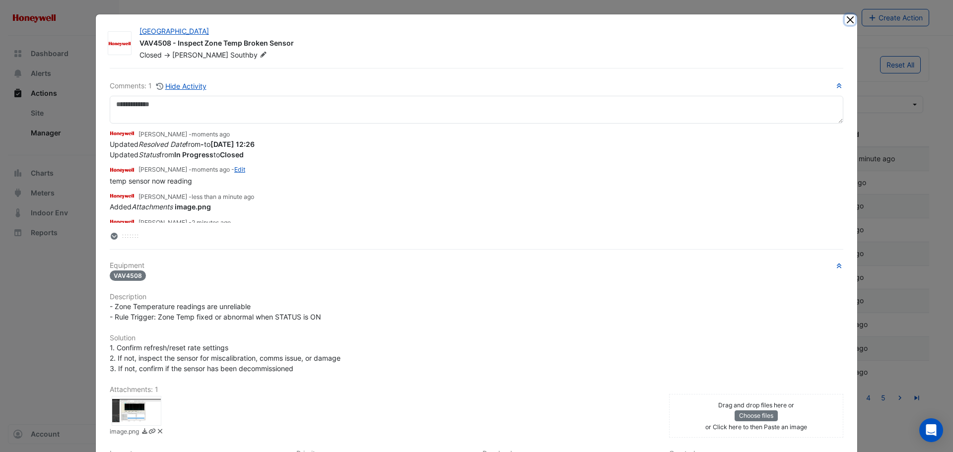
click at [846, 22] on button "Close" at bounding box center [849, 19] width 10 height 10
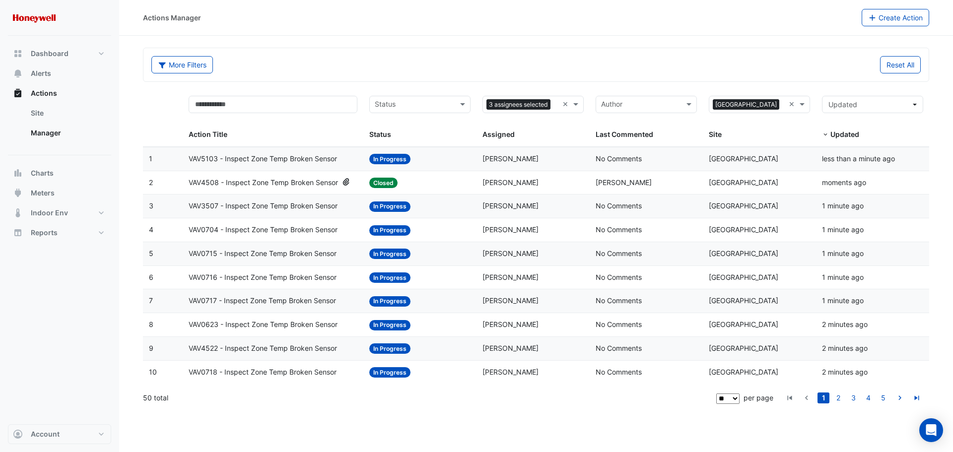
click at [303, 207] on span "VAV3507 - Inspect Zone Temp Broken Sensor" at bounding box center [263, 205] width 149 height 11
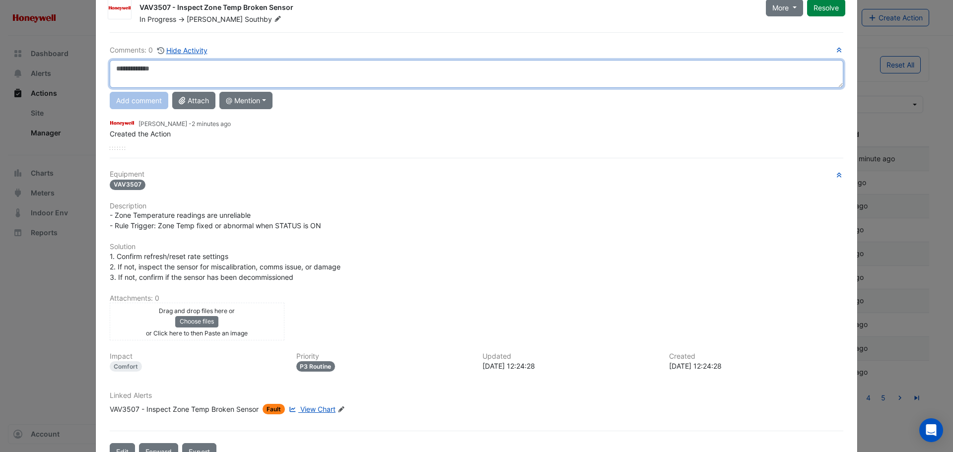
scroll to position [66, 0]
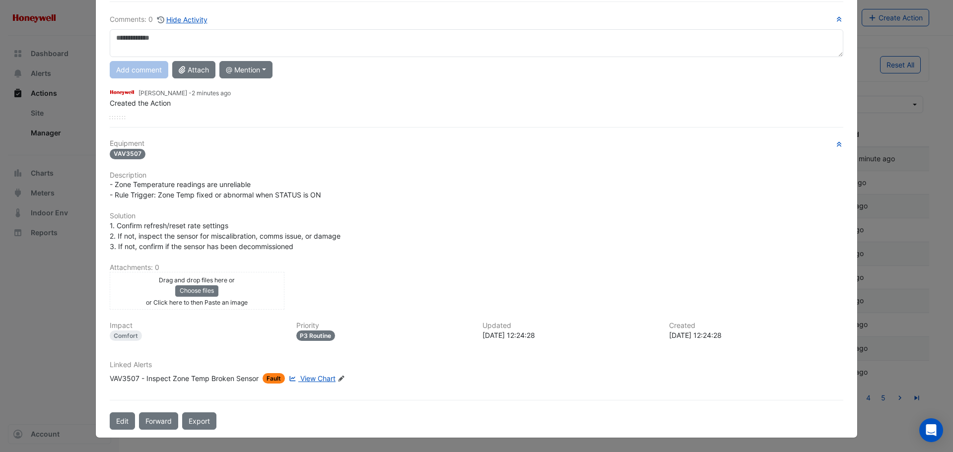
click at [289, 379] on icon at bounding box center [292, 379] width 7 height 6
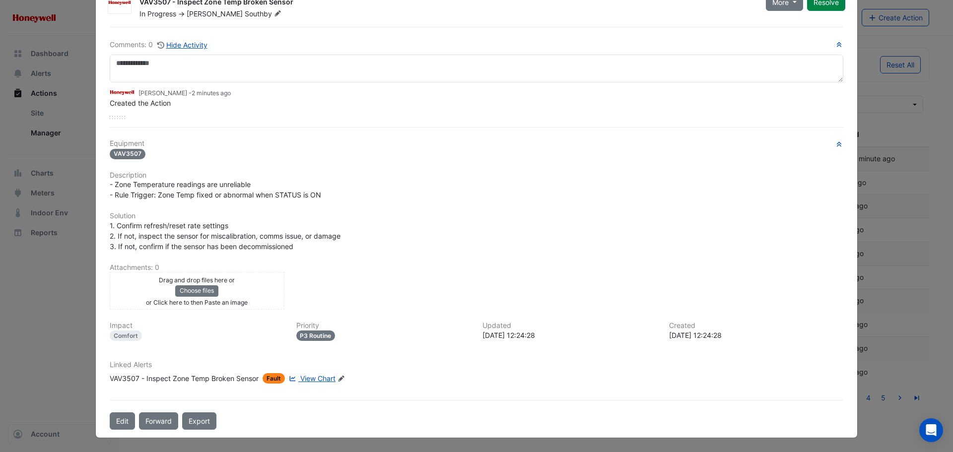
scroll to position [41, 0]
click at [270, 376] on span "Fault" at bounding box center [273, 378] width 22 height 10
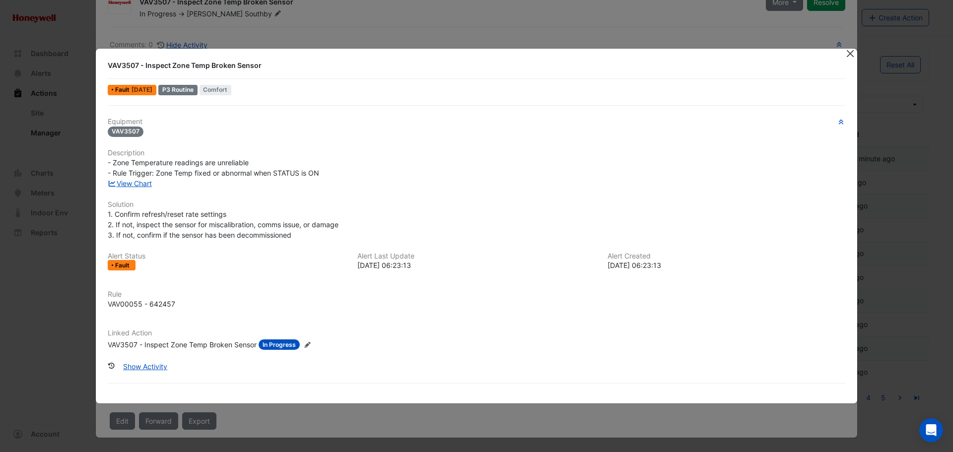
click at [848, 57] on button "Close" at bounding box center [849, 54] width 10 height 10
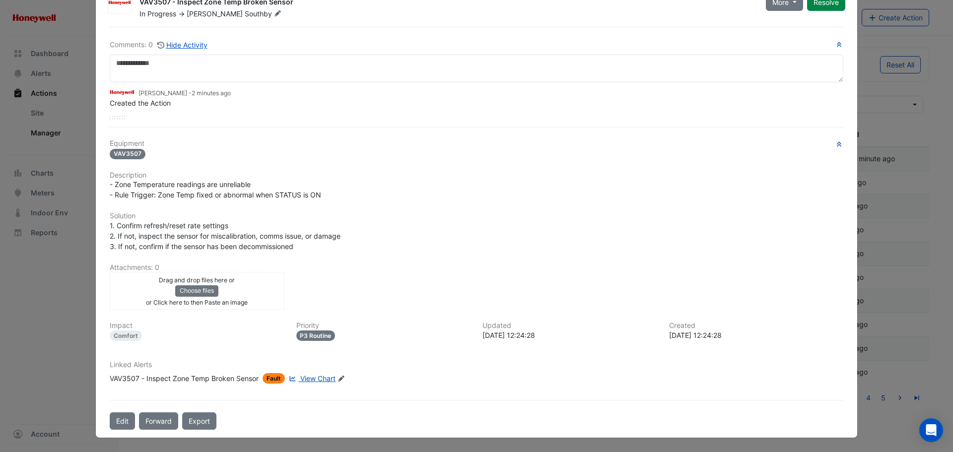
scroll to position [0, 0]
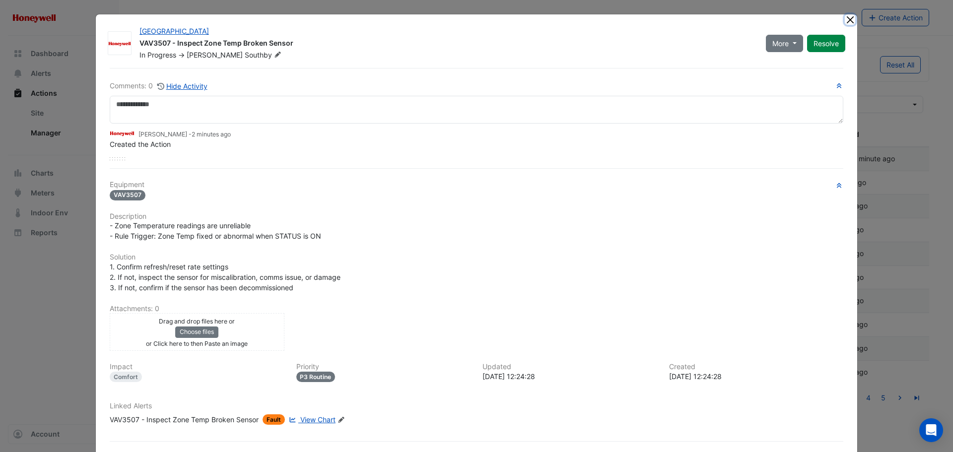
click at [844, 17] on button "Close" at bounding box center [849, 19] width 10 height 10
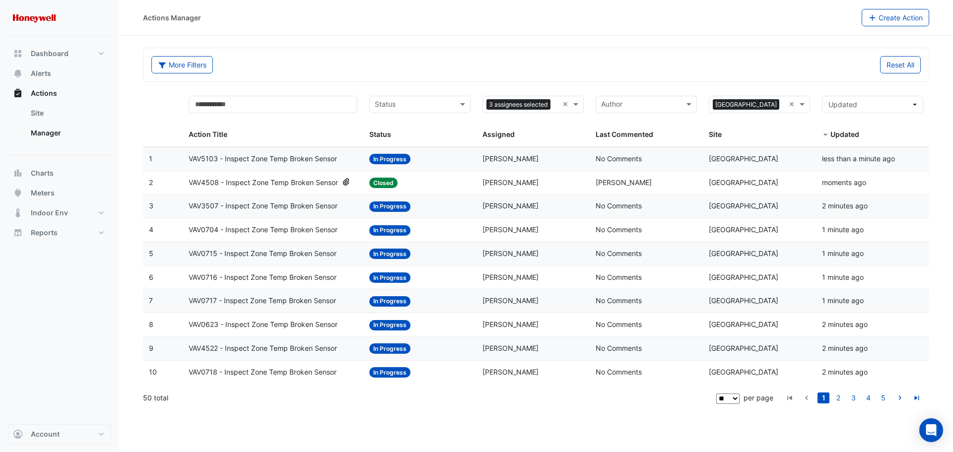
click at [255, 230] on span "VAV0704 - Inspect Zone Temp Broken Sensor" at bounding box center [263, 229] width 149 height 11
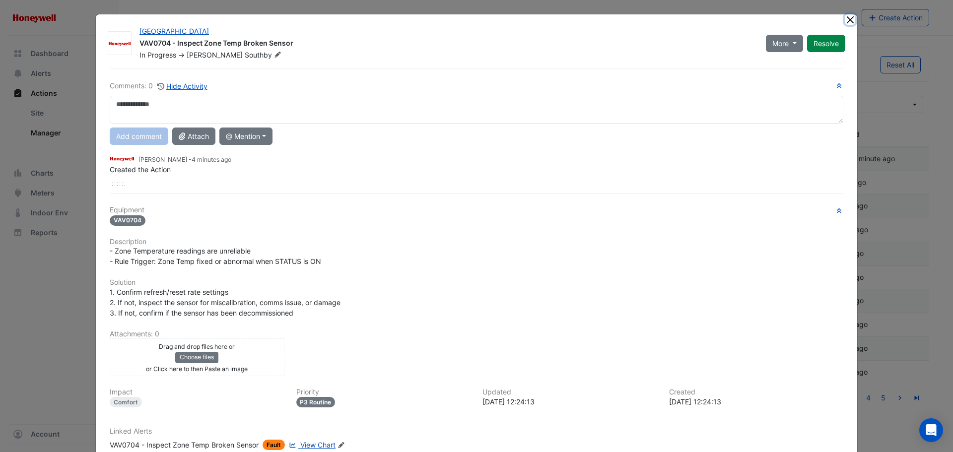
click at [847, 20] on button "Close" at bounding box center [849, 19] width 10 height 10
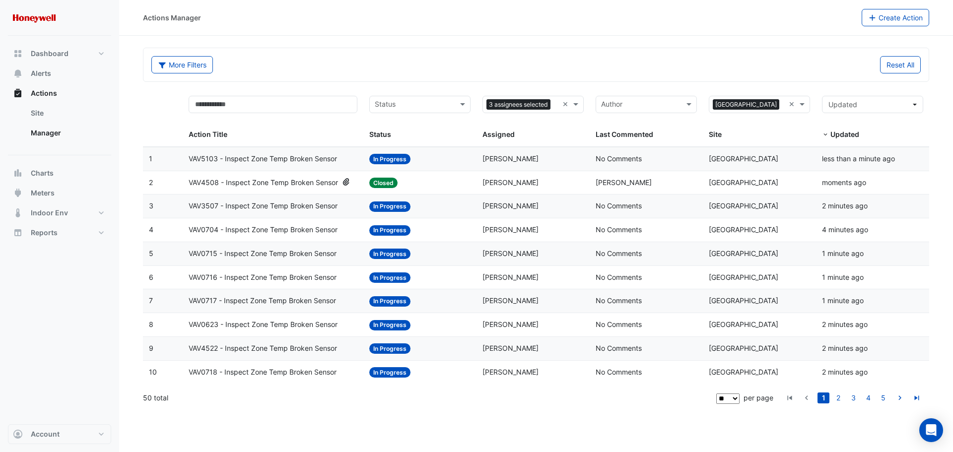
click at [244, 233] on span "VAV0704 - Inspect Zone Temp Broken Sensor" at bounding box center [263, 229] width 149 height 11
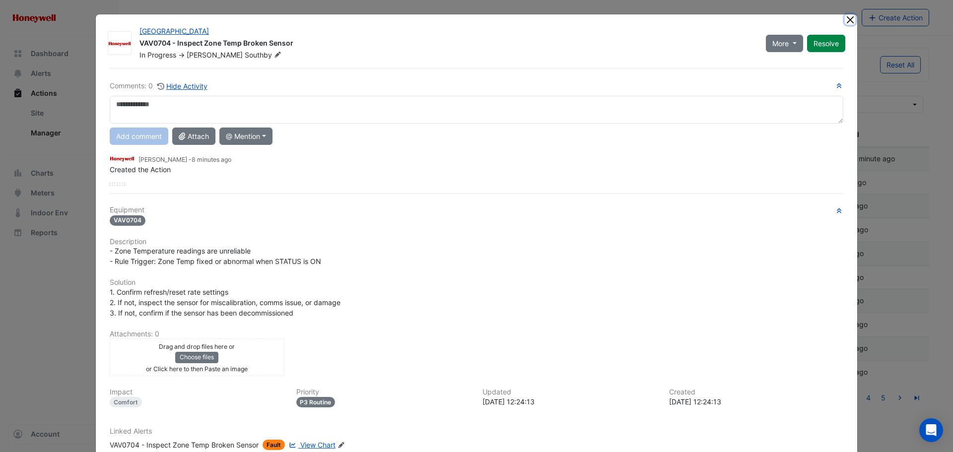
click at [845, 19] on button "Close" at bounding box center [849, 19] width 10 height 10
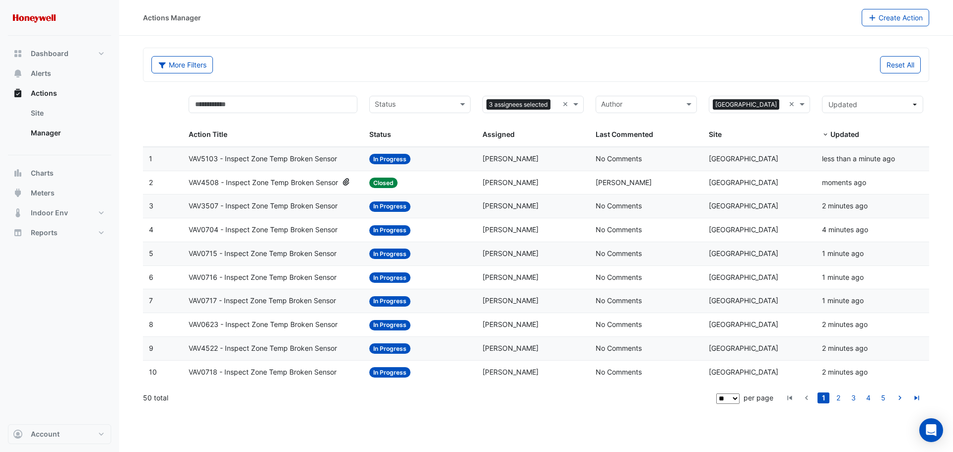
click at [235, 231] on span "VAV0704 - Inspect Zone Temp Broken Sensor" at bounding box center [263, 229] width 149 height 11
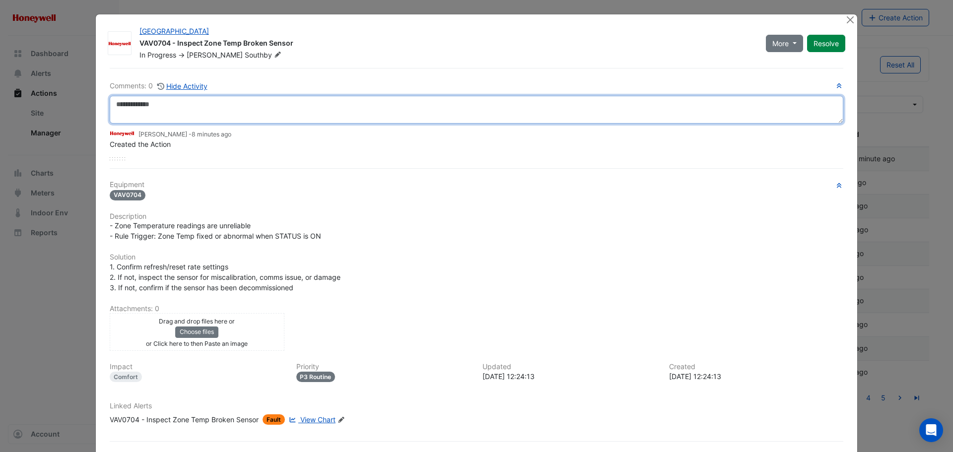
click at [341, 116] on textarea at bounding box center [476, 110] width 733 height 28
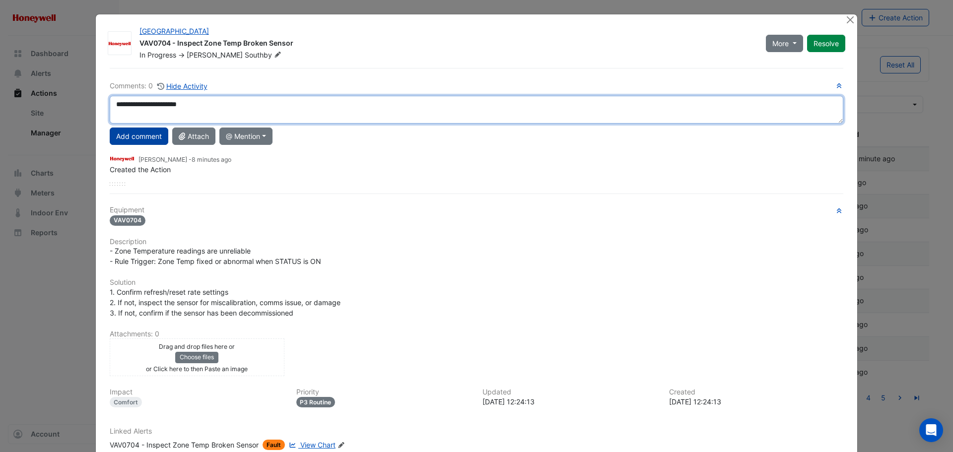
type textarea "**********"
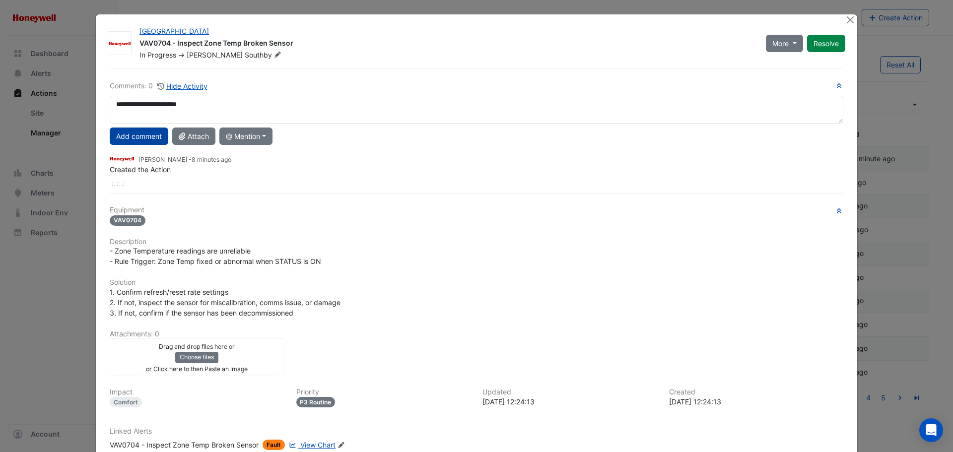
click at [137, 136] on button "Add comment" at bounding box center [139, 135] width 59 height 17
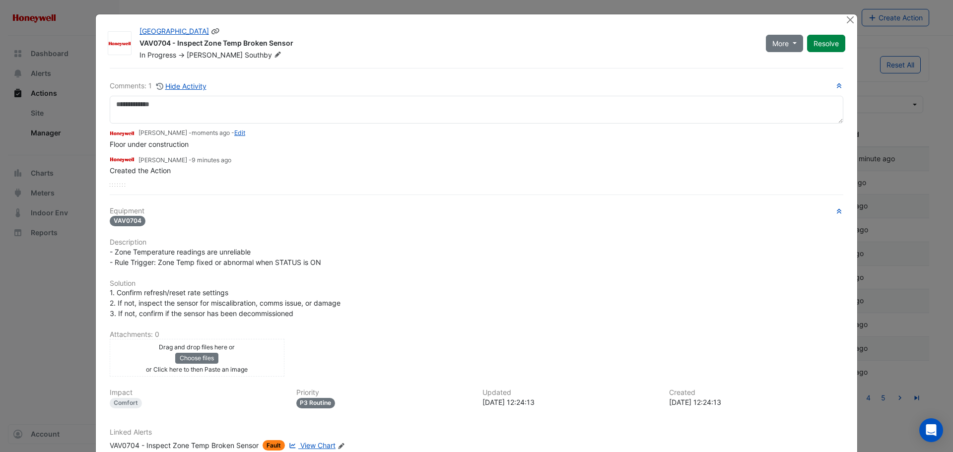
click at [161, 56] on span "In Progress" at bounding box center [157, 55] width 37 height 8
click at [794, 42] on button "More" at bounding box center [783, 43] width 37 height 17
click at [787, 65] on button "On Hold" at bounding box center [801, 65] width 78 height 14
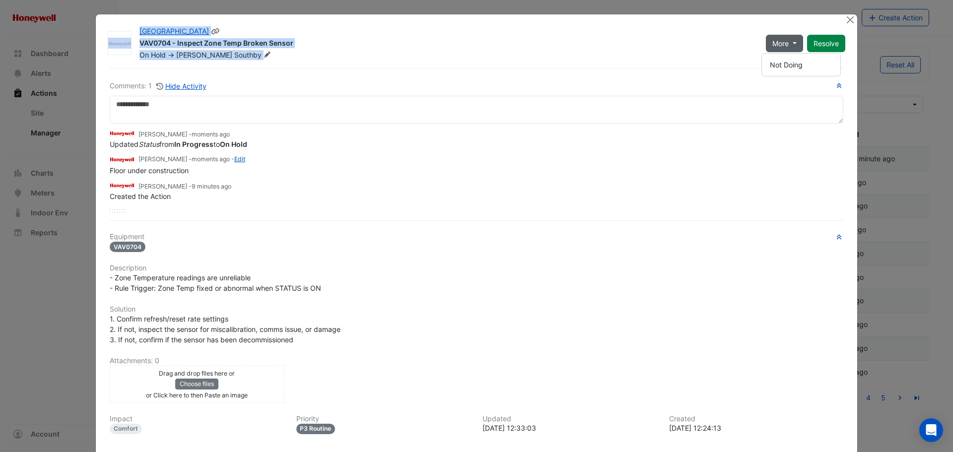
click at [840, 22] on app-escalated-ticket-details-modal "Melbourne Central Tower VAV0704 - Inspect Zone Temp Broken Sensor On Hold -> Al…" at bounding box center [476, 272] width 761 height 516
click at [844, 22] on button "Close" at bounding box center [849, 19] width 10 height 10
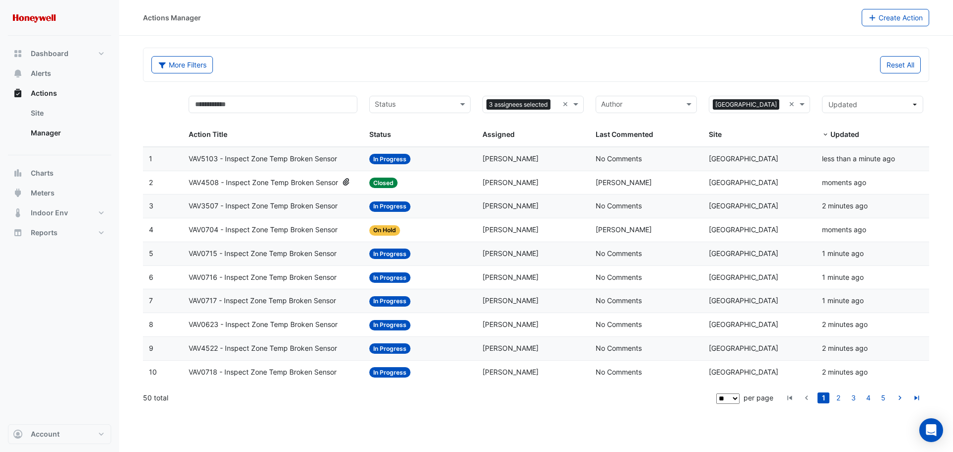
click at [275, 255] on span "VAV0715 - Inspect Zone Temp Broken Sensor" at bounding box center [263, 253] width 148 height 11
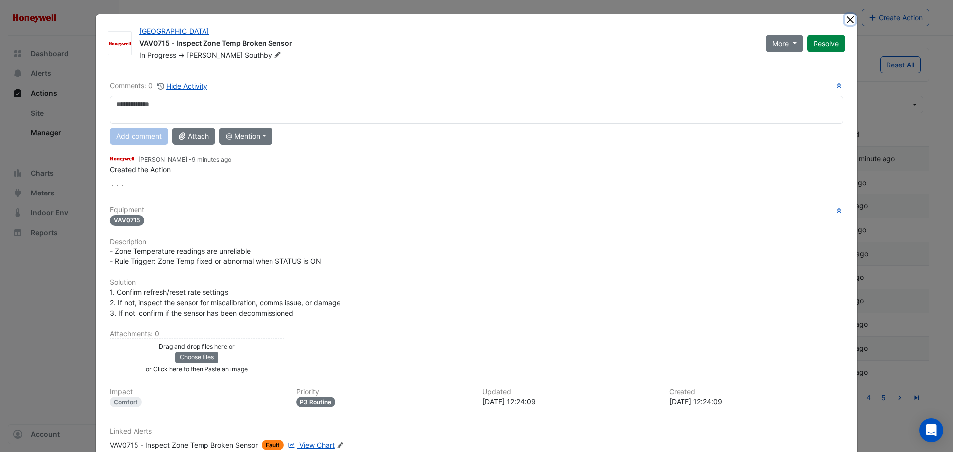
click at [844, 21] on button "Close" at bounding box center [849, 19] width 10 height 10
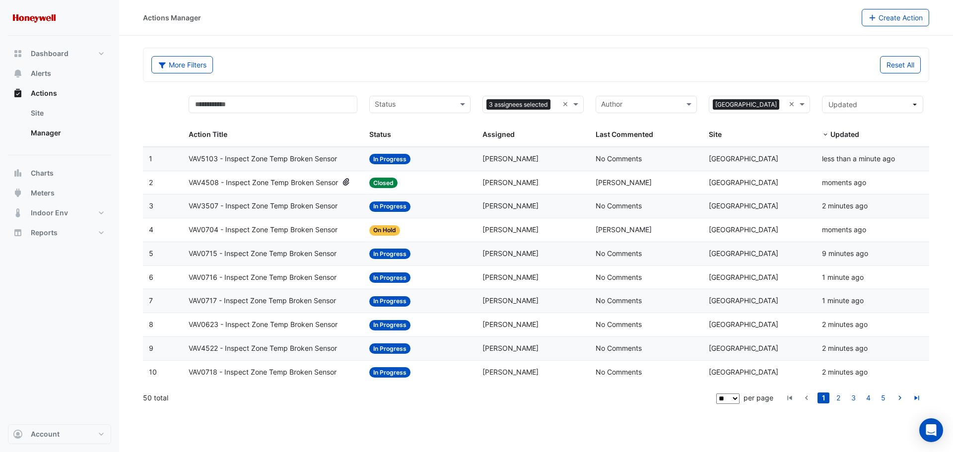
click at [235, 228] on span "VAV0704 - Inspect Zone Temp Broken Sensor" at bounding box center [263, 229] width 149 height 11
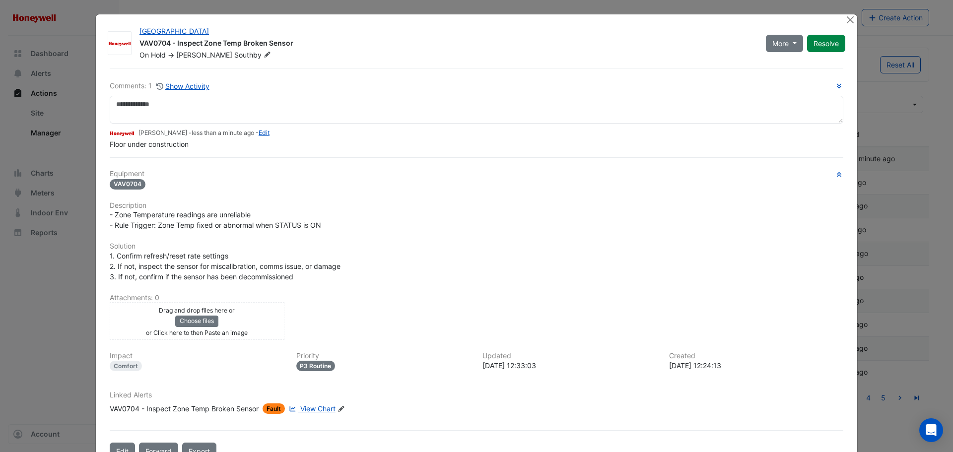
drag, startPoint x: 192, startPoint y: 166, endPoint x: 117, endPoint y: 152, distance: 77.1
click at [117, 152] on div "Comments: 1 Show Activity Alex Southby - less than a minute ago - Edit Floor un…" at bounding box center [476, 264] width 745 height 392
click at [173, 145] on span "Floor under construction" at bounding box center [149, 144] width 79 height 8
drag, startPoint x: 182, startPoint y: 144, endPoint x: 105, endPoint y: 143, distance: 77.4
click at [105, 143] on div "Comments: 1 Show Activity Alex Southby - less than a minute ago - Edit Floor un…" at bounding box center [476, 264] width 745 height 392
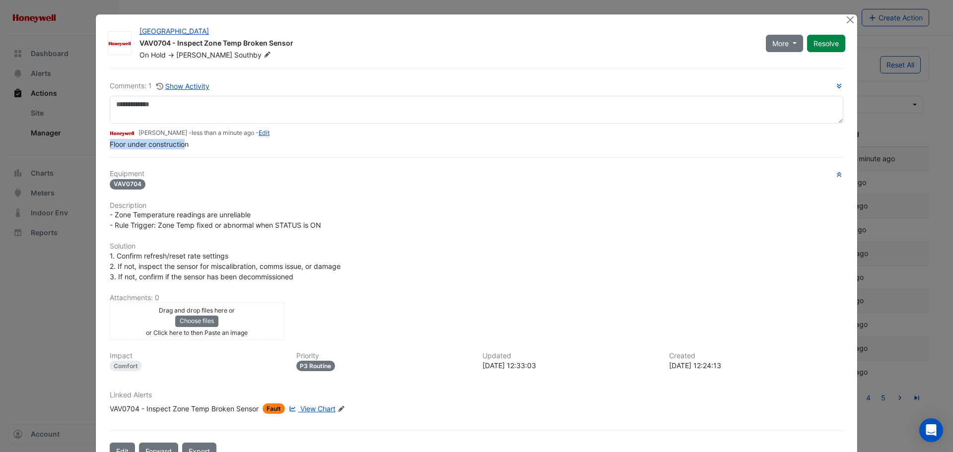
copy span "Floor under constructio"
click at [844, 20] on button "Close" at bounding box center [849, 19] width 10 height 10
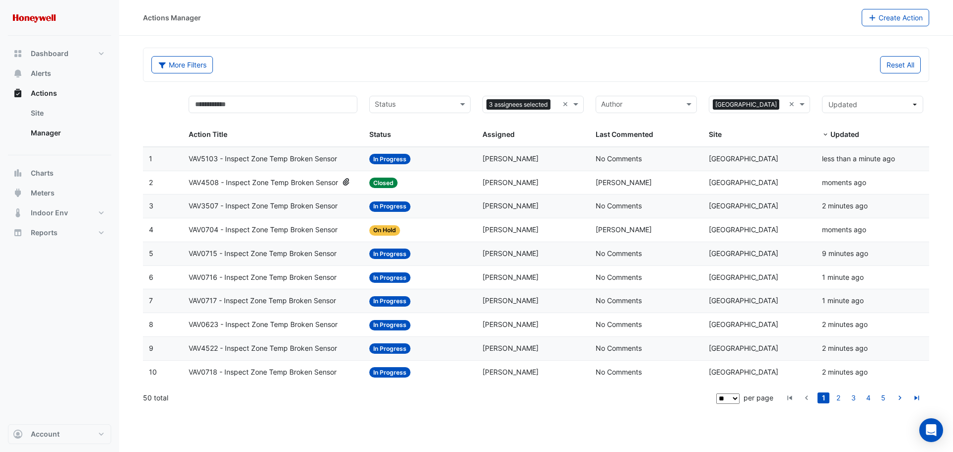
click at [319, 256] on span "VAV0715 - Inspect Zone Temp Broken Sensor" at bounding box center [263, 253] width 148 height 11
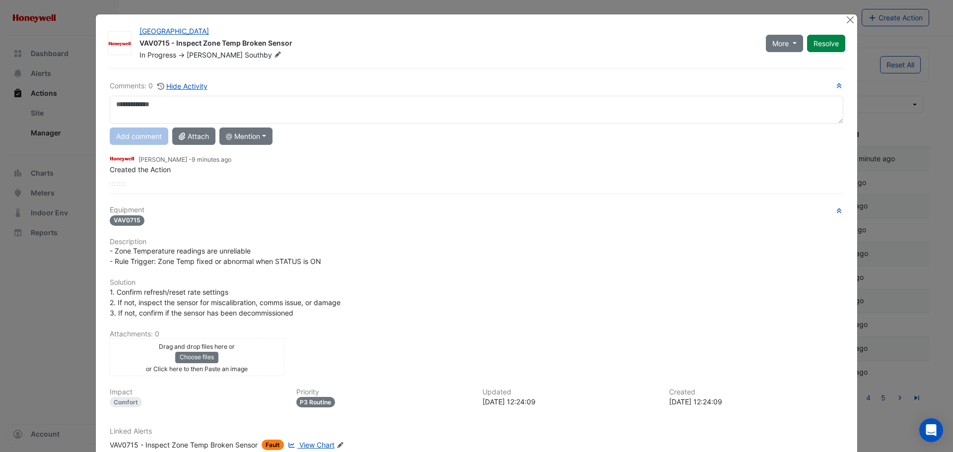
click at [411, 99] on textarea at bounding box center [476, 110] width 733 height 28
drag, startPoint x: 209, startPoint y: 107, endPoint x: 96, endPoint y: 106, distance: 113.1
click at [96, 106] on div "Melbourne Central Tower VAV0715 - Inspect Zone Temp Broken Sensor In Progress -…" at bounding box center [476, 259] width 761 height 490
type textarea "**********"
click at [143, 137] on button "Add comment" at bounding box center [139, 135] width 59 height 17
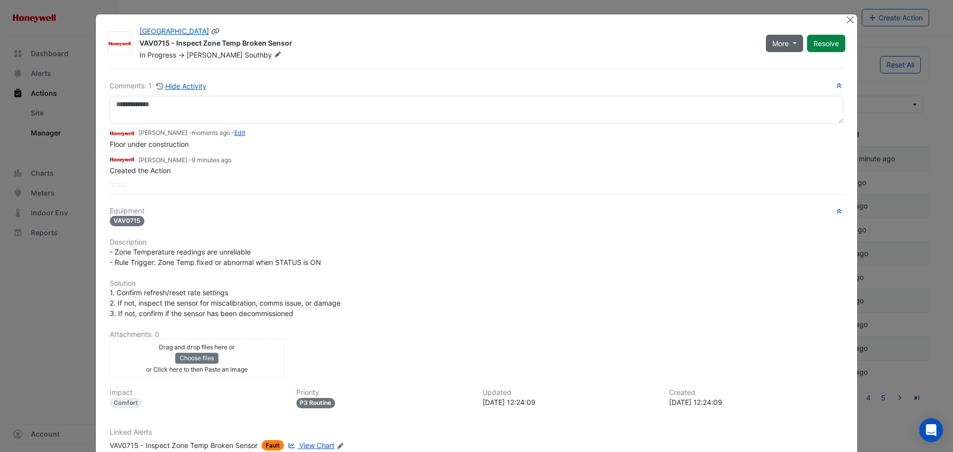
click at [786, 43] on button "More" at bounding box center [783, 43] width 37 height 17
click at [783, 65] on button "On Hold" at bounding box center [801, 65] width 78 height 14
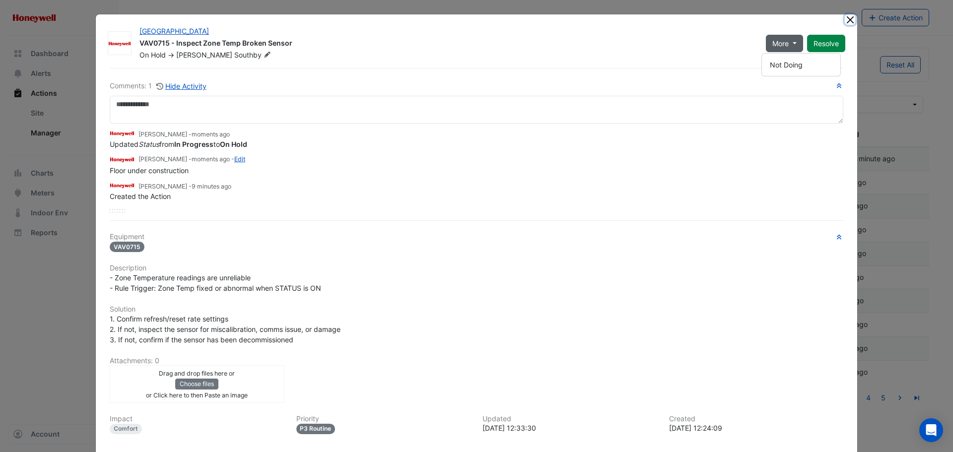
click at [844, 19] on button "Close" at bounding box center [849, 19] width 10 height 10
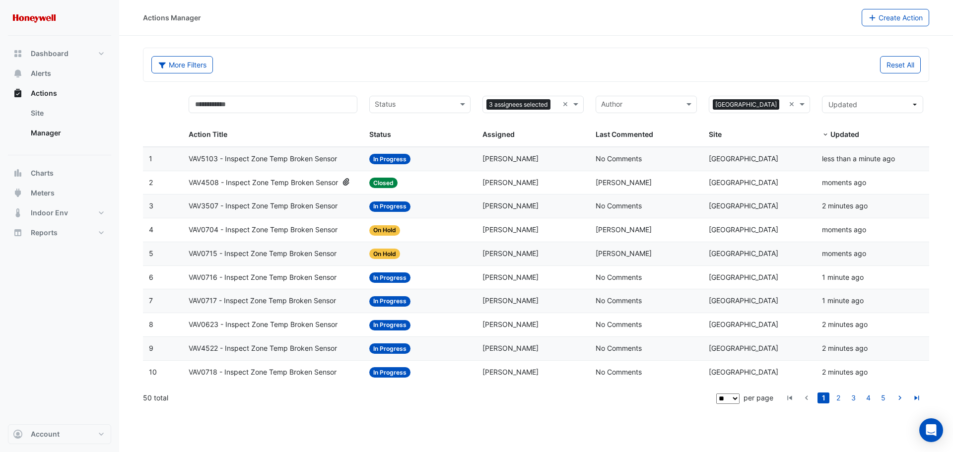
click at [307, 275] on span "VAV0716 - Inspect Zone Temp Broken Sensor" at bounding box center [263, 277] width 148 height 11
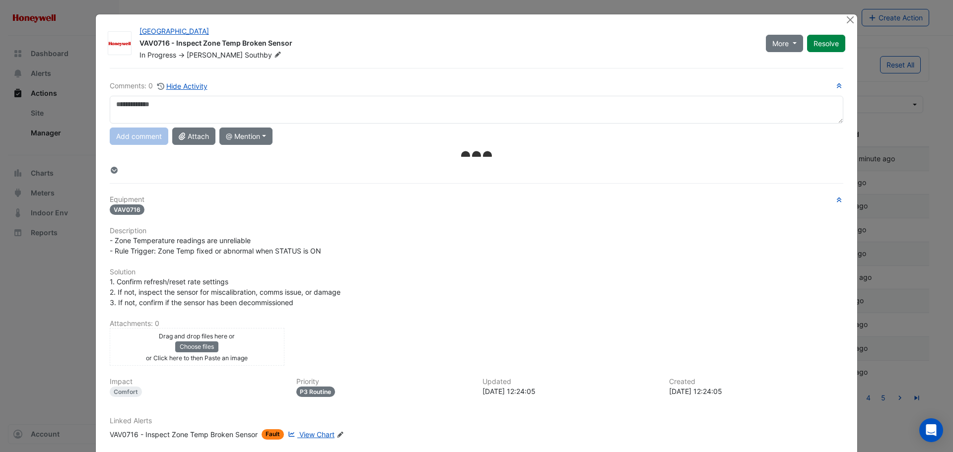
click at [194, 105] on textarea at bounding box center [476, 110] width 733 height 28
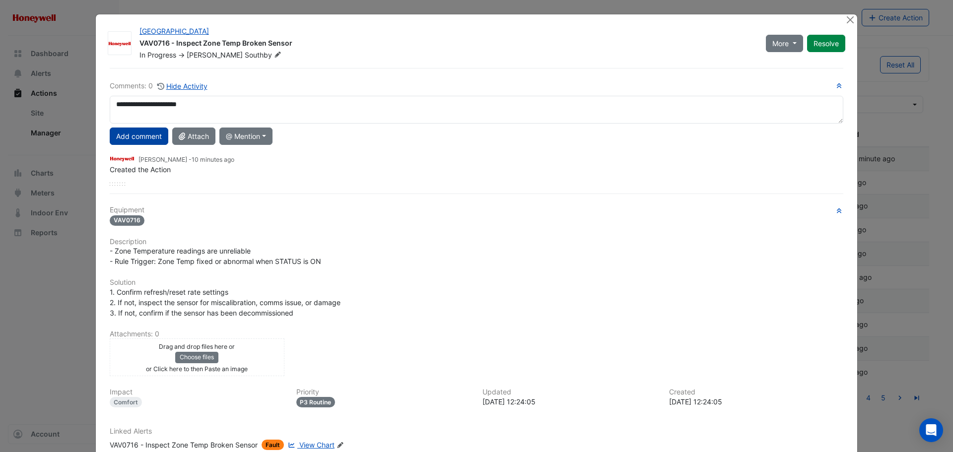
type textarea "**********"
click at [145, 138] on button "Add comment" at bounding box center [139, 135] width 59 height 17
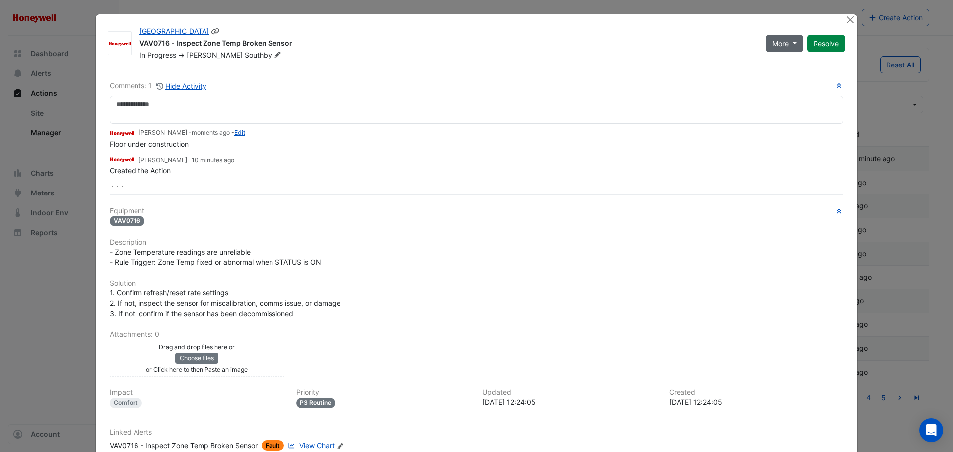
click at [782, 46] on span "More" at bounding box center [780, 43] width 16 height 10
click at [782, 64] on button "On Hold" at bounding box center [801, 65] width 78 height 14
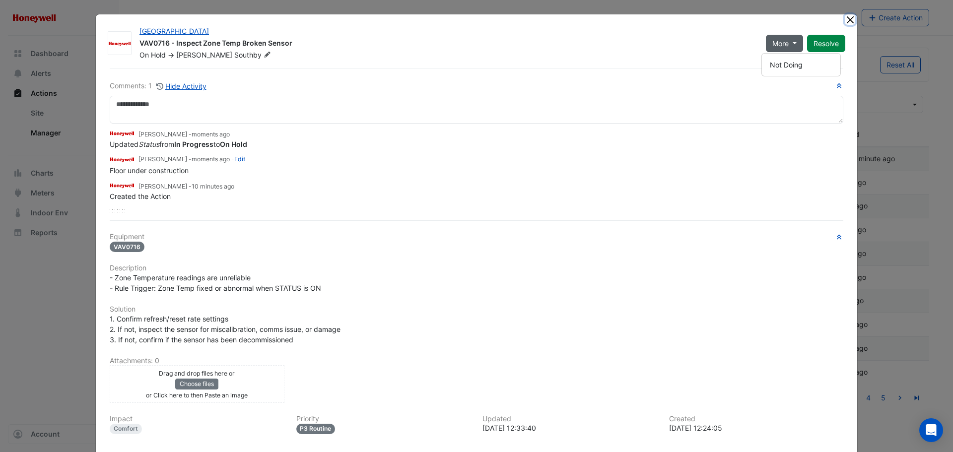
click at [845, 19] on button "Close" at bounding box center [849, 19] width 10 height 10
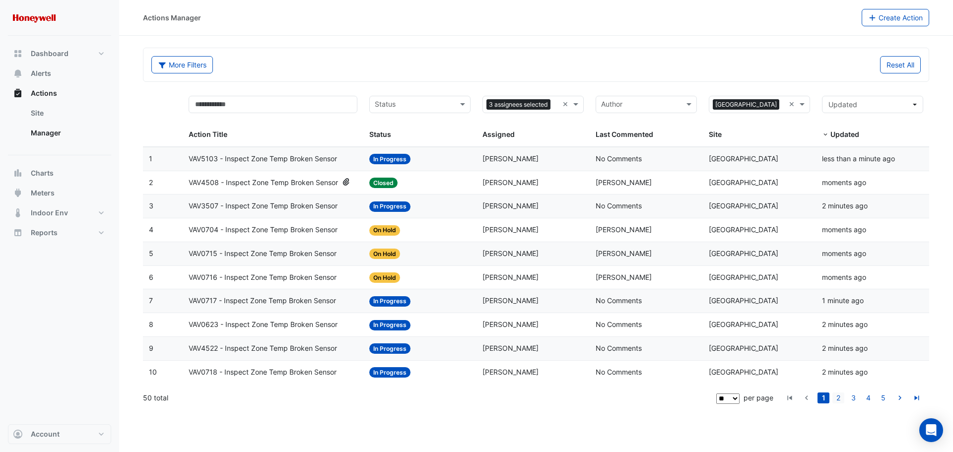
click at [839, 397] on link "2" at bounding box center [838, 397] width 12 height 11
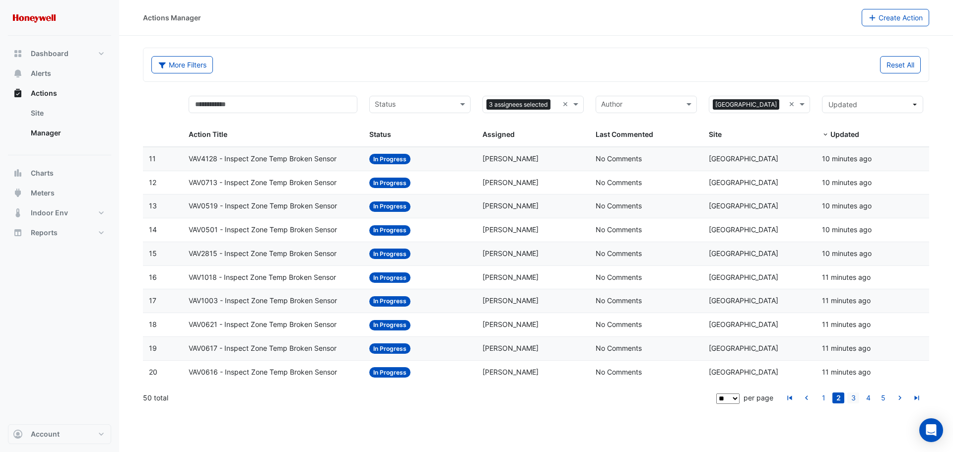
click at [857, 398] on link "3" at bounding box center [853, 397] width 12 height 11
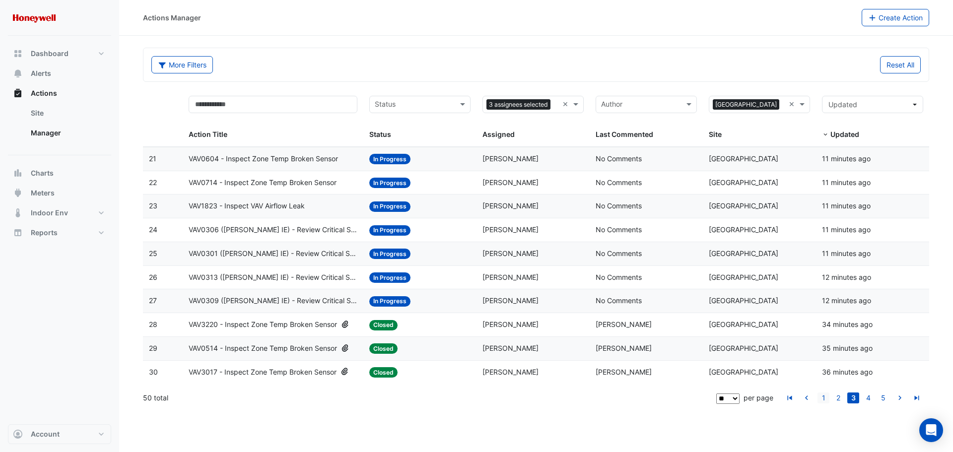
click at [827, 396] on link "1" at bounding box center [823, 397] width 12 height 11
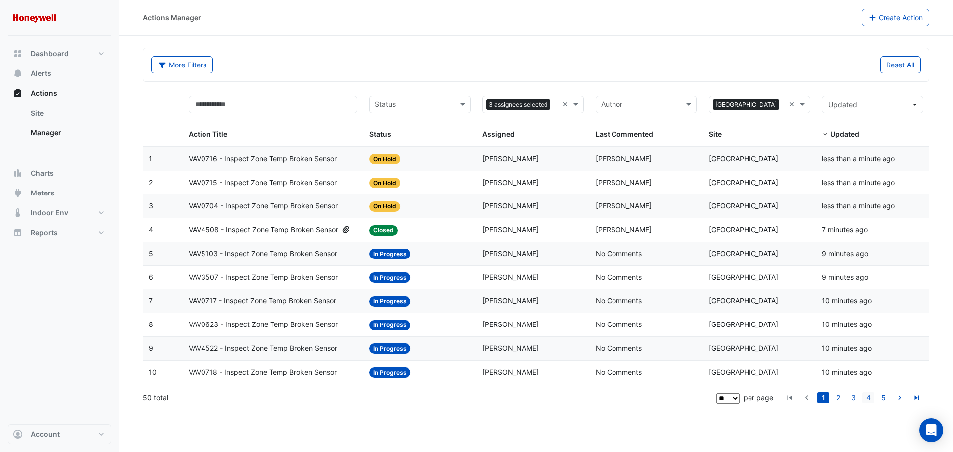
click at [872, 403] on link "4" at bounding box center [868, 397] width 12 height 11
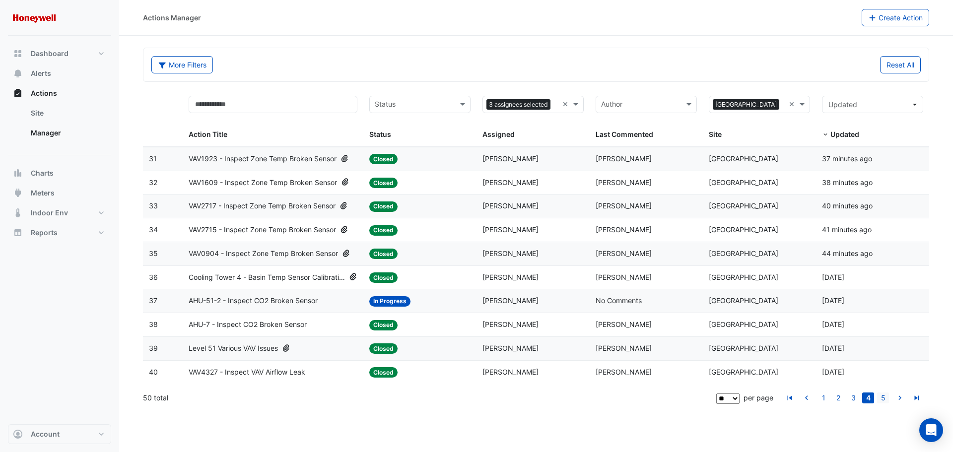
click at [882, 400] on link "5" at bounding box center [883, 397] width 12 height 11
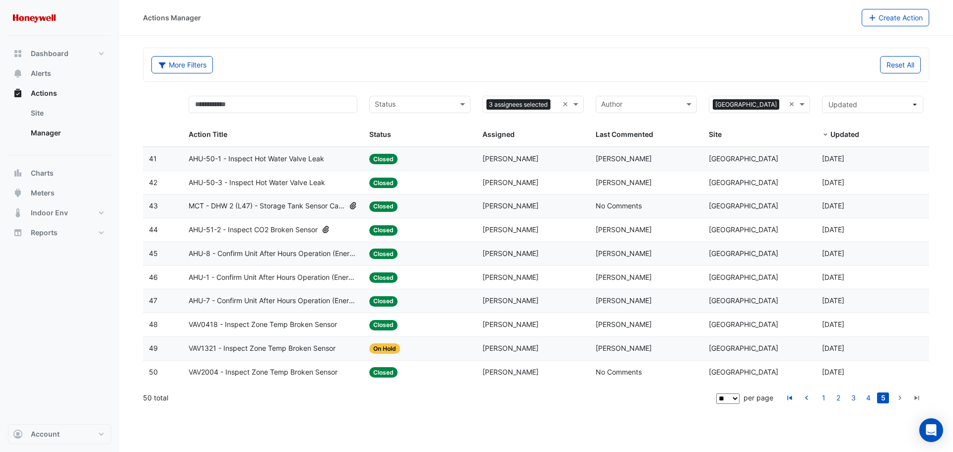
click at [432, 102] on input "text" at bounding box center [414, 105] width 79 height 11
click at [406, 130] on div "New" at bounding box center [420, 126] width 100 height 14
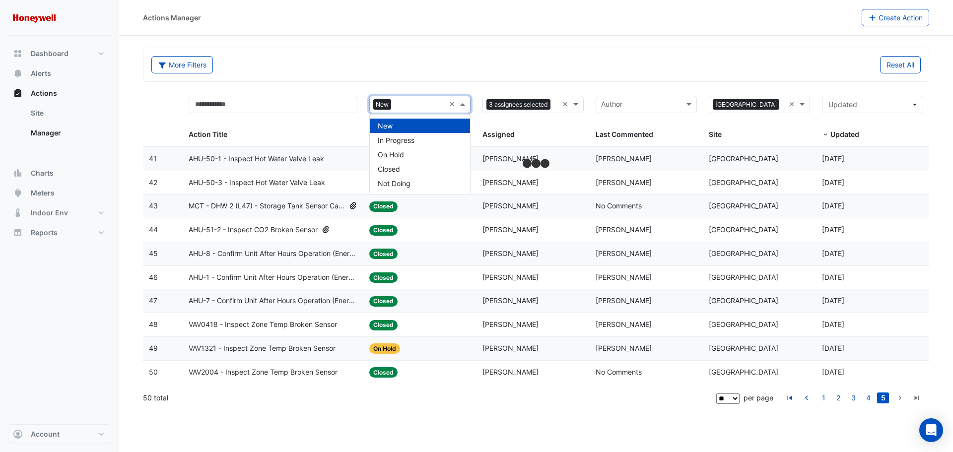
click at [414, 107] on input "text" at bounding box center [420, 105] width 50 height 11
click at [404, 138] on span "In Progress" at bounding box center [396, 140] width 37 height 8
click at [437, 104] on div at bounding box center [440, 105] width 10 height 13
click at [416, 156] on div "On Hold" at bounding box center [420, 154] width 100 height 14
click at [441, 106] on input "text" at bounding box center [441, 105] width 8 height 11
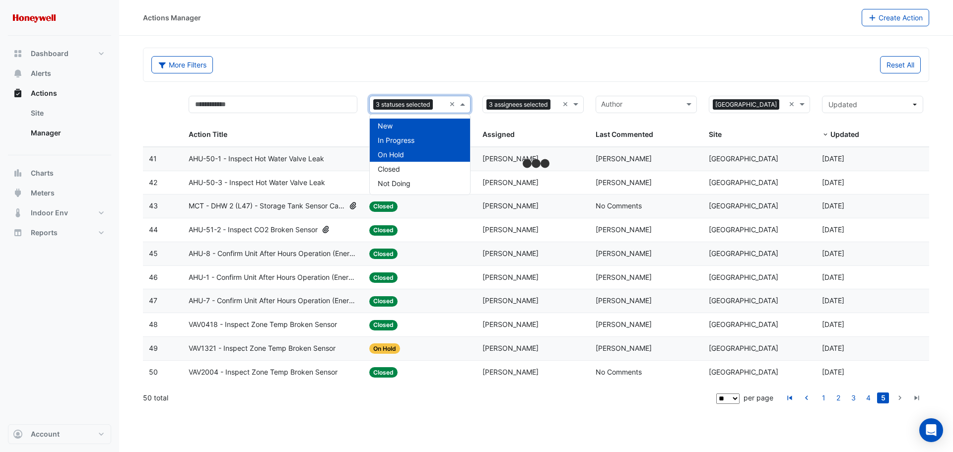
click at [339, 42] on section "More Filters Reset All 3 statuses selected × 3 assignees selected × × Melbourne…" at bounding box center [535, 223] width 833 height 375
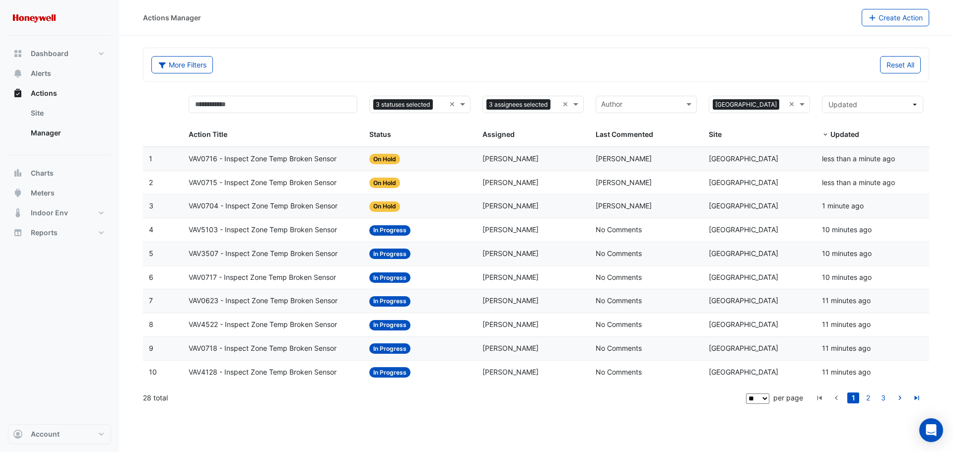
click at [304, 275] on span "VAV0717 - Inspect Zone Temp Broken Sensor" at bounding box center [262, 277] width 147 height 11
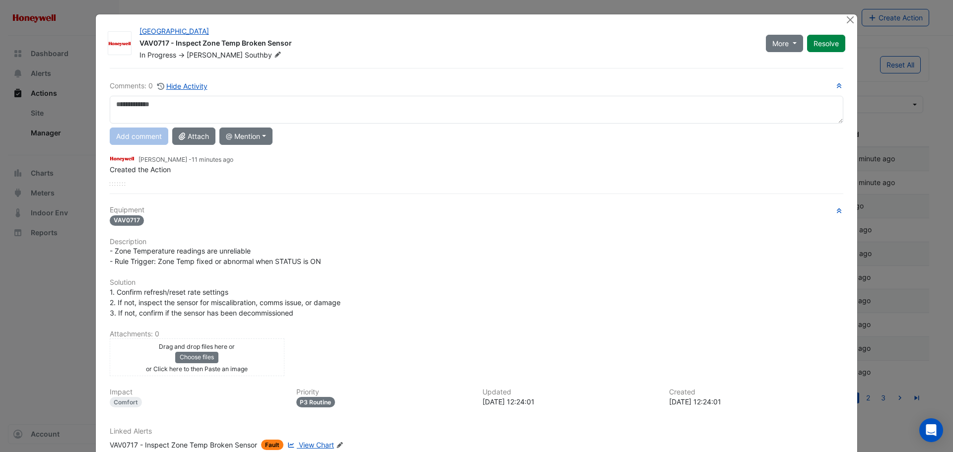
click at [185, 112] on textarea at bounding box center [476, 110] width 733 height 28
type textarea "**********"
click at [133, 137] on button "Add comment" at bounding box center [139, 135] width 59 height 17
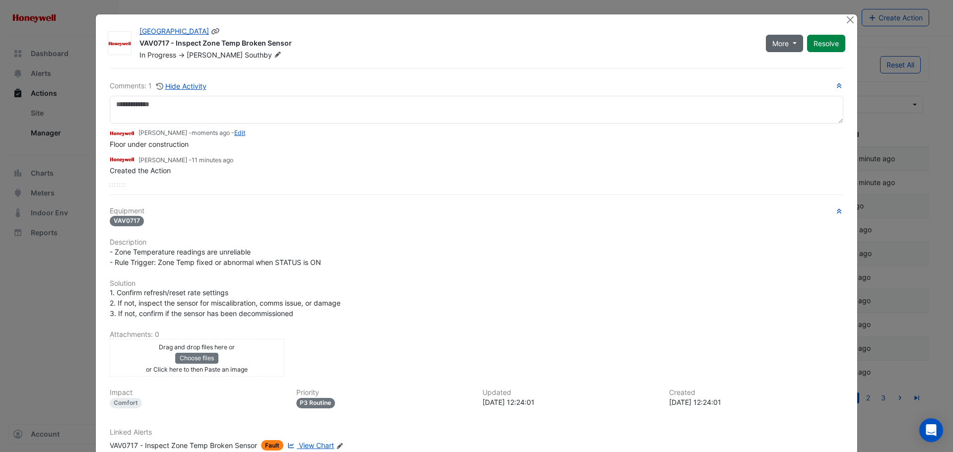
click at [772, 39] on span "More" at bounding box center [780, 43] width 16 height 10
click at [770, 63] on button "On Hold" at bounding box center [801, 65] width 78 height 14
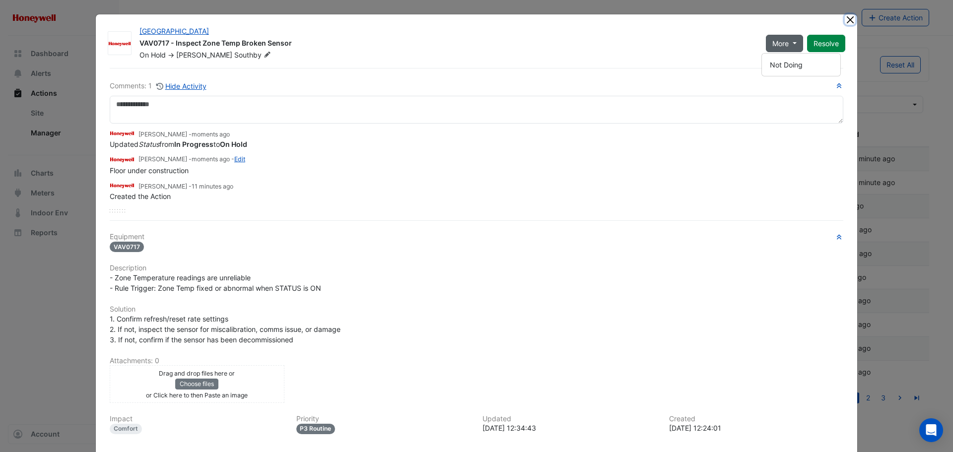
click at [844, 20] on button "Close" at bounding box center [849, 19] width 10 height 10
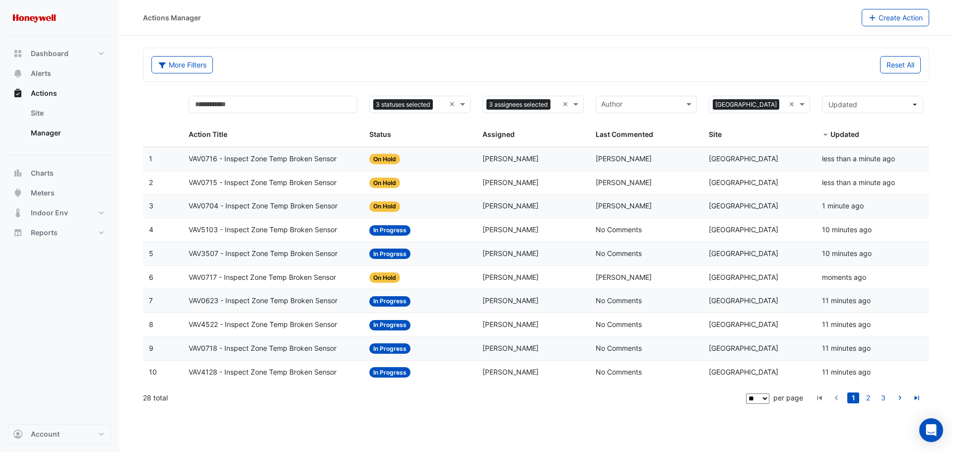
click at [266, 349] on span "VAV0718 - Inspect Zone Temp Broken Sensor" at bounding box center [263, 348] width 148 height 11
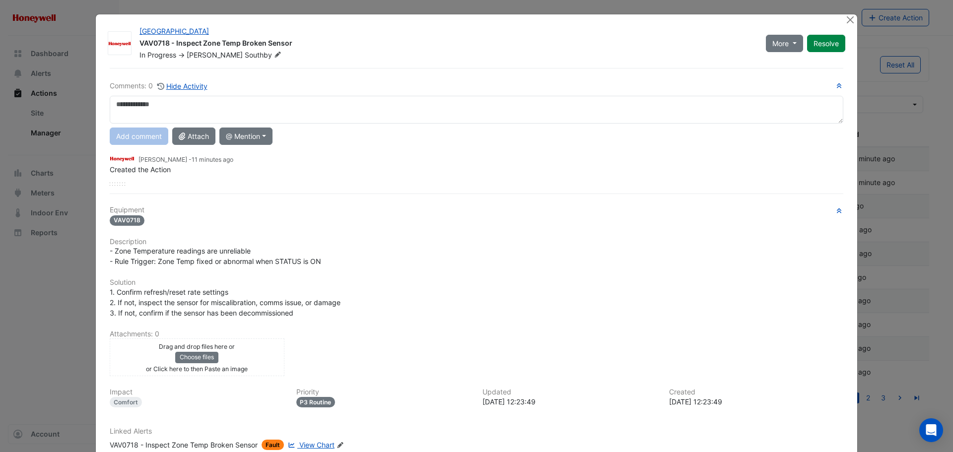
click at [236, 110] on textarea at bounding box center [476, 110] width 733 height 28
type textarea "**********"
click at [779, 46] on span "More" at bounding box center [780, 43] width 16 height 10
click at [773, 69] on button "On Hold" at bounding box center [801, 65] width 78 height 14
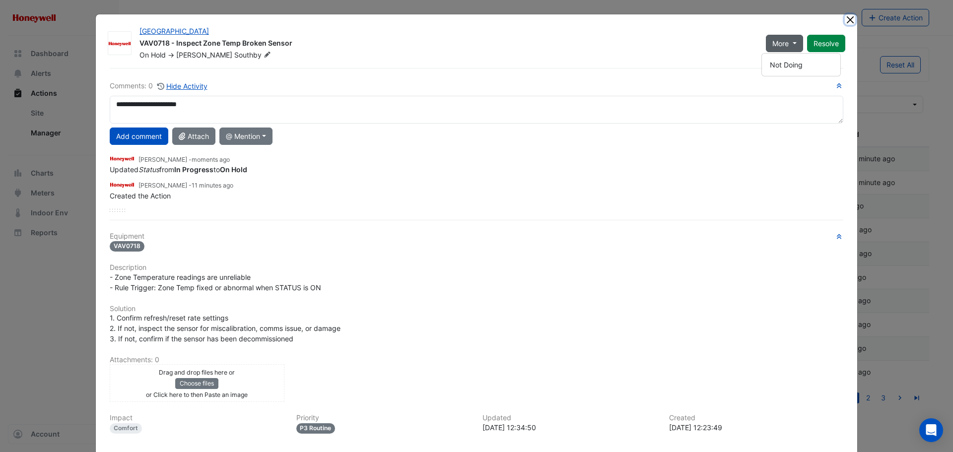
click at [849, 20] on button "Close" at bounding box center [849, 19] width 10 height 10
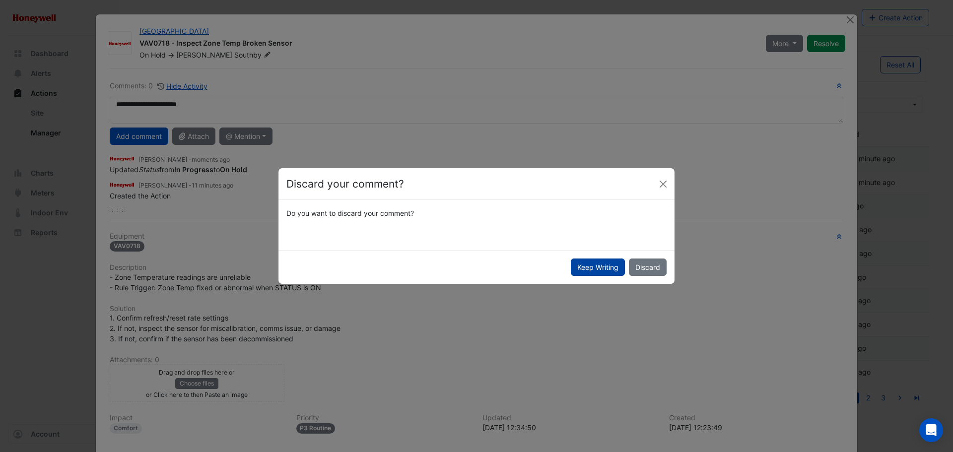
click at [599, 272] on button "Keep Writing" at bounding box center [598, 266] width 54 height 17
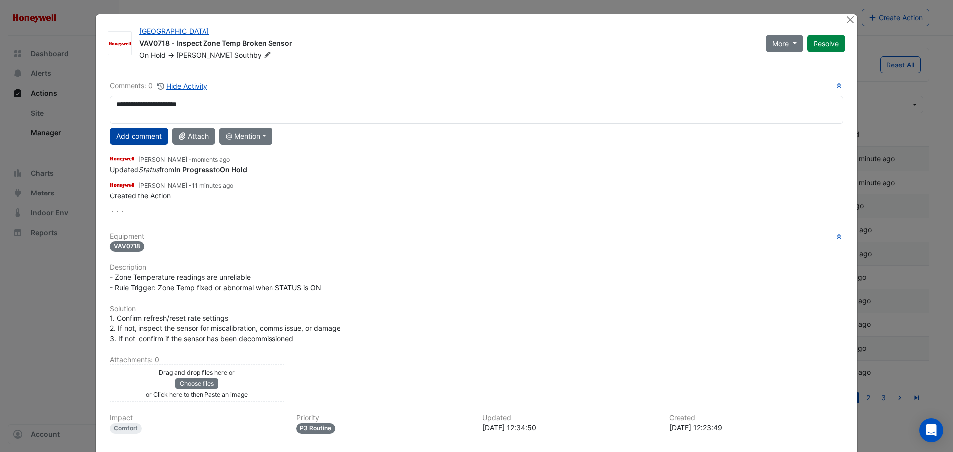
click at [134, 139] on button "Add comment" at bounding box center [139, 135] width 59 height 17
click at [844, 23] on button "Close" at bounding box center [849, 19] width 10 height 10
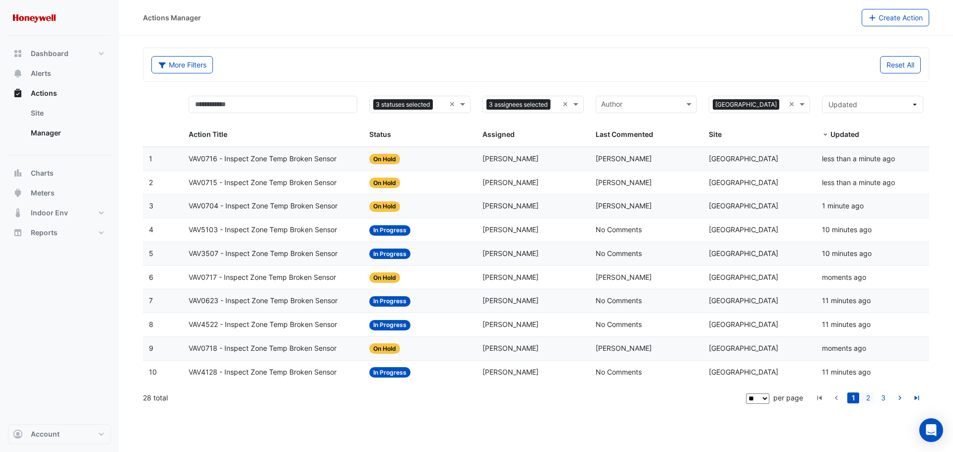
click at [871, 396] on link "2" at bounding box center [868, 397] width 12 height 11
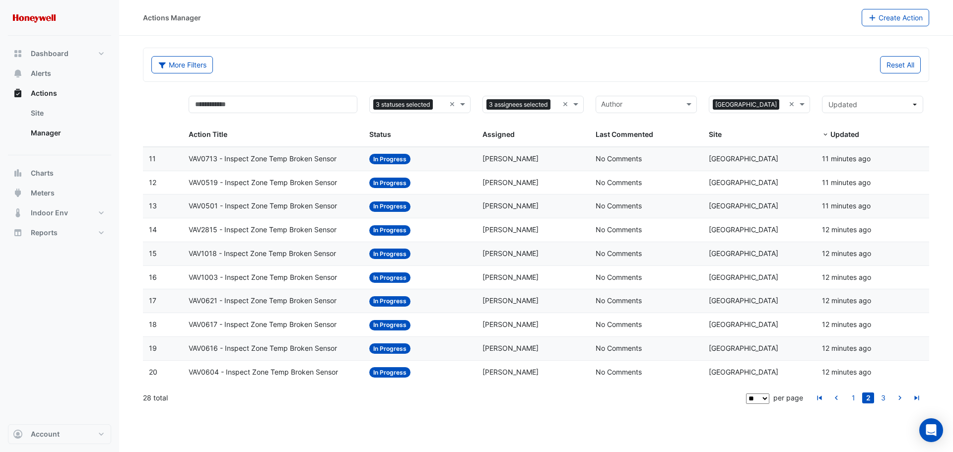
click at [275, 158] on span "VAV0713 - Inspect Zone Temp Broken Sensor" at bounding box center [263, 158] width 148 height 11
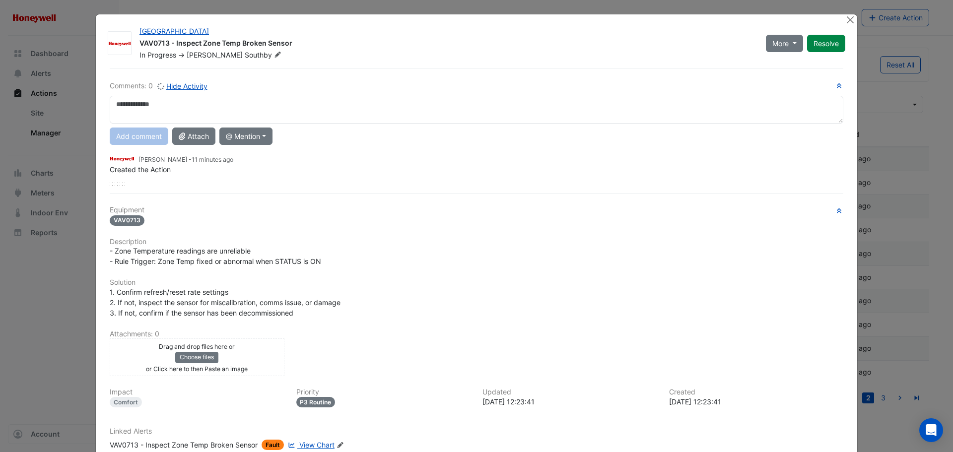
click at [242, 103] on textarea at bounding box center [476, 110] width 733 height 28
type textarea "**********"
click at [130, 131] on button "Add comment" at bounding box center [139, 135] width 59 height 17
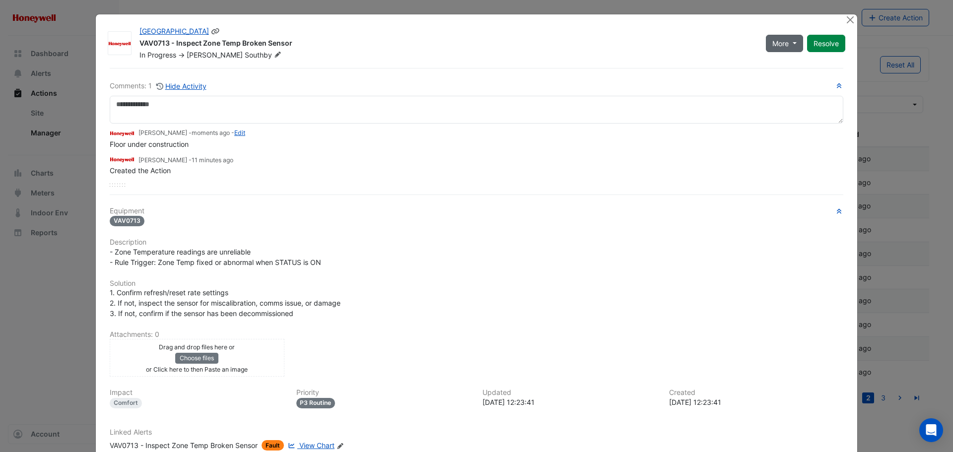
click at [780, 36] on button "More" at bounding box center [783, 43] width 37 height 17
click at [771, 64] on button "On Hold" at bounding box center [801, 65] width 78 height 14
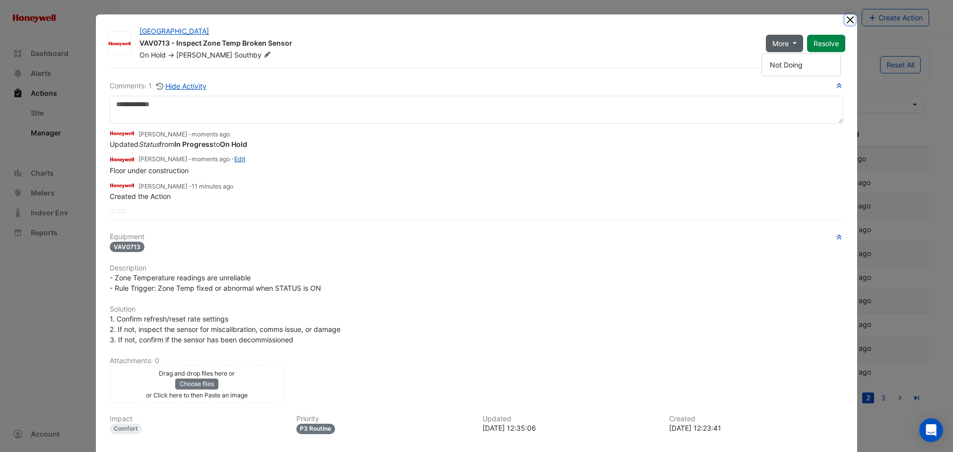
click at [845, 20] on button "Close" at bounding box center [849, 19] width 10 height 10
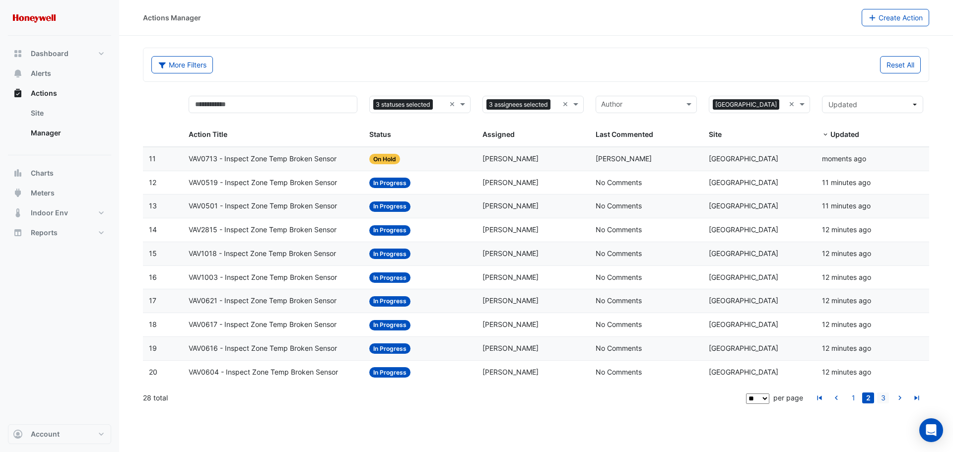
click at [882, 397] on link "3" at bounding box center [883, 397] width 12 height 11
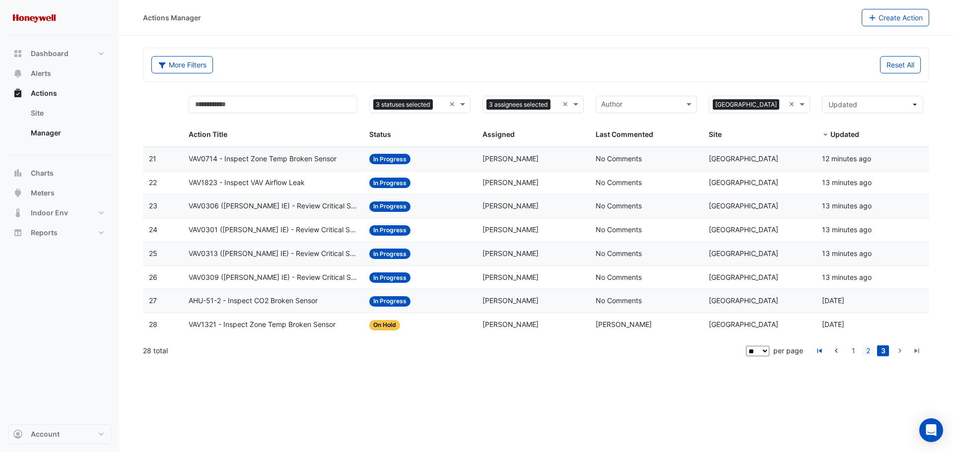
click at [868, 353] on link "2" at bounding box center [868, 350] width 12 height 11
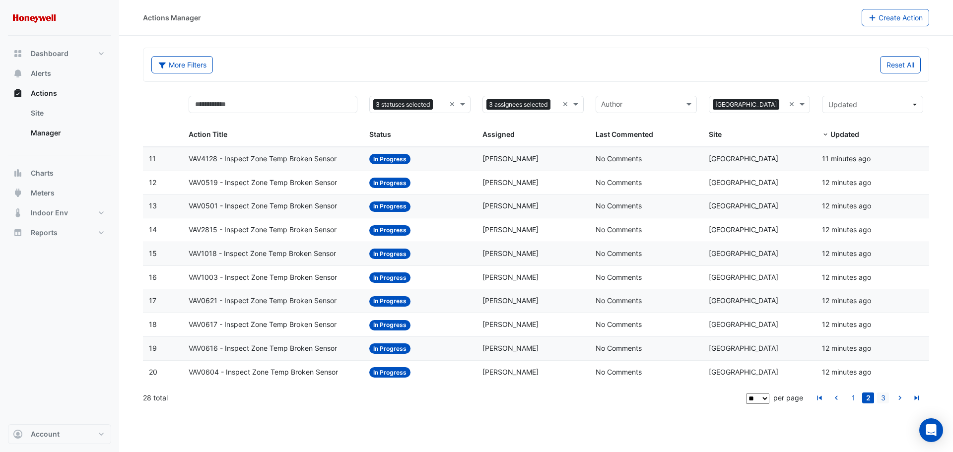
click at [885, 398] on link "3" at bounding box center [883, 397] width 12 height 11
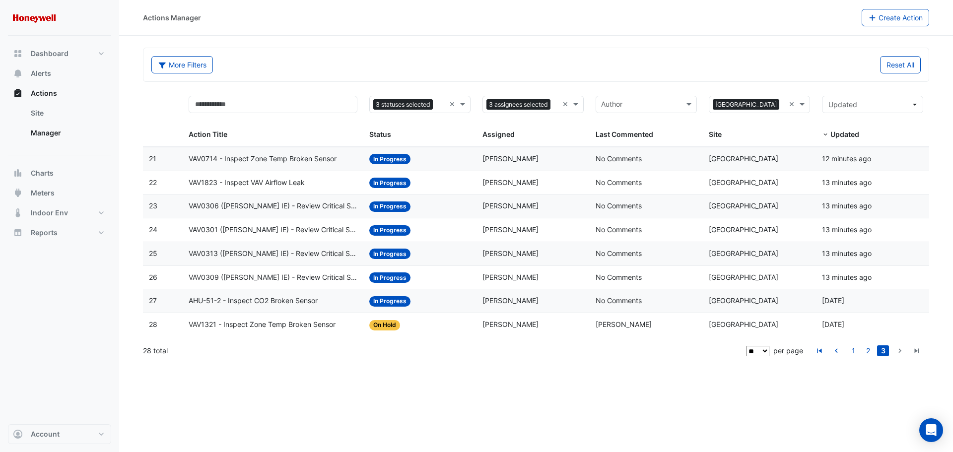
click at [265, 158] on span "VAV0714 - Inspect Zone Temp Broken Sensor" at bounding box center [263, 158] width 148 height 11
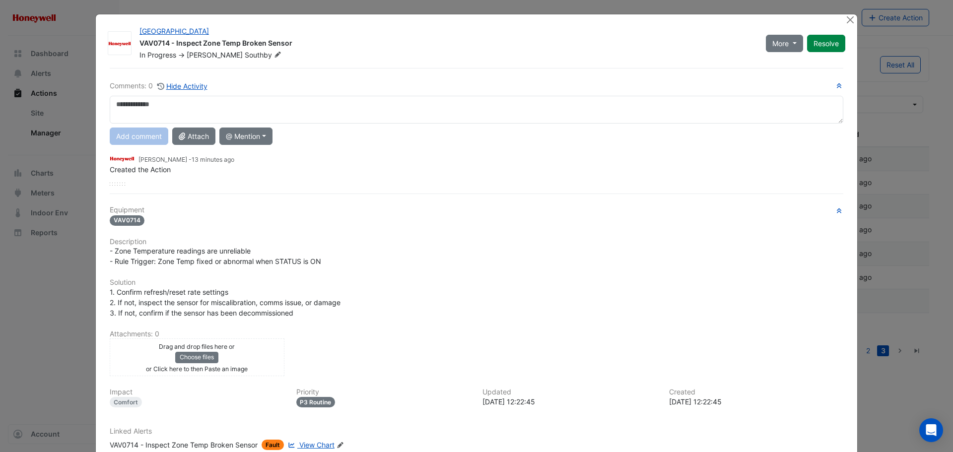
click at [159, 107] on textarea at bounding box center [476, 110] width 733 height 28
type textarea "**********"
click at [137, 135] on button "Add comment" at bounding box center [139, 135] width 59 height 17
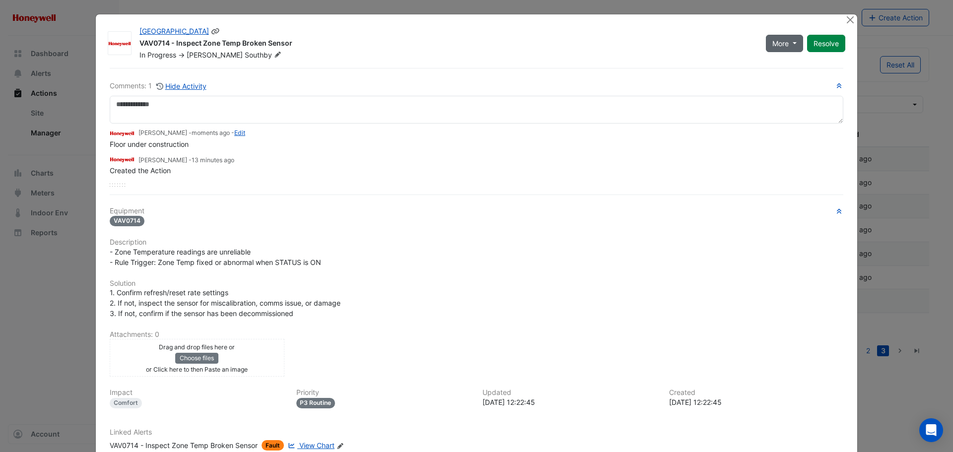
click at [791, 44] on button "More" at bounding box center [783, 43] width 37 height 17
click at [781, 66] on button "On Hold" at bounding box center [801, 65] width 78 height 14
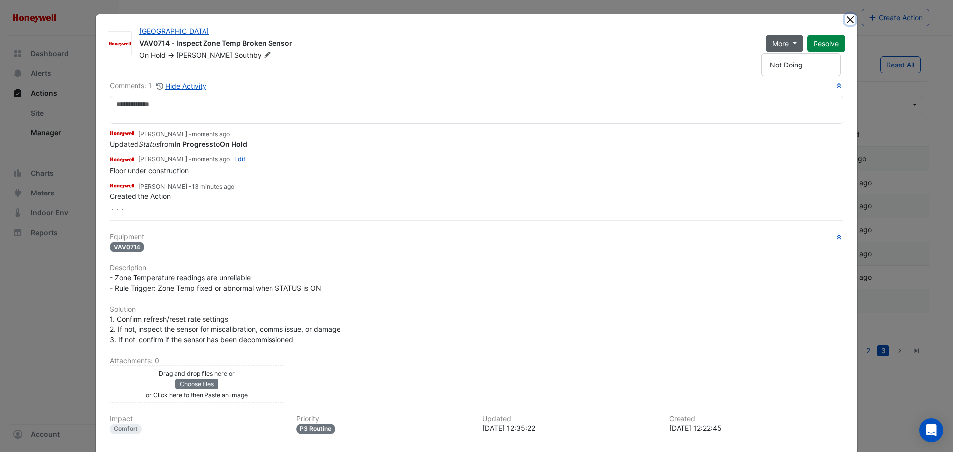
click at [845, 17] on button "Close" at bounding box center [849, 19] width 10 height 10
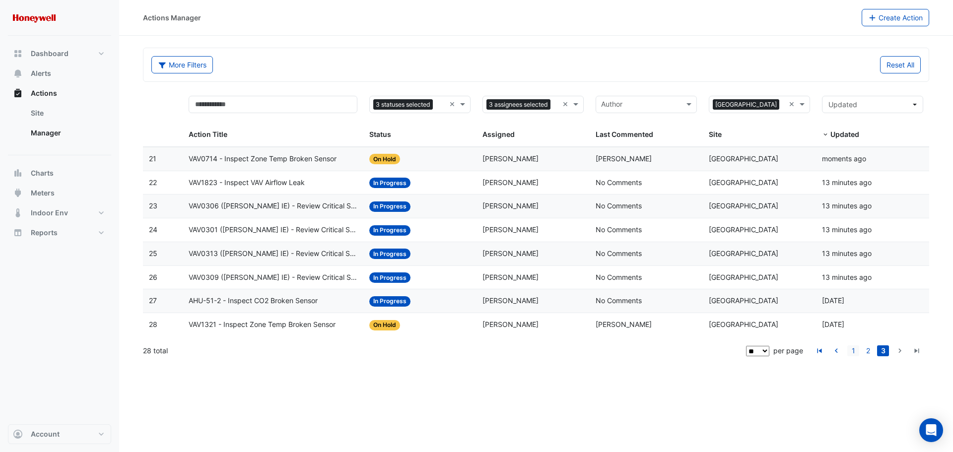
click at [852, 350] on link "1" at bounding box center [853, 350] width 12 height 11
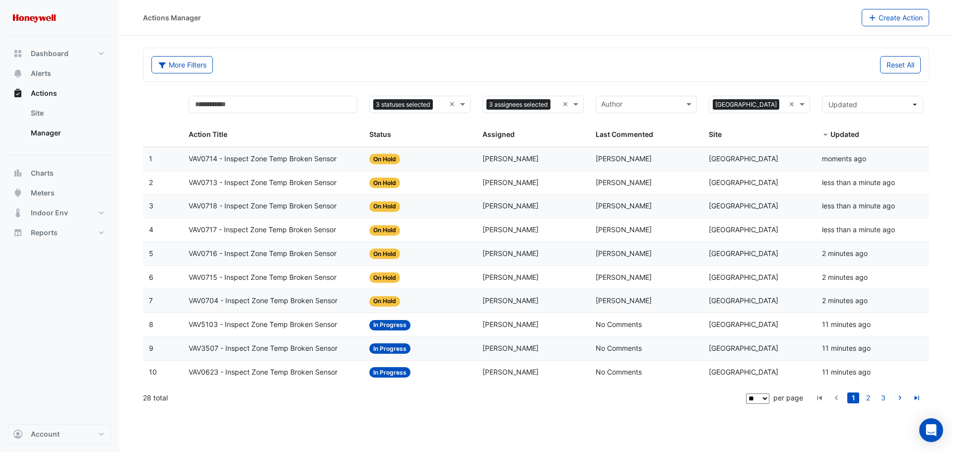
click at [318, 368] on span "VAV0623 - Inspect Zone Temp Broken Sensor" at bounding box center [263, 372] width 149 height 11
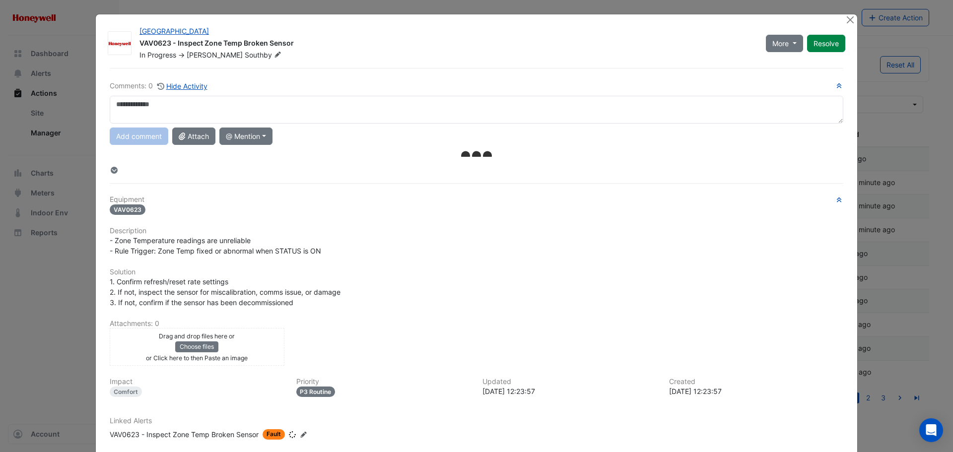
click at [227, 102] on textarea at bounding box center [476, 110] width 733 height 28
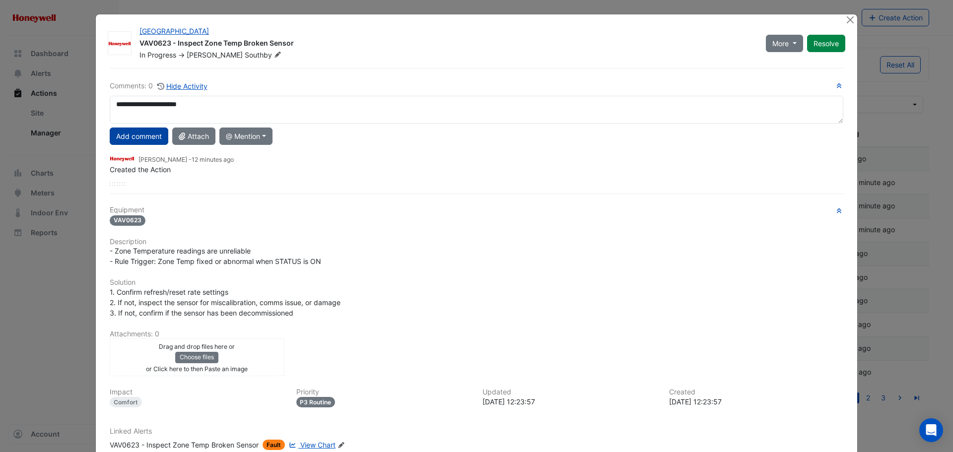
type textarea "**********"
click at [145, 138] on button "Add comment" at bounding box center [139, 135] width 59 height 17
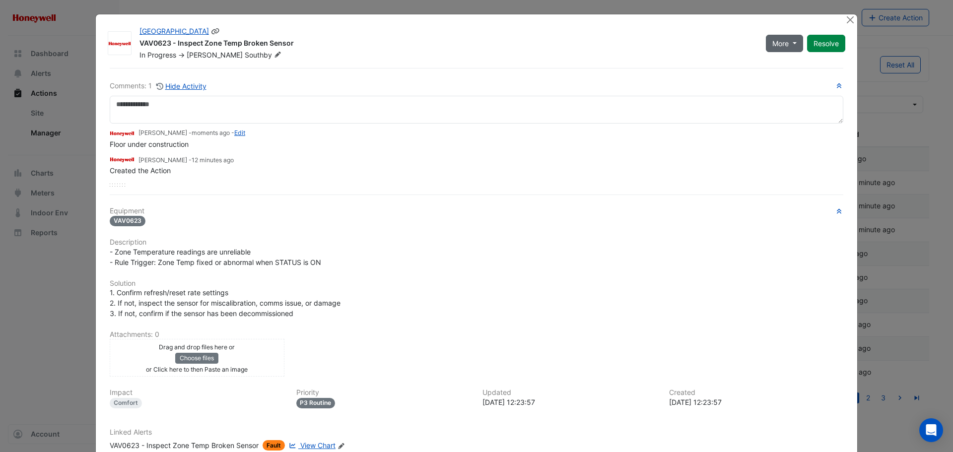
click at [776, 49] on button "More" at bounding box center [783, 43] width 37 height 17
click at [780, 67] on button "On Hold" at bounding box center [801, 65] width 78 height 14
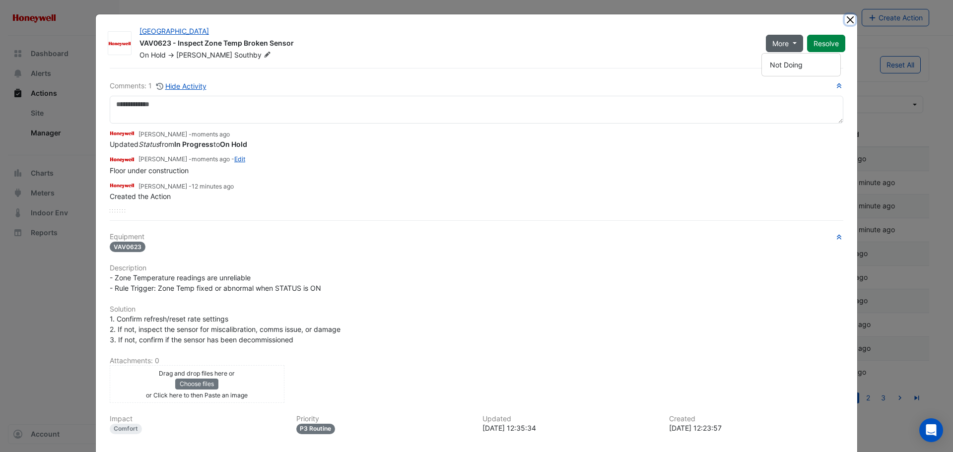
click at [844, 19] on button "Close" at bounding box center [849, 19] width 10 height 10
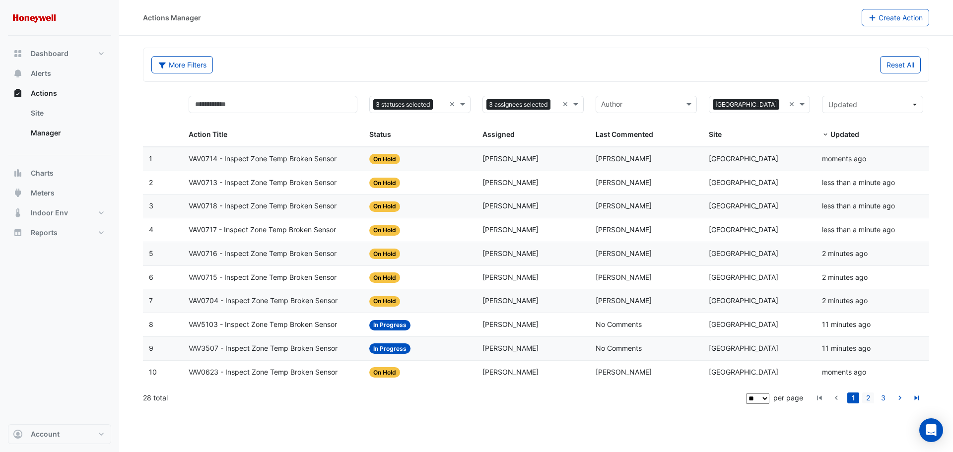
click at [870, 396] on link "2" at bounding box center [868, 397] width 12 height 11
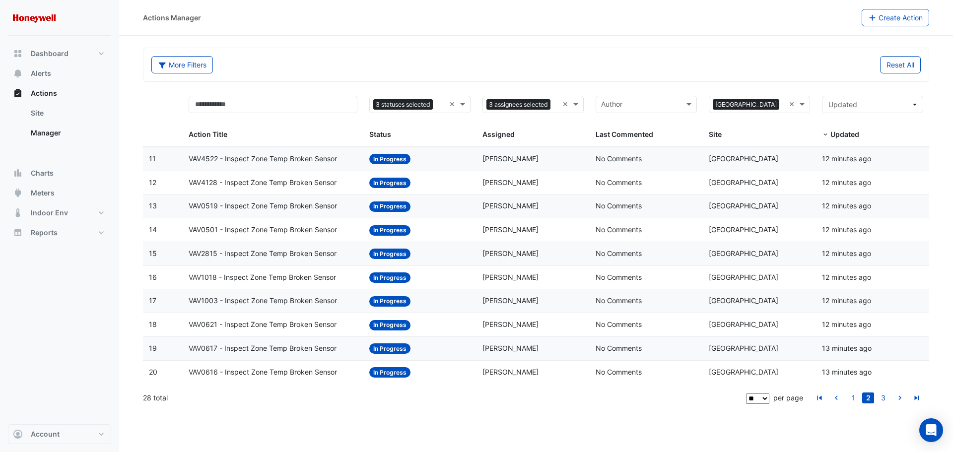
click at [235, 324] on span "VAV0621 - Inspect Zone Temp Broken Sensor" at bounding box center [263, 324] width 148 height 11
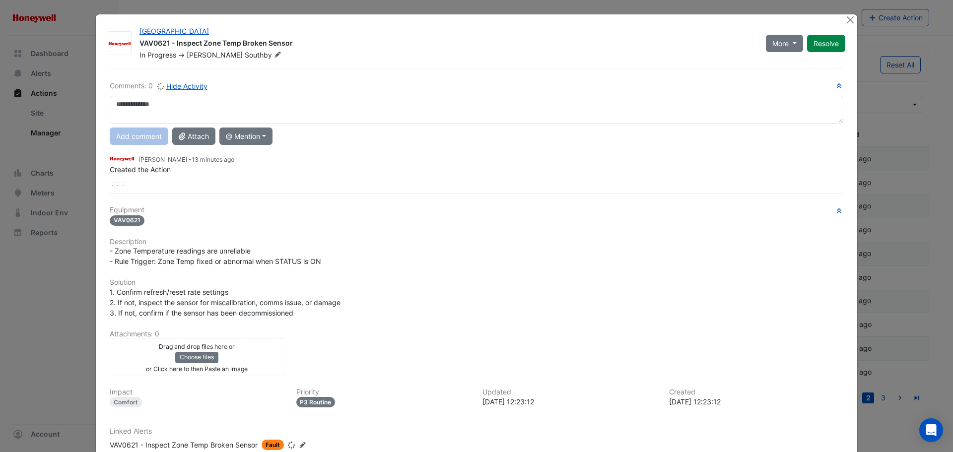
click at [218, 109] on textarea at bounding box center [476, 110] width 733 height 28
type textarea "**********"
click at [790, 41] on button "More" at bounding box center [783, 43] width 37 height 17
click at [778, 65] on button "On Hold" at bounding box center [801, 65] width 78 height 14
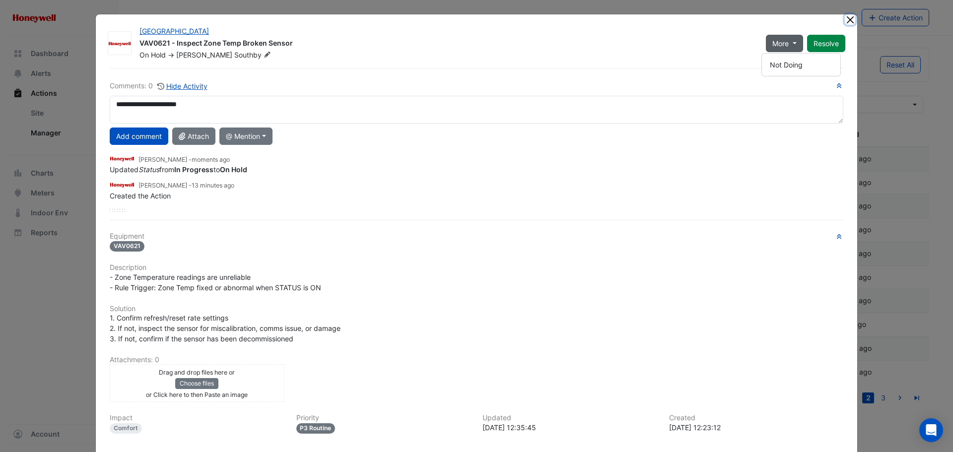
click at [846, 19] on button "Close" at bounding box center [849, 19] width 10 height 10
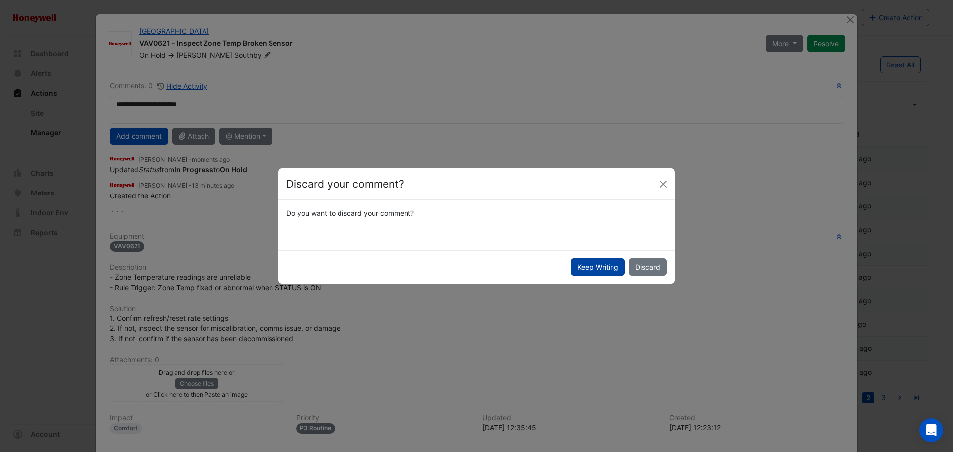
click at [578, 271] on button "Keep Writing" at bounding box center [598, 266] width 54 height 17
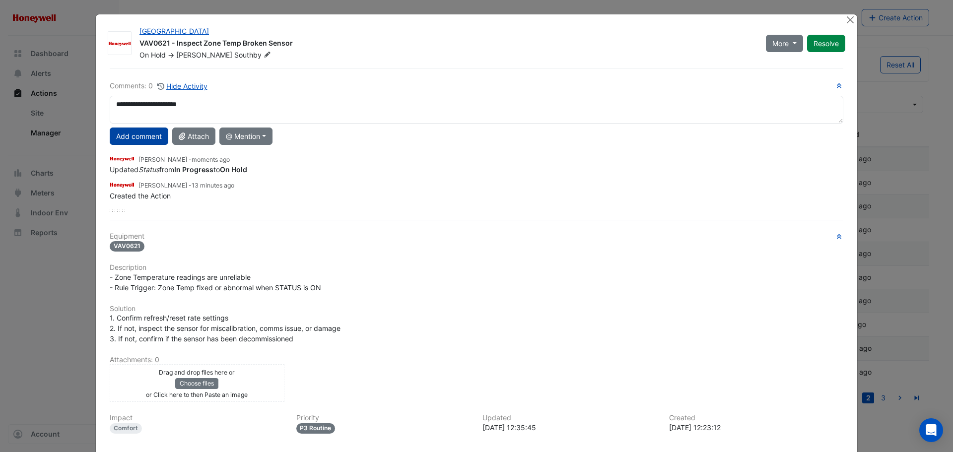
click at [138, 137] on button "Add comment" at bounding box center [139, 135] width 59 height 17
click at [848, 20] on button "Close" at bounding box center [849, 19] width 10 height 10
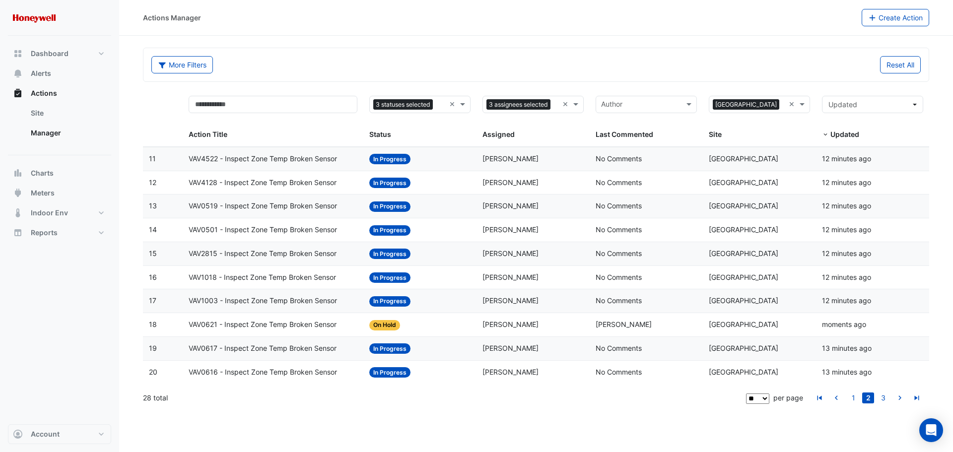
click at [209, 352] on span "VAV0617 - Inspect Zone Temp Broken Sensor" at bounding box center [263, 348] width 148 height 11
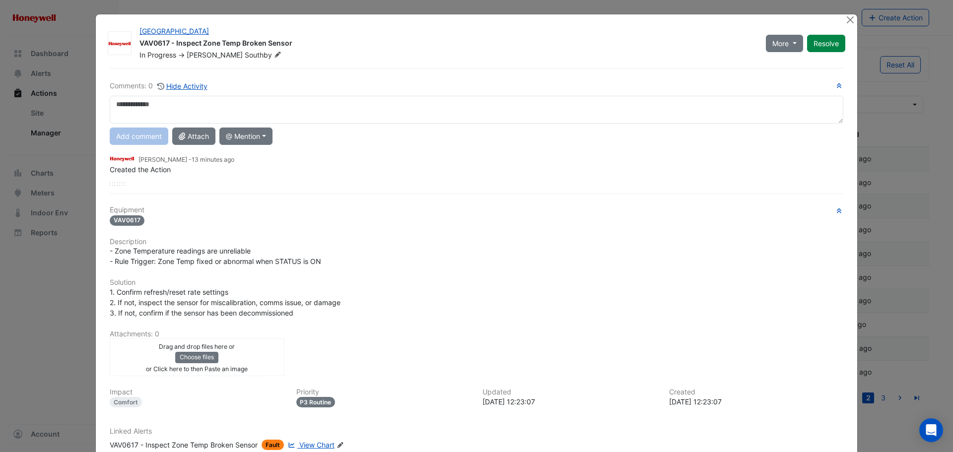
click at [232, 112] on textarea at bounding box center [476, 110] width 733 height 28
type textarea "**********"
click at [145, 132] on button "Add comment" at bounding box center [139, 135] width 59 height 17
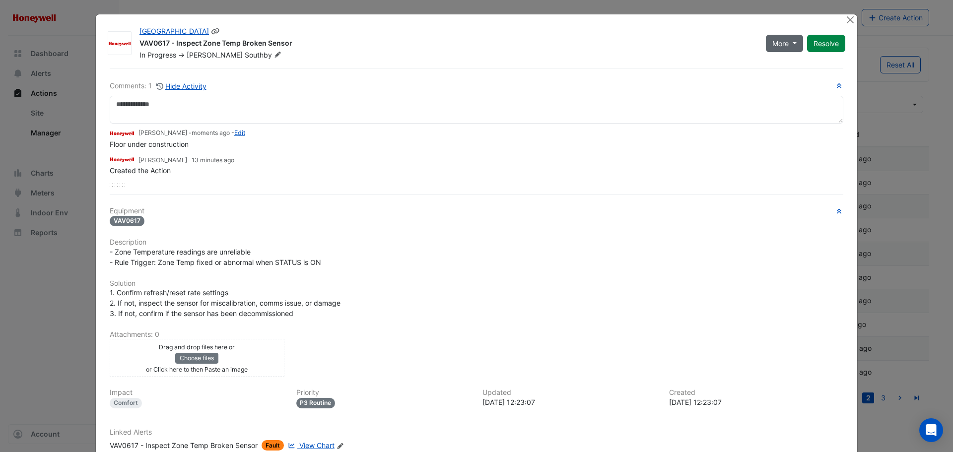
click at [788, 44] on button "More" at bounding box center [783, 43] width 37 height 17
click at [778, 63] on button "On Hold" at bounding box center [801, 65] width 78 height 14
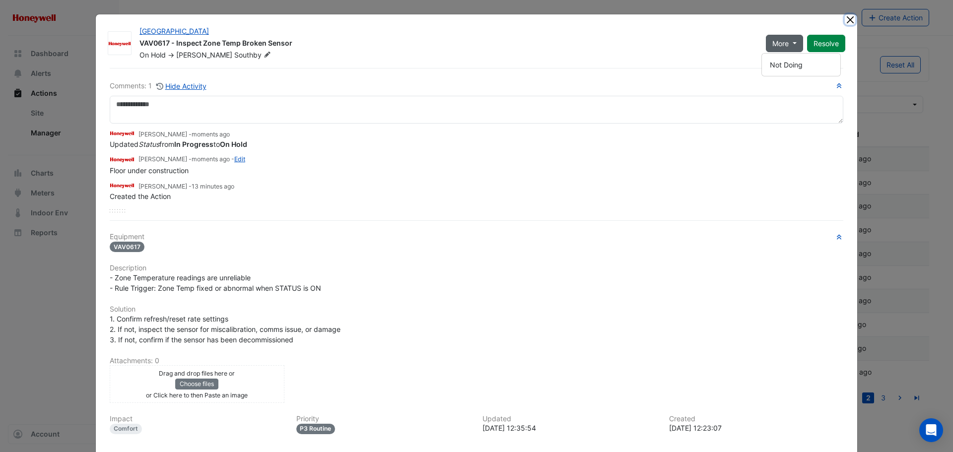
click at [847, 21] on button "Close" at bounding box center [849, 19] width 10 height 10
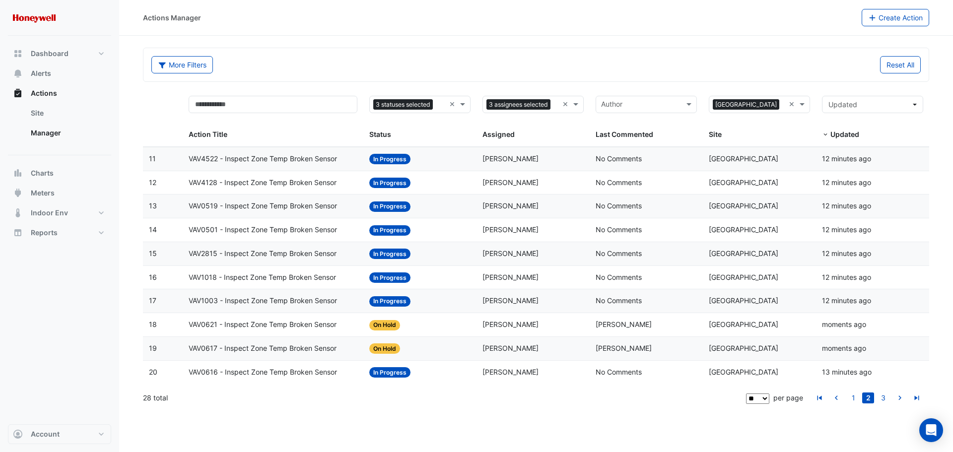
click at [249, 372] on span "VAV0616 - Inspect Zone Temp Broken Sensor" at bounding box center [263, 372] width 148 height 11
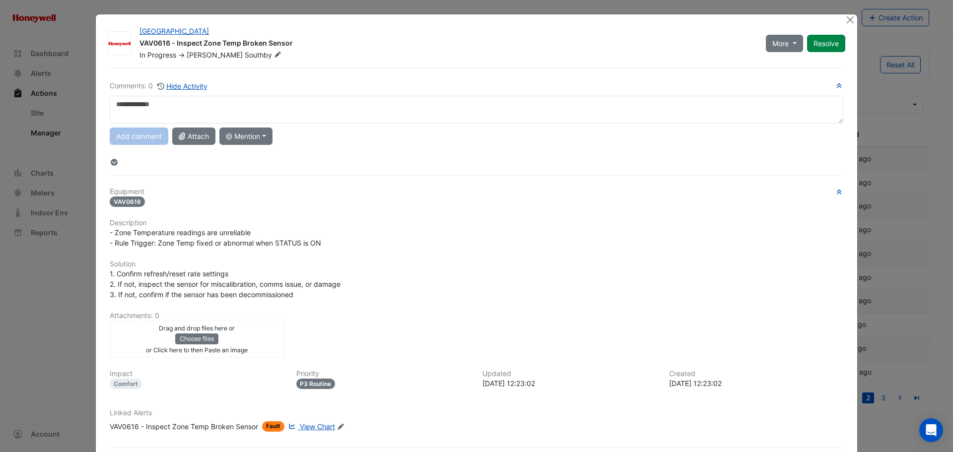
click at [216, 110] on textarea at bounding box center [476, 110] width 733 height 28
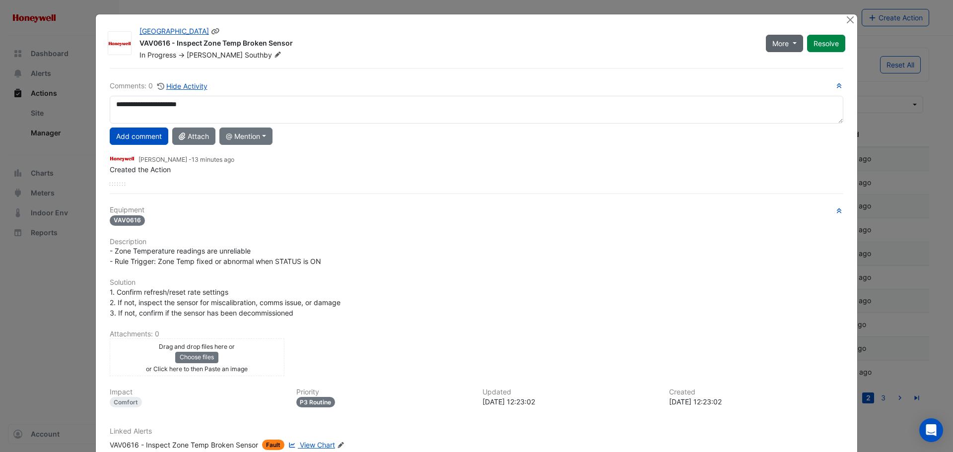
type textarea "**********"
click at [776, 44] on span "More" at bounding box center [780, 43] width 16 height 10
click at [772, 62] on button "On Hold" at bounding box center [801, 65] width 78 height 14
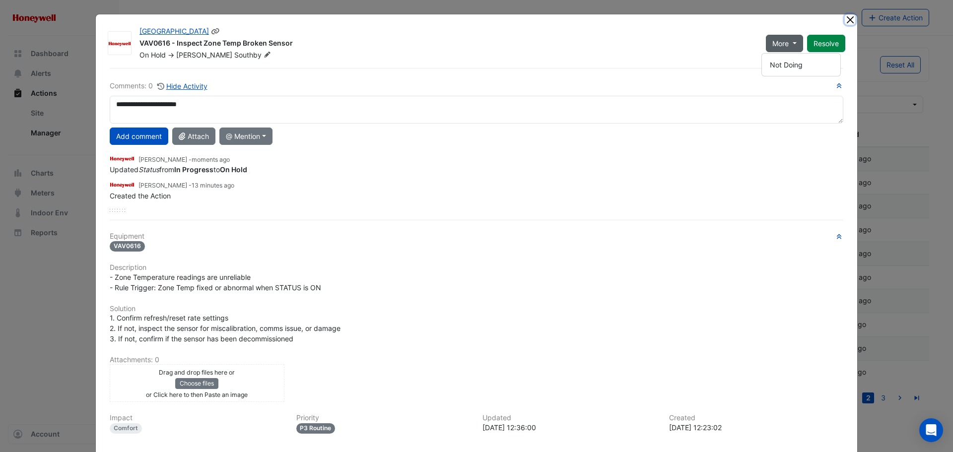
click at [844, 24] on button "Close" at bounding box center [849, 19] width 10 height 10
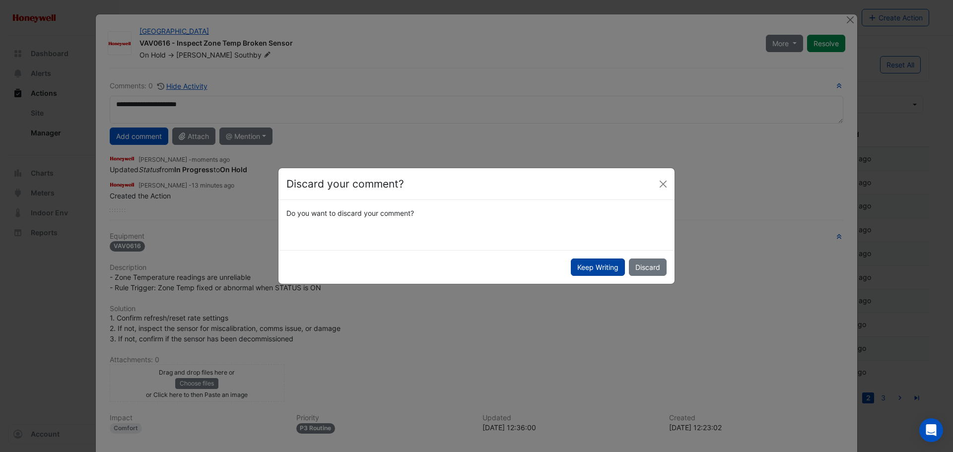
click at [597, 268] on button "Keep Writing" at bounding box center [598, 266] width 54 height 17
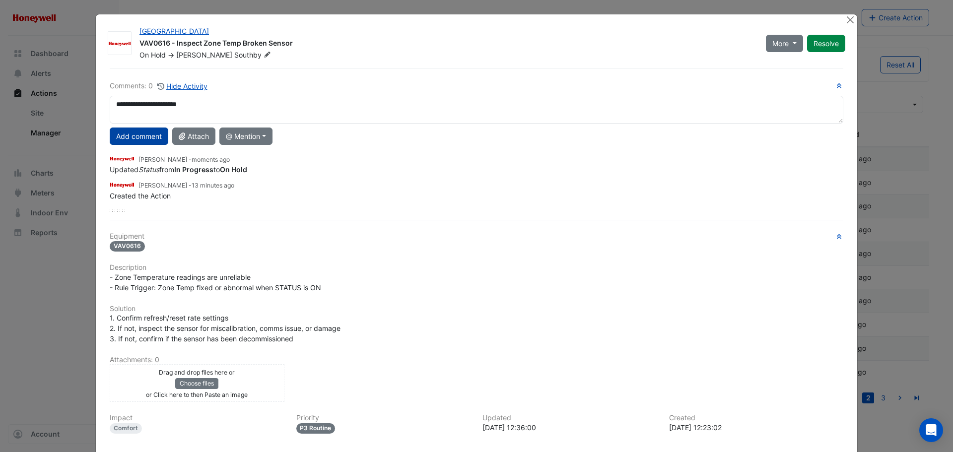
click at [126, 132] on button "Add comment" at bounding box center [139, 135] width 59 height 17
click at [844, 21] on button "Close" at bounding box center [849, 19] width 10 height 10
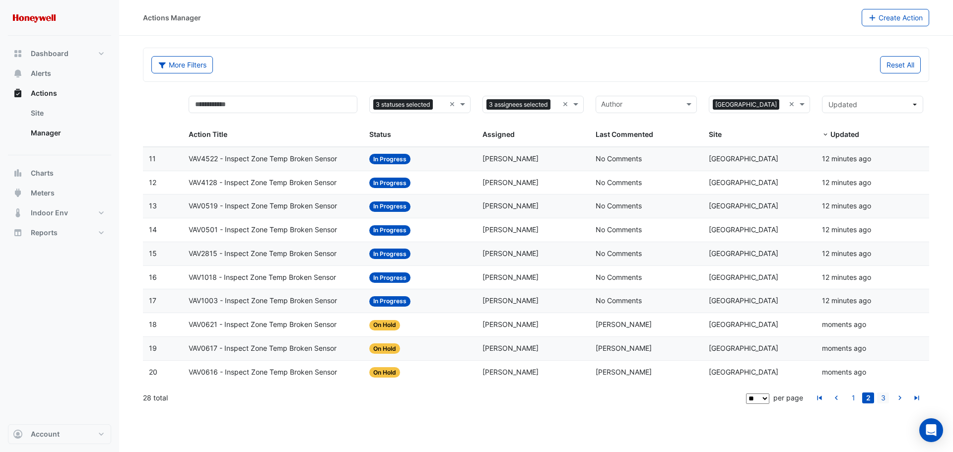
click at [881, 398] on link "3" at bounding box center [883, 397] width 12 height 11
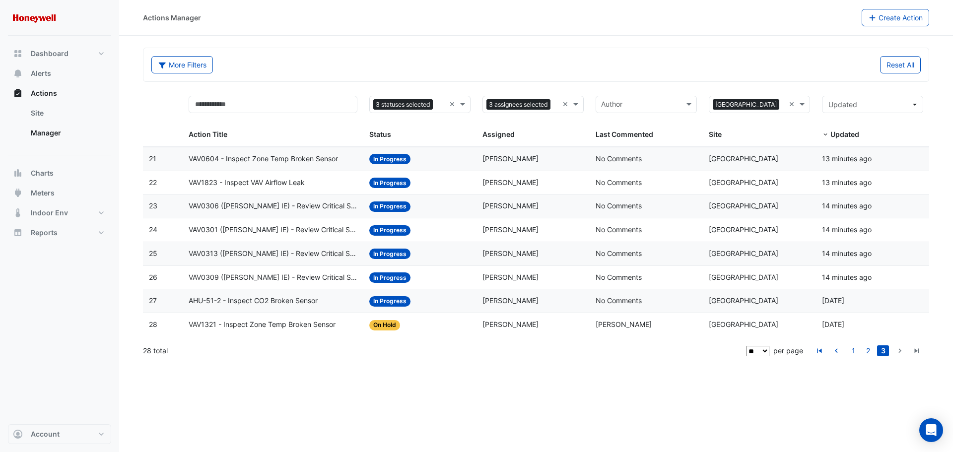
click at [235, 160] on span "VAV0604 - Inspect Zone Temp Broken Sensor" at bounding box center [263, 158] width 149 height 11
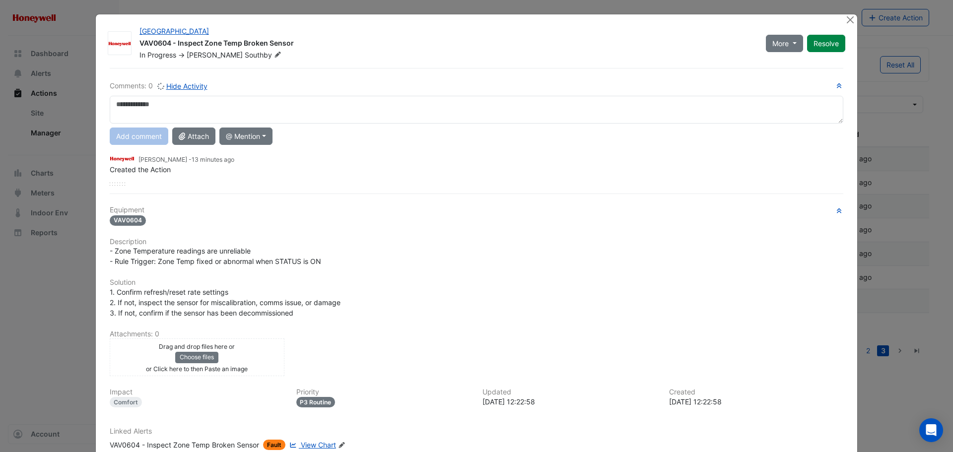
click at [233, 104] on textarea at bounding box center [476, 110] width 733 height 28
type textarea "**********"
click at [145, 137] on button "Add comment" at bounding box center [139, 135] width 59 height 17
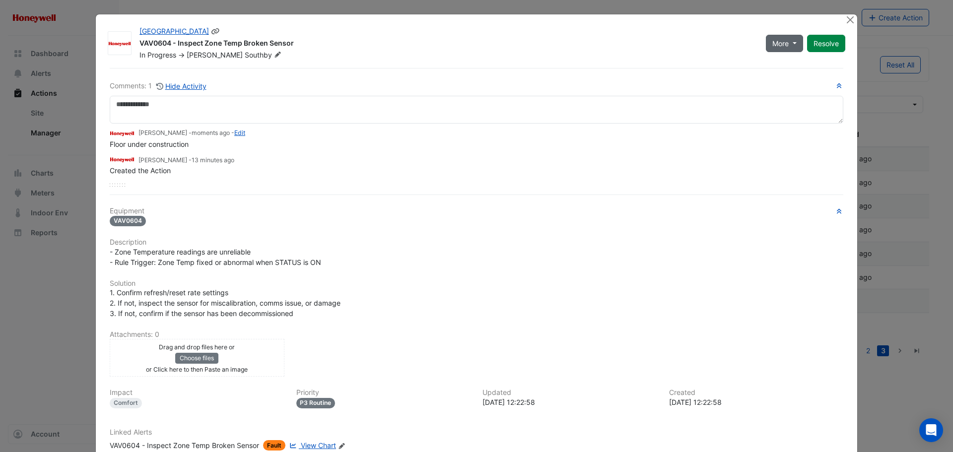
click at [788, 48] on button "More" at bounding box center [783, 43] width 37 height 17
click at [782, 64] on button "On Hold" at bounding box center [801, 65] width 78 height 14
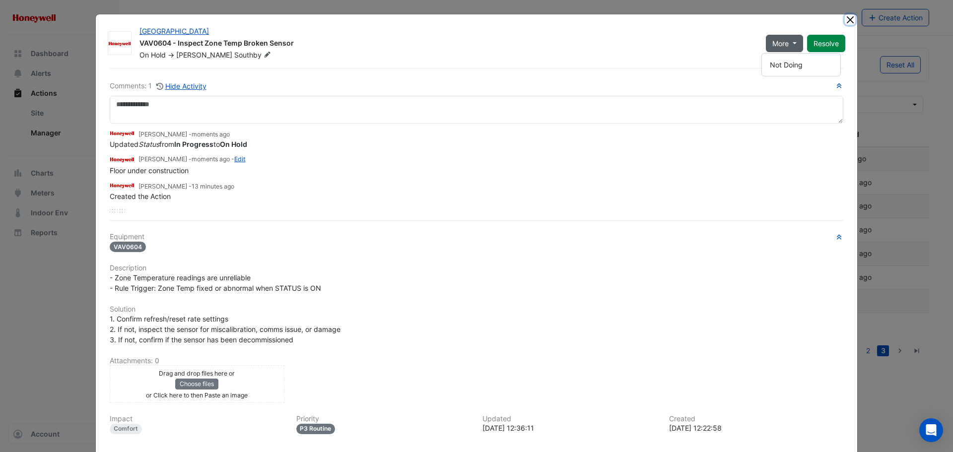
click at [844, 19] on button "Close" at bounding box center [849, 19] width 10 height 10
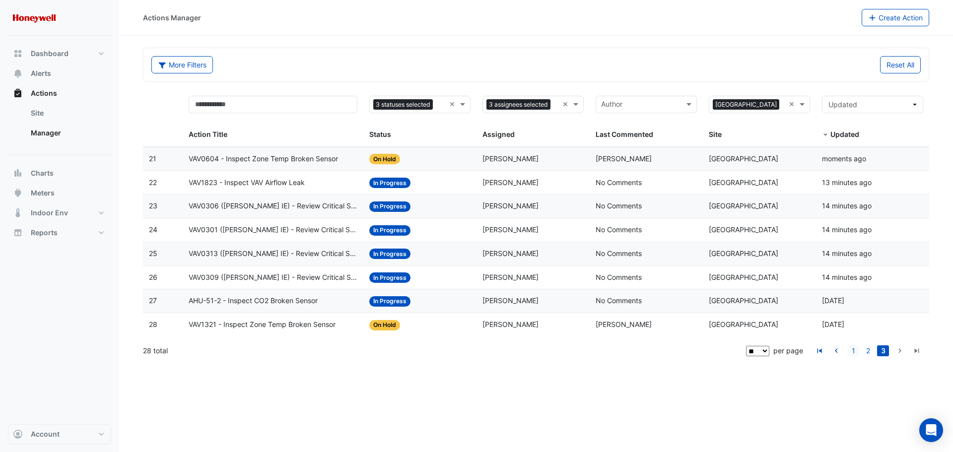
click at [852, 352] on link "1" at bounding box center [853, 350] width 12 height 11
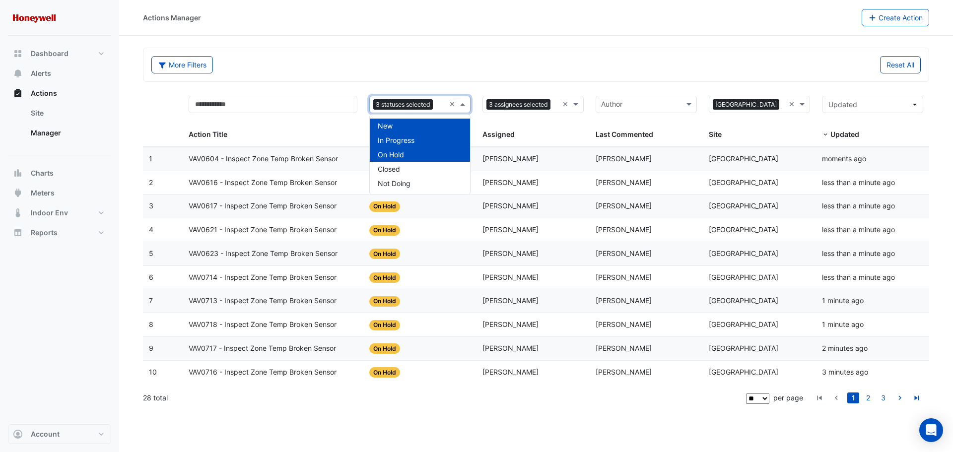
click at [440, 104] on input "text" at bounding box center [441, 105] width 8 height 11
click at [407, 150] on div "On Hold" at bounding box center [420, 154] width 100 height 14
click at [435, 31] on div "Actions Manager Create Action" at bounding box center [535, 18] width 833 height 36
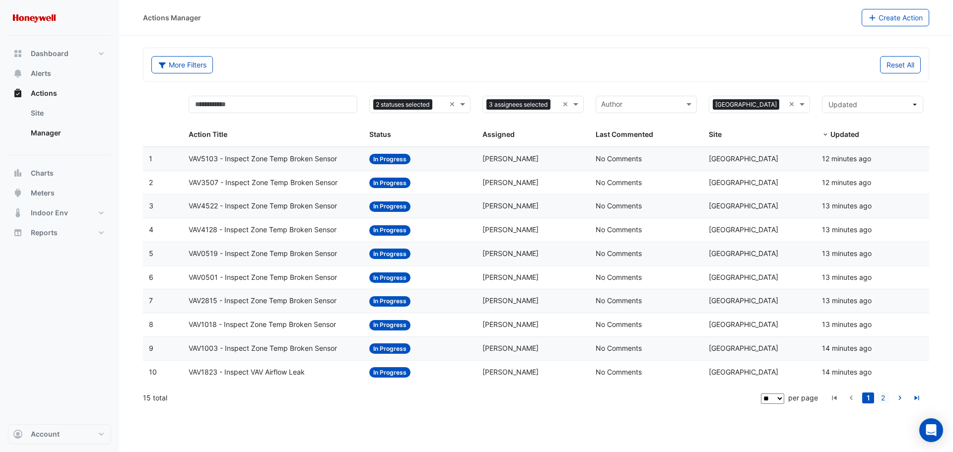
click at [879, 402] on link "2" at bounding box center [883, 397] width 12 height 11
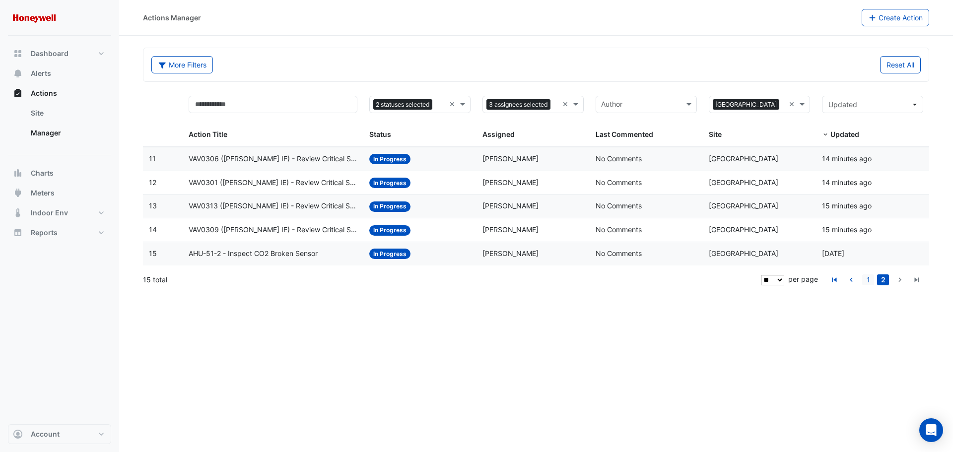
click at [866, 282] on link "1" at bounding box center [868, 279] width 12 height 11
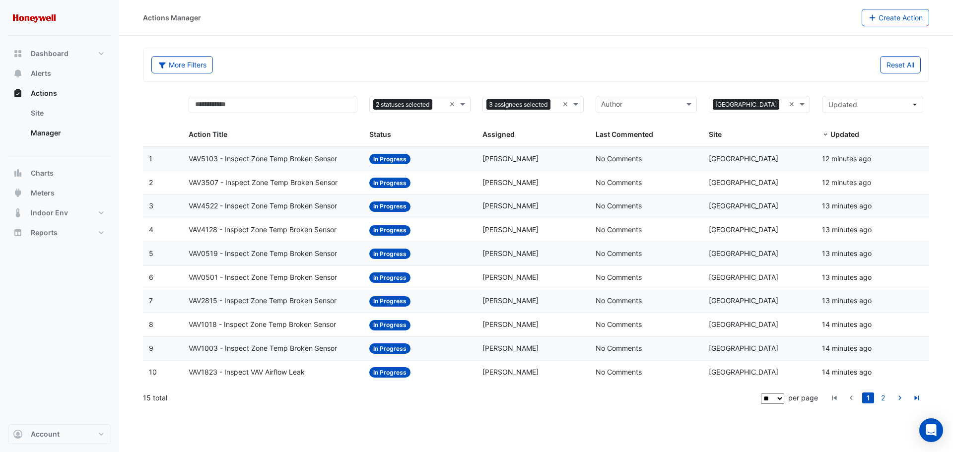
click at [324, 375] on div "VAV1823 - Inspect VAV Airflow Leak" at bounding box center [273, 372] width 169 height 11
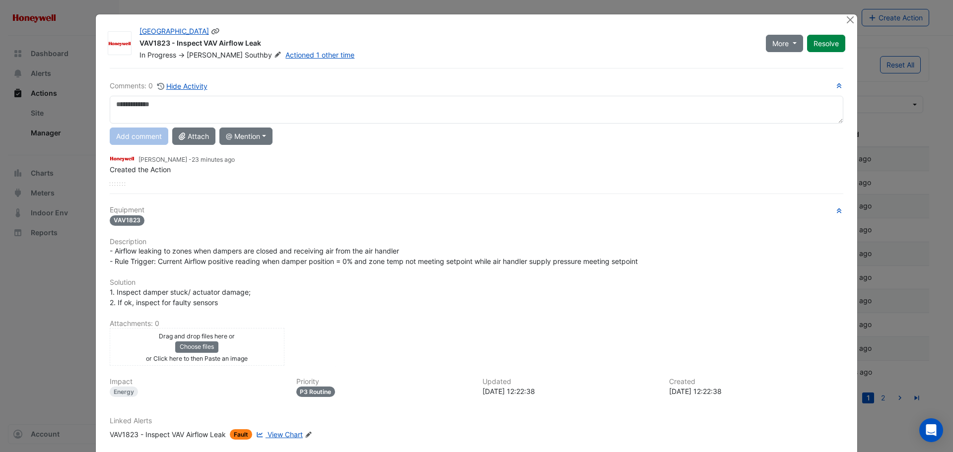
click at [192, 58] on span "[PERSON_NAME]" at bounding box center [215, 55] width 56 height 8
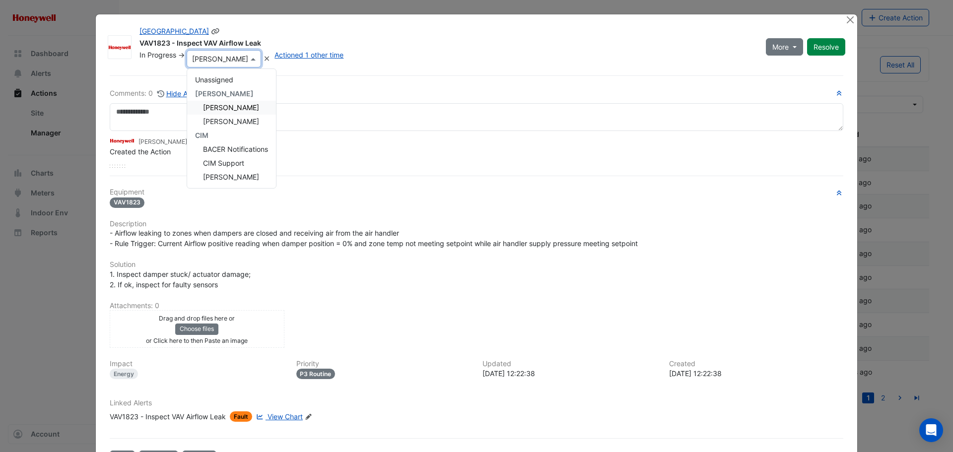
click at [224, 107] on span "[PERSON_NAME]" at bounding box center [231, 107] width 56 height 8
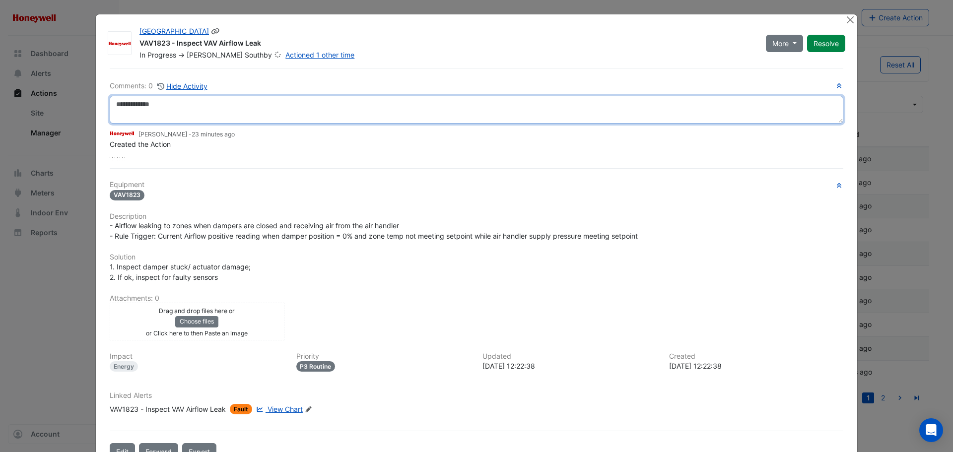
click at [197, 107] on textarea at bounding box center [476, 110] width 733 height 28
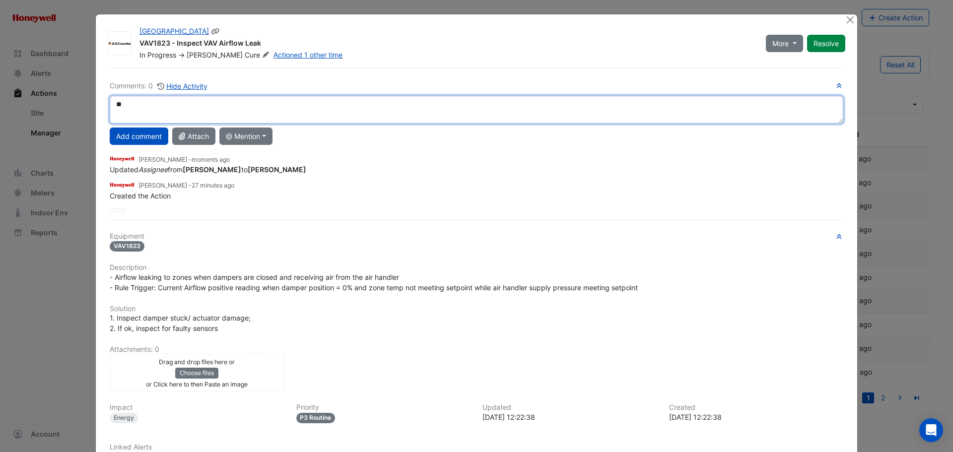
type textarea "*"
type textarea "**********"
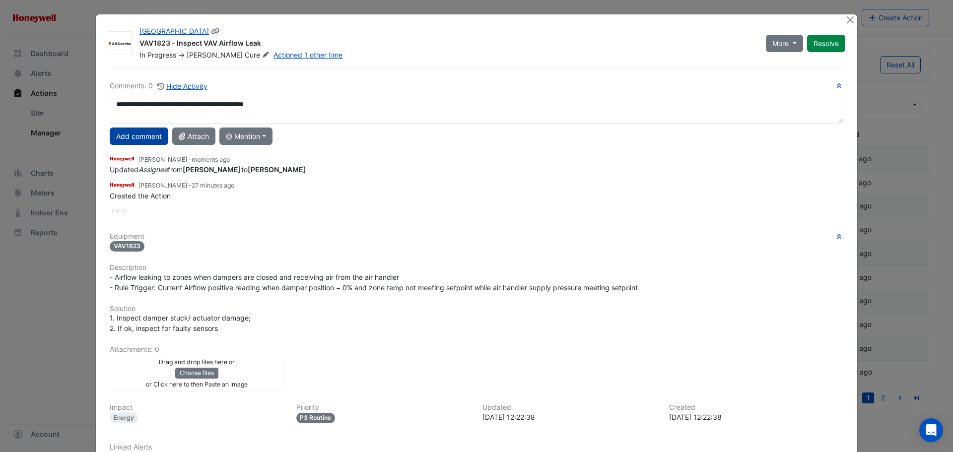
click at [137, 139] on button "Add comment" at bounding box center [139, 135] width 59 height 17
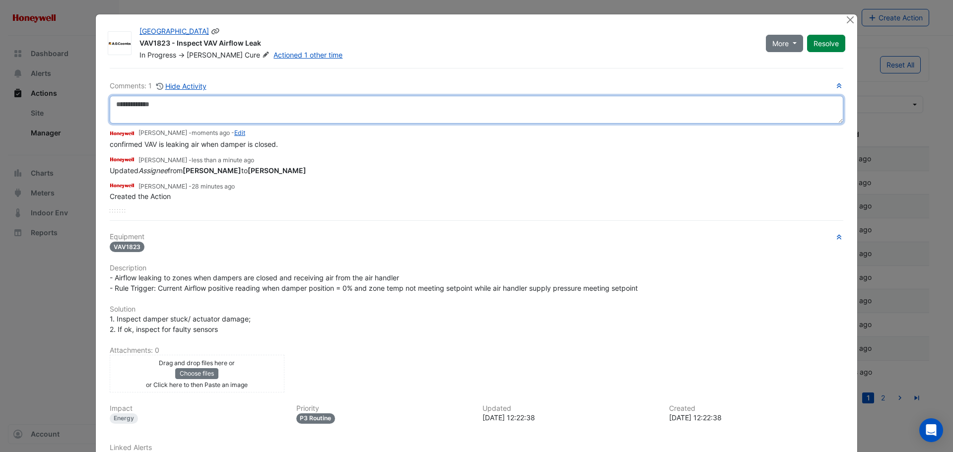
click at [202, 112] on textarea at bounding box center [476, 110] width 733 height 28
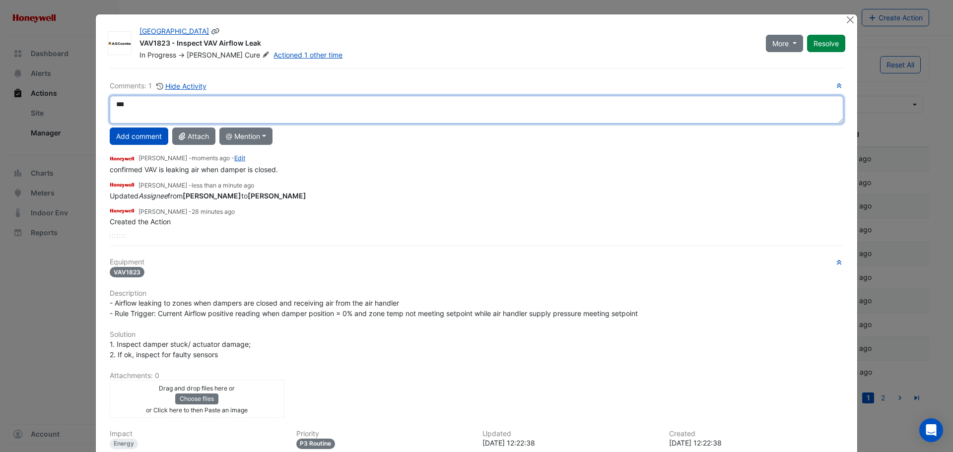
type textarea "*"
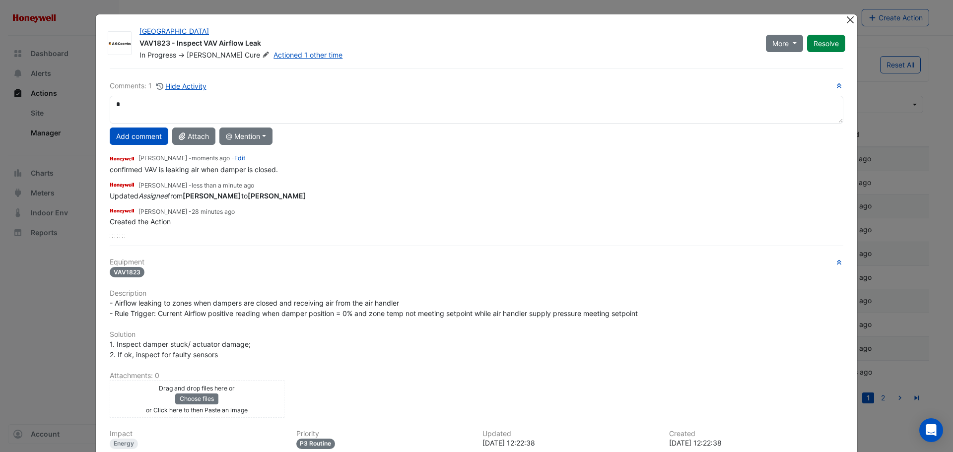
click at [851, 24] on div at bounding box center [850, 19] width 12 height 11
click at [844, 23] on button "Close" at bounding box center [849, 19] width 10 height 10
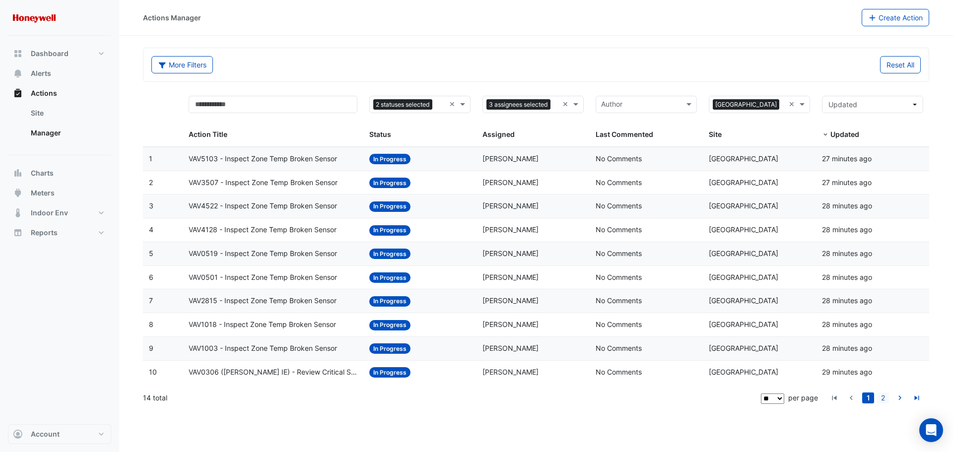
click at [883, 397] on link "2" at bounding box center [883, 397] width 12 height 11
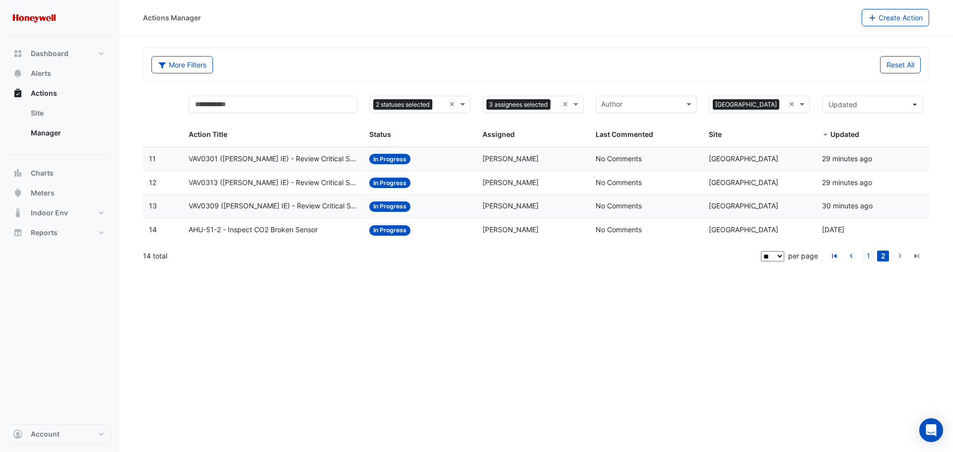
click at [865, 255] on link "1" at bounding box center [868, 256] width 12 height 11
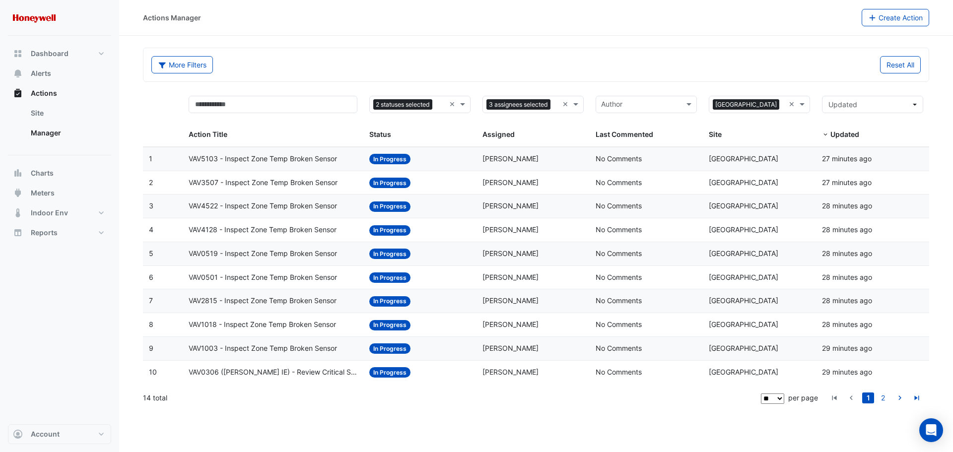
click at [301, 370] on span "VAV0306 ([PERSON_NAME] IE) - Review Critical Sensor Outside Range" at bounding box center [273, 372] width 169 height 11
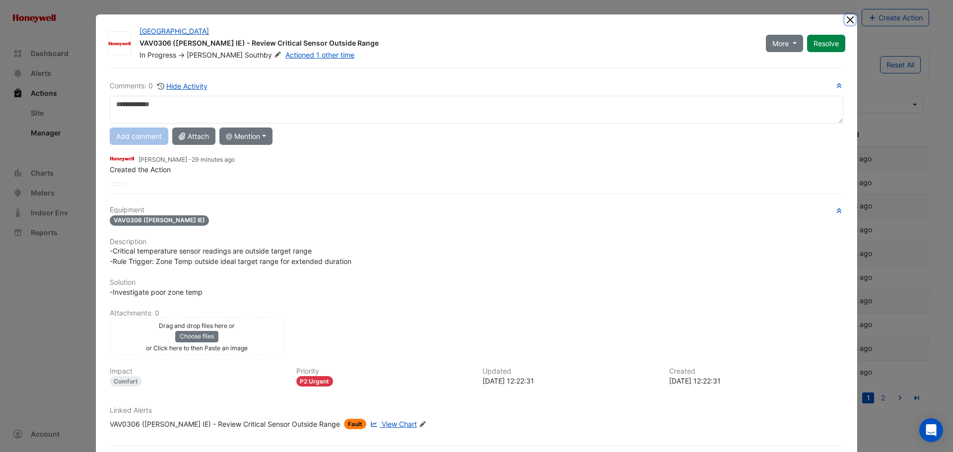
click at [846, 21] on button "Close" at bounding box center [849, 19] width 10 height 10
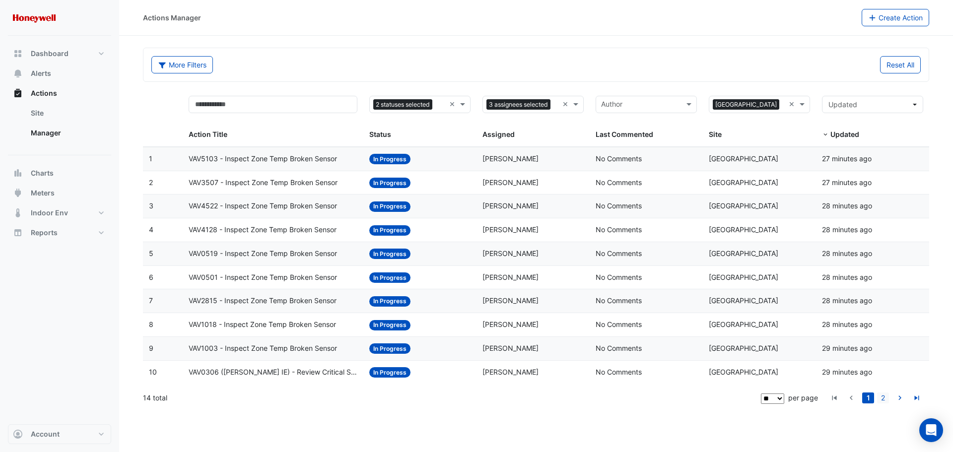
click at [882, 398] on link "2" at bounding box center [883, 397] width 12 height 11
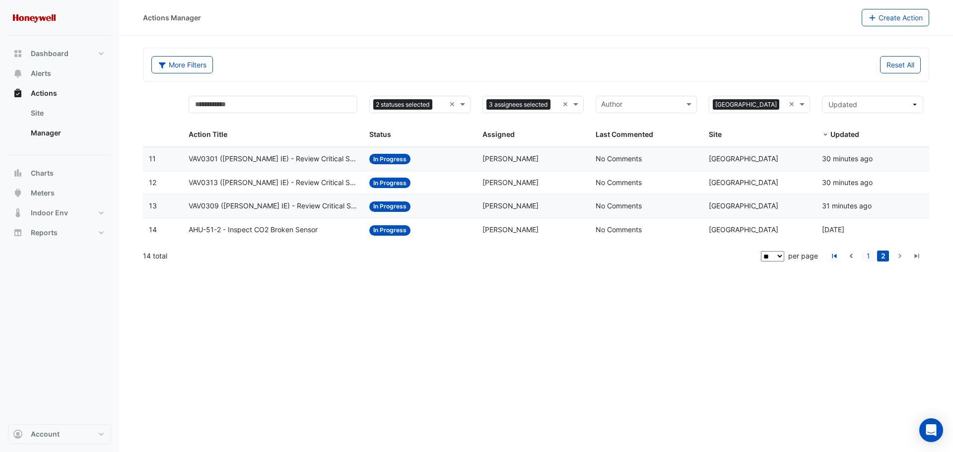
click at [866, 253] on link "1" at bounding box center [868, 256] width 12 height 11
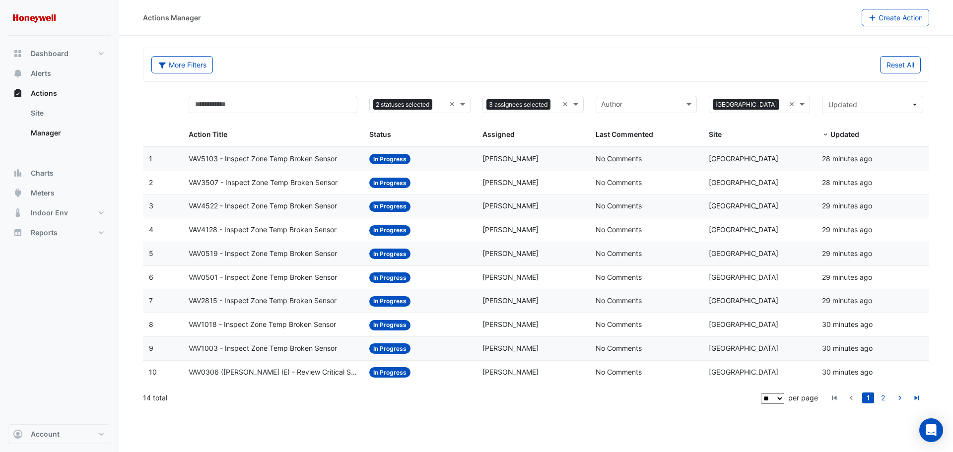
click at [298, 374] on span "VAV0306 ([PERSON_NAME] IE) - Review Critical Sensor Outside Range" at bounding box center [273, 372] width 169 height 11
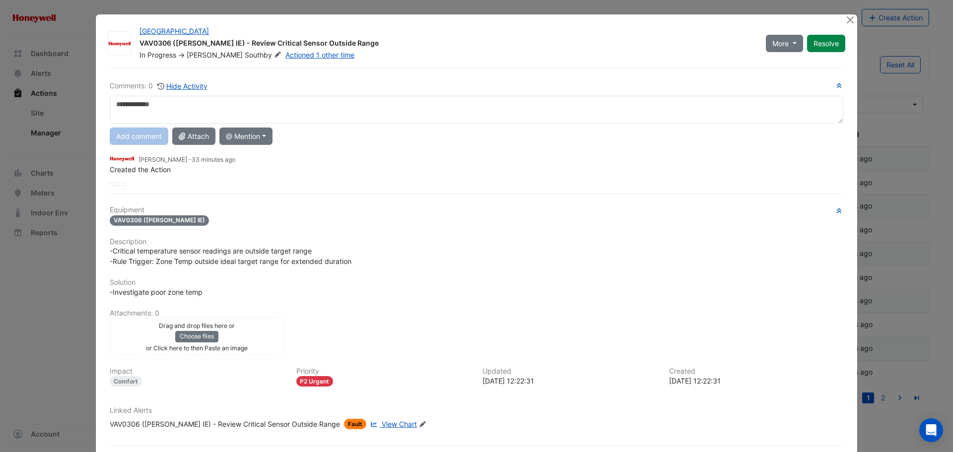
click at [225, 107] on textarea at bounding box center [476, 110] width 733 height 28
drag, startPoint x: 266, startPoint y: 107, endPoint x: 107, endPoint y: 93, distance: 159.3
click at [110, 93] on div "**********" at bounding box center [476, 132] width 733 height 105
click at [150, 108] on textarea "**********" at bounding box center [476, 110] width 733 height 28
click at [151, 106] on textarea "**********" at bounding box center [476, 110] width 733 height 28
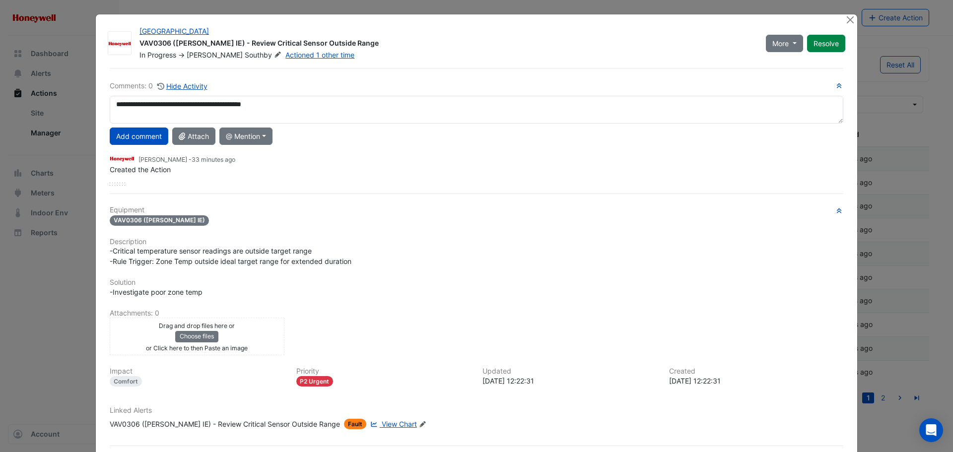
drag, startPoint x: 271, startPoint y: 103, endPoint x: 111, endPoint y: 98, distance: 160.8
click at [111, 98] on textarea "**********" at bounding box center [476, 110] width 733 height 28
type textarea "**********"
click at [145, 135] on button "Add comment" at bounding box center [139, 135] width 59 height 17
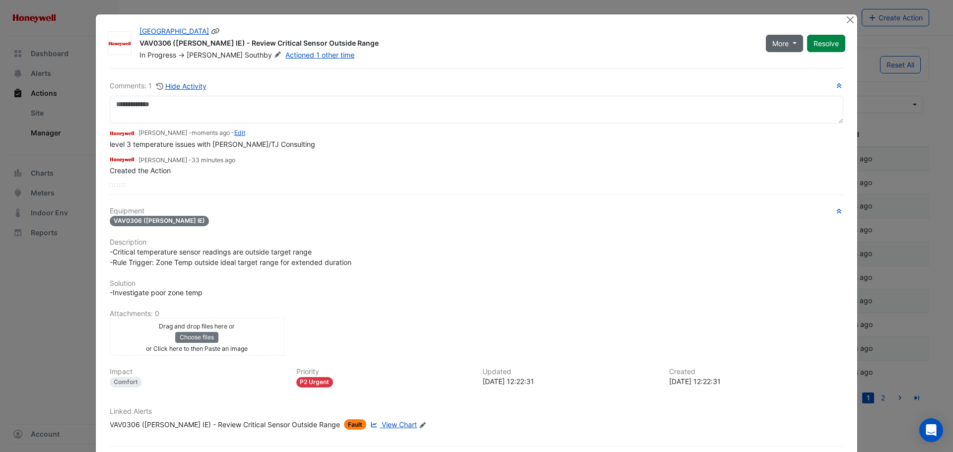
click at [778, 46] on span "More" at bounding box center [780, 43] width 16 height 10
click at [798, 69] on button "On Hold" at bounding box center [801, 65] width 78 height 14
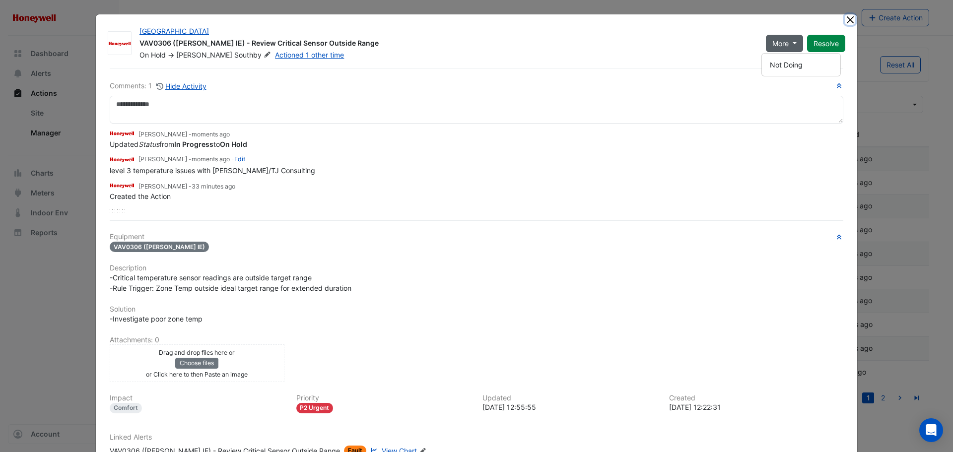
click at [848, 18] on button "Close" at bounding box center [849, 19] width 10 height 10
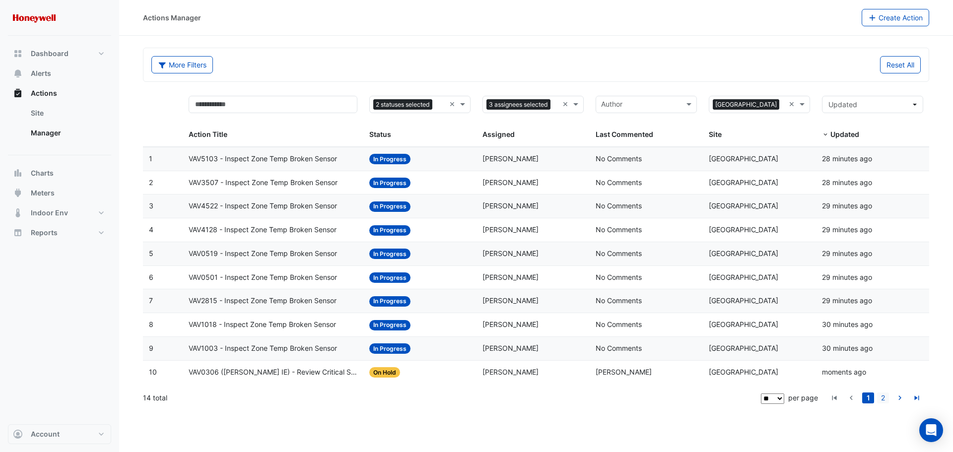
click at [880, 399] on link "2" at bounding box center [883, 397] width 12 height 11
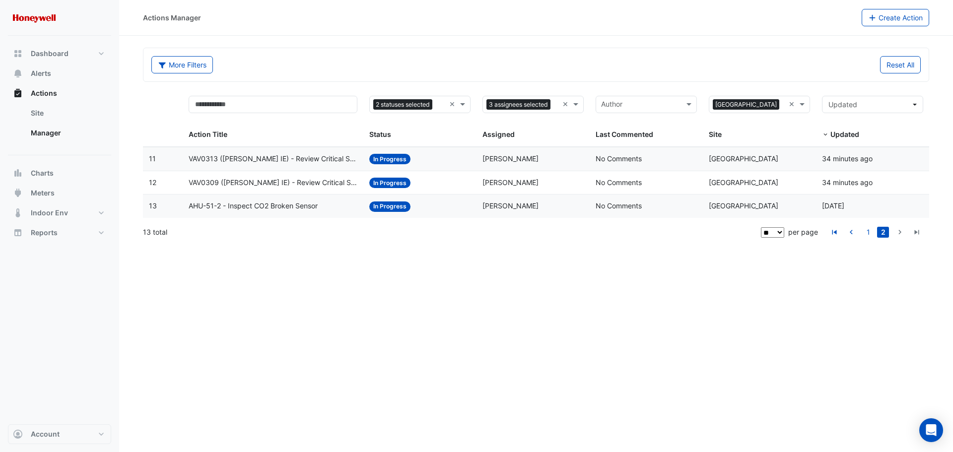
click at [265, 153] on span "VAV0313 ([PERSON_NAME] IE) - Review Critical Sensor Outside Range" at bounding box center [273, 158] width 169 height 11
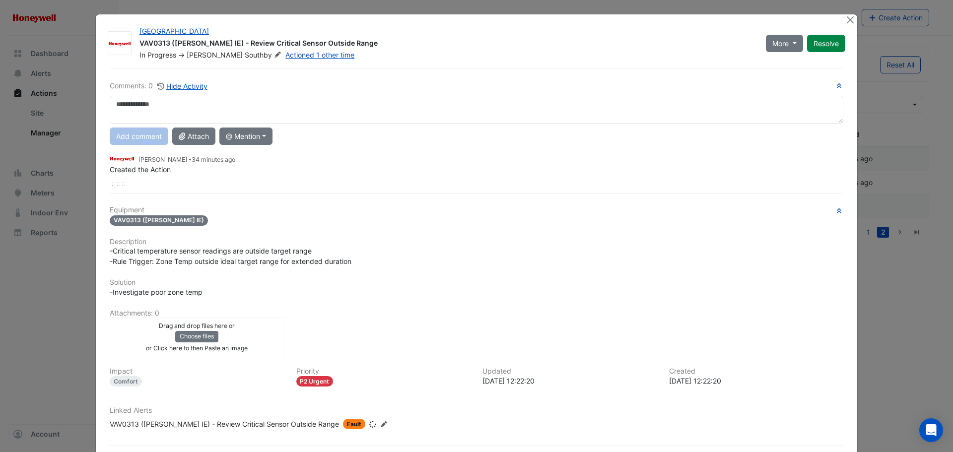
click at [211, 100] on textarea at bounding box center [476, 110] width 733 height 28
type textarea "**********"
click at [142, 139] on button "Add comment" at bounding box center [139, 135] width 59 height 17
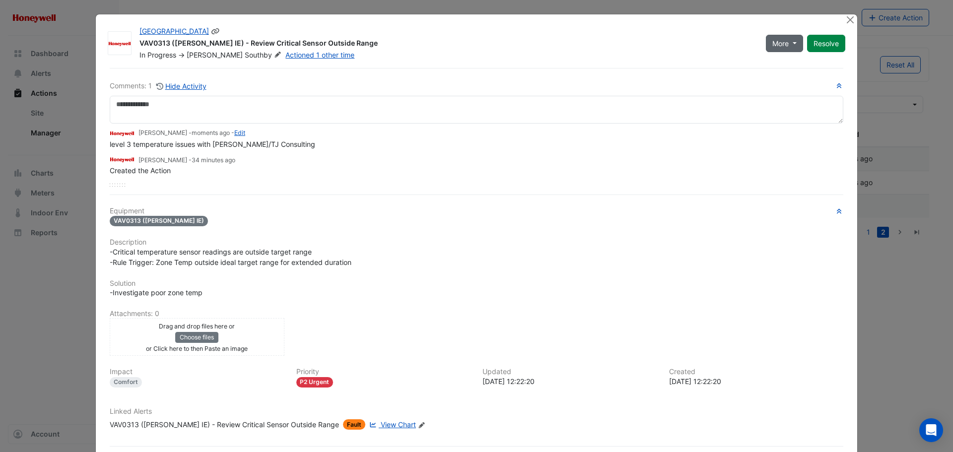
click at [779, 44] on span "More" at bounding box center [780, 43] width 16 height 10
click at [774, 61] on button "On Hold" at bounding box center [801, 65] width 78 height 14
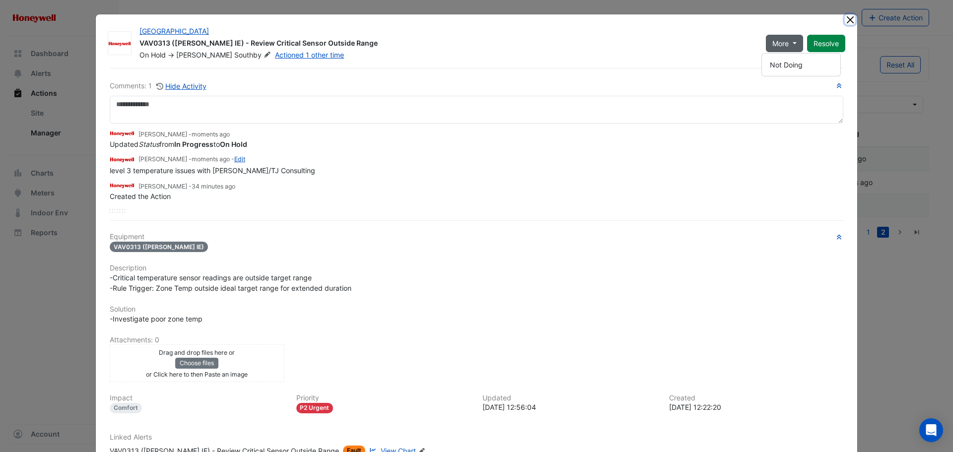
click at [847, 19] on button "Close" at bounding box center [849, 19] width 10 height 10
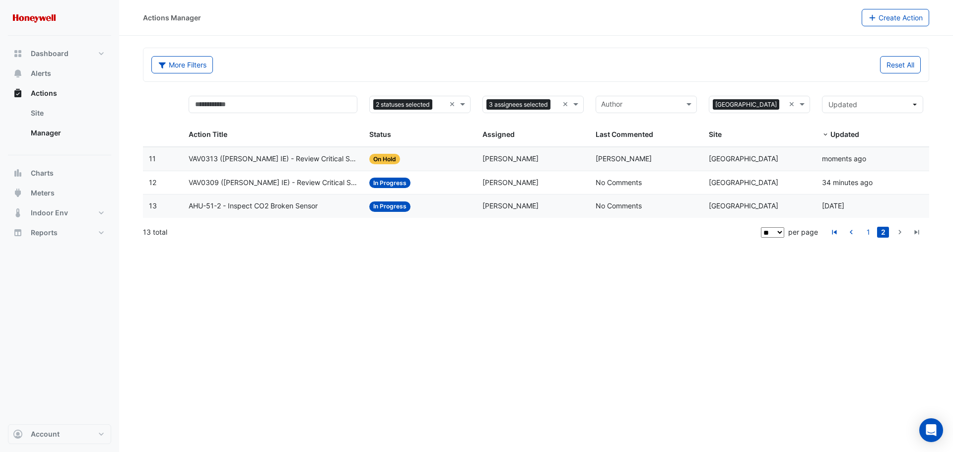
click at [287, 179] on span "VAV0309 ([PERSON_NAME] IE) - Review Critical Sensor Outside Range" at bounding box center [273, 182] width 169 height 11
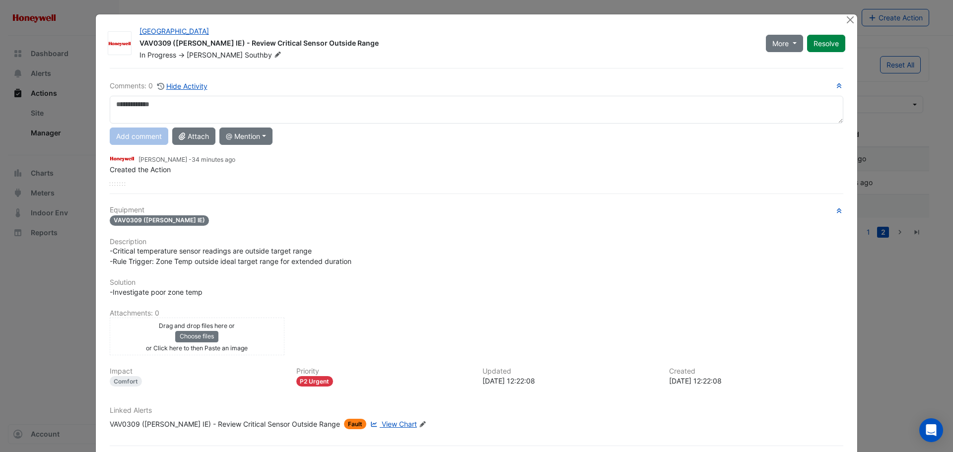
click at [138, 110] on textarea at bounding box center [476, 110] width 733 height 28
type textarea "**********"
click at [141, 137] on button "Add comment" at bounding box center [139, 135] width 59 height 17
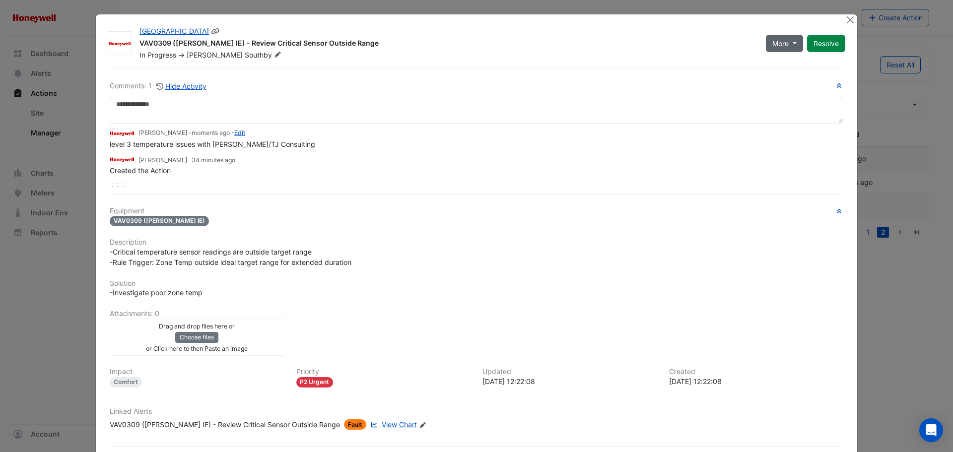
click at [779, 46] on span "More" at bounding box center [780, 43] width 16 height 10
click at [778, 65] on button "On Hold" at bounding box center [801, 65] width 78 height 14
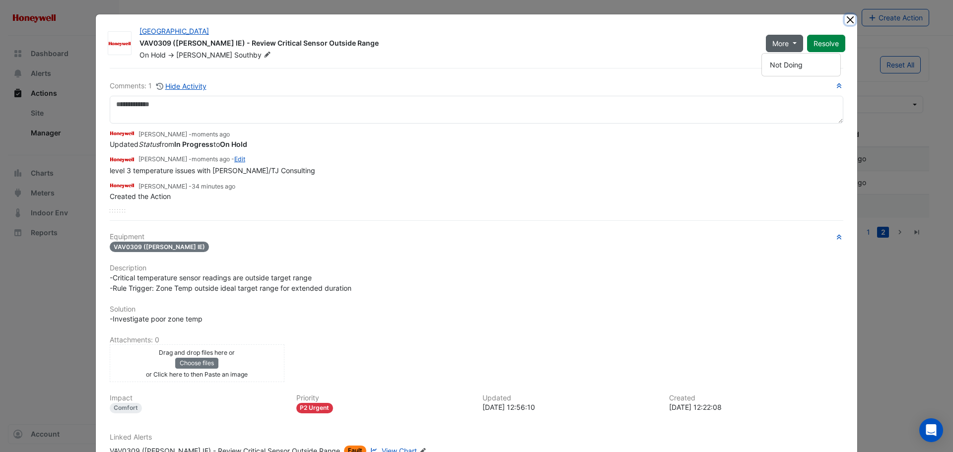
click at [846, 21] on button "Close" at bounding box center [849, 19] width 10 height 10
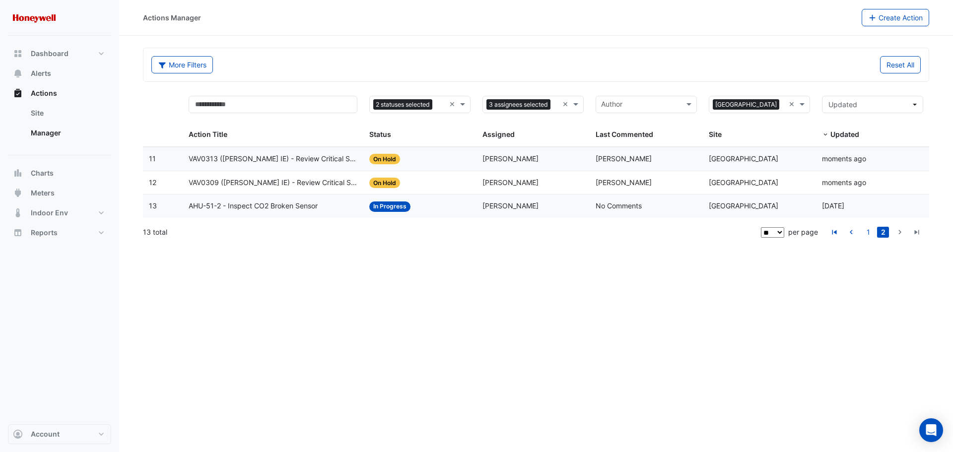
click at [372, 298] on div "Actions Manager Create Action More Filters Reset All 2 statuses selected × 3 as…" at bounding box center [535, 226] width 833 height 452
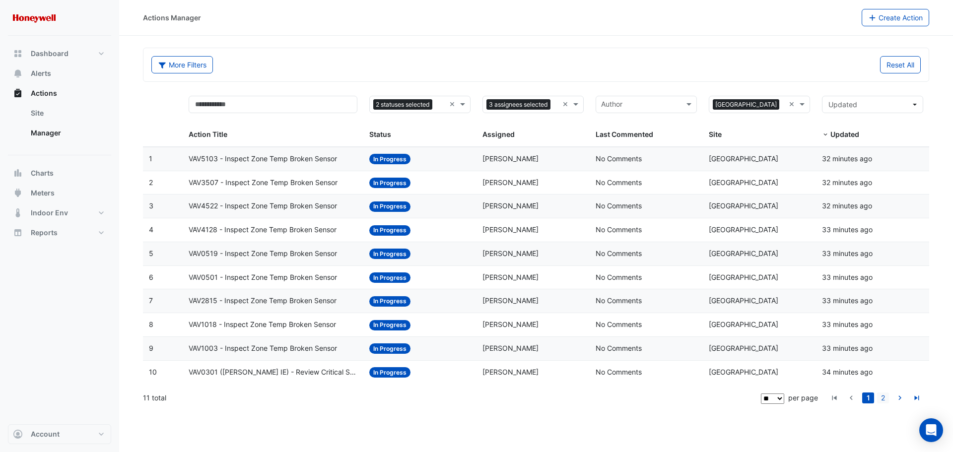
click at [880, 399] on link "2" at bounding box center [883, 397] width 12 height 11
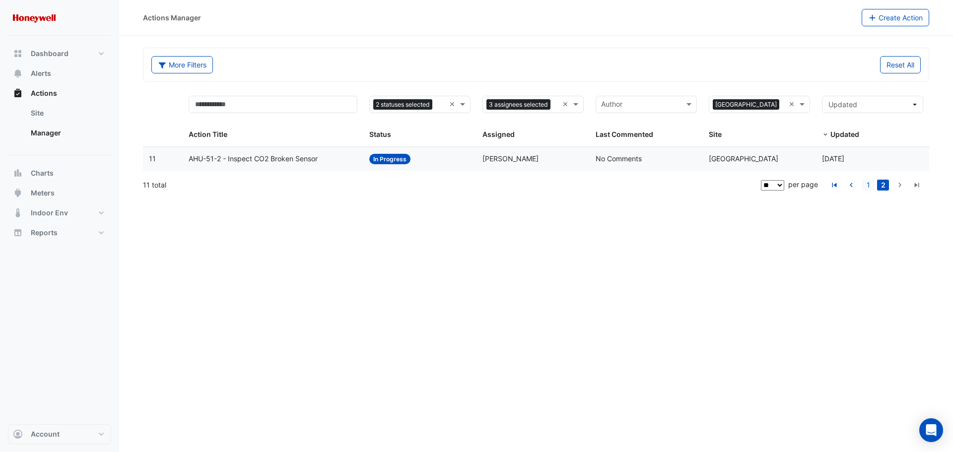
click at [868, 185] on link "1" at bounding box center [868, 185] width 12 height 11
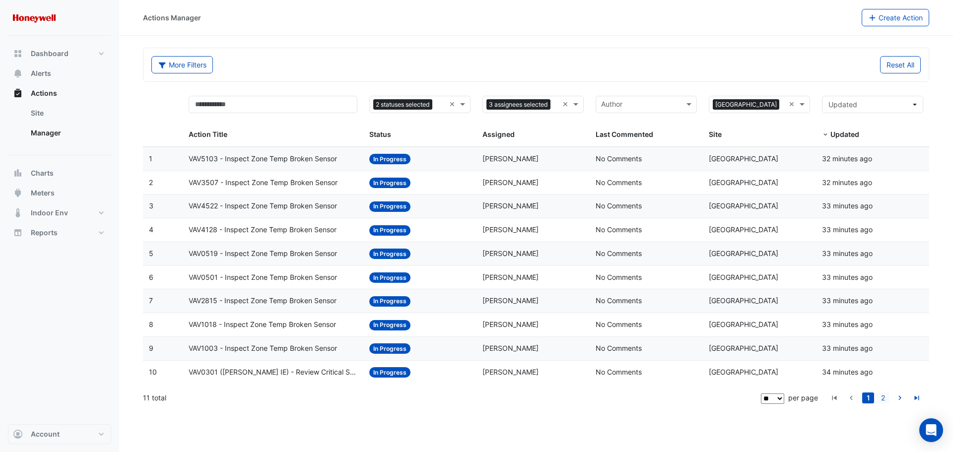
click at [887, 399] on link "2" at bounding box center [883, 397] width 12 height 11
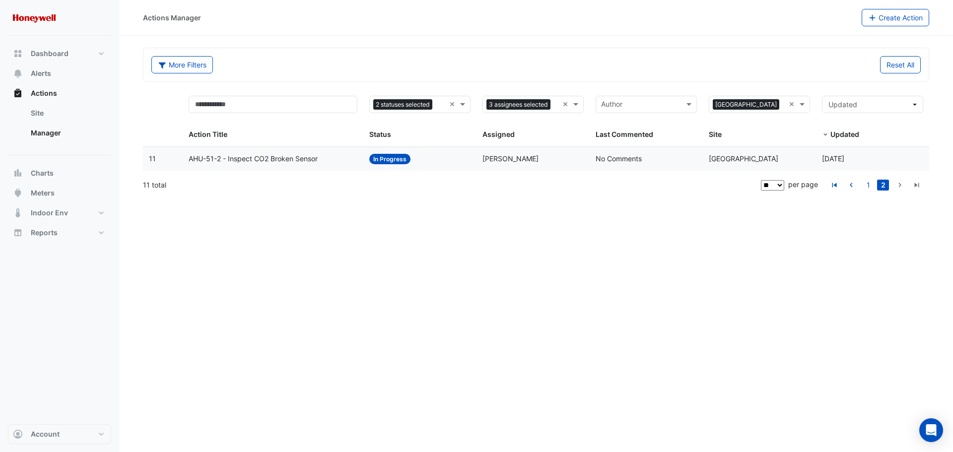
click at [260, 161] on span "AHU-51-2 - Inspect CO2 Broken Sensor" at bounding box center [253, 158] width 129 height 11
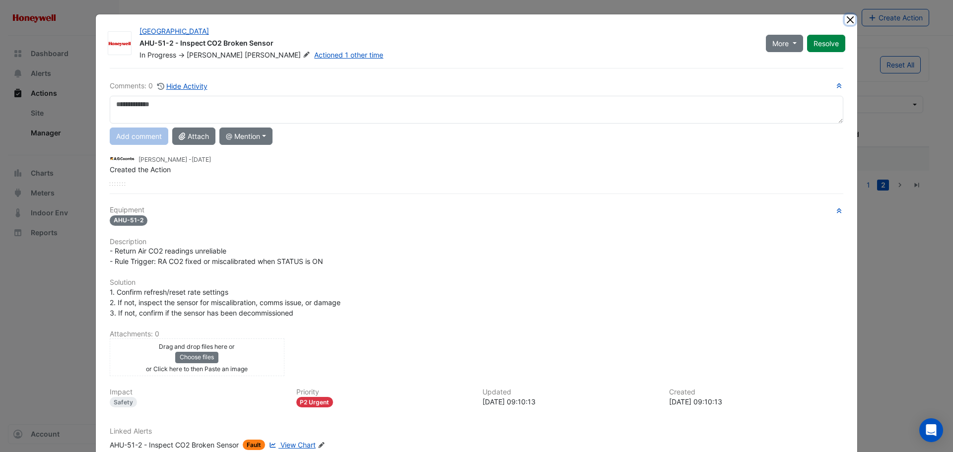
click at [845, 23] on button "Close" at bounding box center [849, 19] width 10 height 10
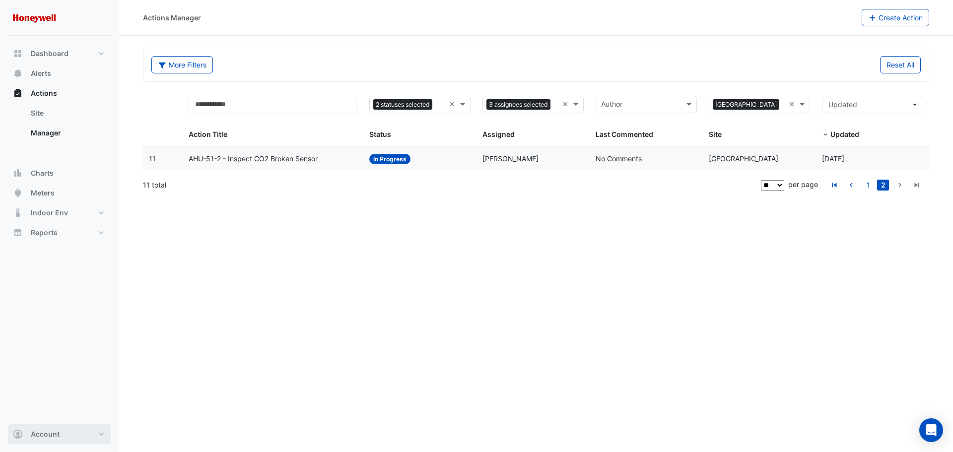
click at [76, 433] on button "Account" at bounding box center [59, 434] width 103 height 20
click at [68, 363] on link "Preferences" at bounding box center [59, 361] width 94 height 20
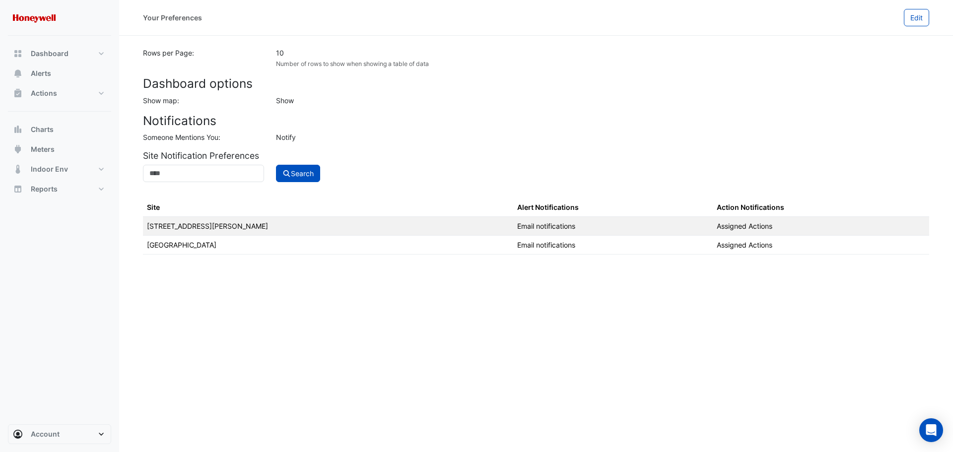
click at [201, 145] on section "Rows per Page: 10 Number of rows to show when showing a table of data Dashboard…" at bounding box center [535, 145] width 833 height 219
click at [201, 144] on section "Rows per Page: 10 Number of rows to show when showing a table of data Dashboard…" at bounding box center [535, 145] width 833 height 219
click at [211, 178] on input at bounding box center [203, 173] width 121 height 17
click at [203, 178] on input at bounding box center [203, 173] width 121 height 17
click at [165, 229] on td "[STREET_ADDRESS][PERSON_NAME]" at bounding box center [328, 226] width 370 height 19
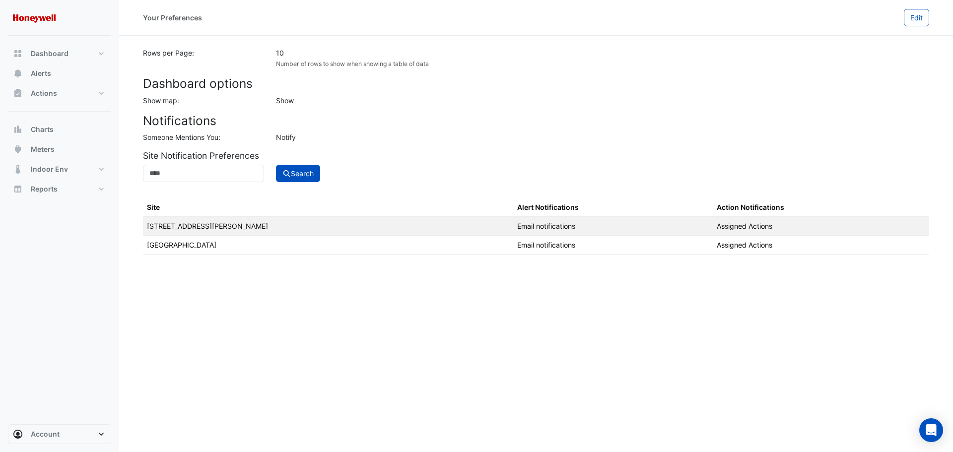
click at [191, 251] on td "[GEOGRAPHIC_DATA]" at bounding box center [328, 245] width 370 height 19
click at [924, 9] on button "Edit" at bounding box center [915, 17] width 25 height 17
select select "********"
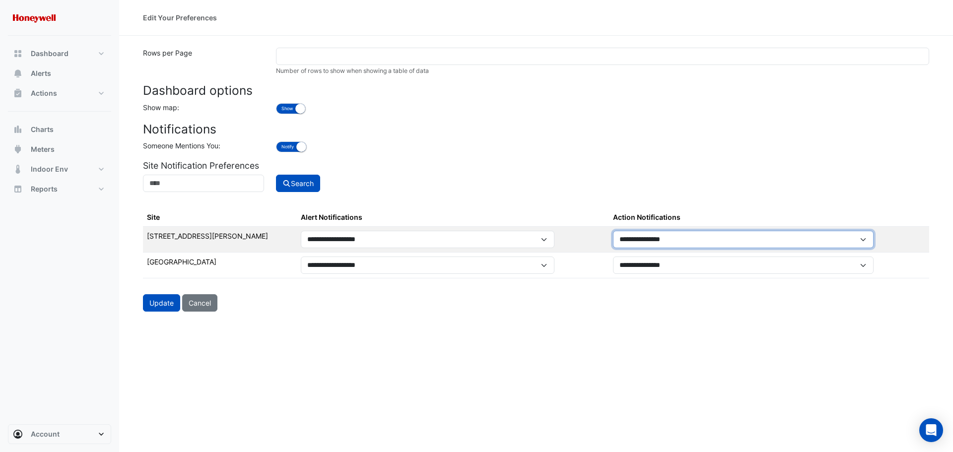
click at [752, 246] on select "**********" at bounding box center [743, 239] width 260 height 17
click at [754, 186] on div "Search" at bounding box center [602, 183] width 665 height 17
click at [172, 305] on button "Update" at bounding box center [161, 302] width 37 height 17
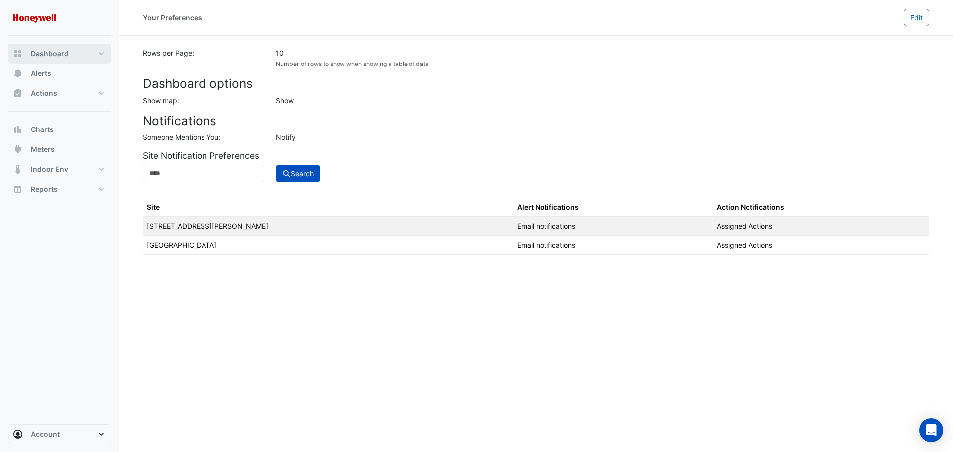
click at [51, 51] on span "Dashboard" at bounding box center [50, 54] width 38 height 10
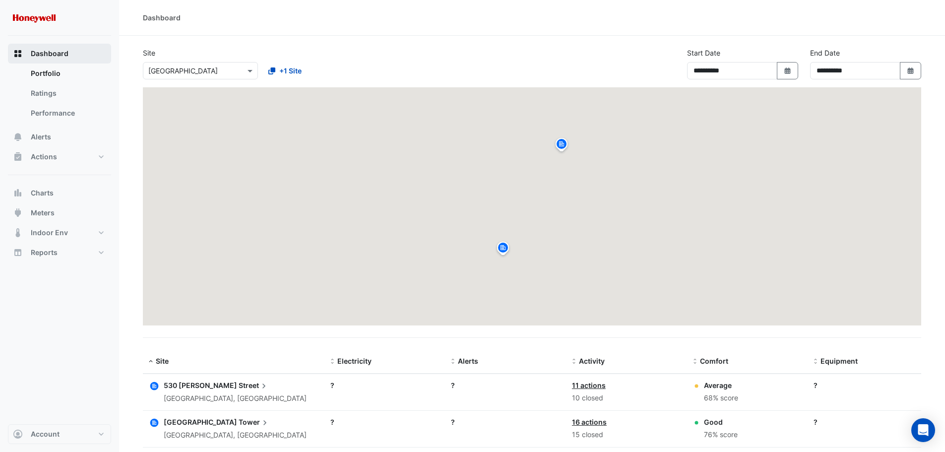
click at [51, 51] on span "Dashboard" at bounding box center [50, 54] width 38 height 10
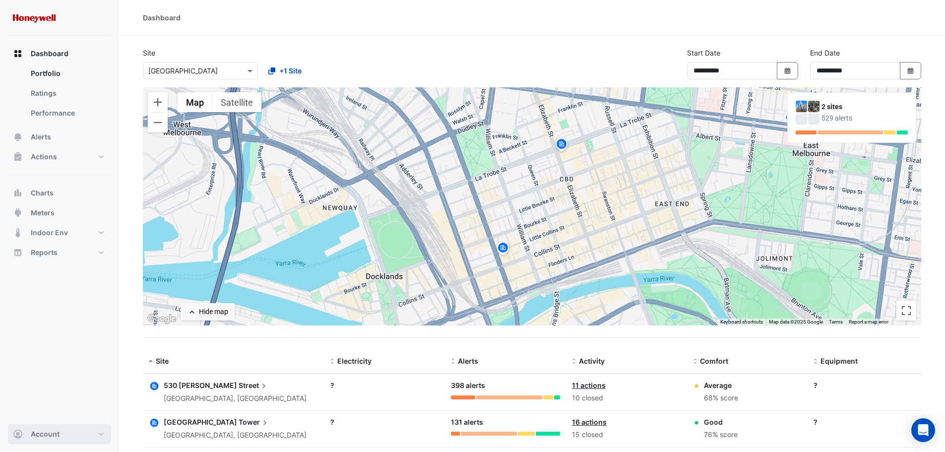
click at [65, 439] on button "Account" at bounding box center [59, 434] width 103 height 20
click at [59, 364] on link "Preferences" at bounding box center [59, 361] width 94 height 20
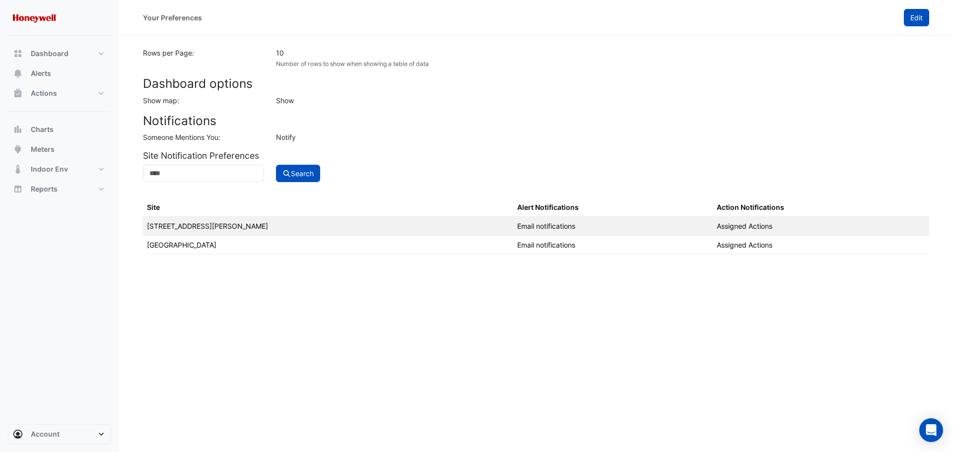
click at [913, 14] on span "Edit" at bounding box center [916, 17] width 12 height 8
select select "********"
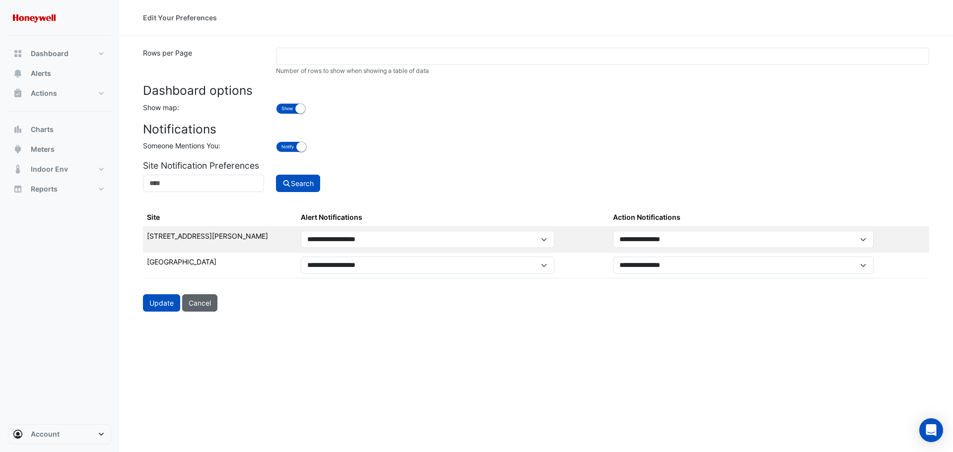
click at [193, 306] on button "Cancel" at bounding box center [199, 302] width 35 height 17
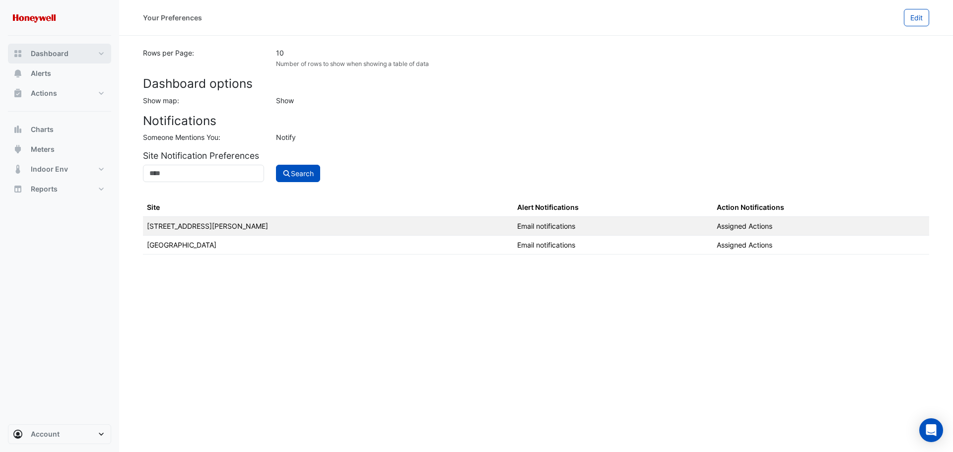
click at [104, 54] on button "Dashboard" at bounding box center [59, 54] width 103 height 20
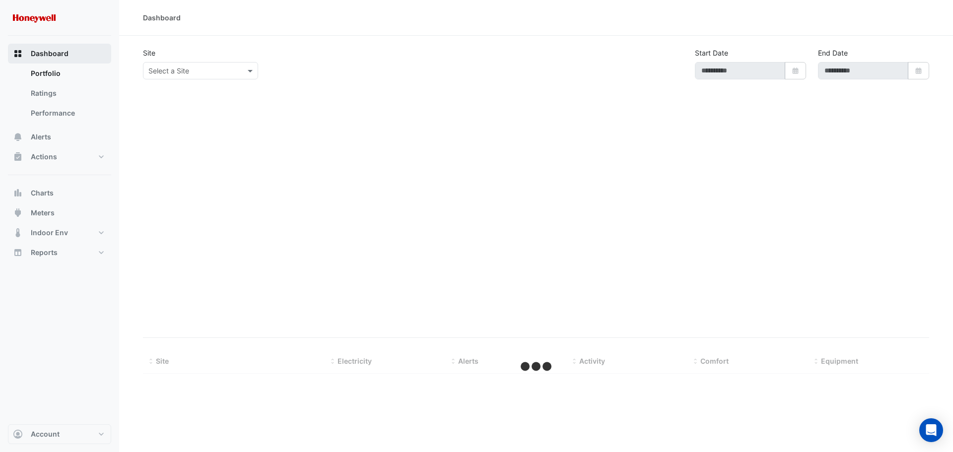
type input "**********"
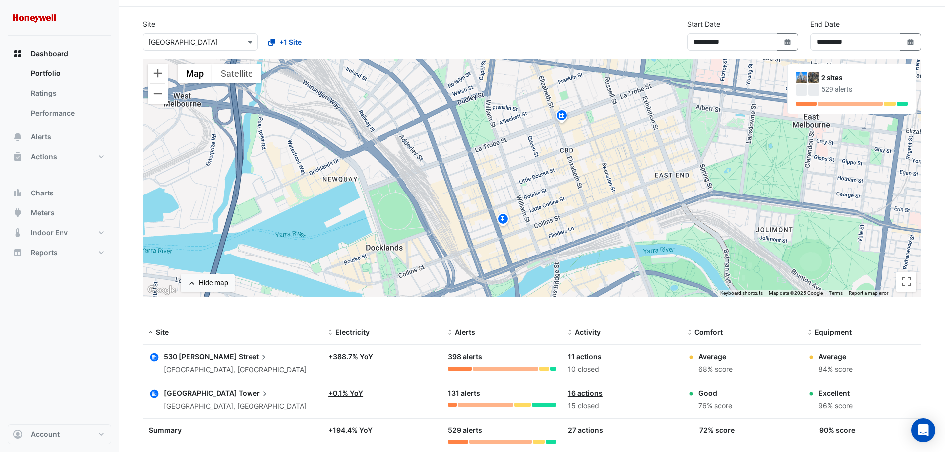
scroll to position [53, 0]
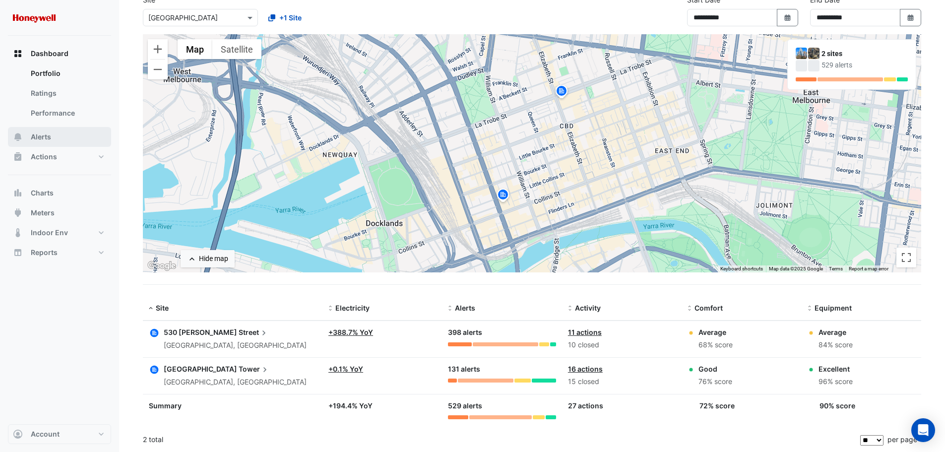
click at [71, 140] on button "Alerts" at bounding box center [59, 137] width 103 height 20
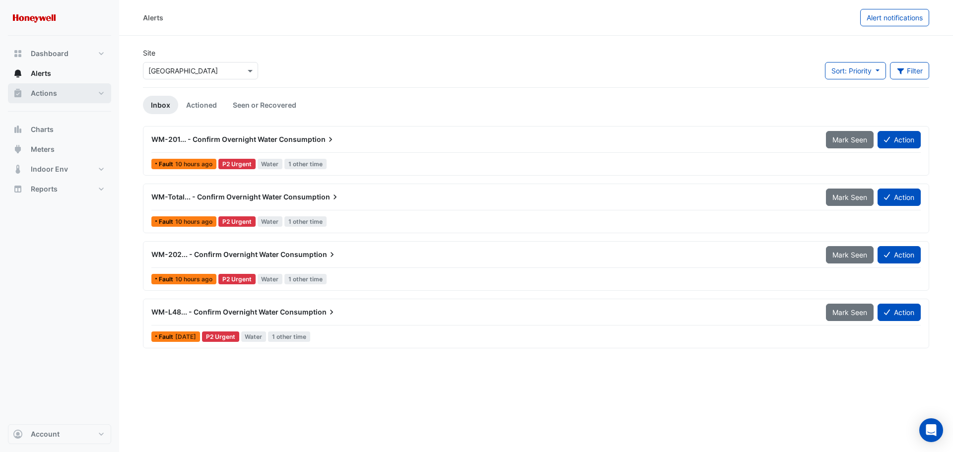
click at [102, 92] on button "Actions" at bounding box center [59, 93] width 103 height 20
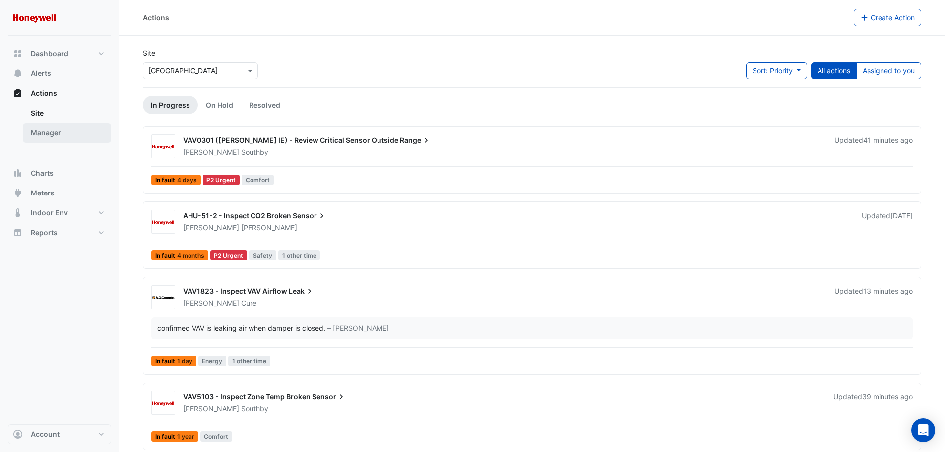
click at [68, 127] on link "Manager" at bounding box center [67, 133] width 88 height 20
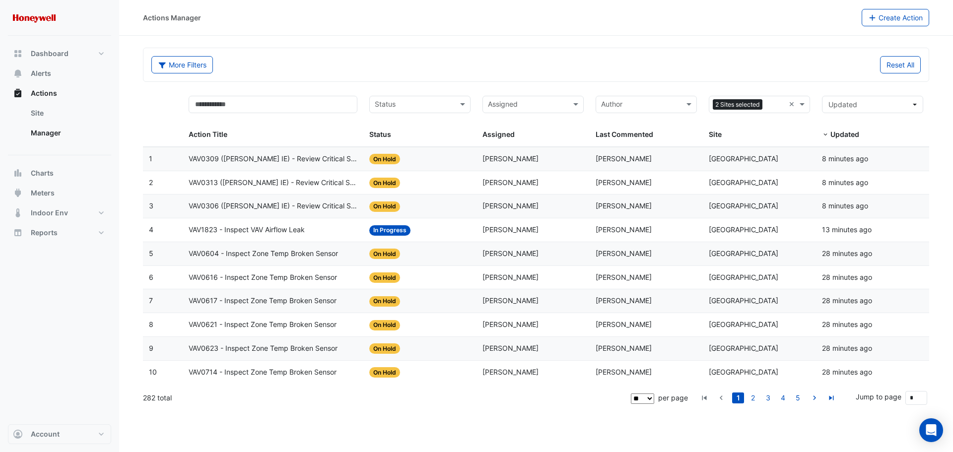
click at [541, 106] on input "text" at bounding box center [527, 105] width 79 height 11
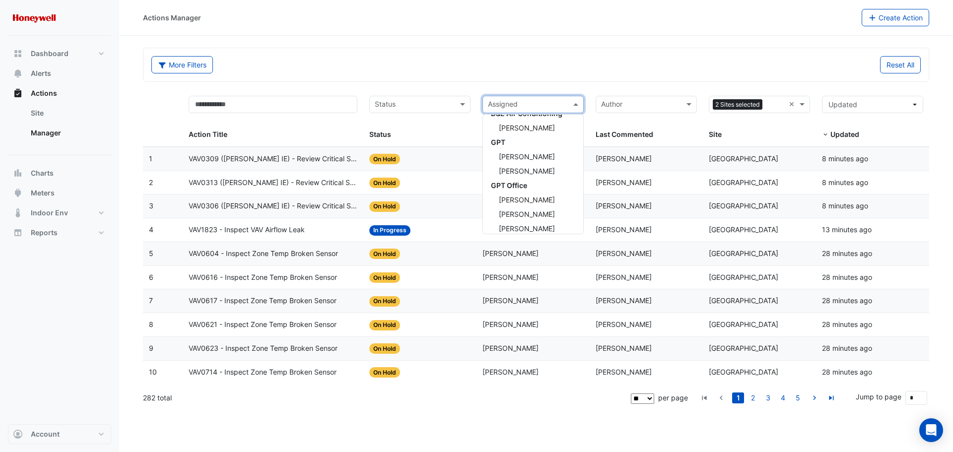
scroll to position [165, 0]
click at [510, 222] on span "Honeywell" at bounding box center [509, 219] width 36 height 8
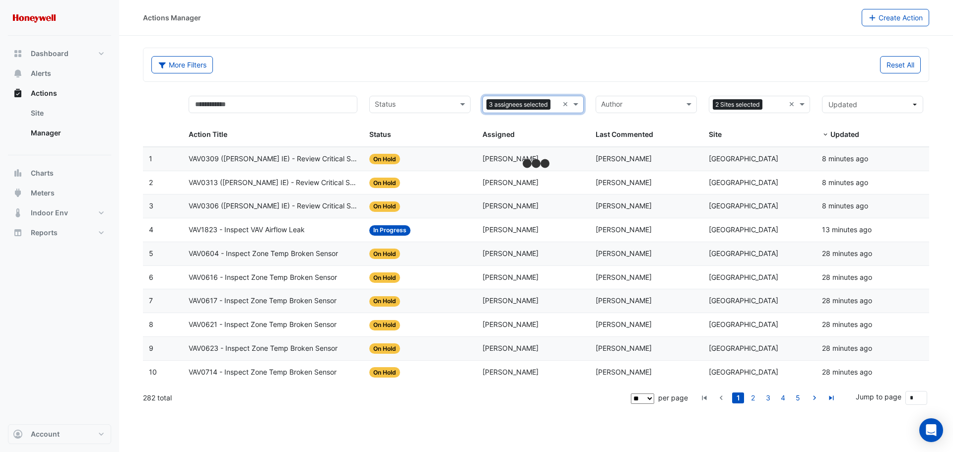
click at [432, 103] on input "text" at bounding box center [414, 105] width 79 height 11
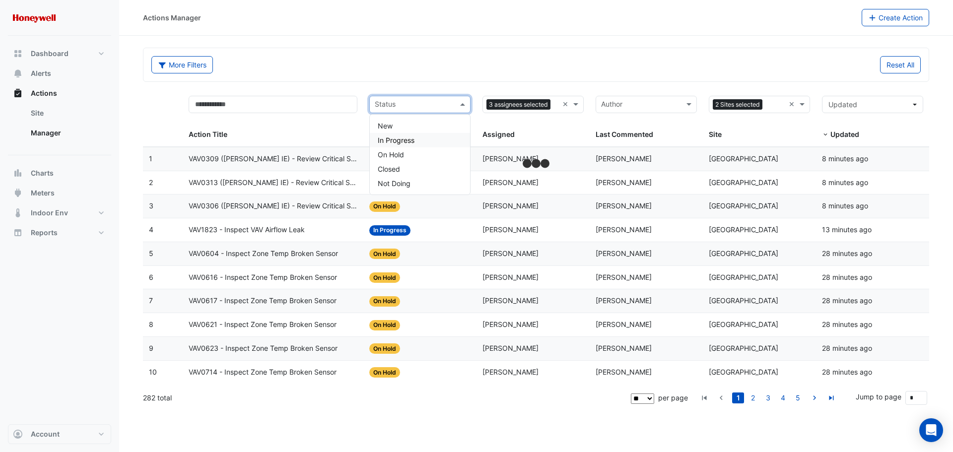
click at [407, 137] on span "In Progress" at bounding box center [396, 140] width 37 height 8
click at [425, 106] on input "text" at bounding box center [429, 105] width 31 height 11
click at [418, 128] on div "New" at bounding box center [420, 126] width 100 height 14
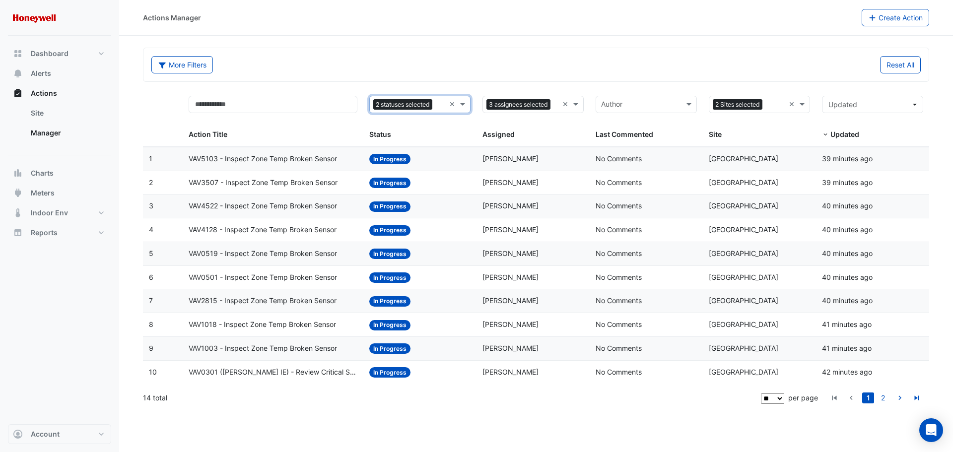
click at [438, 70] on div "More Filters" at bounding box center [340, 64] width 390 height 17
click at [881, 400] on link "2" at bounding box center [883, 397] width 12 height 11
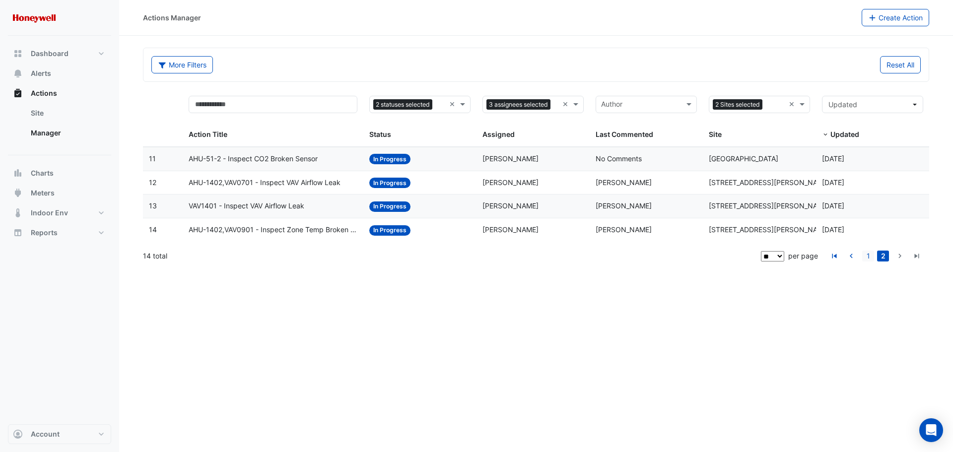
click at [867, 256] on link "1" at bounding box center [868, 256] width 12 height 11
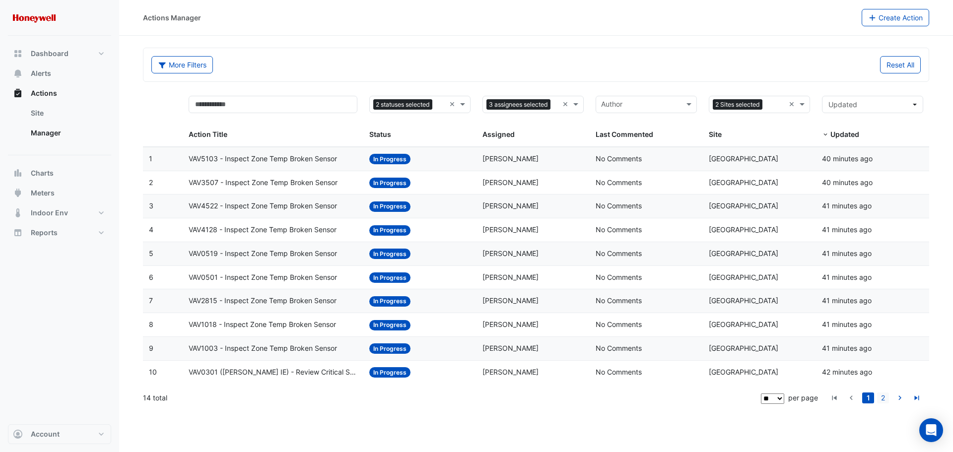
click at [886, 397] on link "2" at bounding box center [883, 397] width 12 height 11
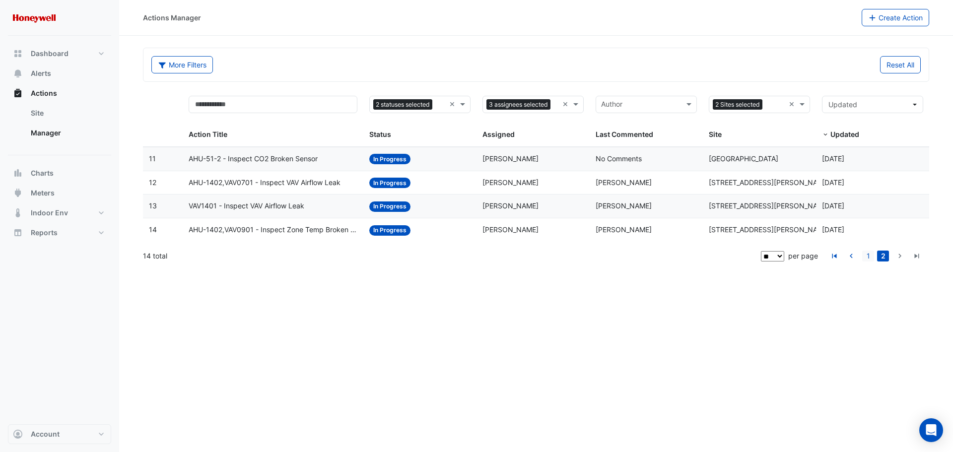
click at [871, 253] on link "1" at bounding box center [868, 256] width 12 height 11
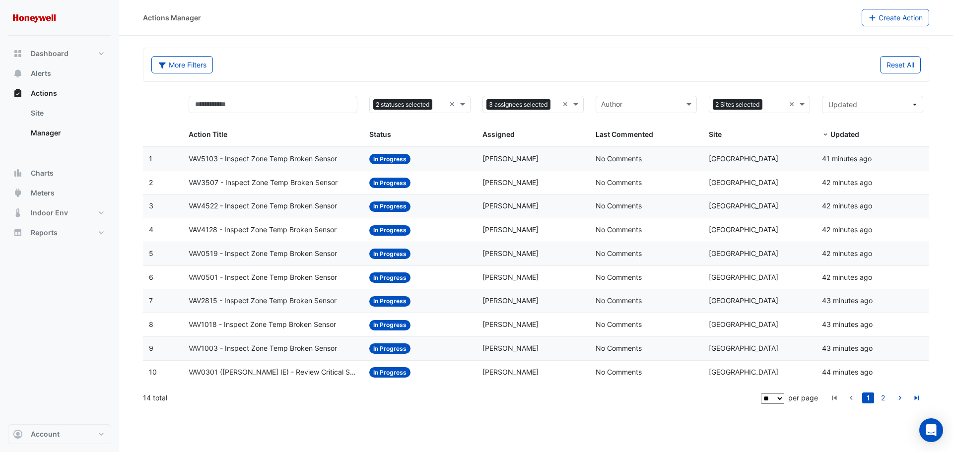
click at [267, 373] on span "VAV0301 ([PERSON_NAME] IE) - Review Critical Sensor Outside Range" at bounding box center [273, 372] width 169 height 11
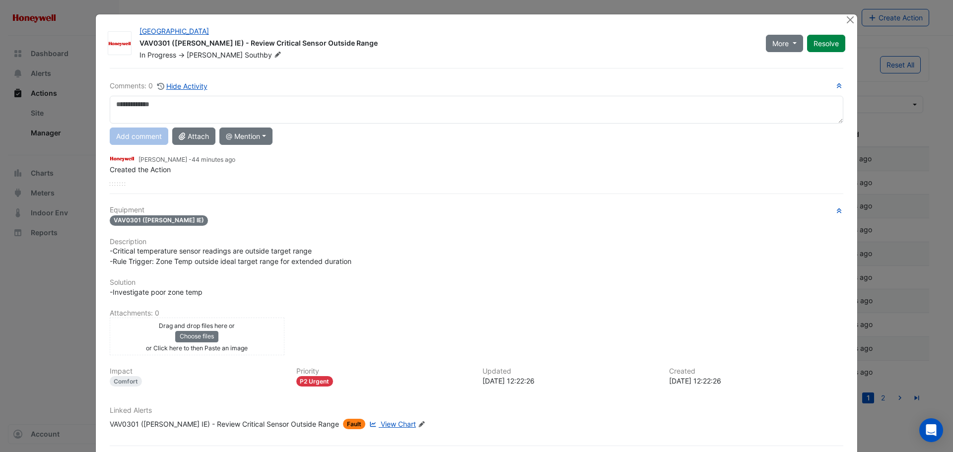
click at [220, 104] on textarea at bounding box center [476, 110] width 733 height 28
click at [217, 107] on textarea at bounding box center [476, 110] width 733 height 28
click at [851, 18] on button "Close" at bounding box center [849, 19] width 10 height 10
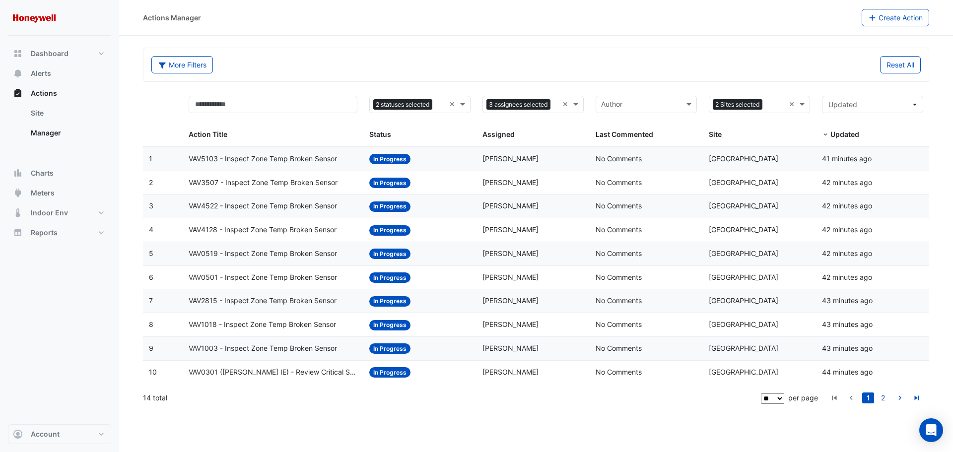
click at [446, 104] on div "2 statuses selected ×" at bounding box center [419, 104] width 101 height 17
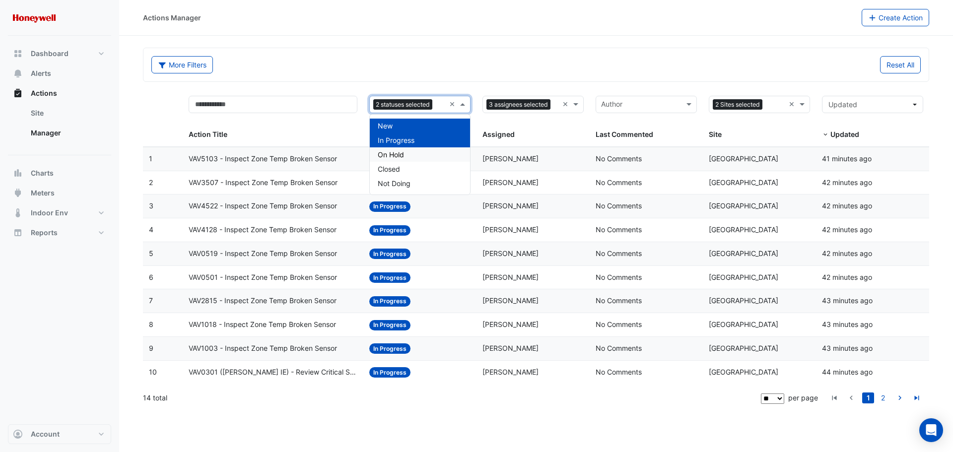
click at [410, 154] on div "On Hold" at bounding box center [420, 154] width 100 height 14
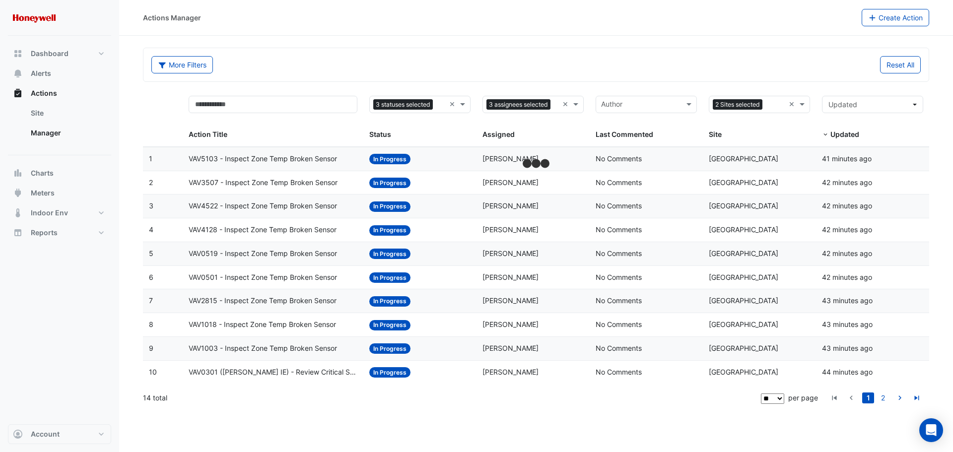
click at [384, 66] on div "More Filters" at bounding box center [340, 64] width 390 height 17
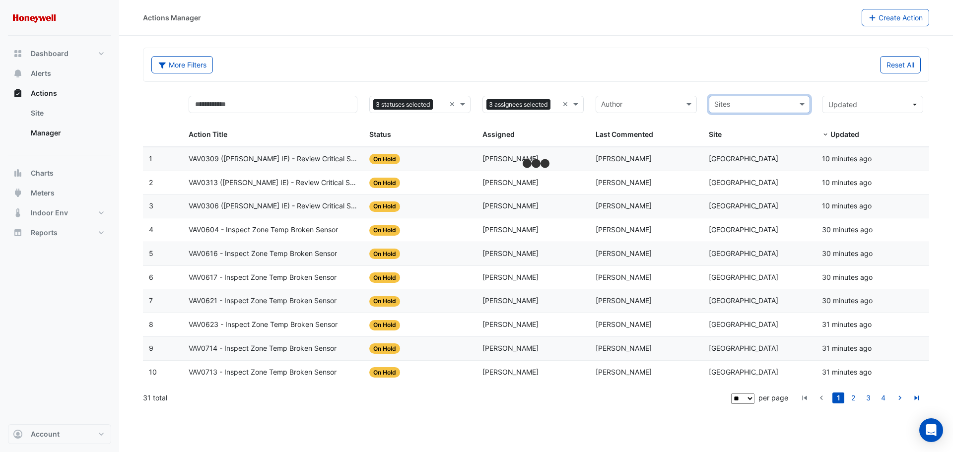
click at [792, 106] on input "text" at bounding box center [753, 105] width 79 height 11
click at [778, 137] on span "[GEOGRAPHIC_DATA]" at bounding box center [751, 140] width 69 height 8
click at [430, 54] on div "More Filters Reset All" at bounding box center [535, 64] width 785 height 33
click at [867, 395] on link "2" at bounding box center [868, 397] width 12 height 11
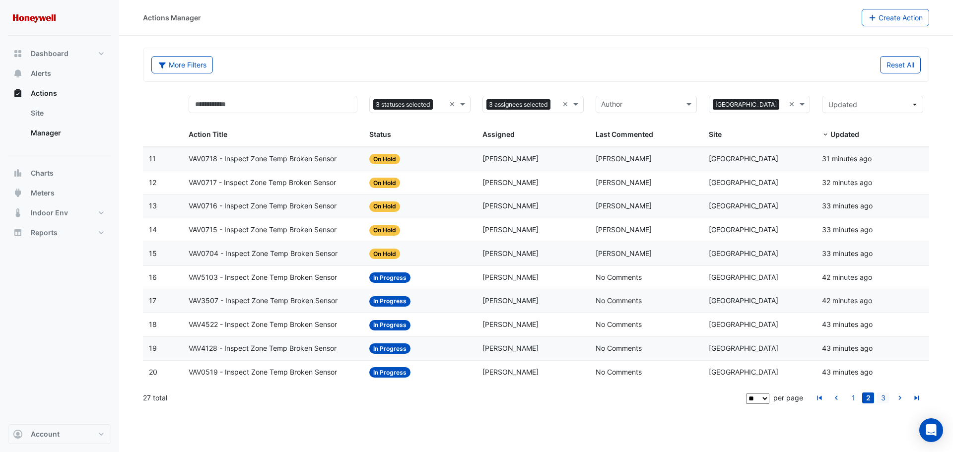
click at [888, 402] on link "3" at bounding box center [883, 397] width 12 height 11
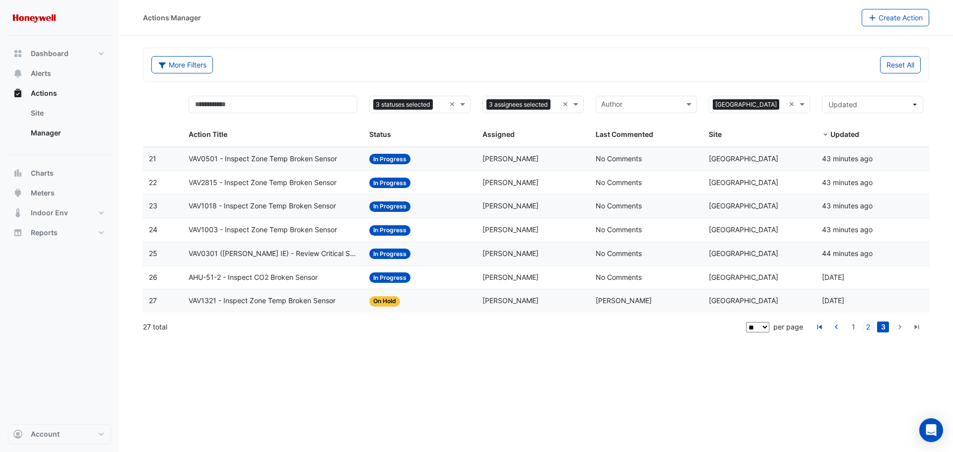
click at [867, 326] on link "2" at bounding box center [868, 326] width 12 height 11
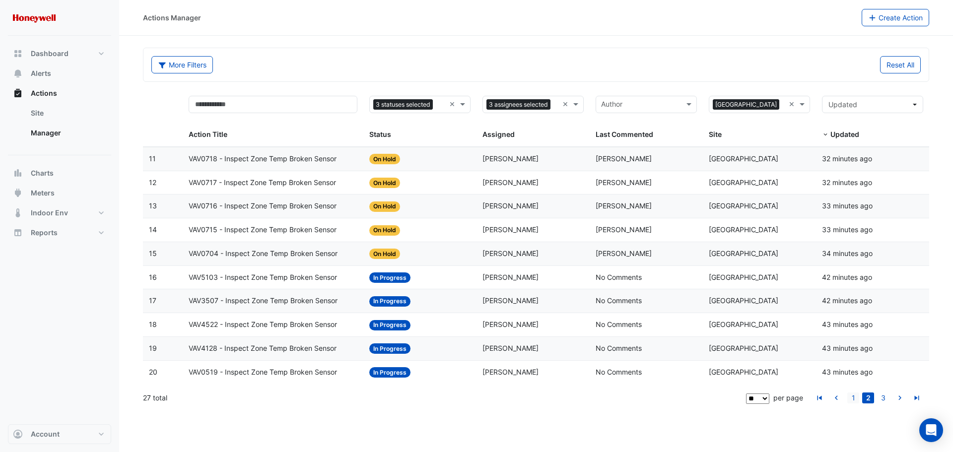
click at [856, 397] on link "1" at bounding box center [853, 397] width 12 height 11
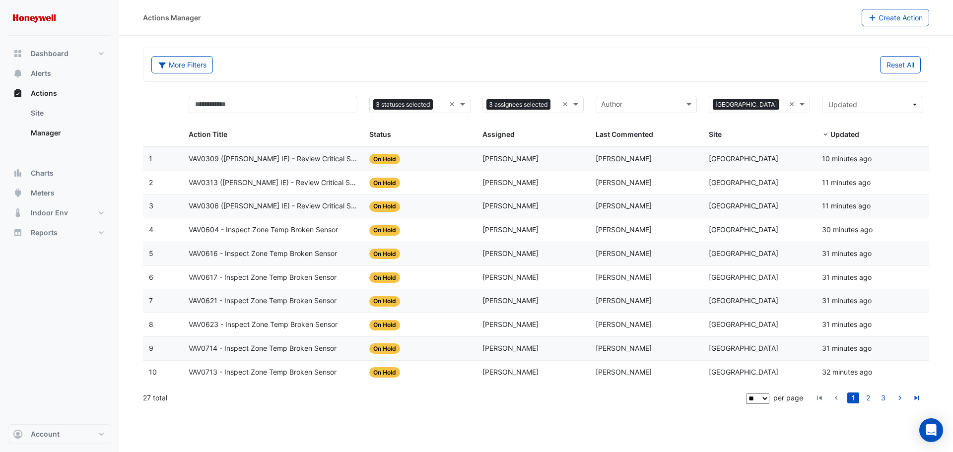
click at [311, 156] on span "VAV0309 ([PERSON_NAME] IE) - Review Critical Sensor Outside Range" at bounding box center [273, 158] width 169 height 11
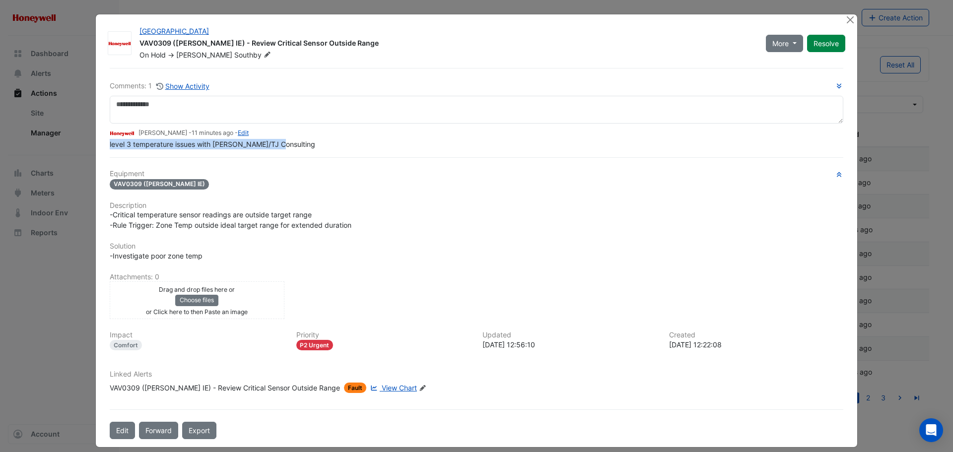
drag, startPoint x: 277, startPoint y: 167, endPoint x: 105, endPoint y: 146, distance: 173.0
click at [105, 146] on div "Comments: 1 Show Activity [PERSON_NAME] - 11 minutes ago - Edit level 3 tempera…" at bounding box center [476, 253] width 745 height 371
copy span "level 3 temperature issues with [PERSON_NAME]/TJ Consulting"
click at [850, 20] on button "Close" at bounding box center [849, 19] width 10 height 10
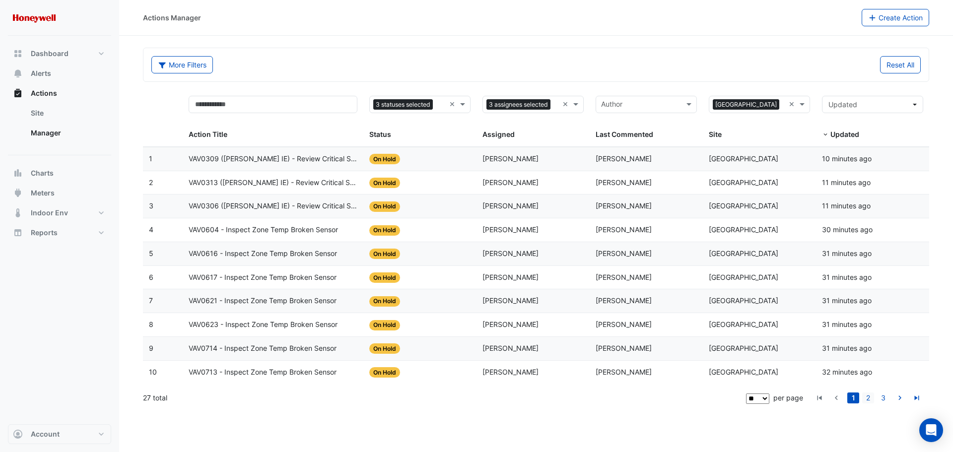
click at [868, 397] on link "2" at bounding box center [868, 397] width 12 height 11
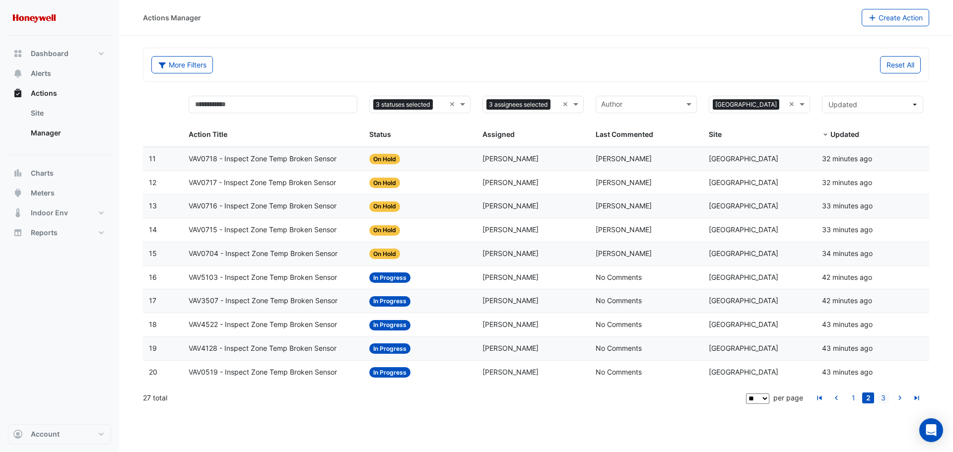
click at [881, 398] on link "3" at bounding box center [883, 397] width 12 height 11
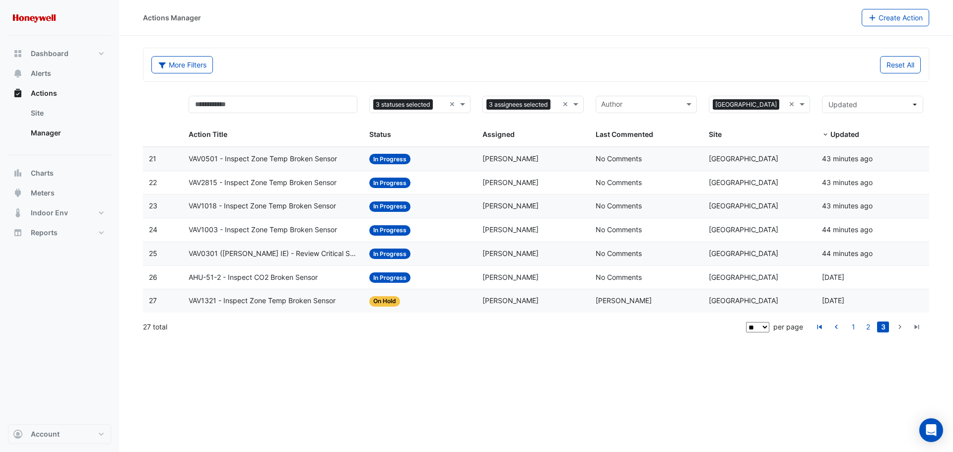
click at [307, 255] on span "VAV0301 ([PERSON_NAME] IE) - Review Critical Sensor Outside Range" at bounding box center [273, 253] width 169 height 11
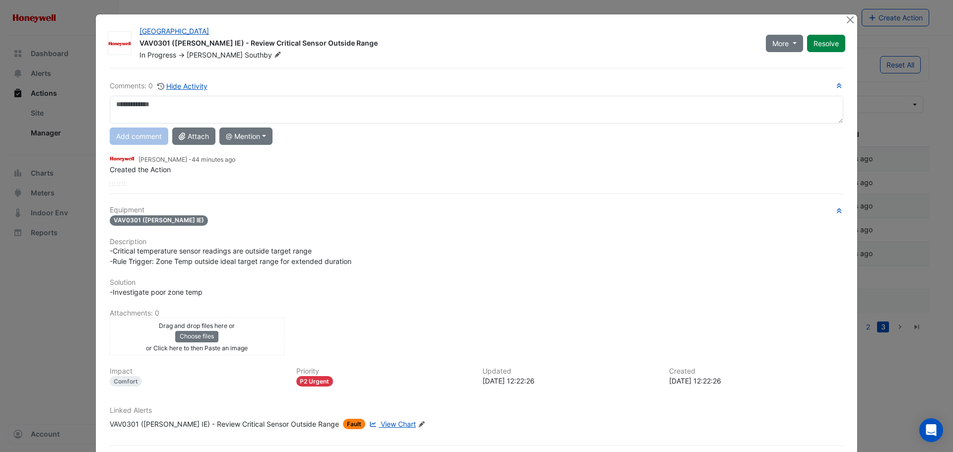
click at [141, 105] on textarea at bounding box center [476, 110] width 733 height 28
type textarea "**********"
click at [143, 139] on button "Add comment" at bounding box center [139, 135] width 59 height 17
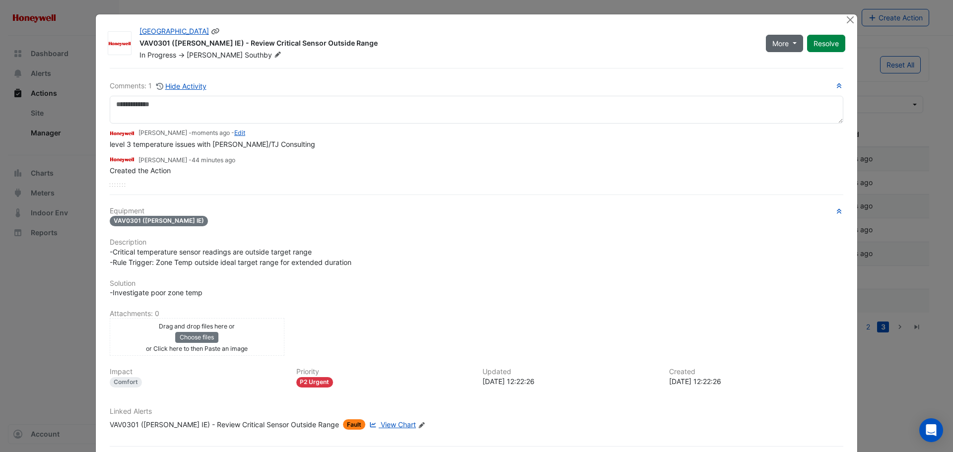
click at [777, 45] on span "More" at bounding box center [780, 43] width 16 height 10
click at [776, 63] on button "On Hold" at bounding box center [801, 65] width 78 height 14
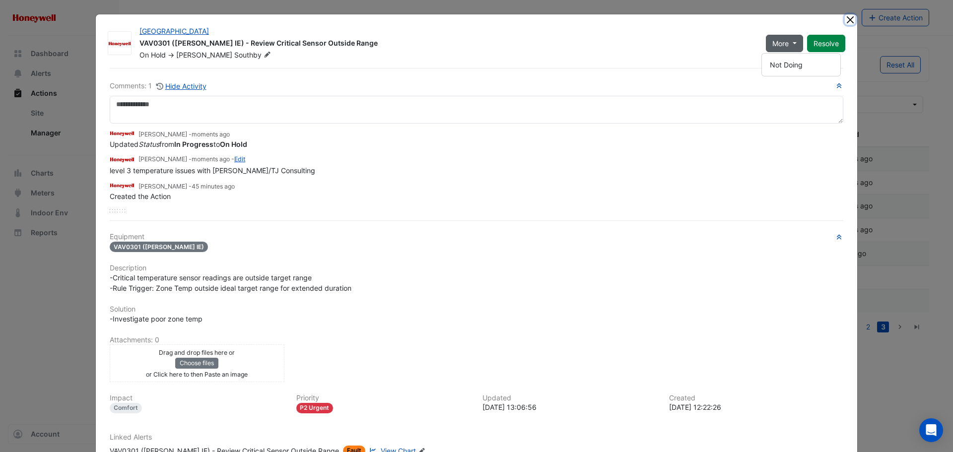
click at [844, 17] on button "Close" at bounding box center [849, 19] width 10 height 10
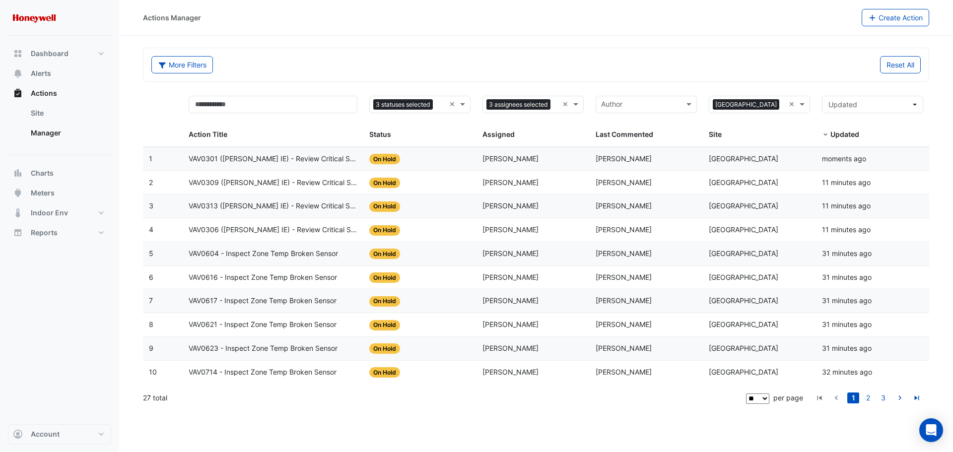
click at [445, 106] on input "text" at bounding box center [441, 105] width 8 height 11
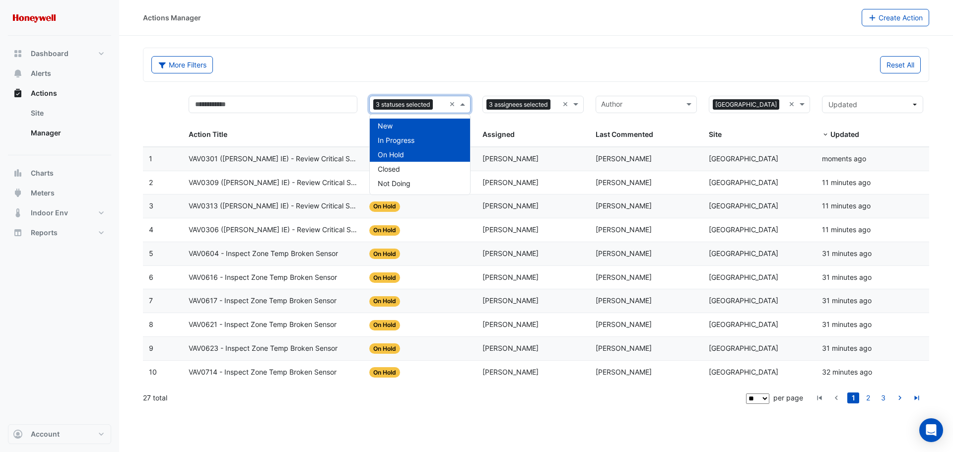
click at [420, 150] on div "On Hold" at bounding box center [420, 154] width 100 height 14
click at [470, 61] on div "More Filters" at bounding box center [340, 64] width 390 height 17
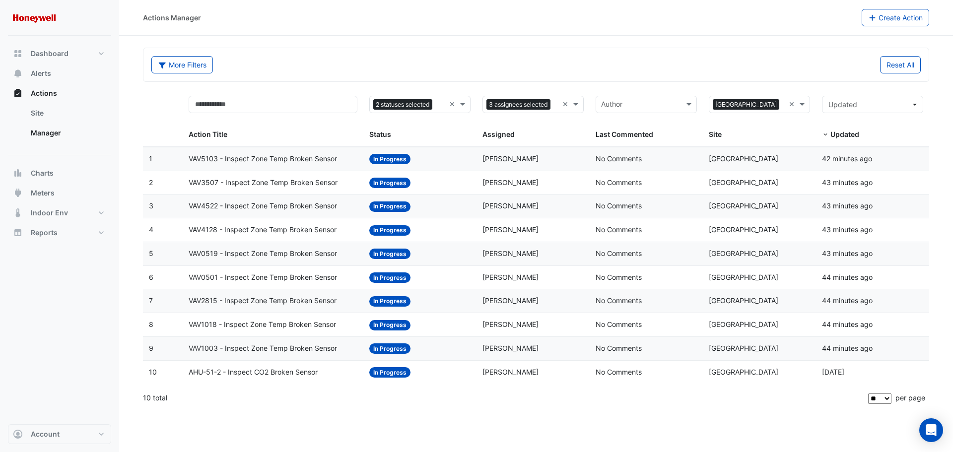
click at [219, 162] on span "VAV5103 - Inspect Zone Temp Broken Sensor" at bounding box center [263, 158] width 148 height 11
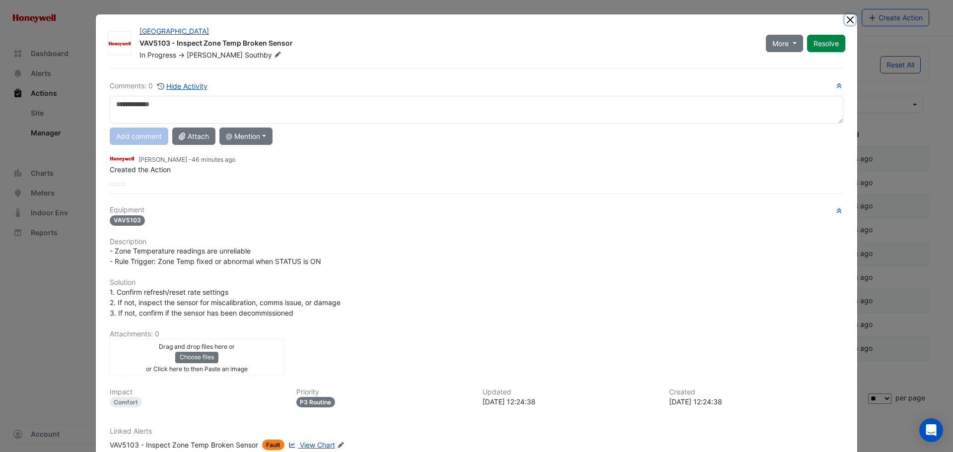
click at [844, 21] on button "Close" at bounding box center [849, 19] width 10 height 10
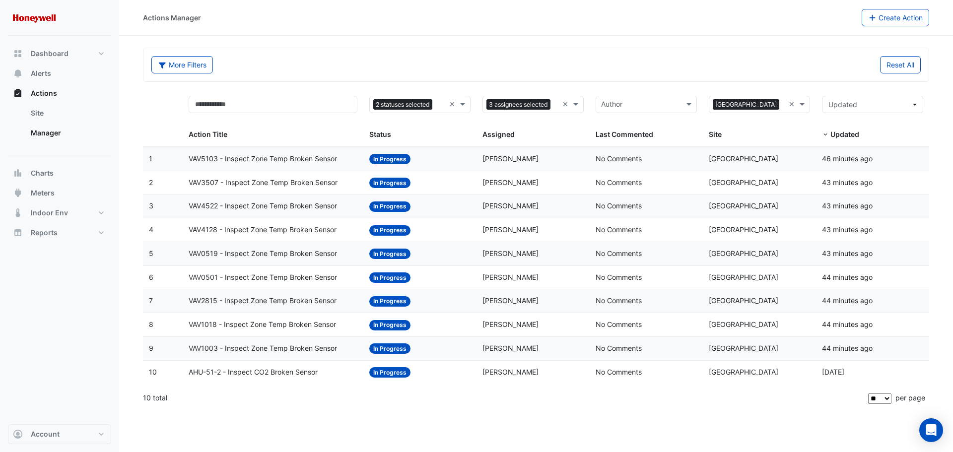
click at [255, 377] on span "AHU-51-2 - Inspect CO2 Broken Sensor" at bounding box center [253, 372] width 129 height 11
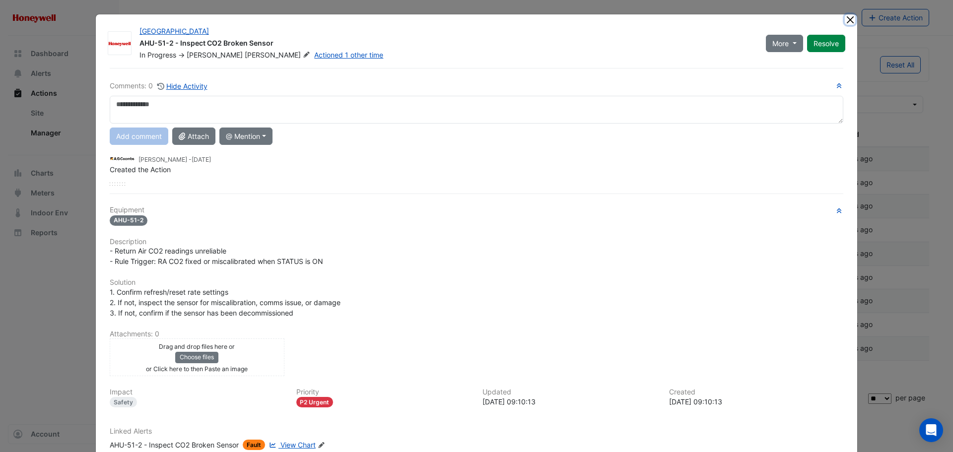
click at [845, 21] on button "Close" at bounding box center [849, 19] width 10 height 10
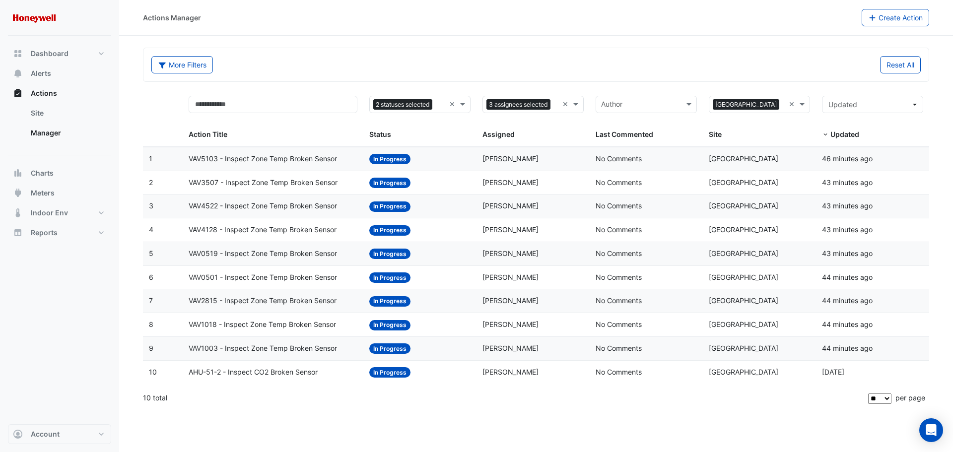
click at [270, 376] on span "AHU-51-2 - Inspect CO2 Broken Sensor" at bounding box center [253, 372] width 129 height 11
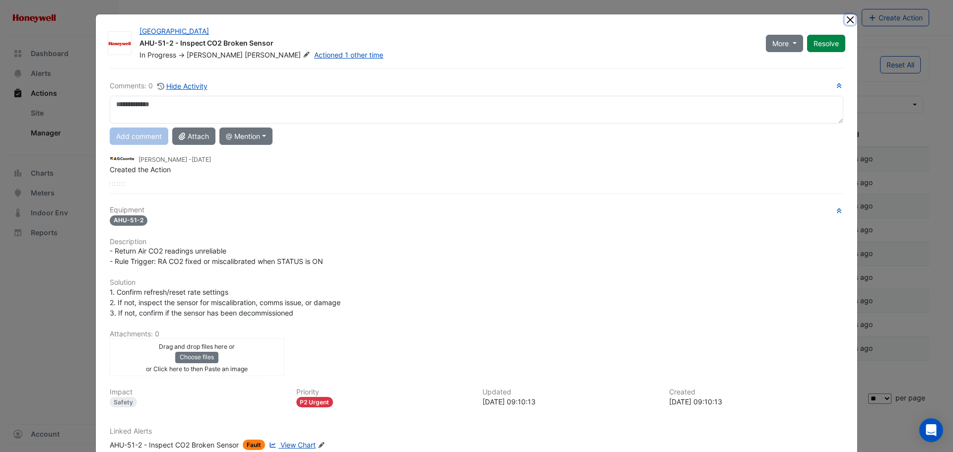
click at [848, 22] on button "Close" at bounding box center [849, 19] width 10 height 10
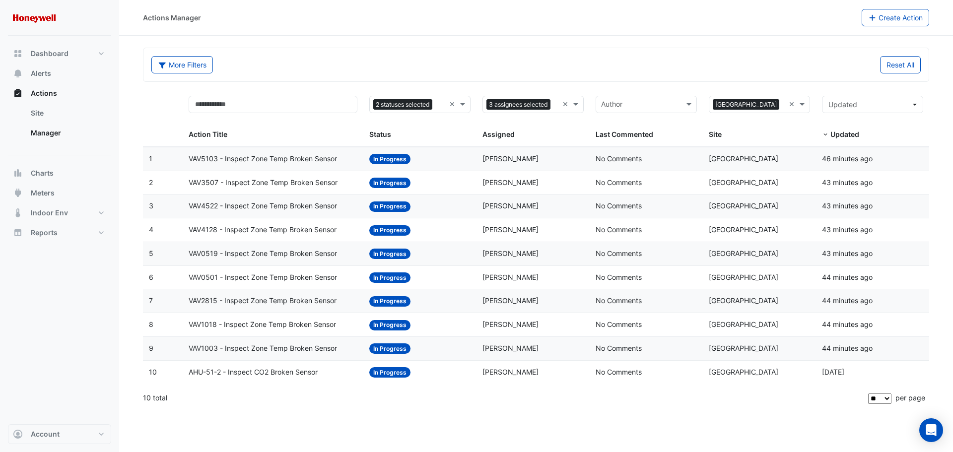
click at [261, 411] on div "Actions Manager Create Action More Filters Reset All 2 statuses selected × 3 as…" at bounding box center [535, 226] width 833 height 452
click at [301, 423] on div "Actions Manager Create Action More Filters Reset All 2 statuses selected × 3 as…" at bounding box center [535, 226] width 833 height 452
